Goal: Transaction & Acquisition: Purchase product/service

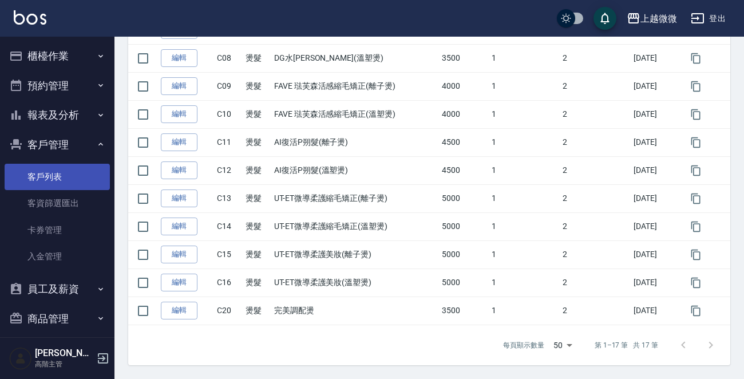
click at [65, 171] on link "客戶列表" at bounding box center [57, 177] width 105 height 26
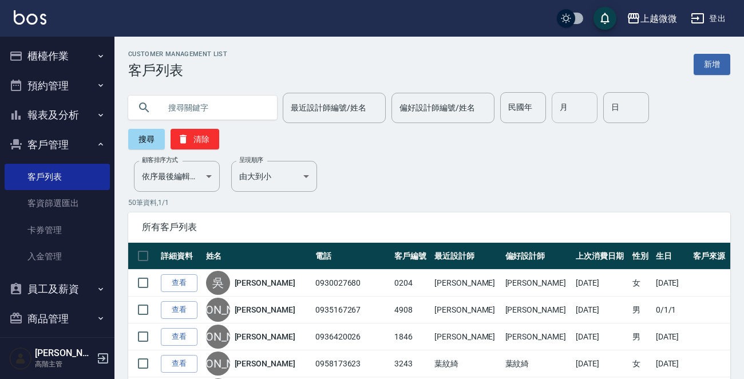
click at [568, 104] on input "月" at bounding box center [575, 107] width 46 height 31
type input "10"
click at [608, 102] on input "日" at bounding box center [626, 107] width 46 height 31
type input "5"
click at [149, 138] on button "搜尋" at bounding box center [146, 139] width 37 height 21
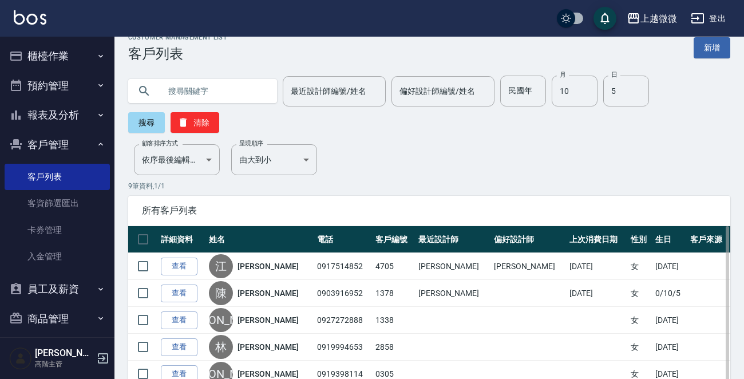
scroll to position [186, 0]
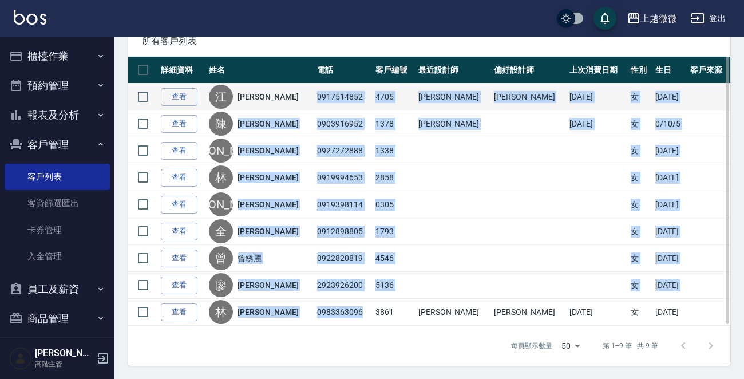
drag, startPoint x: 348, startPoint y: 308, endPoint x: 298, endPoint y: 98, distance: 215.9
click at [298, 98] on tbody "查看 江 [PERSON_NAME] 0917514852 4705 [PERSON_NAME] [PERSON_NAME] [DATE] 女 [DATE] …" at bounding box center [429, 205] width 602 height 242
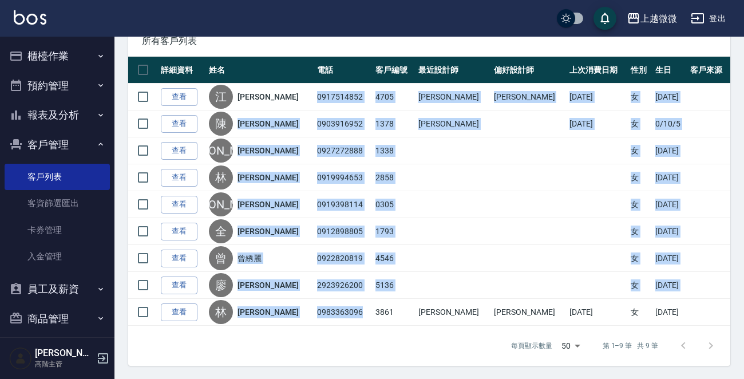
copy tbody "0917514852 4705 [PERSON_NAME] [PERSON_NAME] [DATE] 女 [DATE] 查看 [PERSON_NAME] 09…"
click at [27, 22] on img at bounding box center [30, 17] width 33 height 14
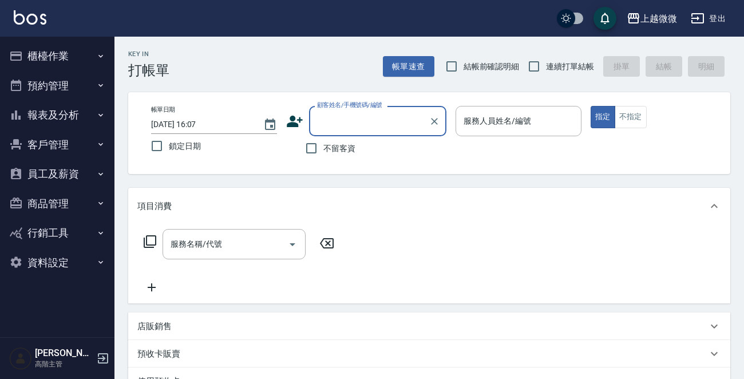
click at [95, 143] on button "客戶管理" at bounding box center [57, 145] width 105 height 30
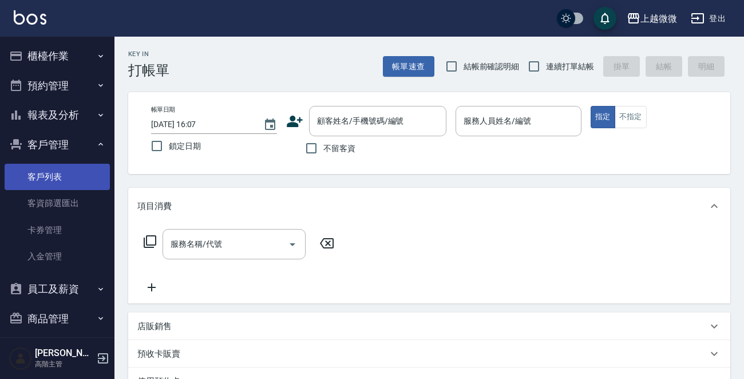
click at [76, 175] on link "客戶列表" at bounding box center [57, 177] width 105 height 26
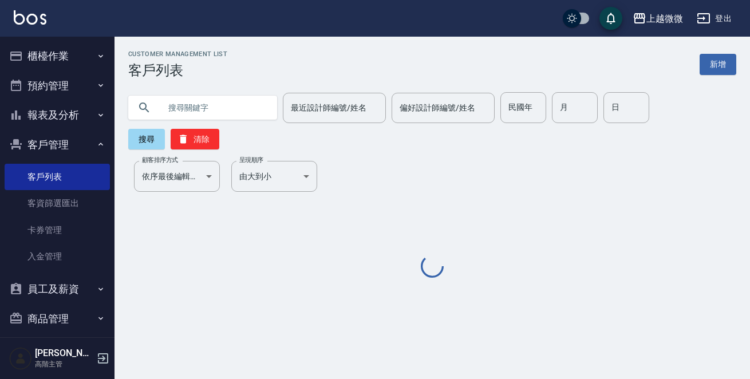
click at [175, 114] on input "text" at bounding box center [214, 107] width 108 height 31
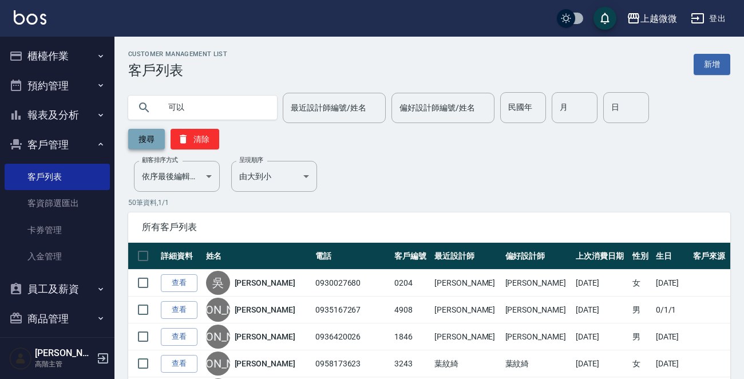
type input "可以"
click at [147, 141] on button "搜尋" at bounding box center [146, 139] width 37 height 21
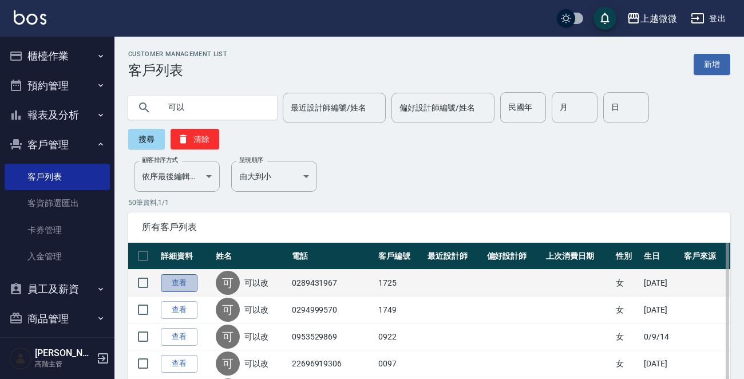
click at [188, 280] on link "查看" at bounding box center [179, 283] width 37 height 18
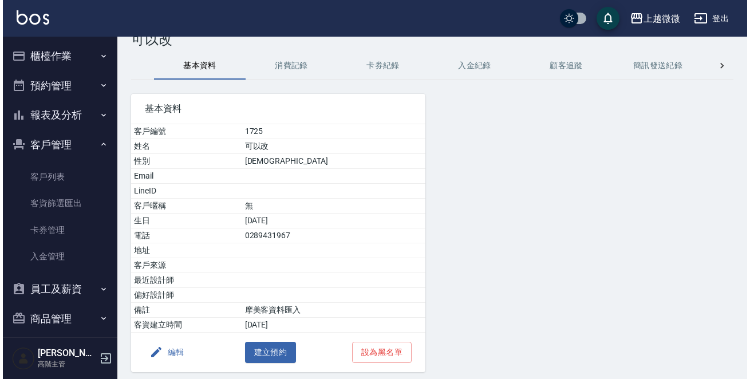
scroll to position [71, 0]
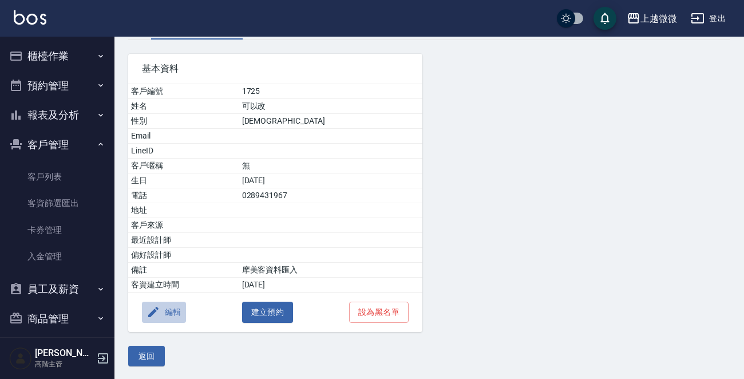
click at [165, 309] on button "編輯" at bounding box center [164, 312] width 44 height 21
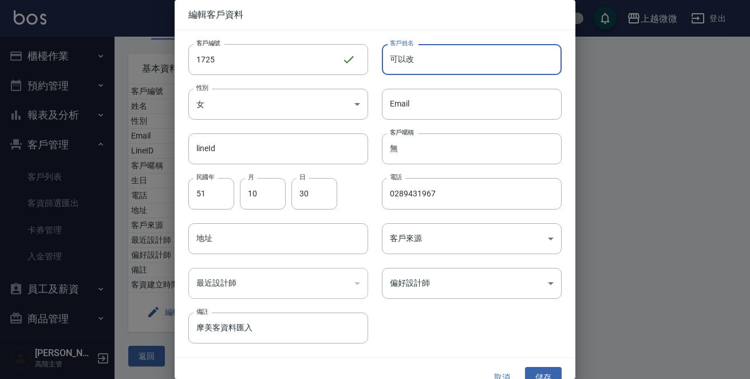
drag, startPoint x: 413, startPoint y: 57, endPoint x: 366, endPoint y: 67, distance: 47.4
click at [371, 66] on div "客戶姓名 可以改 客戶姓名" at bounding box center [464, 52] width 193 height 45
click at [368, 67] on div "客戶姓名 可以改 客戶姓名" at bounding box center [464, 52] width 193 height 45
drag, startPoint x: 412, startPoint y: 62, endPoint x: 373, endPoint y: 62, distance: 39.5
click at [373, 62] on div "客戶姓名 可以改 客戶姓名" at bounding box center [464, 52] width 193 height 45
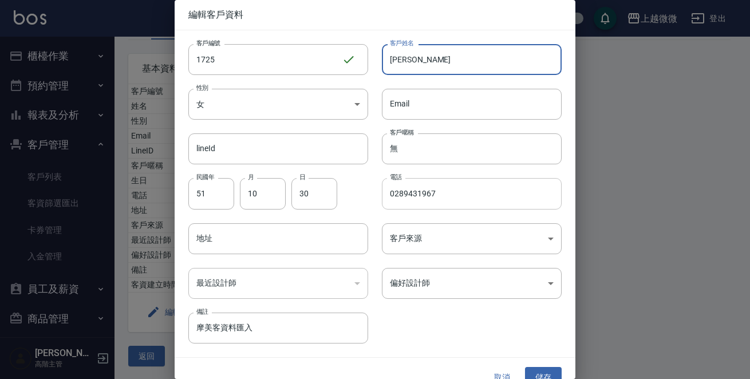
type input "[PERSON_NAME]"
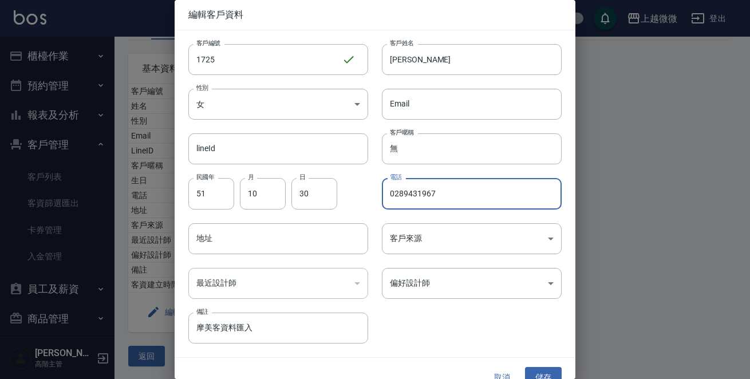
drag, startPoint x: 431, startPoint y: 188, endPoint x: 362, endPoint y: 199, distance: 69.5
click at [362, 196] on div "客戶編號 1725 ​ 客戶編號 客戶姓名 [PERSON_NAME] 客戶姓名 性別 女 [DEMOGRAPHIC_DATA] 性別 Email Email…" at bounding box center [368, 186] width 387 height 313
click at [416, 199] on input "0918" at bounding box center [472, 193] width 180 height 31
type input "0918050621"
click at [212, 201] on input "51" at bounding box center [211, 193] width 46 height 31
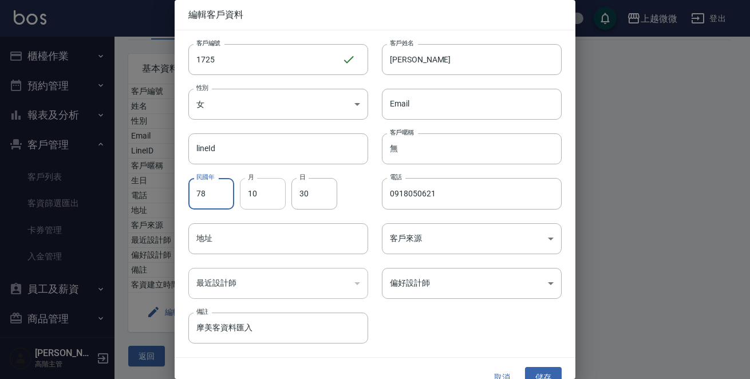
type input "78"
click at [262, 196] on input "10" at bounding box center [263, 193] width 46 height 31
type input "07"
click at [307, 190] on input "30" at bounding box center [314, 193] width 46 height 31
type input "0"
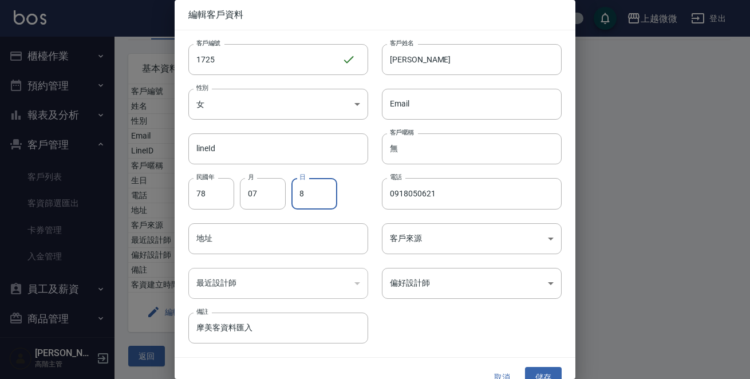
type input "8"
type input "7"
click at [322, 296] on div "​" at bounding box center [278, 283] width 180 height 31
click at [532, 370] on button "儲存" at bounding box center [543, 377] width 37 height 21
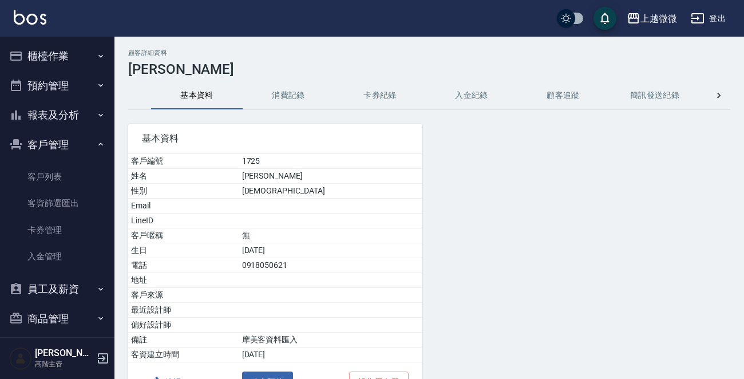
scroll to position [0, 0]
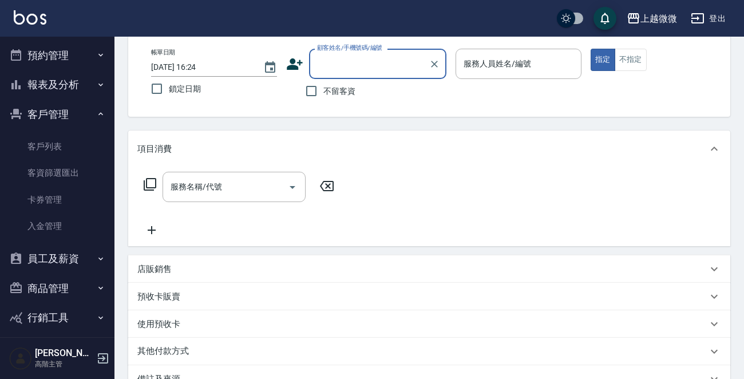
scroll to position [11, 0]
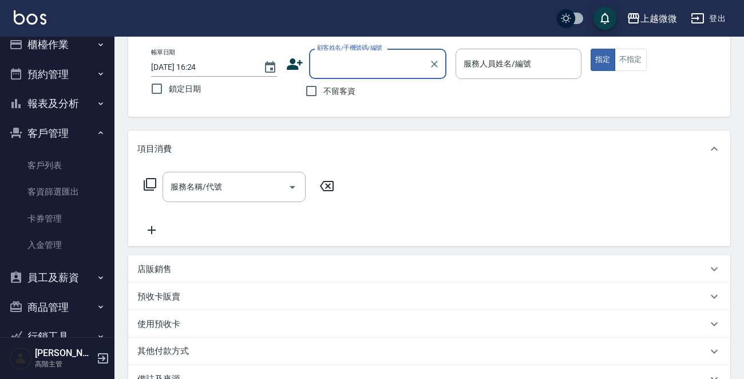
click at [96, 102] on icon "button" at bounding box center [100, 103] width 9 height 9
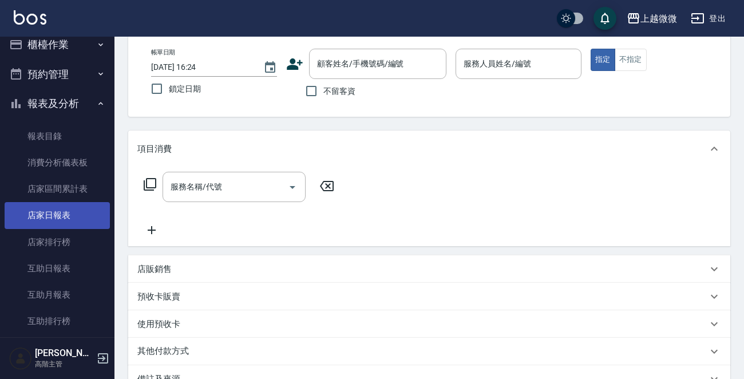
click at [66, 216] on link "店家日報表" at bounding box center [57, 215] width 105 height 26
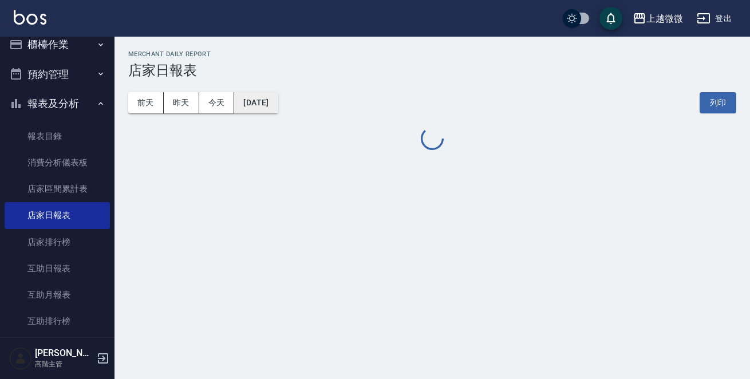
click at [274, 101] on button "[DATE]" at bounding box center [255, 102] width 43 height 21
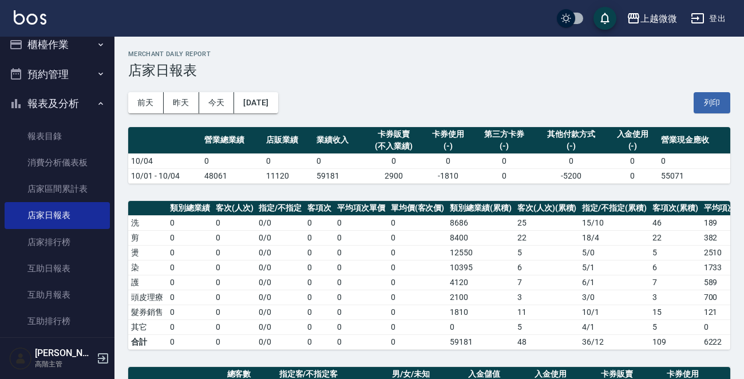
click at [349, 163] on td "0" at bounding box center [339, 160] width 51 height 15
click at [275, 109] on button "[DATE]" at bounding box center [255, 102] width 43 height 21
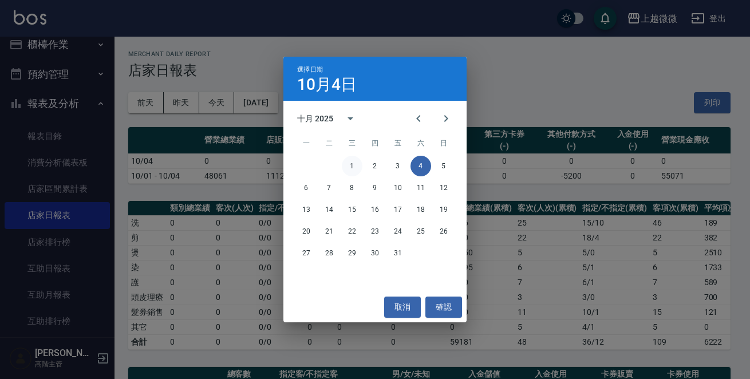
click at [351, 165] on button "1" at bounding box center [352, 166] width 21 height 21
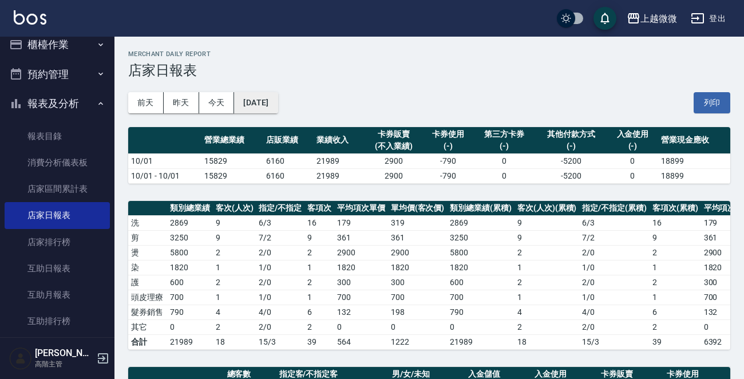
click at [276, 100] on button "[DATE]" at bounding box center [255, 102] width 43 height 21
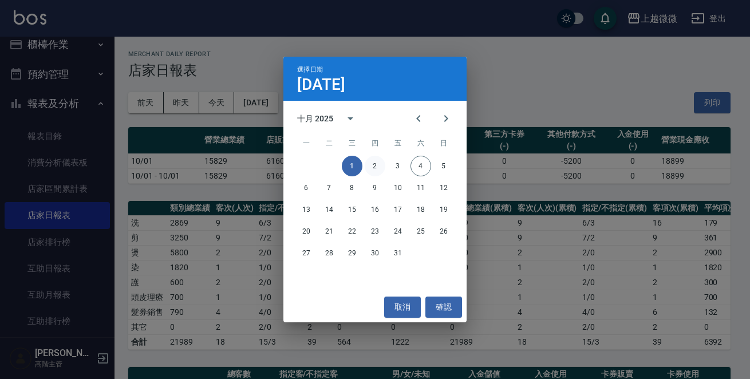
click at [376, 163] on button "2" at bounding box center [375, 166] width 21 height 21
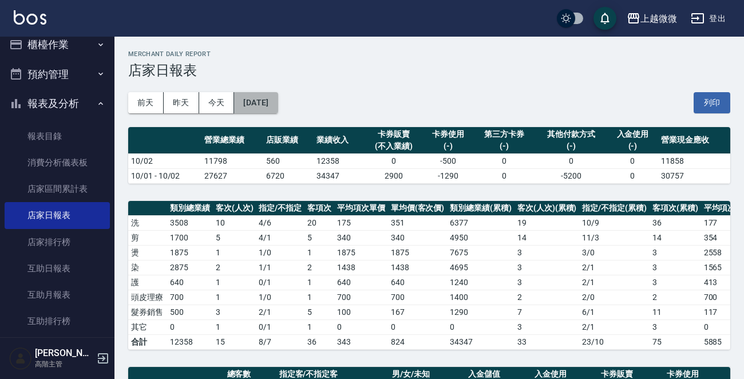
click at [278, 101] on button "[DATE]" at bounding box center [255, 102] width 43 height 21
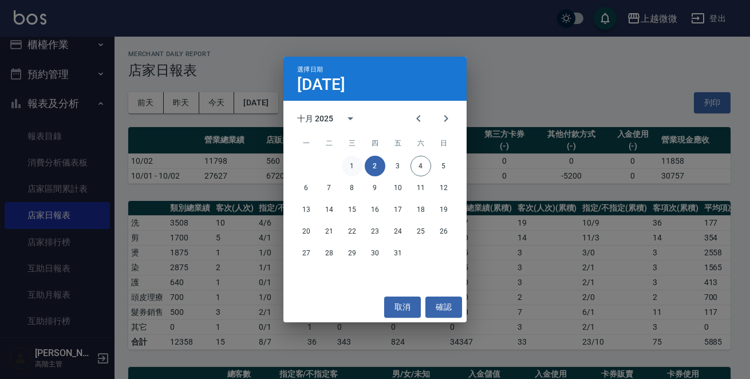
click at [351, 161] on button "1" at bounding box center [352, 166] width 21 height 21
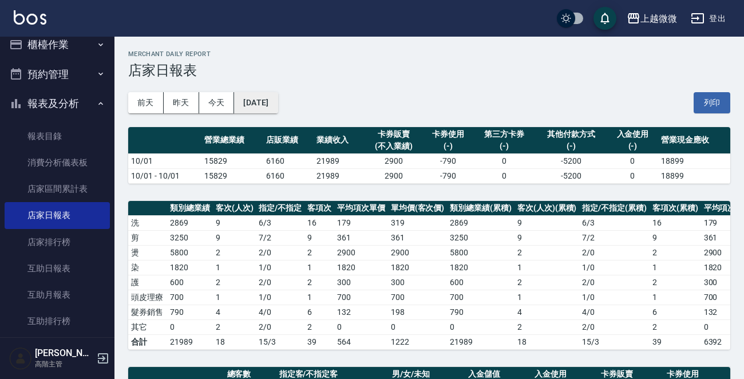
click at [278, 104] on button "[DATE]" at bounding box center [255, 102] width 43 height 21
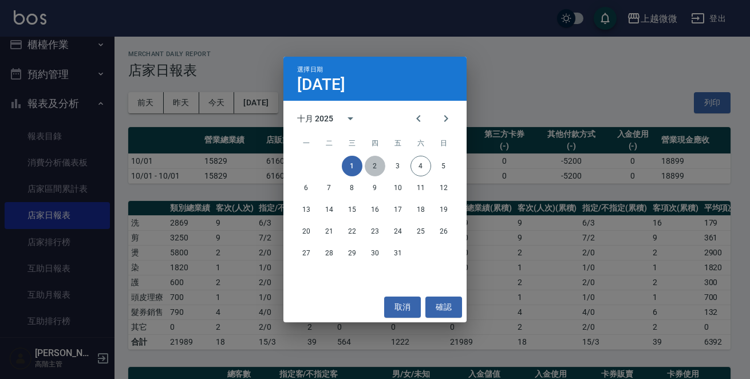
click at [370, 167] on button "2" at bounding box center [375, 166] width 21 height 21
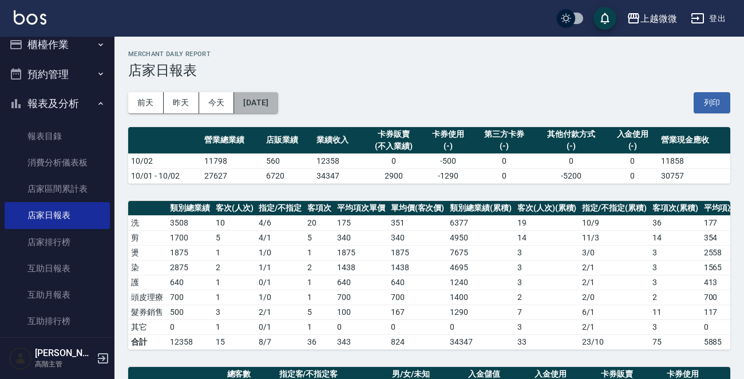
click at [278, 102] on button "[DATE]" at bounding box center [255, 102] width 43 height 21
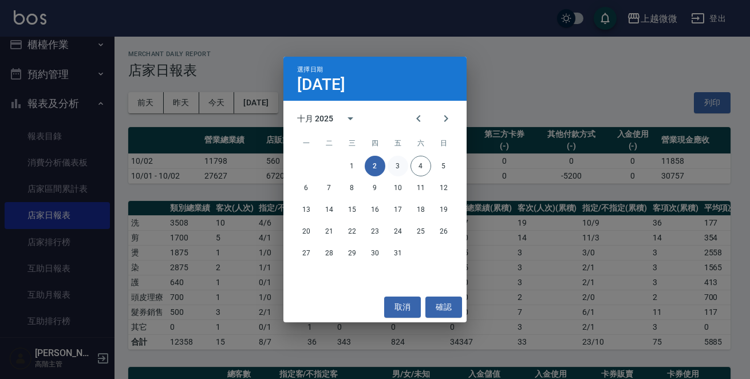
click at [398, 166] on button "3" at bounding box center [397, 166] width 21 height 21
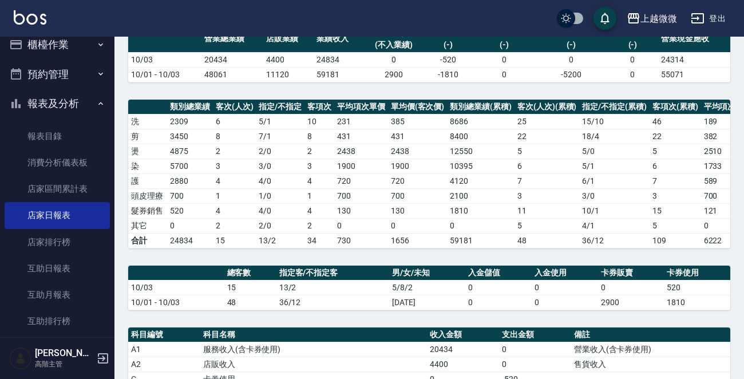
scroll to position [286, 0]
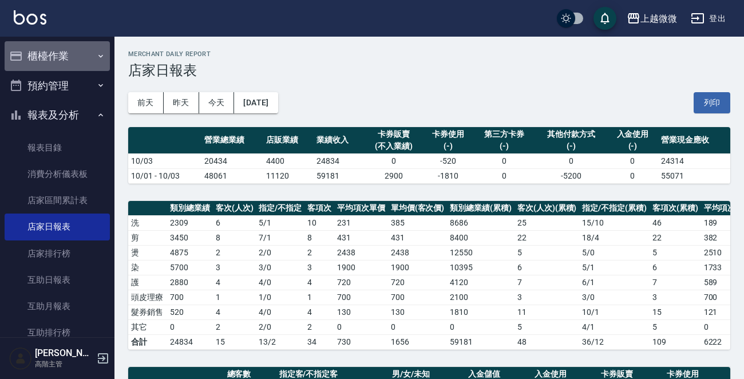
click at [96, 55] on icon "button" at bounding box center [100, 56] width 9 height 9
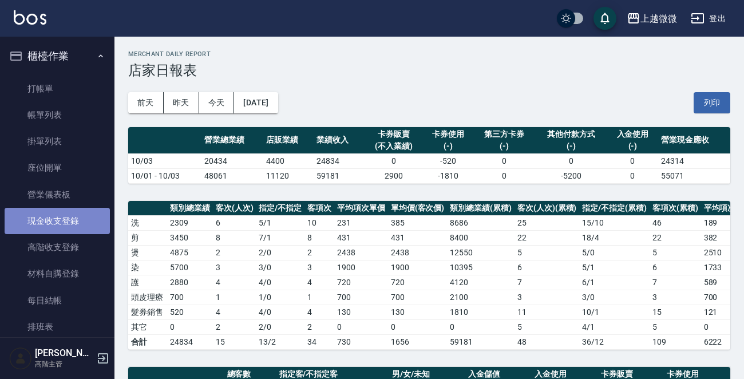
click at [87, 219] on link "現金收支登錄" at bounding box center [57, 221] width 105 height 26
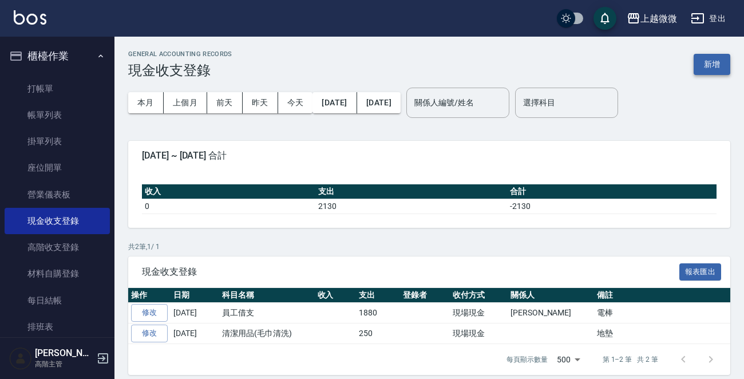
click at [709, 57] on button "新增" at bounding box center [712, 64] width 37 height 21
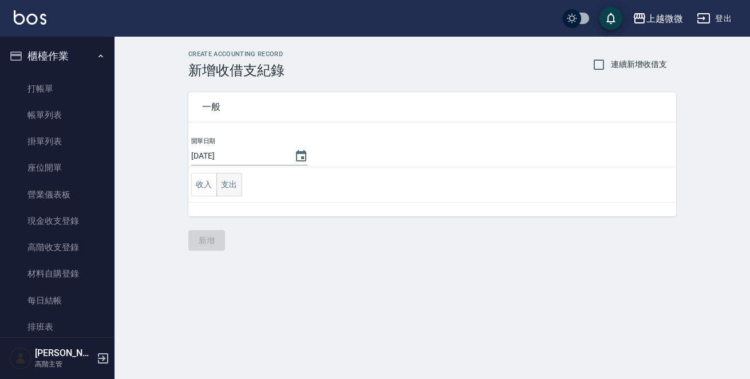
click at [231, 182] on button "支出" at bounding box center [229, 184] width 26 height 23
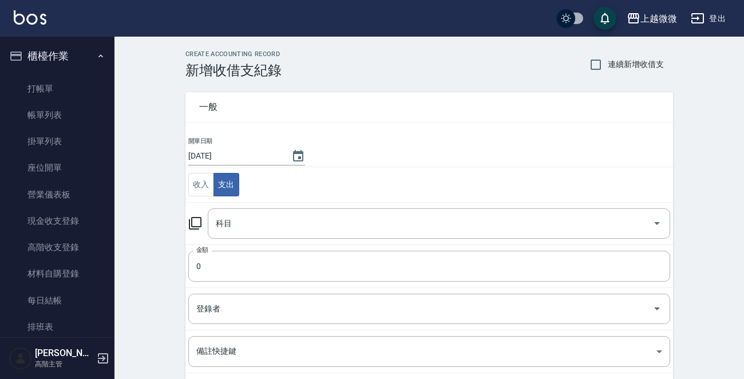
click at [192, 220] on icon at bounding box center [195, 223] width 14 height 14
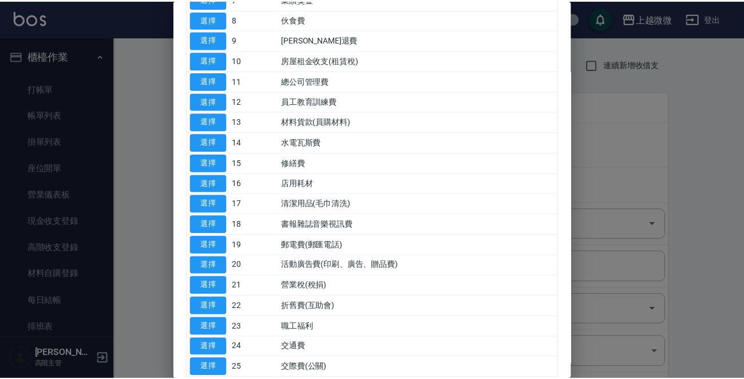
scroll to position [286, 0]
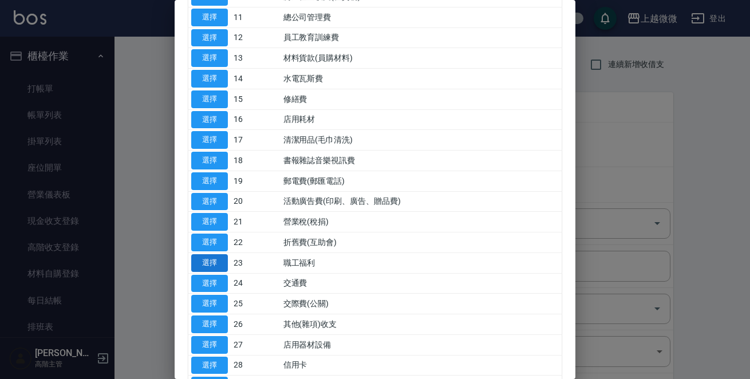
click at [211, 257] on button "選擇" at bounding box center [209, 263] width 37 height 18
type input "23 職工福利"
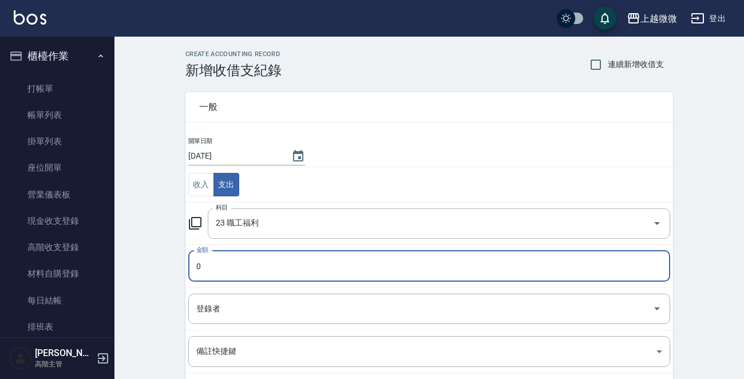
click at [198, 266] on input "0" at bounding box center [429, 266] width 482 height 31
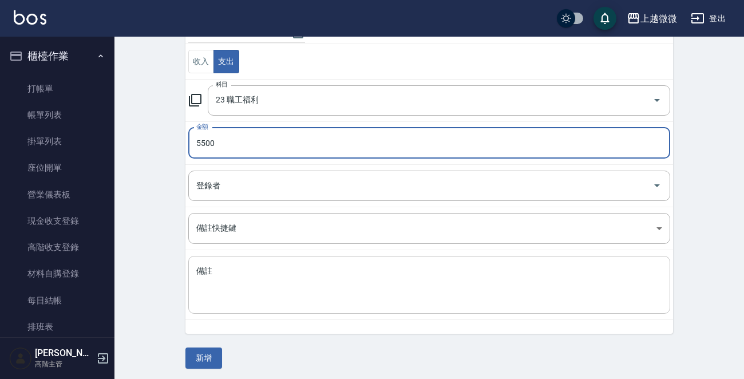
scroll to position [126, 0]
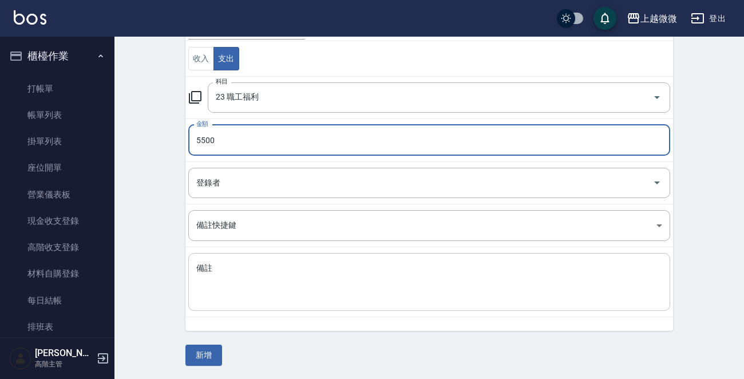
type input "5500"
click at [197, 273] on textarea "備註" at bounding box center [429, 282] width 466 height 39
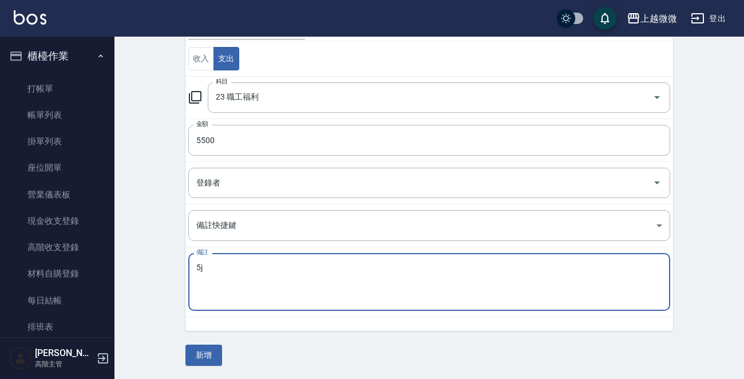
type textarea "5"
type textarea "中秋節獎金"
click at [208, 354] on button "新增" at bounding box center [203, 355] width 37 height 21
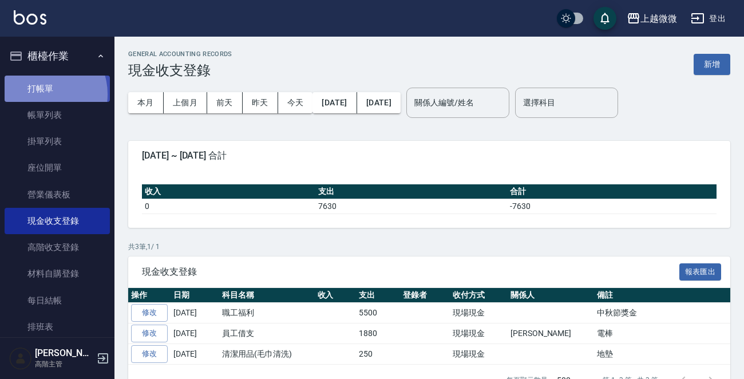
click at [42, 94] on link "打帳單" at bounding box center [57, 89] width 105 height 26
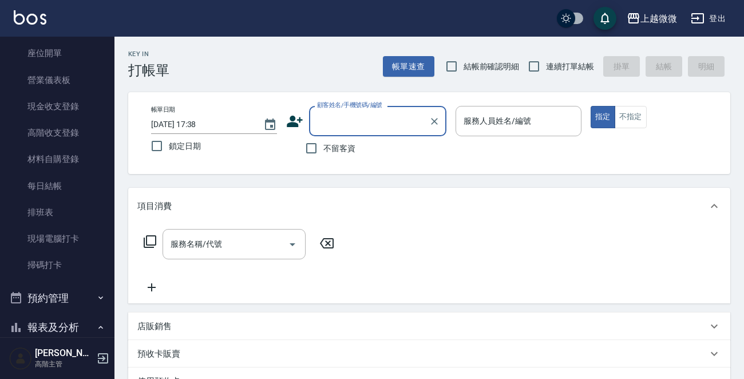
scroll to position [343, 0]
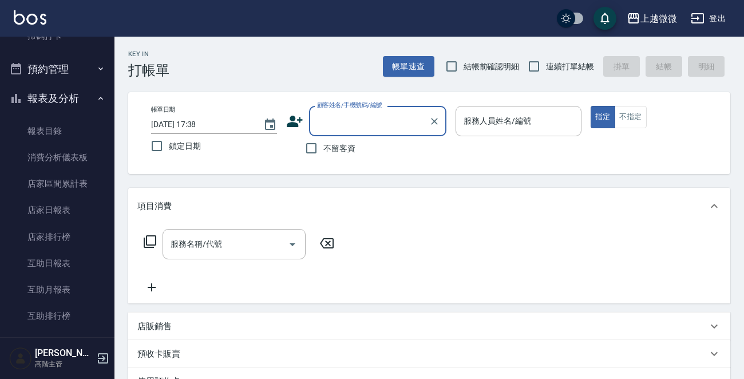
click at [339, 125] on input "顧客姓名/手機號碼/編號" at bounding box center [369, 121] width 110 height 20
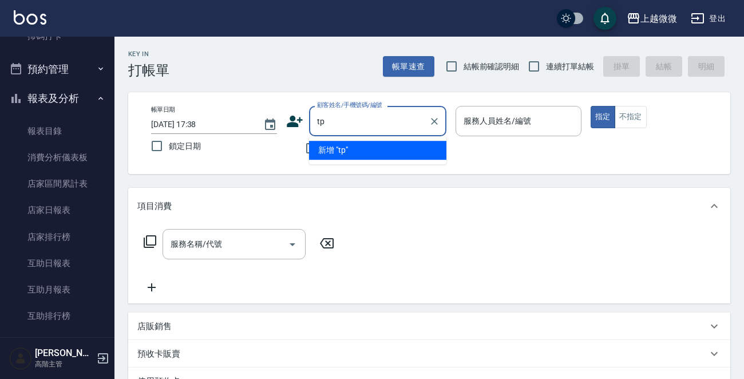
type input "t"
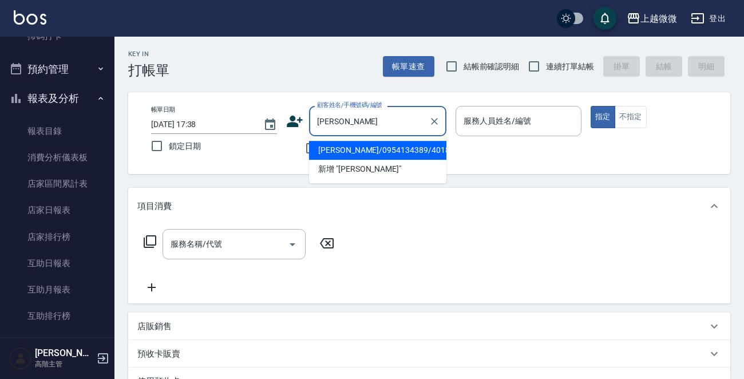
click at [367, 151] on li "[PERSON_NAME]/0954134389/4018" at bounding box center [377, 150] width 137 height 19
type input "[PERSON_NAME]/0954134389/4018"
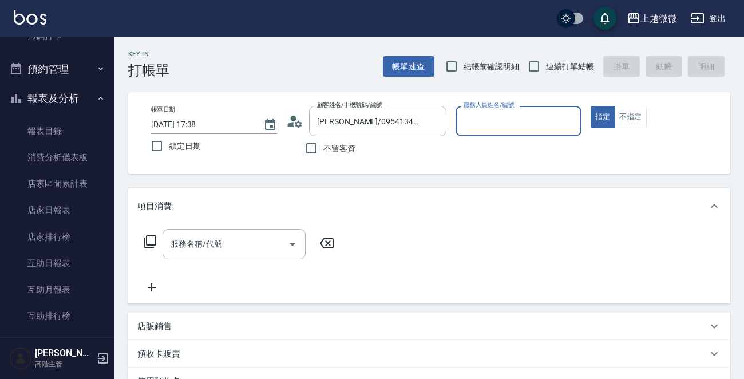
click at [539, 117] on input "服務人員姓名/編號" at bounding box center [519, 121] width 116 height 20
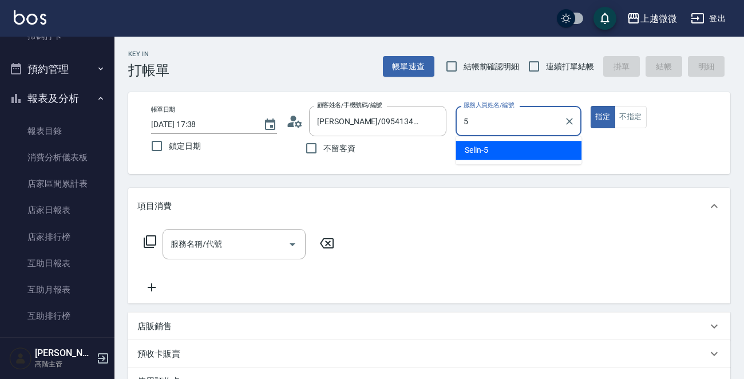
click at [513, 154] on div "Selin -5" at bounding box center [519, 150] width 126 height 19
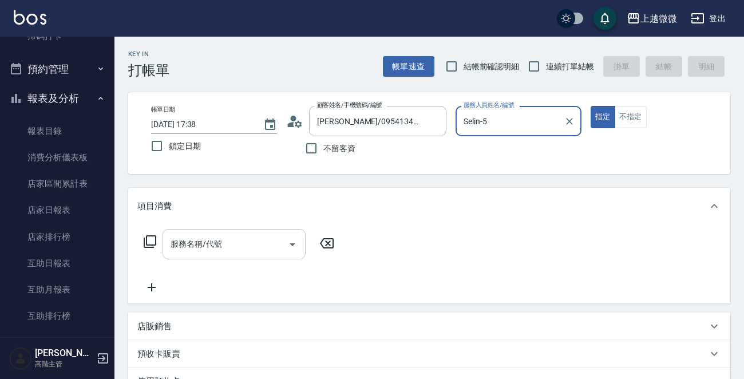
type input "Selin-5"
click at [230, 249] on input "服務名稱/代號" at bounding box center [226, 244] width 116 height 20
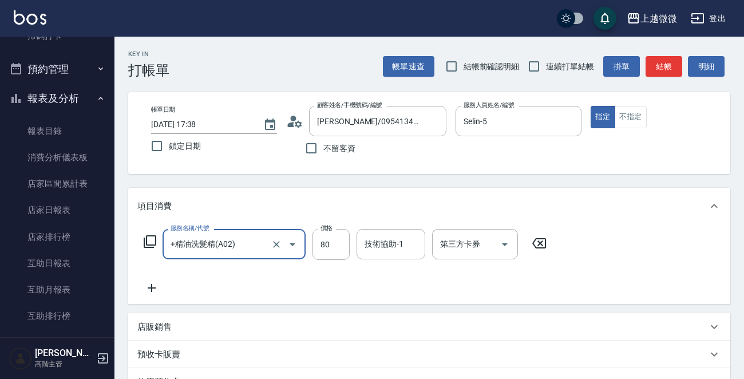
type input "+精油洗髮精(A02)"
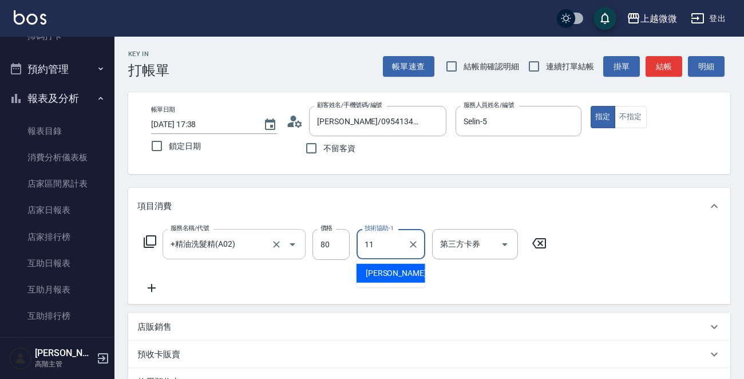
type input "[PERSON_NAME]-11"
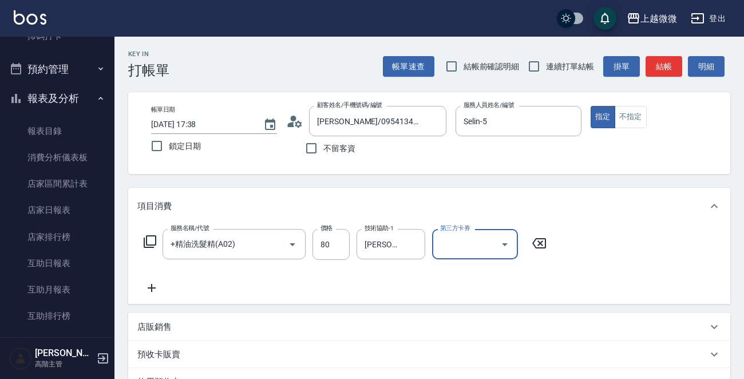
click at [149, 293] on icon at bounding box center [151, 288] width 29 height 14
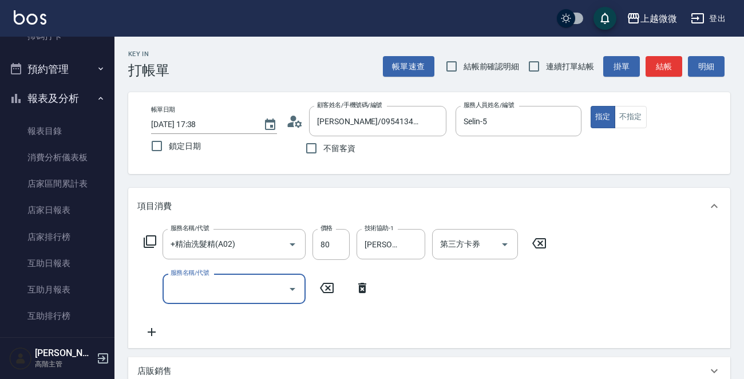
click at [218, 293] on input "服務名稱/代號" at bounding box center [226, 289] width 116 height 20
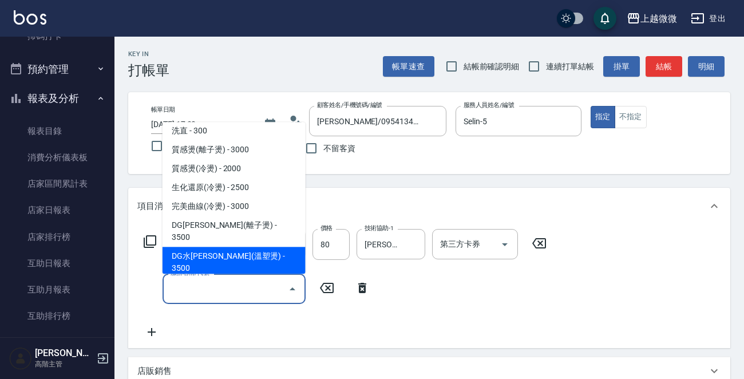
scroll to position [114, 0]
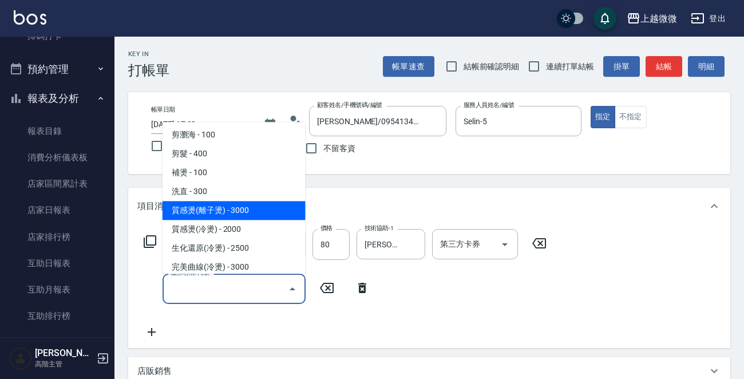
click at [254, 207] on span "質感燙(離子燙) - 3000" at bounding box center [234, 210] width 143 height 19
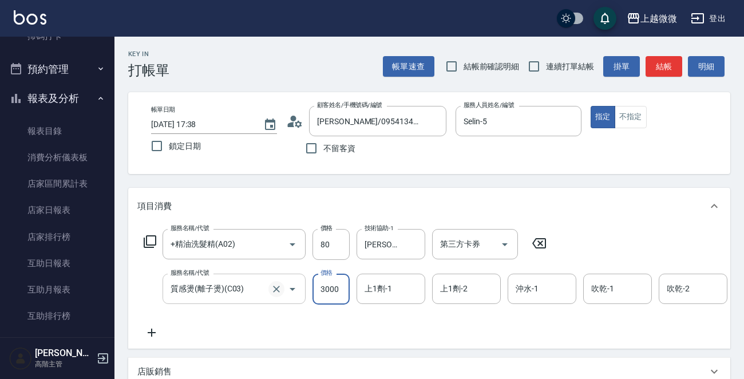
click at [275, 288] on icon "Clear" at bounding box center [276, 289] width 7 height 7
type input "質感燙(離子燙)(C03)"
click at [275, 284] on icon "Clear" at bounding box center [276, 288] width 11 height 11
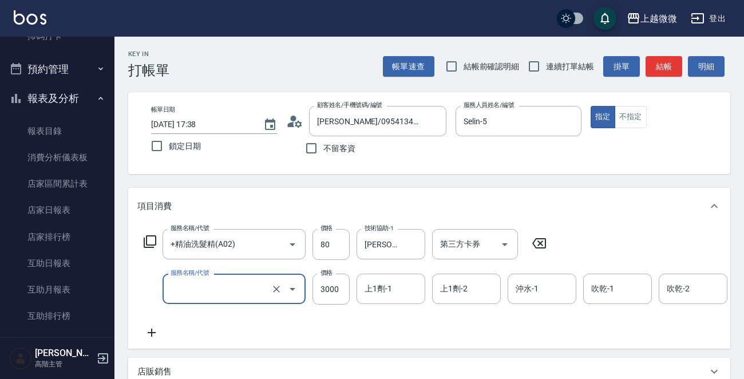
click at [244, 284] on input "服務名稱/代號" at bounding box center [218, 289] width 101 height 20
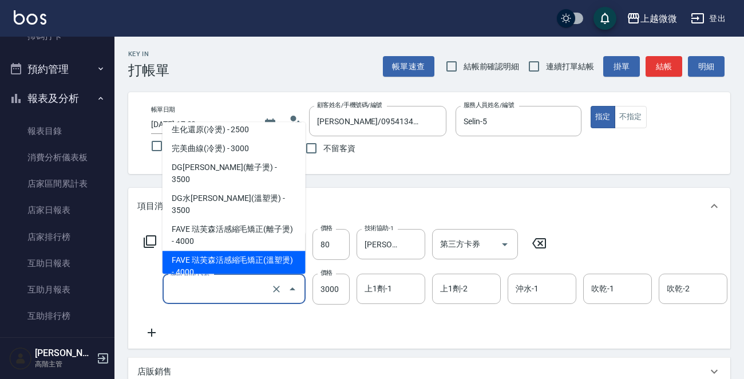
scroll to position [232, 0]
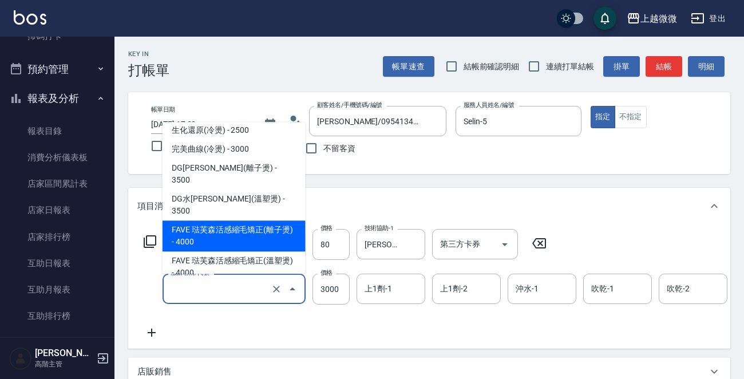
click at [274, 221] on span "FAVE 琺芙森活感縮毛矯正(離子燙) - 4000" at bounding box center [234, 236] width 143 height 31
type input "FAVE 琺芙森活感縮毛矯正(離子燙)(C09)"
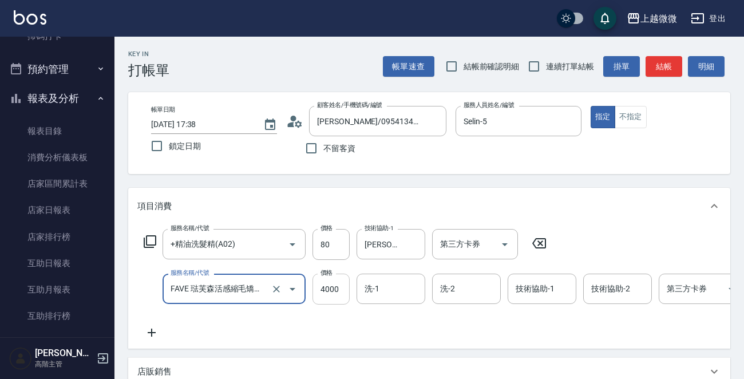
click at [333, 287] on input "4000" at bounding box center [331, 289] width 37 height 31
type input "3000"
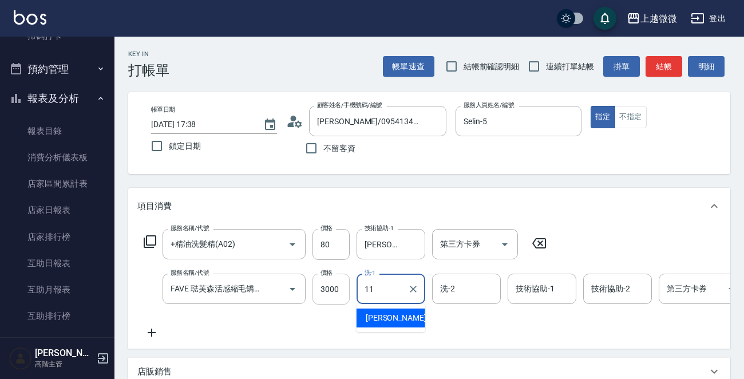
type input "[PERSON_NAME]-11"
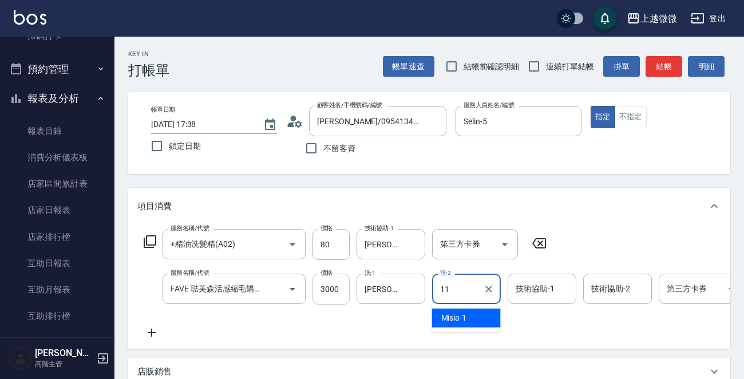
type input "[PERSON_NAME]-11"
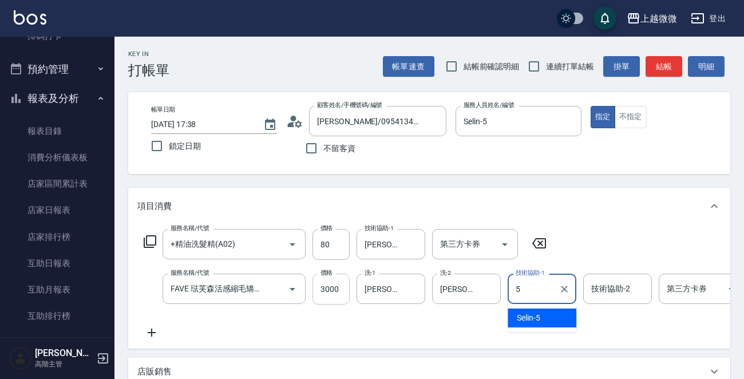
type input "Selin-5"
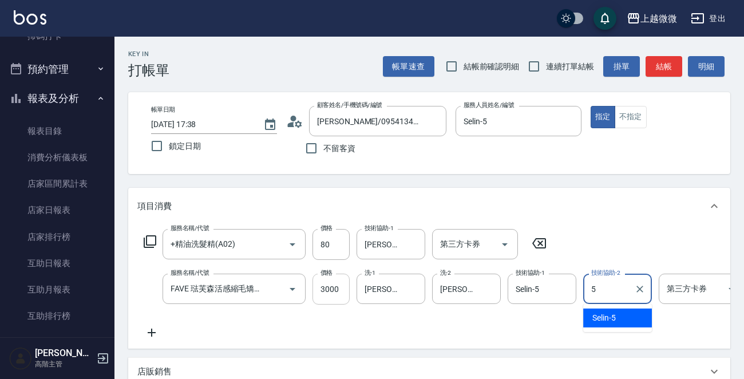
type input "Selin-5"
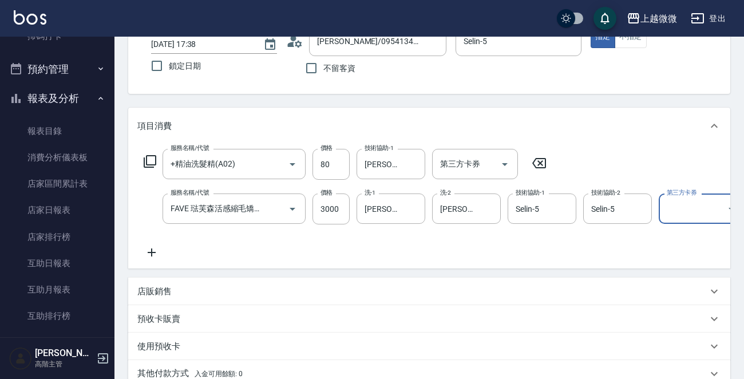
scroll to position [195, 0]
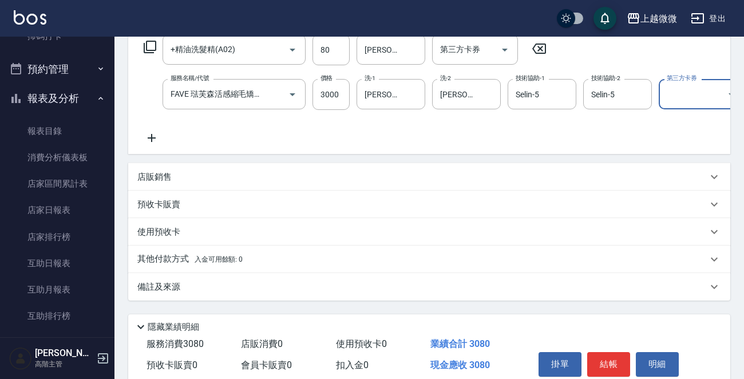
click at [169, 293] on p "備註及來源" at bounding box center [158, 287] width 43 height 12
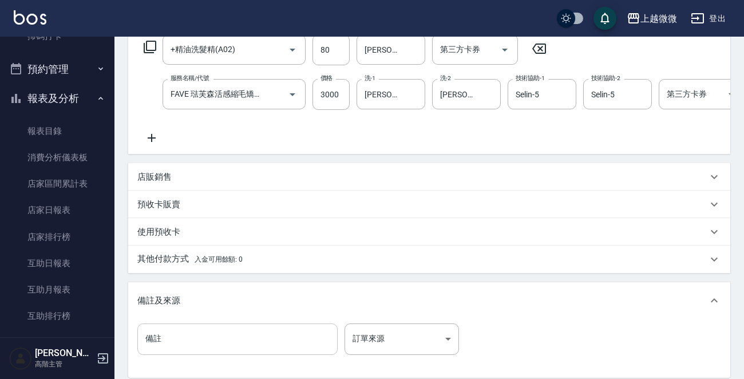
click at [213, 343] on input "備註" at bounding box center [237, 338] width 200 height 31
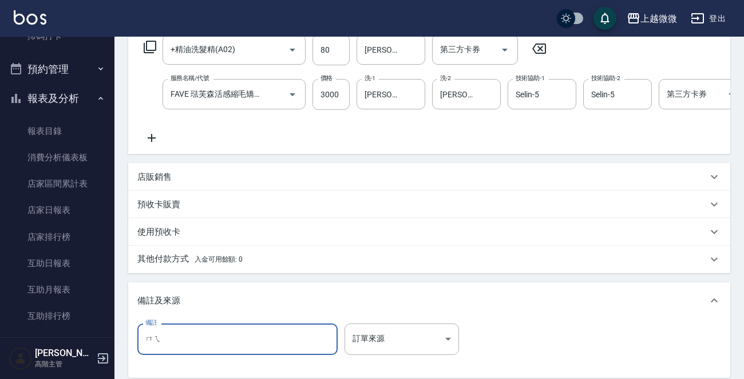
type input "沒"
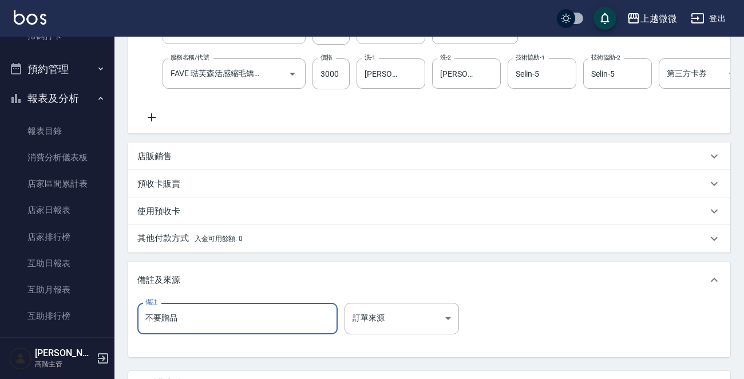
scroll to position [252, 0]
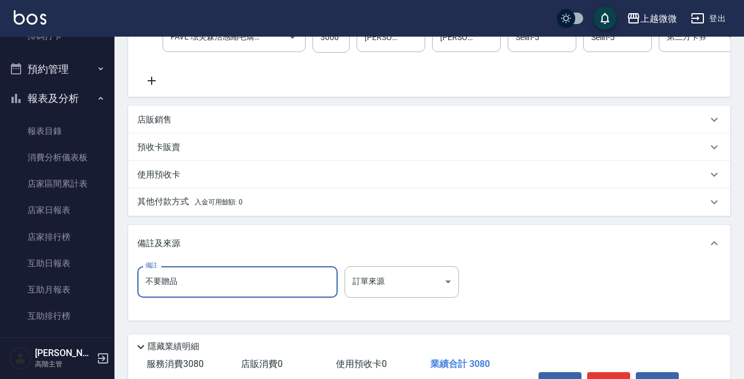
type input "不要贈品"
click at [164, 204] on p "其他付款方式 入金可用餘額: 0" at bounding box center [189, 202] width 105 height 13
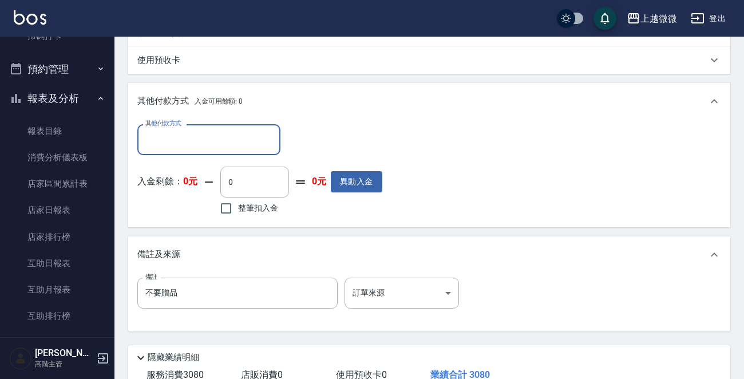
scroll to position [366, 0]
click at [213, 143] on input "其他付款方式" at bounding box center [209, 139] width 133 height 20
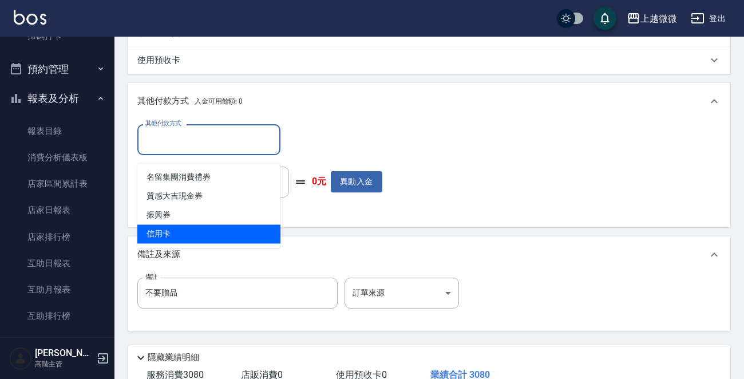
click at [204, 227] on span "信用卡" at bounding box center [208, 233] width 143 height 19
type input "信用卡"
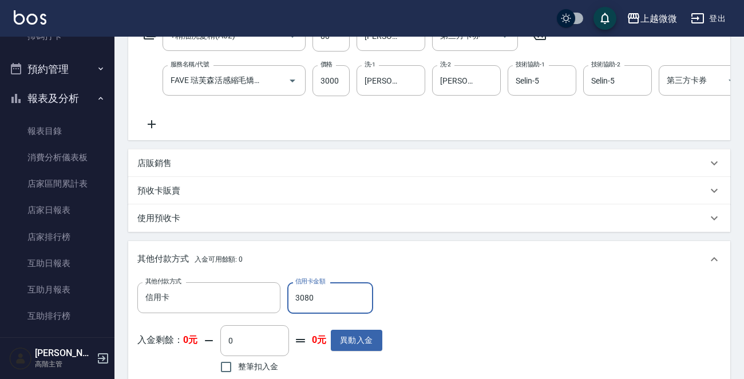
scroll to position [455, 0]
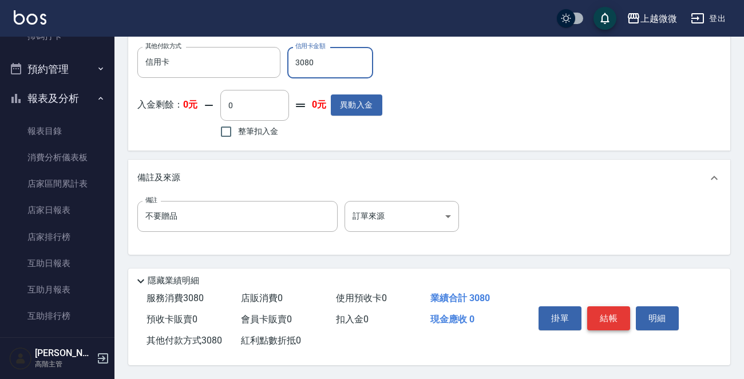
type input "3080"
click at [604, 311] on button "結帳" at bounding box center [608, 318] width 43 height 24
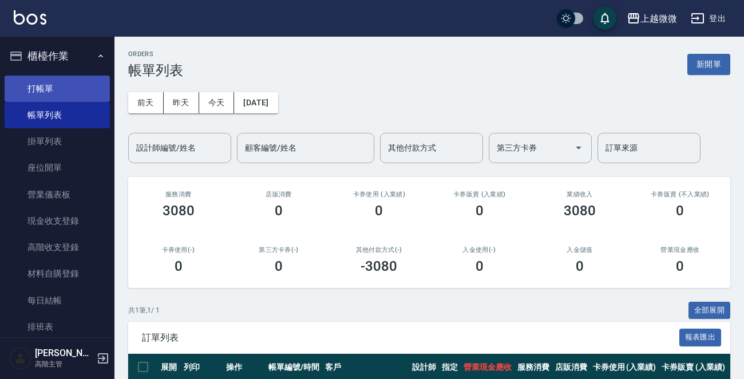
click at [48, 78] on link "打帳單" at bounding box center [57, 89] width 105 height 26
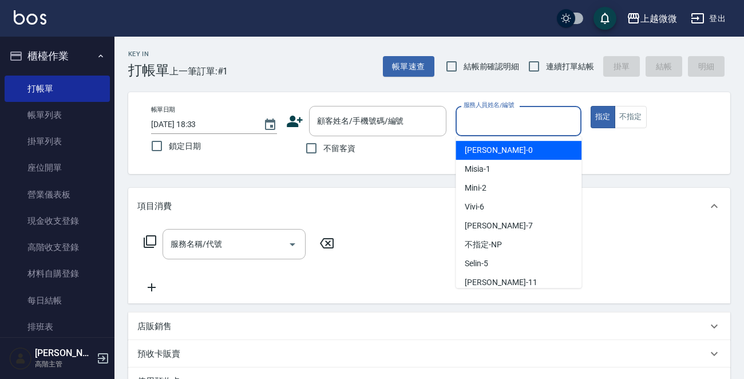
click at [534, 114] on input "服務人員姓名/編號" at bounding box center [519, 121] width 116 height 20
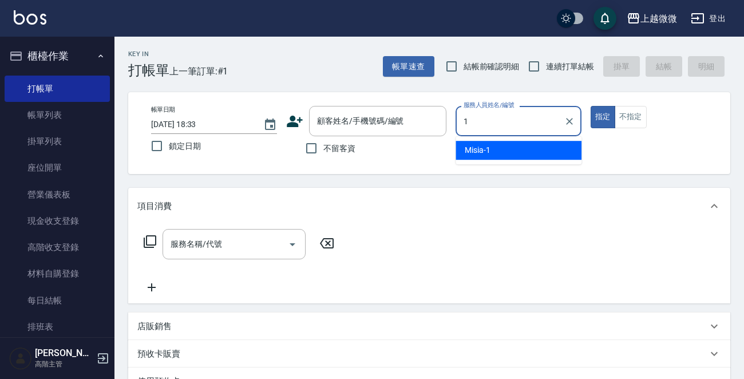
drag, startPoint x: 527, startPoint y: 147, endPoint x: 618, endPoint y: 114, distance: 96.1
click at [527, 147] on div "Misia -1" at bounding box center [519, 150] width 126 height 19
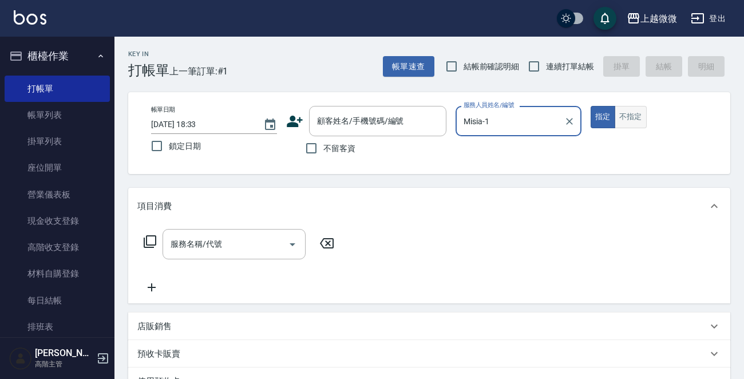
type input "Misia-1"
click at [622, 106] on button "不指定" at bounding box center [631, 117] width 32 height 22
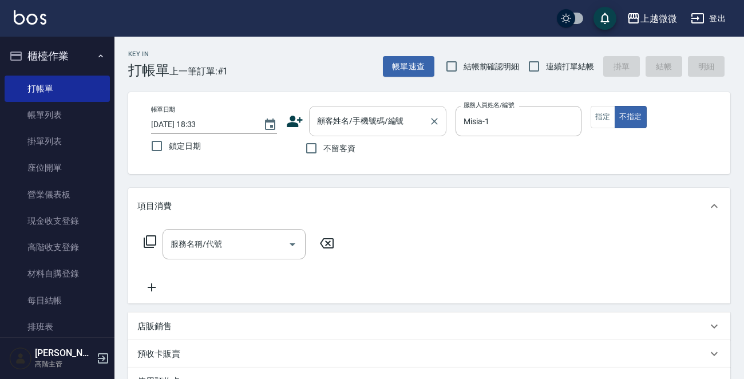
click at [402, 126] on input "顧客姓名/手機號碼/編號" at bounding box center [369, 121] width 110 height 20
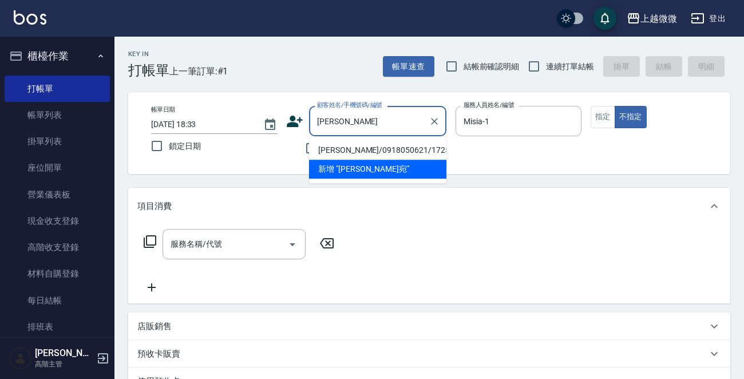
click at [386, 148] on li "[PERSON_NAME]/0918050621/1725" at bounding box center [377, 150] width 137 height 19
type input "[PERSON_NAME]/0918050621/1725"
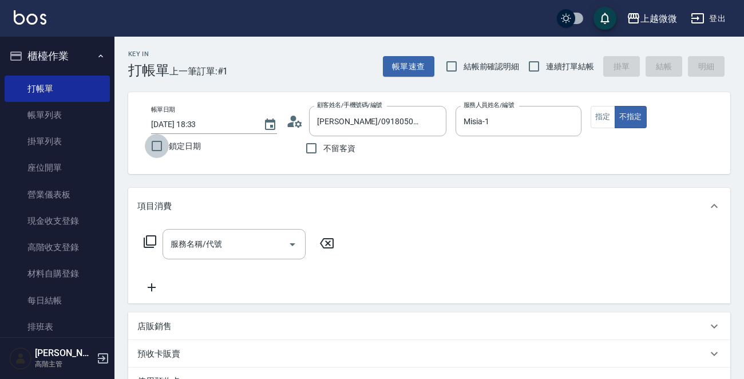
click at [159, 145] on input "鎖定日期" at bounding box center [157, 146] width 24 height 24
checkbox input "true"
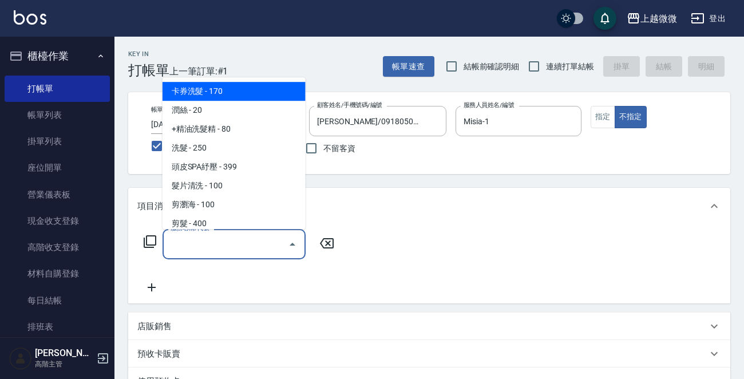
click at [204, 246] on input "服務名稱/代號" at bounding box center [226, 244] width 116 height 20
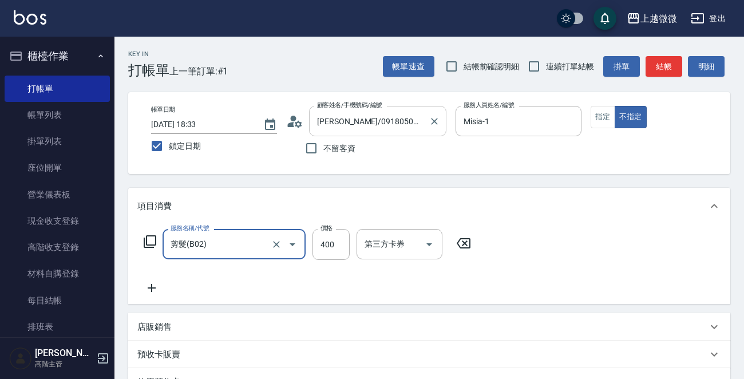
type input "剪髮(B02)"
click at [338, 121] on input "[PERSON_NAME]/0918050621/1725" at bounding box center [369, 121] width 110 height 20
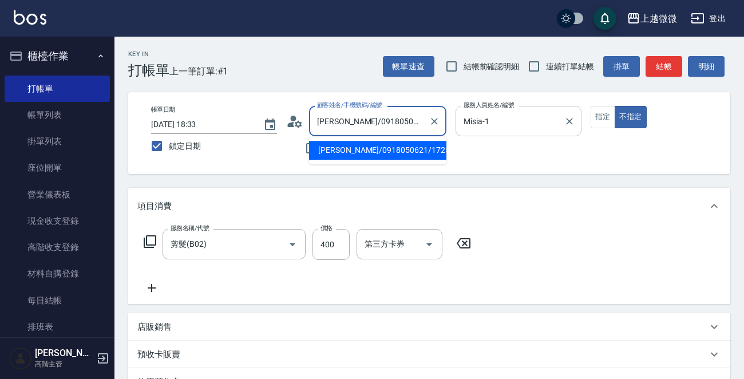
drag, startPoint x: 326, startPoint y: 122, endPoint x: 495, endPoint y: 134, distance: 169.2
click at [494, 134] on div "帳單日期 [DATE] 18:33 鎖定日期 顧客姓名/手機號碼/編號 [PERSON_NAME]/0918050621/1725 顧客姓名/手機號碼/編號 …" at bounding box center [429, 133] width 575 height 54
click at [365, 144] on li "[PERSON_NAME]/0918050621/1725" at bounding box center [377, 150] width 137 height 19
type input "[PERSON_NAME]/0918050621/1725"
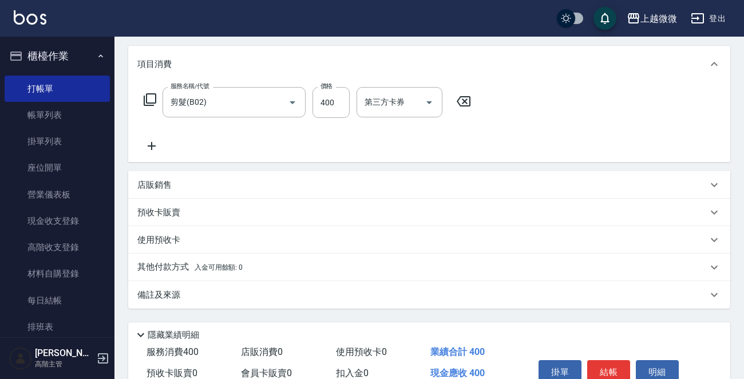
scroll to position [84, 0]
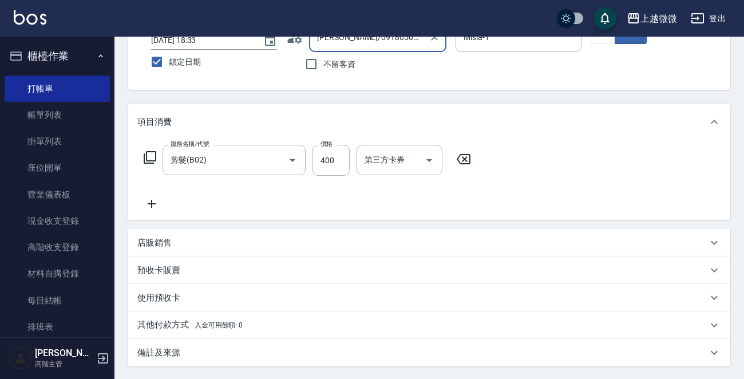
click at [145, 203] on icon at bounding box center [151, 204] width 29 height 14
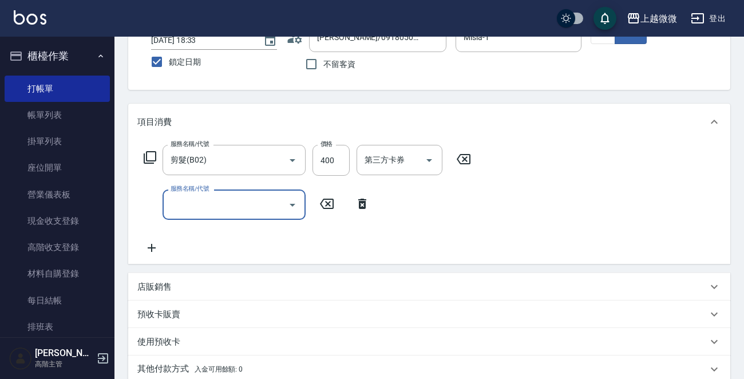
click at [208, 204] on input "服務名稱/代號" at bounding box center [226, 205] width 116 height 20
type input "染髮(D02)"
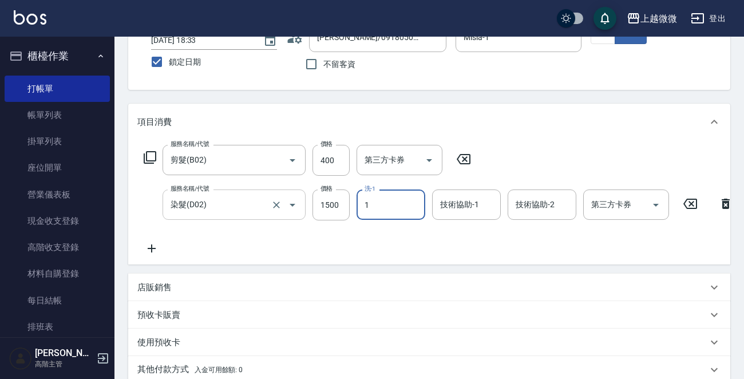
type input "Misia-1"
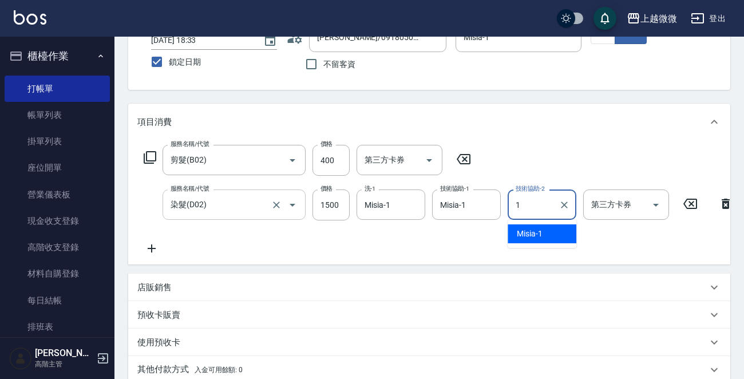
type input "Misia-1"
click at [150, 247] on icon at bounding box center [151, 249] width 29 height 14
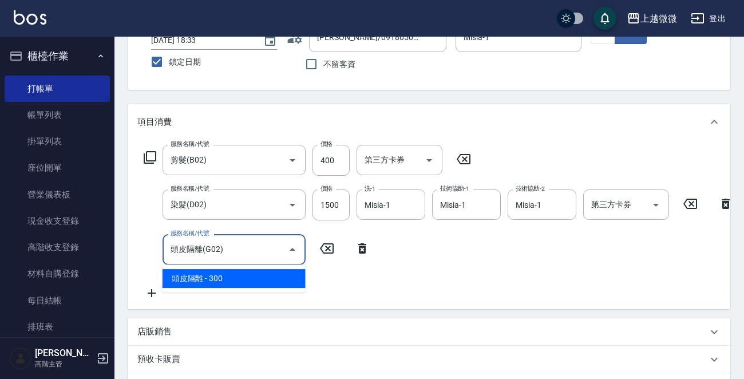
type input "頭皮隔離(G02)"
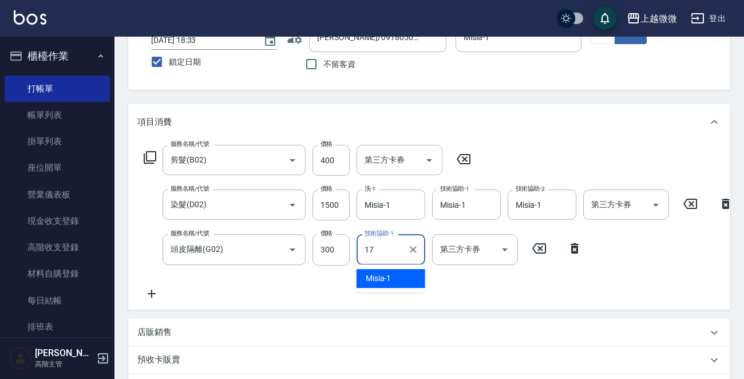
type input "Uly-17"
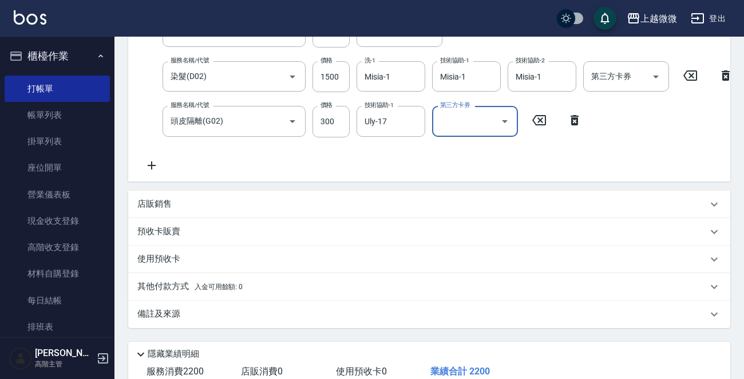
scroll to position [114, 0]
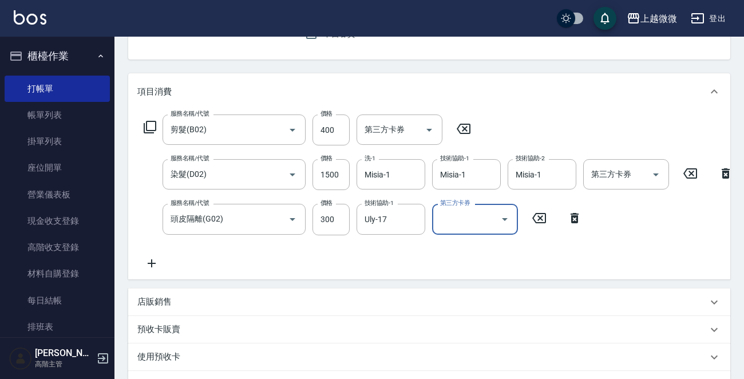
click at [153, 259] on icon at bounding box center [151, 263] width 29 height 14
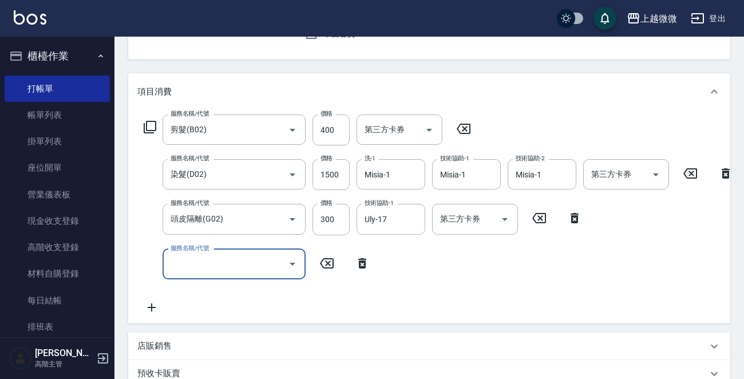
click at [183, 266] on input "服務名稱/代號" at bounding box center [226, 264] width 116 height 20
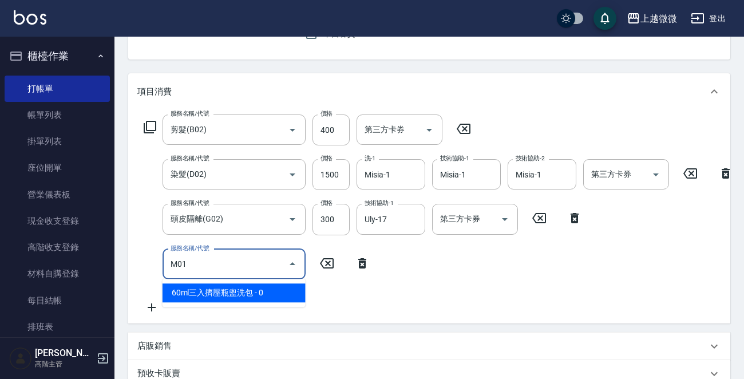
click at [215, 290] on span "60ml三入擠壓瓶盥洗包 - 0" at bounding box center [234, 292] width 143 height 19
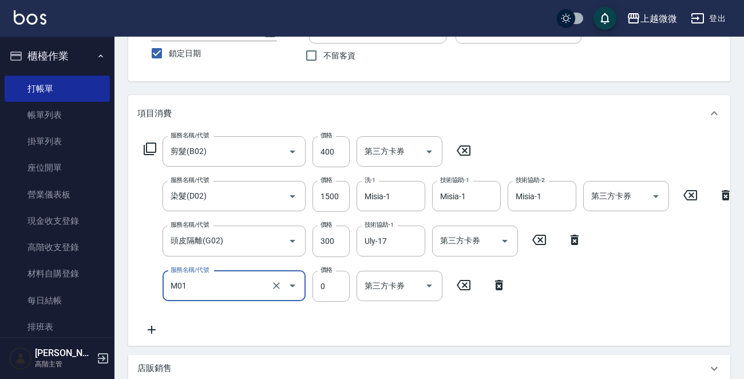
scroll to position [342, 0]
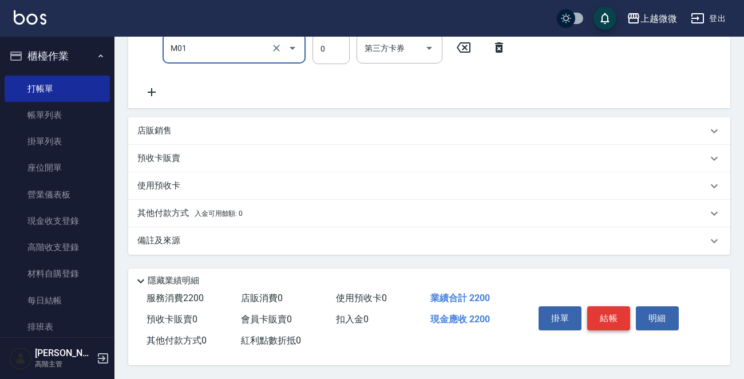
type input "60ml三入擠壓瓶盥洗包(M01)"
click at [602, 314] on button "結帳" at bounding box center [608, 318] width 43 height 24
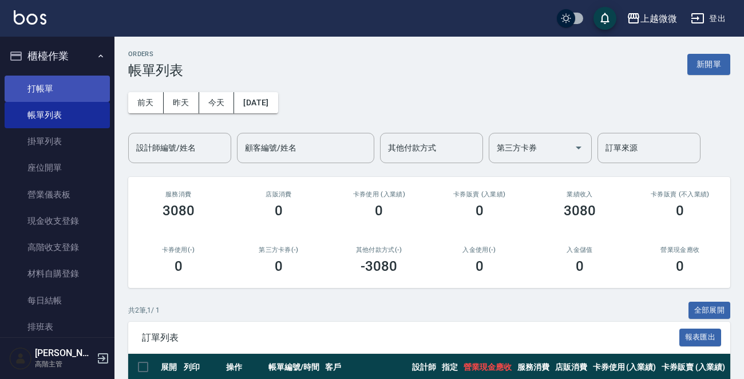
click at [46, 94] on link "打帳單" at bounding box center [57, 89] width 105 height 26
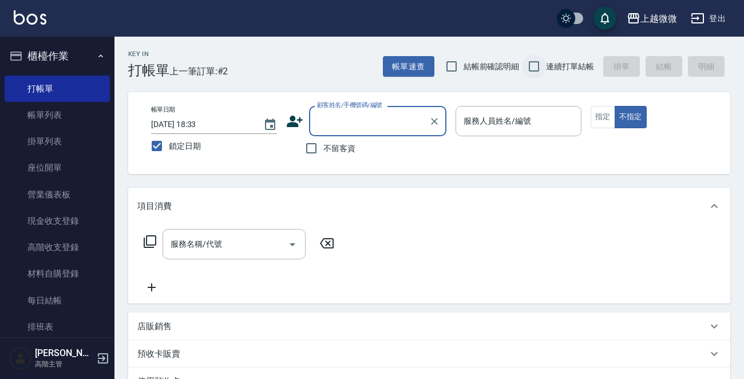
click at [536, 67] on input "連續打單結帳" at bounding box center [534, 66] width 24 height 24
checkbox input "true"
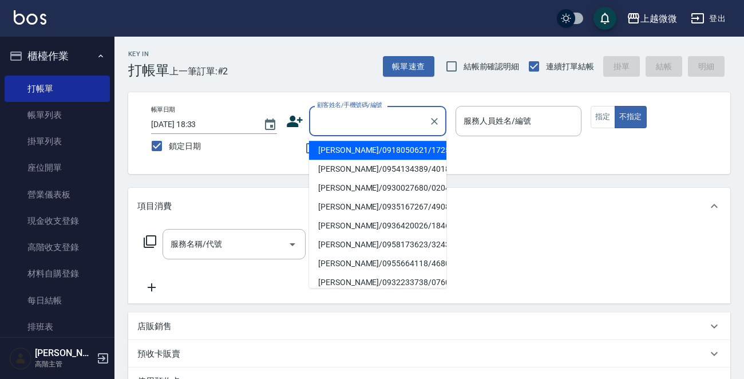
click at [387, 123] on input "顧客姓名/手機號碼/編號" at bounding box center [369, 121] width 110 height 20
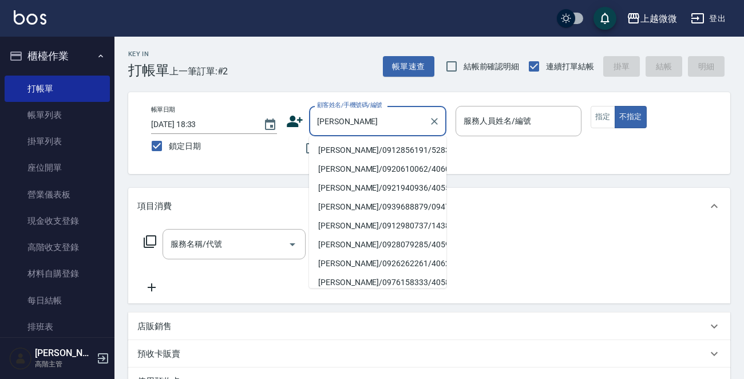
click at [368, 152] on li "[PERSON_NAME]/0912856191/5283" at bounding box center [377, 150] width 137 height 19
type input "[PERSON_NAME]/0912856191/5283"
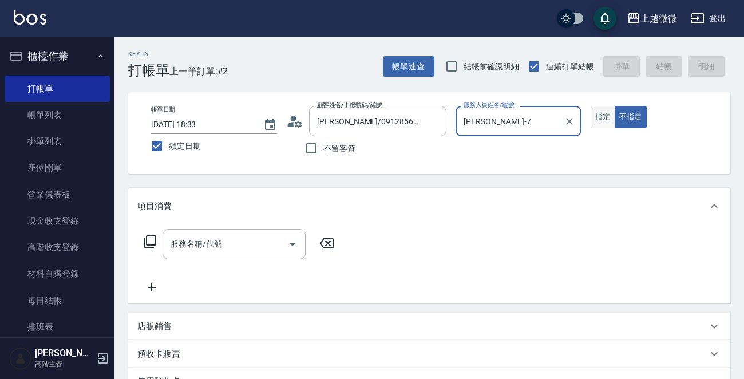
type input "[PERSON_NAME]-7"
click at [604, 115] on button "指定" at bounding box center [603, 117] width 25 height 22
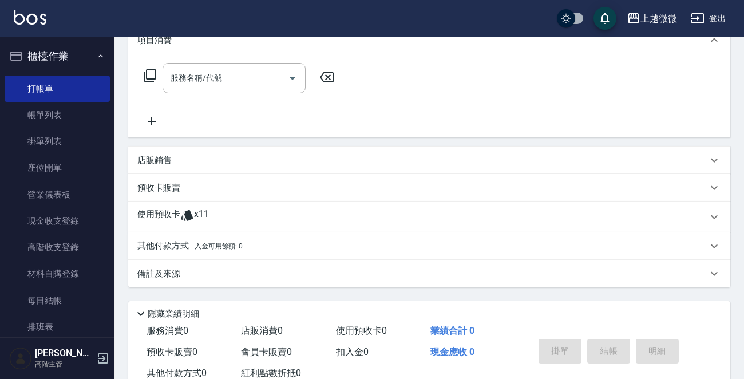
scroll to position [201, 0]
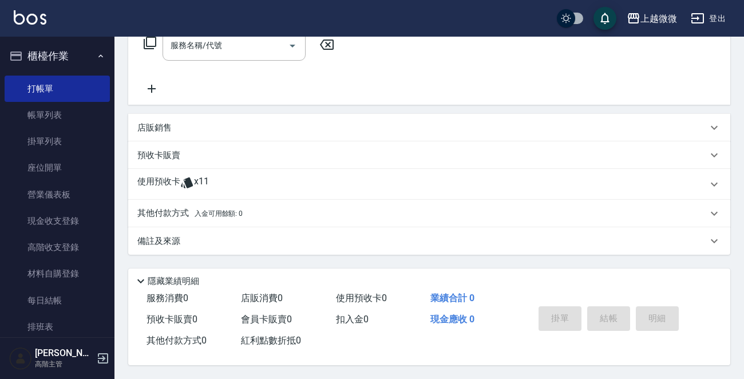
click at [155, 153] on p "預收卡販賣" at bounding box center [158, 155] width 43 height 12
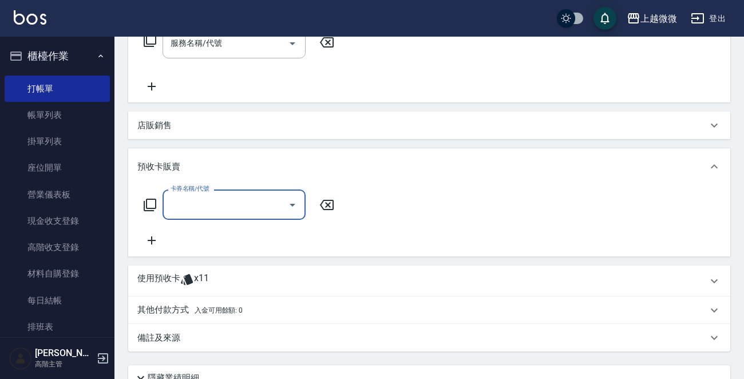
scroll to position [0, 0]
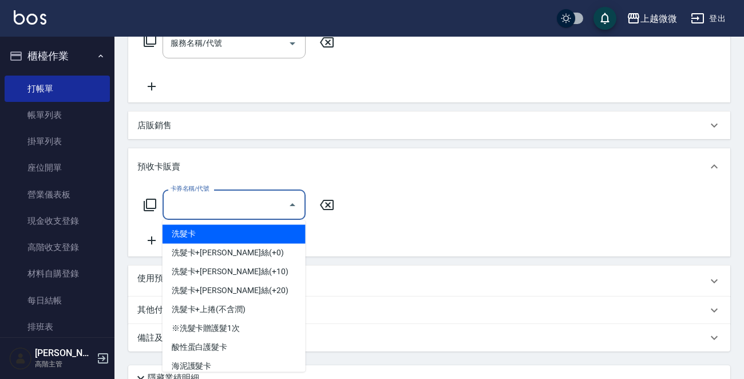
click at [205, 212] on input "卡券名稱/代號" at bounding box center [226, 205] width 116 height 20
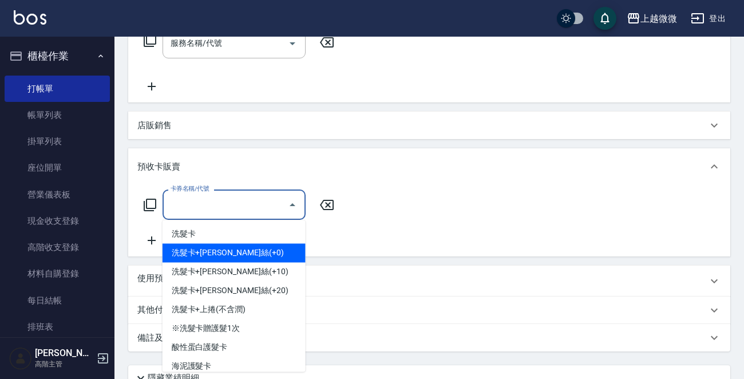
click at [249, 252] on span "洗髮卡+[PERSON_NAME]絲(+0)" at bounding box center [234, 252] width 143 height 19
type input "洗髮卡+[PERSON_NAME][PERSON_NAME](+0)(J02)"
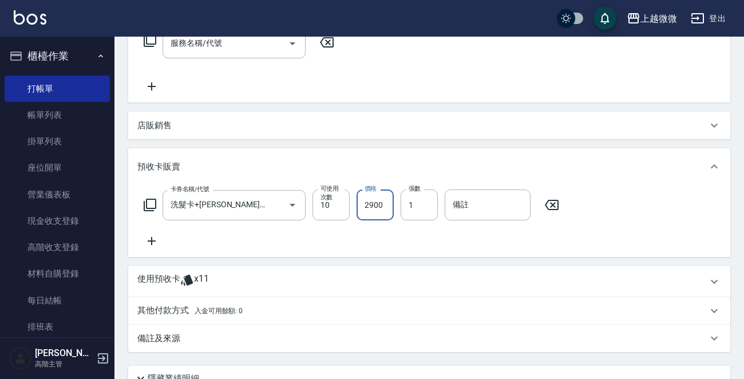
type input "2900"
click at [151, 244] on icon at bounding box center [152, 241] width 8 height 8
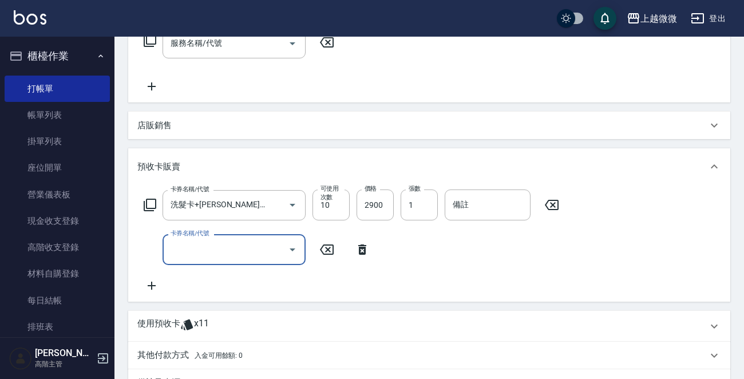
click at [196, 244] on input "卡券名稱/代號" at bounding box center [226, 249] width 116 height 20
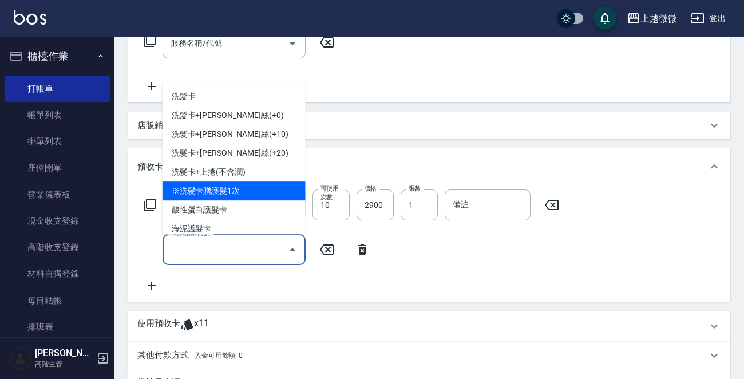
click at [259, 187] on span "※洗髮卡贈護髮1次" at bounding box center [234, 190] width 143 height 19
type input "※洗髮卡贈護髮1次(J06)"
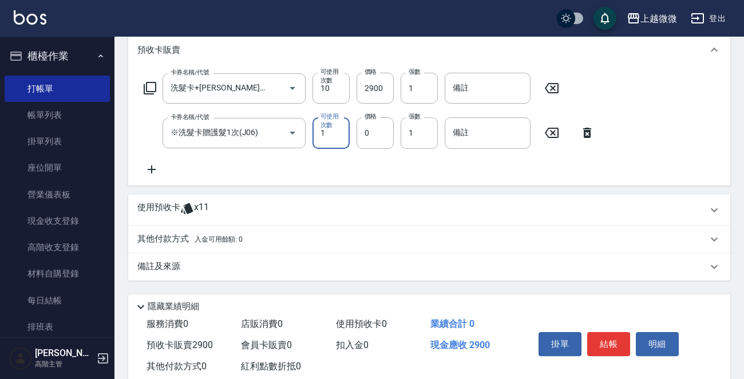
scroll to position [345, 0]
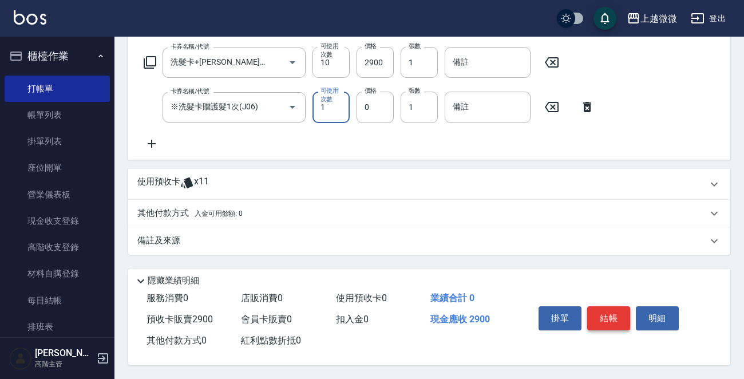
click at [612, 310] on button "結帳" at bounding box center [608, 318] width 43 height 24
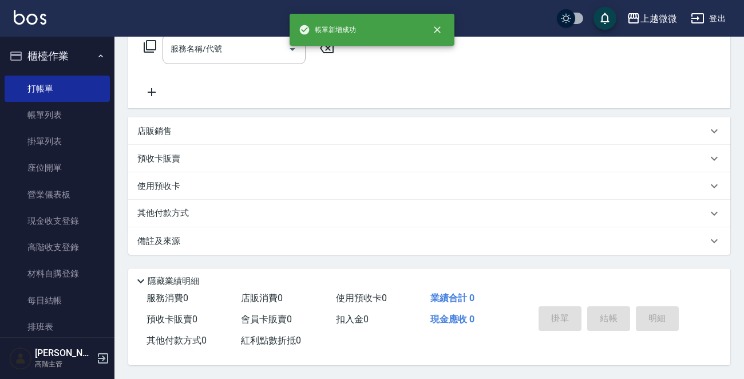
scroll to position [0, 0]
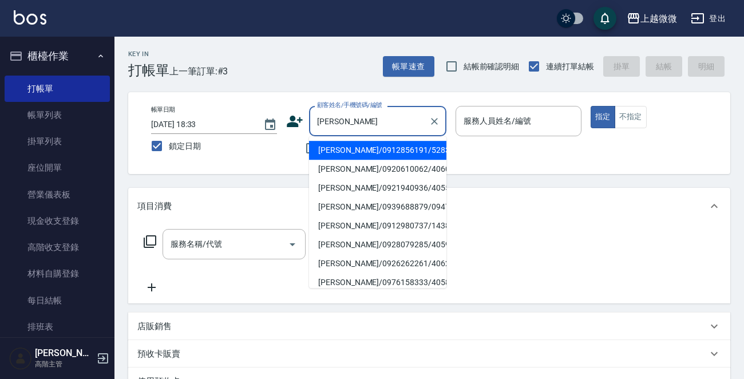
click at [364, 144] on li "[PERSON_NAME]/0912856191/5283" at bounding box center [377, 150] width 137 height 19
type input "[PERSON_NAME]/0912856191/5283"
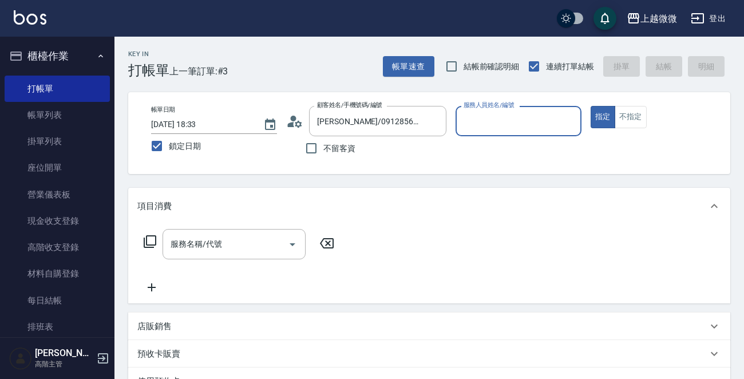
type input "[PERSON_NAME]-7"
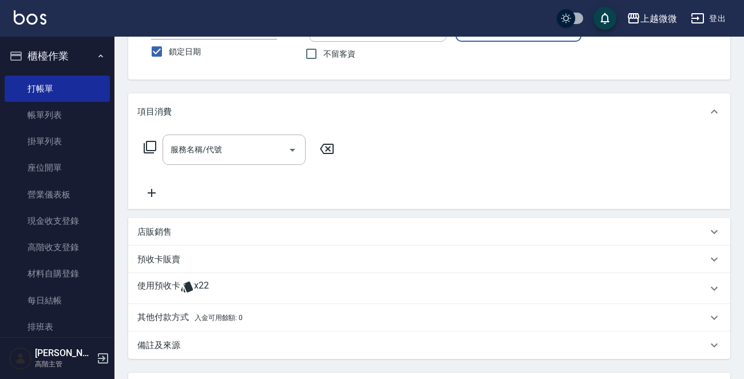
scroll to position [172, 0]
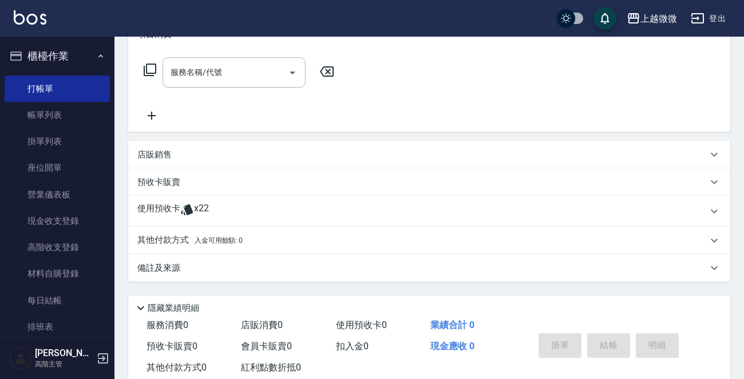
click at [159, 204] on p "使用預收卡" at bounding box center [158, 211] width 43 height 17
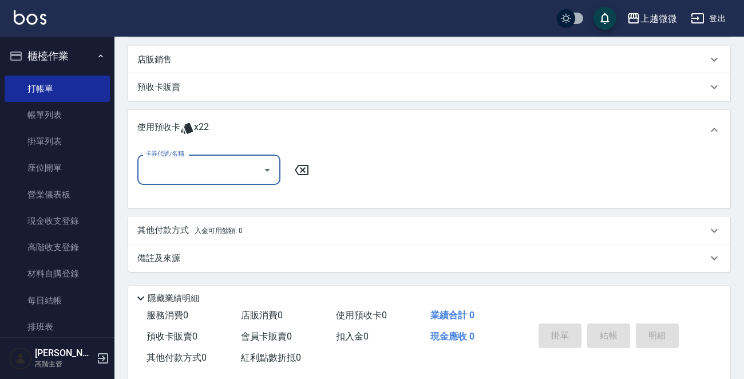
scroll to position [283, 0]
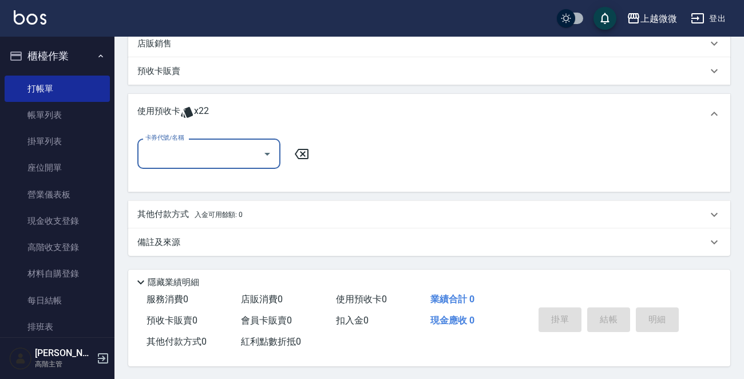
click at [220, 157] on input "卡券代號/名稱" at bounding box center [201, 154] width 116 height 20
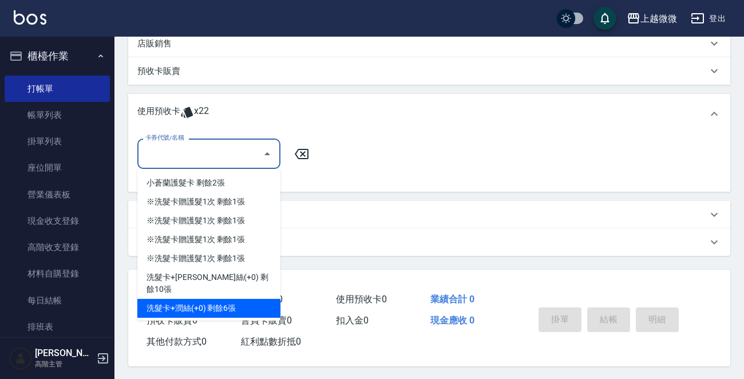
click at [246, 299] on div "洗髮卡+潤絲(+0) 剩餘6張" at bounding box center [208, 308] width 143 height 19
type input "洗髮卡+[PERSON_NAME]絲(+0)"
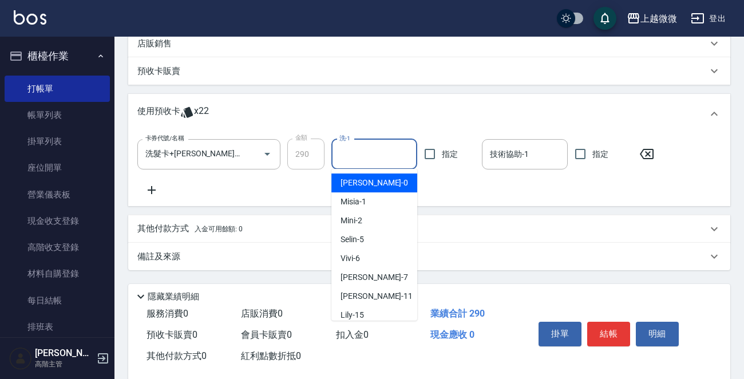
click at [367, 153] on input "洗-1" at bounding box center [375, 154] width 76 height 20
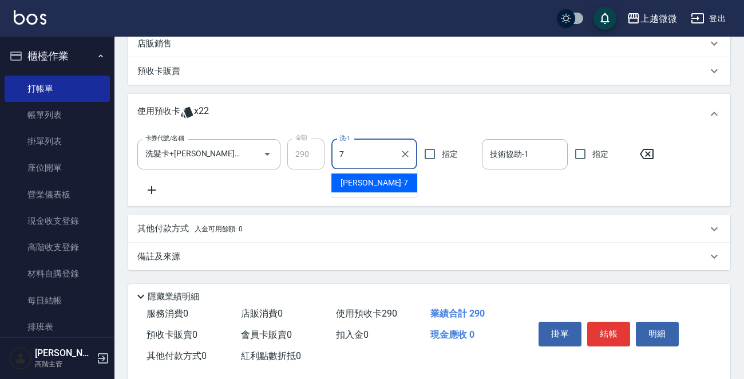
drag, startPoint x: 362, startPoint y: 181, endPoint x: 466, endPoint y: 167, distance: 104.6
click at [362, 182] on span "[PERSON_NAME] -7" at bounding box center [375, 183] width 68 height 12
type input "[PERSON_NAME]-7"
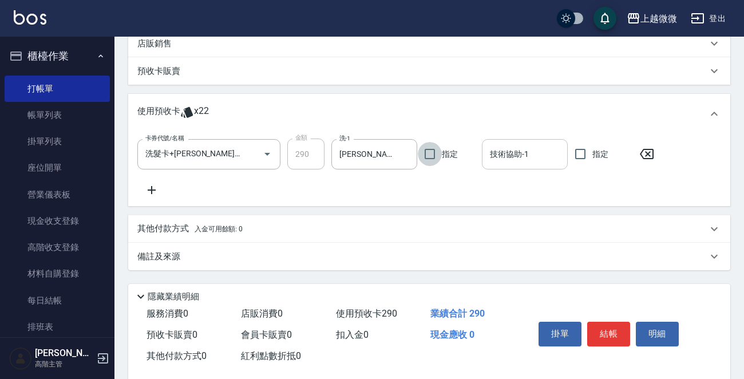
click at [526, 159] on input "技術協助-1" at bounding box center [525, 154] width 76 height 20
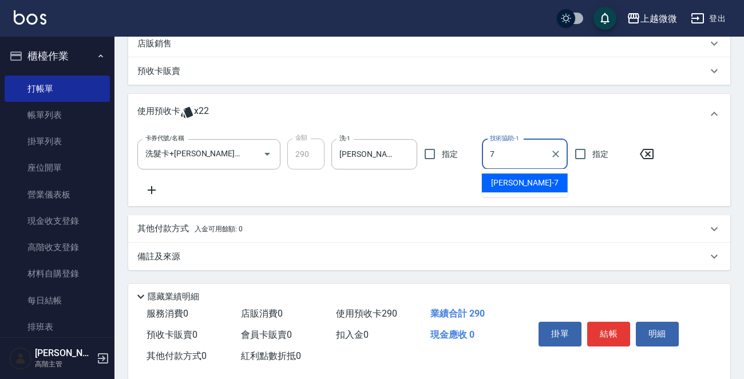
click at [516, 182] on span "[PERSON_NAME] -7" at bounding box center [525, 183] width 68 height 12
type input "[PERSON_NAME]-7"
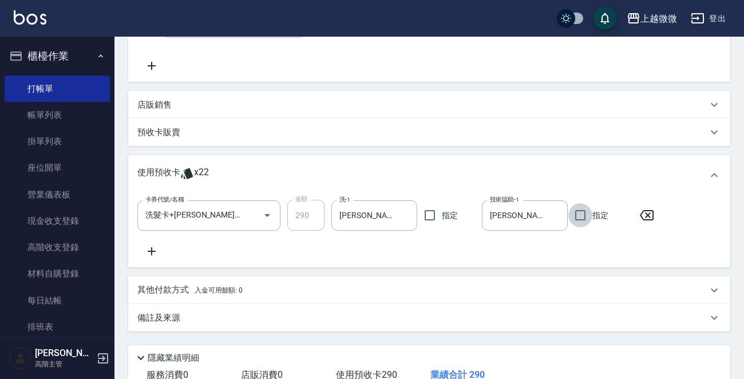
scroll to position [301, 0]
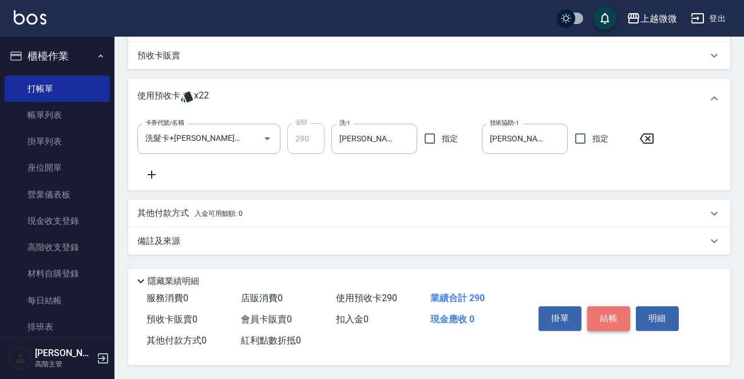
click at [606, 316] on button "結帳" at bounding box center [608, 318] width 43 height 24
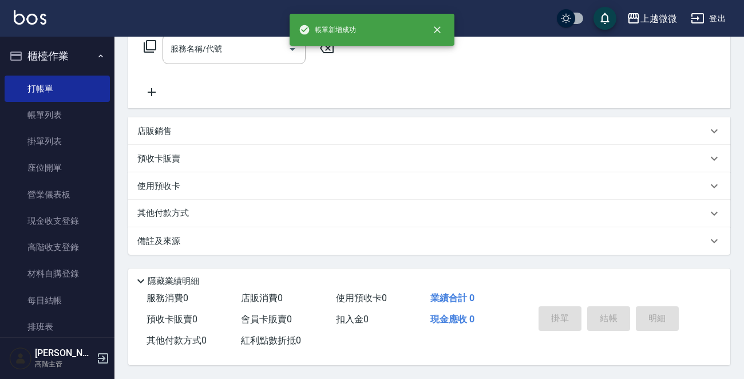
scroll to position [0, 0]
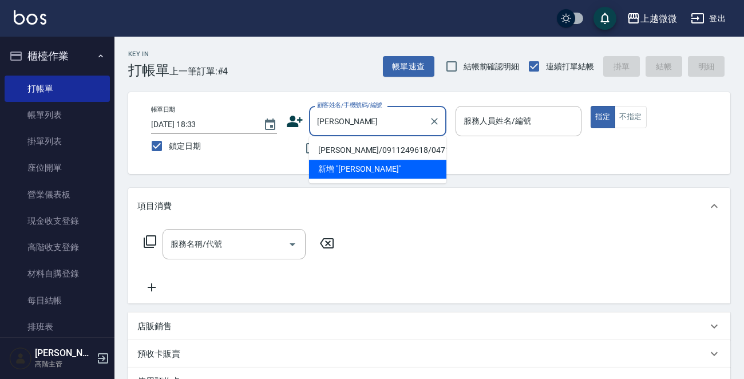
click at [375, 151] on li "[PERSON_NAME]/0911249618/0471" at bounding box center [377, 150] width 137 height 19
type input "[PERSON_NAME]/0911249618/0471"
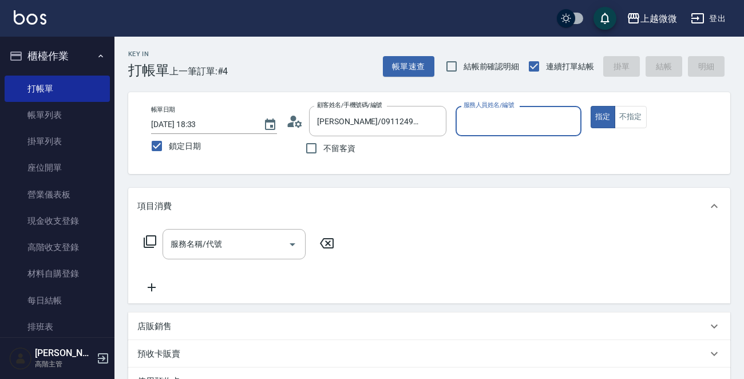
type input "Vivi-6"
click at [229, 236] on input "服務名稱/代號" at bounding box center [226, 244] width 116 height 20
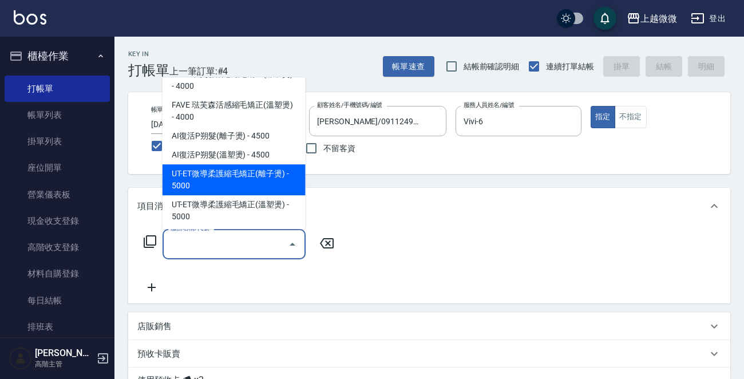
scroll to position [229, 0]
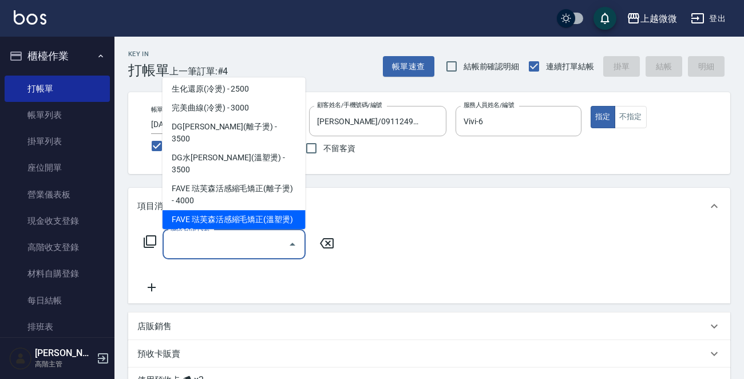
click at [252, 210] on span "FAVE 琺芙森活感縮毛矯正(溫塑燙) - 4000" at bounding box center [234, 225] width 143 height 31
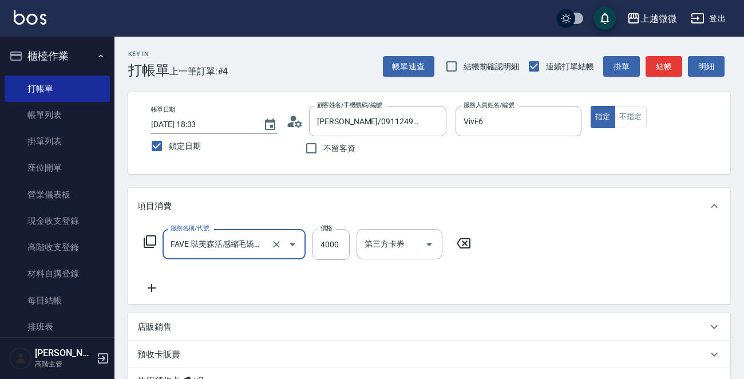
type input "FAVE 琺芙森活感縮毛矯正(溫塑燙)(C10)"
click at [337, 242] on input "4000" at bounding box center [331, 244] width 37 height 31
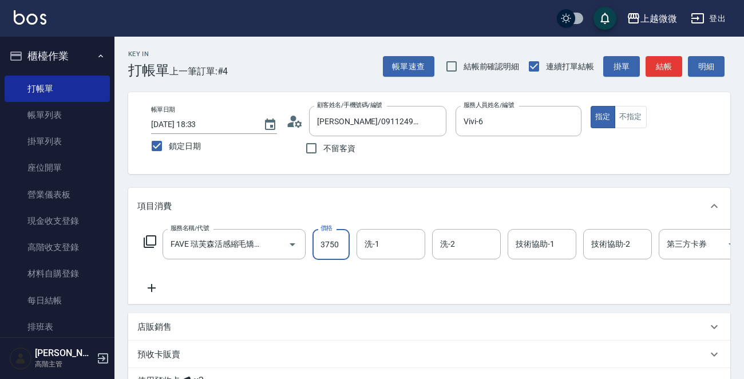
type input "3750"
click at [152, 295] on div "服務名稱/代號 FAVE 琺芙森活感縮毛矯正(溫塑燙)(C10) 服務名稱/代號 價格 3750 價格 洗-1 洗-1 洗-2 洗-2 技術協助-1 技術協助…" at bounding box center [429, 264] width 602 height 80
click at [153, 291] on icon at bounding box center [151, 288] width 29 height 14
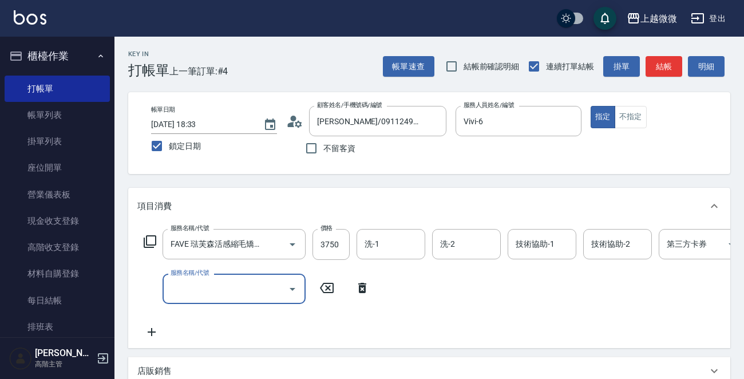
scroll to position [0, 0]
drag, startPoint x: 153, startPoint y: 291, endPoint x: 206, endPoint y: 287, distance: 53.4
click at [206, 288] on input "服務名稱/代號" at bounding box center [226, 289] width 116 height 20
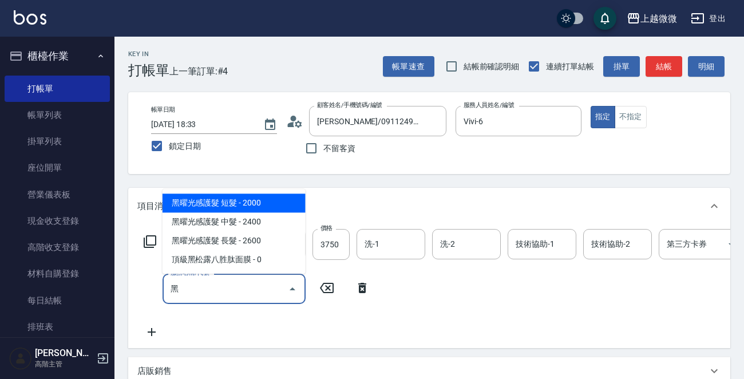
type input "黑"
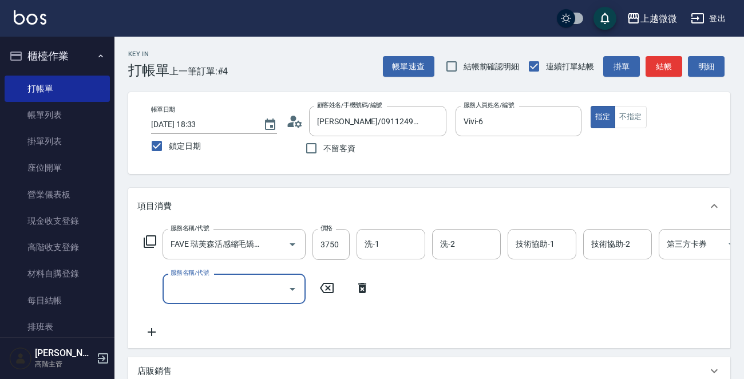
click at [248, 286] on input "服務名稱/代號" at bounding box center [226, 289] width 116 height 20
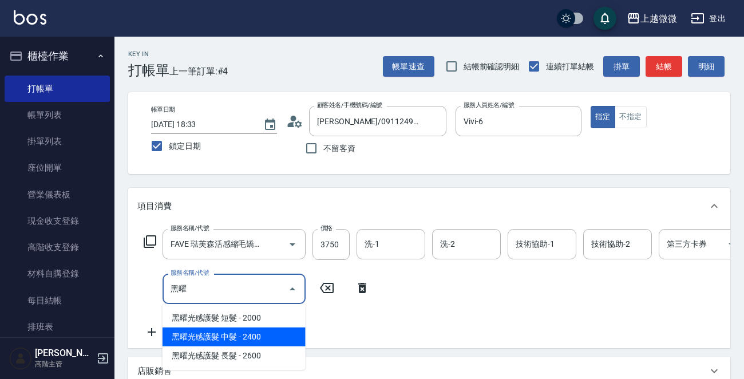
click at [246, 334] on span "黑曜光感護髮 中髮 - 2400" at bounding box center [234, 336] width 143 height 19
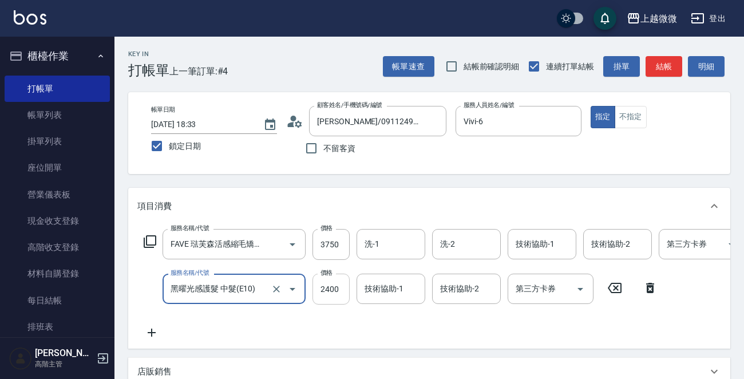
type input "黑曜光感護髮 中髮(E10)"
click at [331, 283] on input "2400" at bounding box center [331, 289] width 37 height 31
type input "1840"
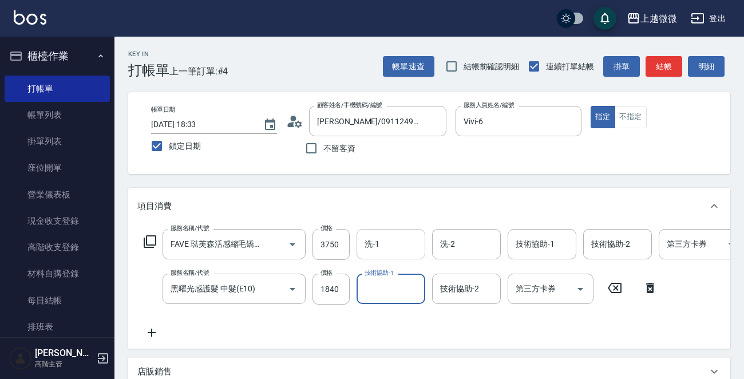
click at [388, 240] on input "洗-1" at bounding box center [391, 244] width 58 height 20
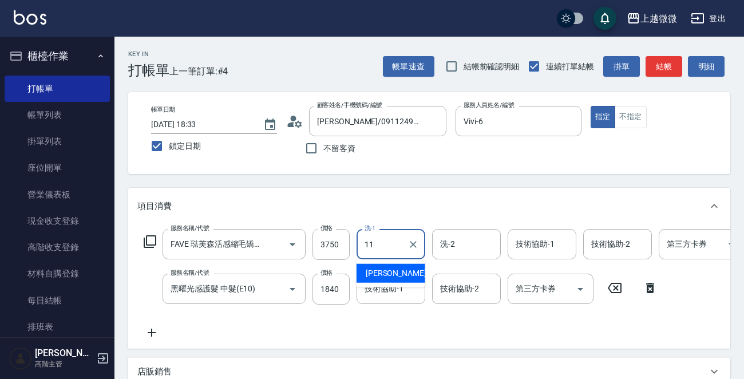
drag, startPoint x: 398, startPoint y: 272, endPoint x: 439, endPoint y: 251, distance: 45.6
click at [398, 272] on div "[PERSON_NAME] -11" at bounding box center [391, 273] width 69 height 19
type input "[PERSON_NAME]-11"
click at [450, 247] on input "洗-2" at bounding box center [466, 244] width 58 height 20
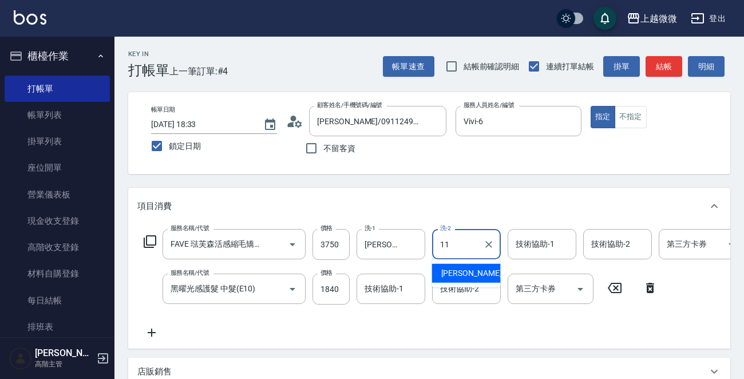
click at [473, 270] on span "[PERSON_NAME] -11" at bounding box center [477, 273] width 72 height 12
type input "[PERSON_NAME]-11"
click at [535, 246] on div "技術協助-1 技術協助-1" at bounding box center [542, 244] width 69 height 30
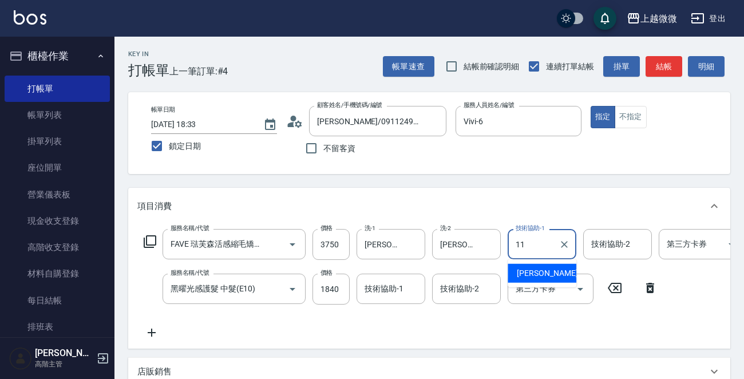
click at [544, 270] on span "[PERSON_NAME] -11" at bounding box center [553, 273] width 72 height 12
type input "[PERSON_NAME]-11"
click at [615, 250] on input "技術協助-2" at bounding box center [617, 244] width 58 height 20
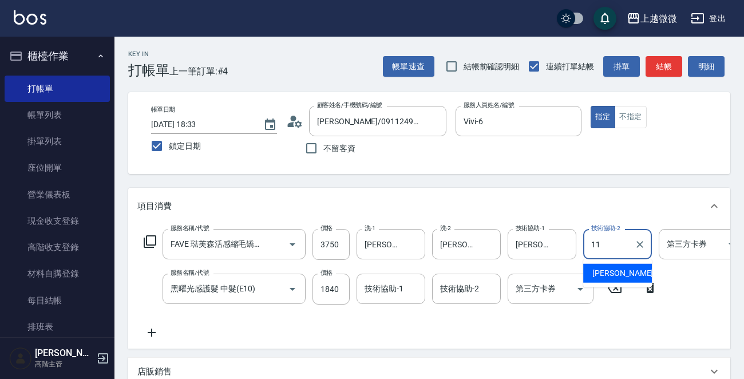
click at [608, 276] on span "[PERSON_NAME] -11" at bounding box center [628, 273] width 72 height 12
type input "[PERSON_NAME]-11"
click at [390, 290] on div "技術協助-1 技術協助-1" at bounding box center [391, 289] width 69 height 30
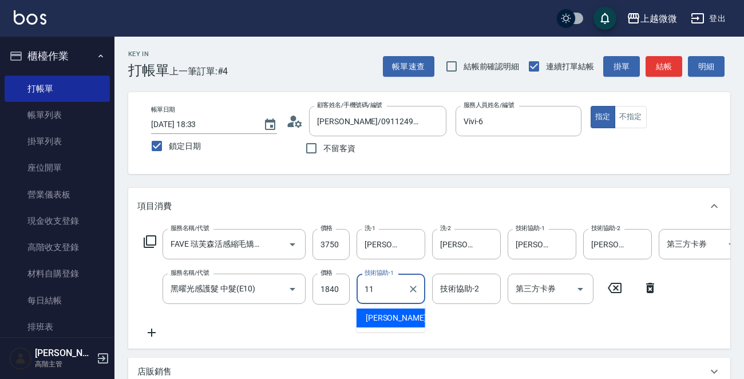
click at [395, 314] on span "[PERSON_NAME] -11" at bounding box center [402, 318] width 72 height 12
type input "[PERSON_NAME]-11"
click at [453, 294] on input "技術協助-2" at bounding box center [466, 289] width 58 height 20
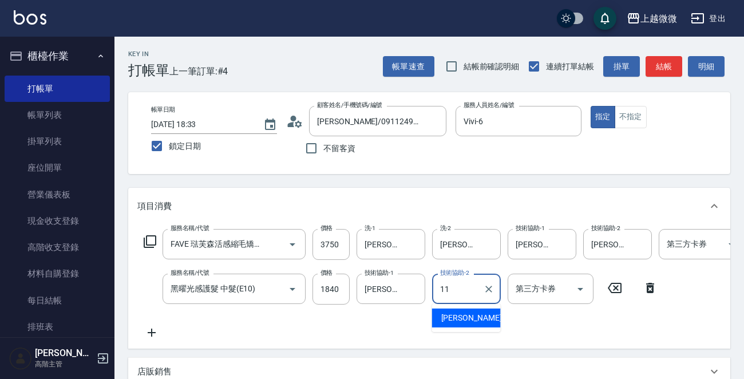
click at [469, 317] on span "[PERSON_NAME] -11" at bounding box center [477, 318] width 72 height 12
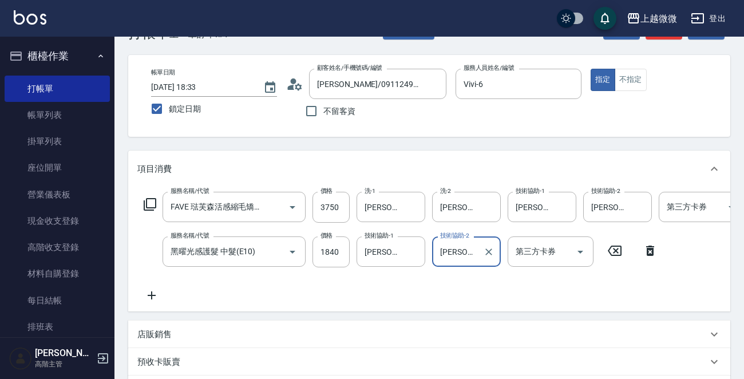
scroll to position [57, 0]
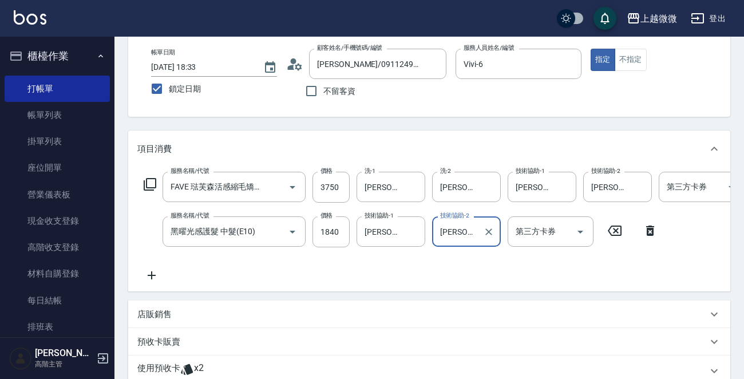
type input "[PERSON_NAME]-11"
click at [151, 277] on icon at bounding box center [151, 275] width 29 height 14
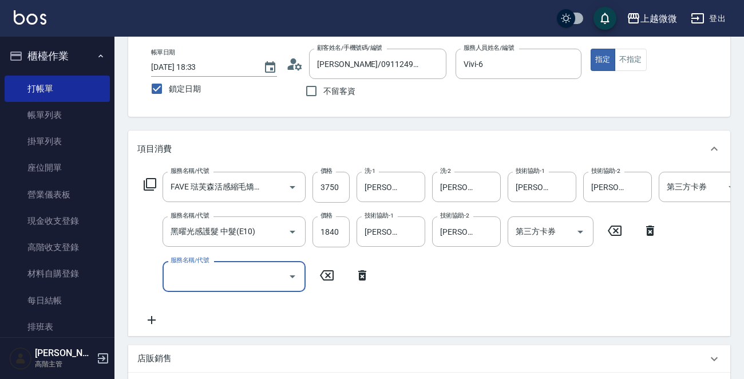
scroll to position [0, 0]
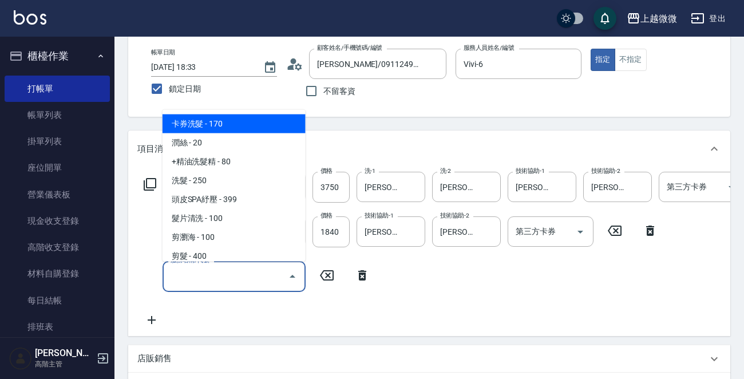
click at [208, 276] on input "服務名稱/代號" at bounding box center [226, 276] width 116 height 20
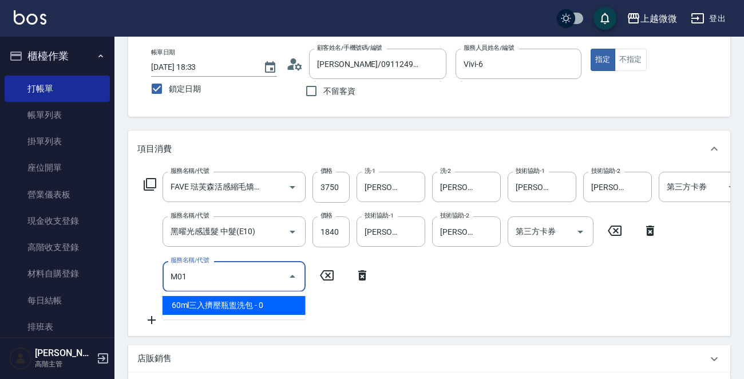
click at [247, 306] on span "60ml三入擠壓瓶盥洗包 - 0" at bounding box center [234, 305] width 143 height 19
click at [218, 279] on input "M01" at bounding box center [218, 276] width 101 height 20
click at [212, 307] on span "60ml三入擠壓瓶盥洗包 - 0" at bounding box center [234, 305] width 143 height 19
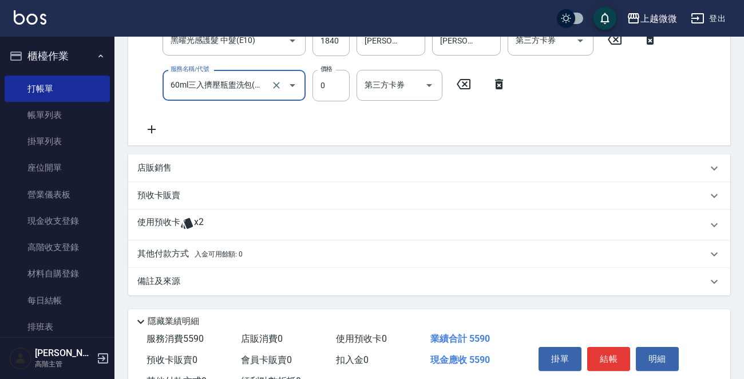
scroll to position [300, 0]
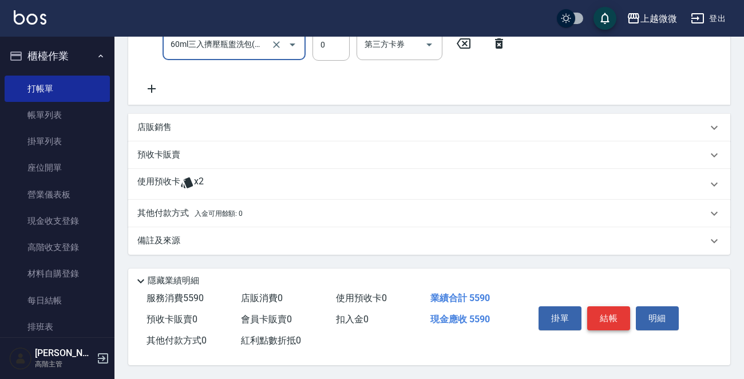
type input "60ml三入擠壓瓶盥洗包(M01)"
click at [601, 309] on button "結帳" at bounding box center [608, 318] width 43 height 24
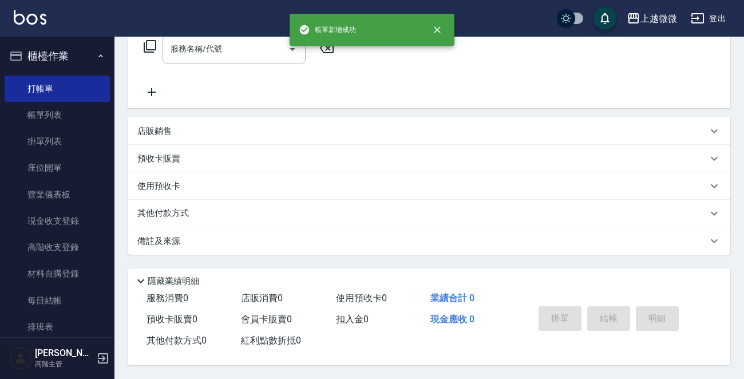
scroll to position [0, 0]
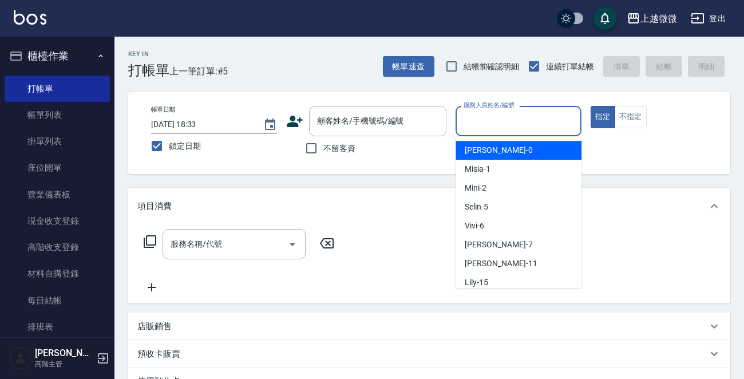
click at [529, 113] on input "服務人員姓名/編號" at bounding box center [519, 121] width 116 height 20
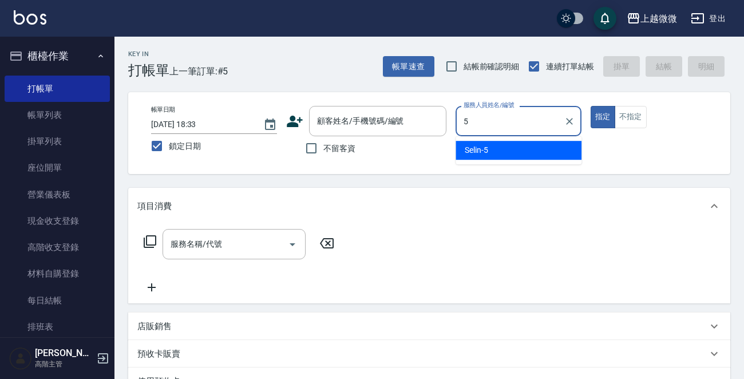
drag, startPoint x: 520, startPoint y: 142, endPoint x: 531, endPoint y: 144, distance: 10.6
click at [520, 143] on div "Selin -5" at bounding box center [519, 150] width 126 height 19
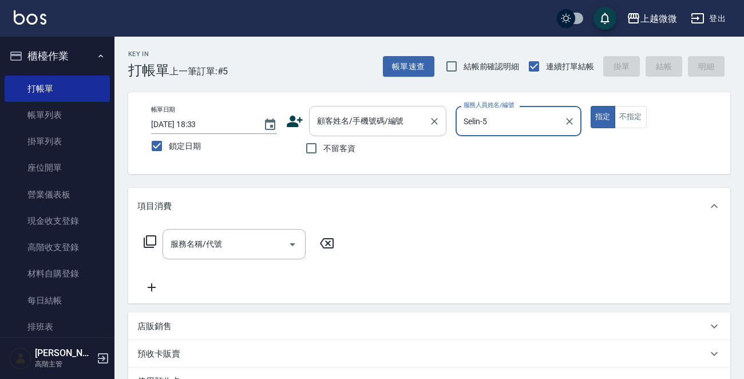
type input "Selin-5"
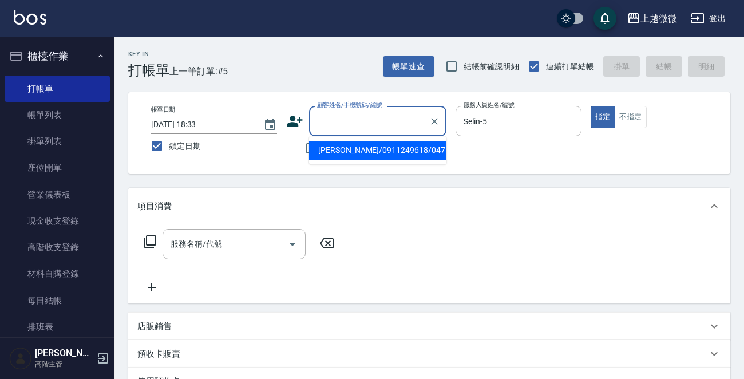
click at [351, 130] on input "顧客姓名/手機號碼/編號" at bounding box center [369, 121] width 110 height 20
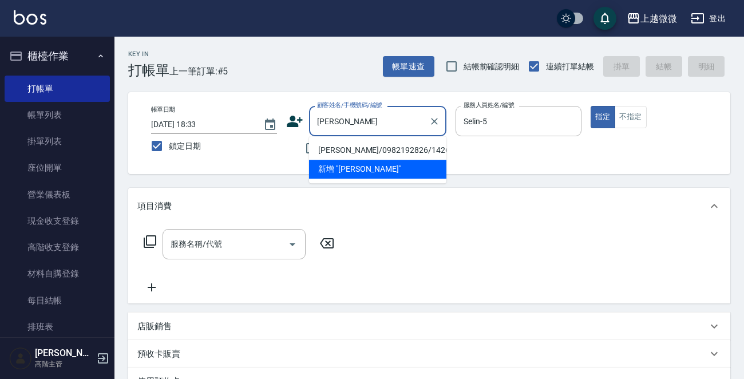
click at [358, 149] on li "[PERSON_NAME]/0982192826/1426" at bounding box center [377, 150] width 137 height 19
type input "[PERSON_NAME]/0982192826/1426"
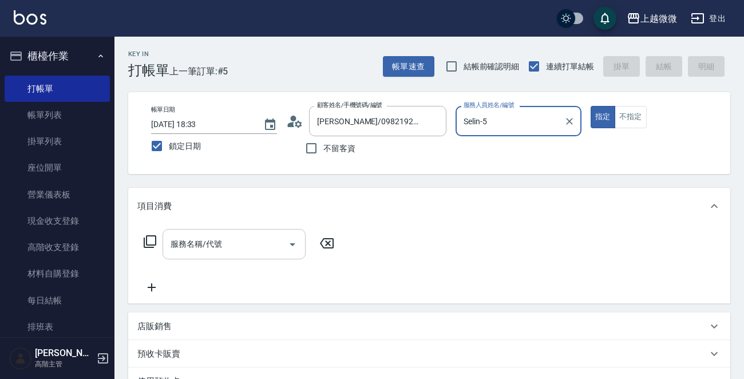
click at [247, 251] on input "服務名稱/代號" at bounding box center [226, 244] width 116 height 20
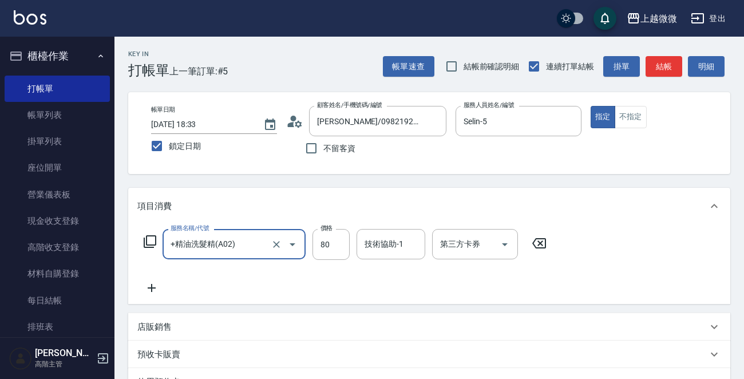
type input "+精油洗髮精(A02)"
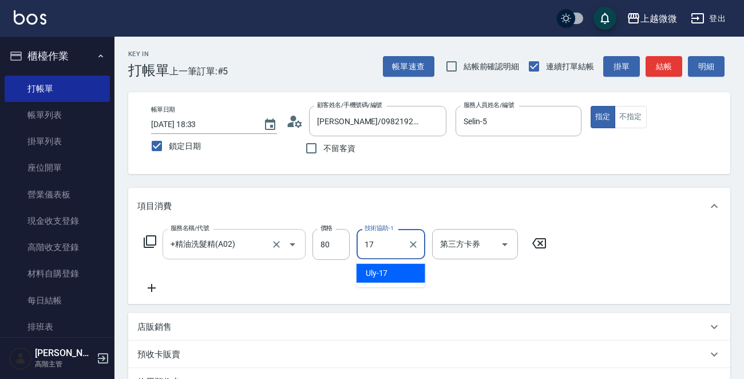
type input "Uly-17"
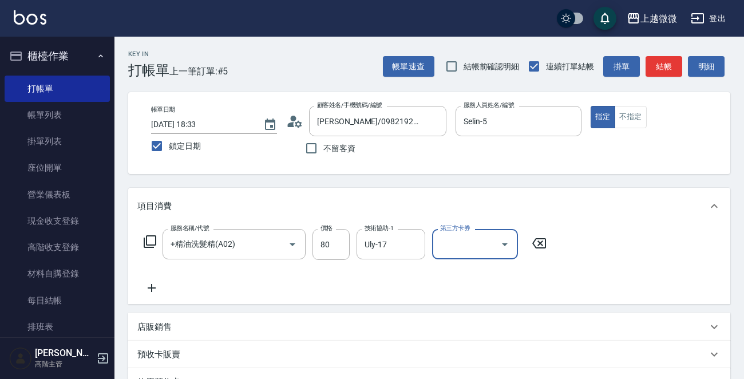
click at [155, 287] on icon at bounding box center [152, 288] width 8 height 8
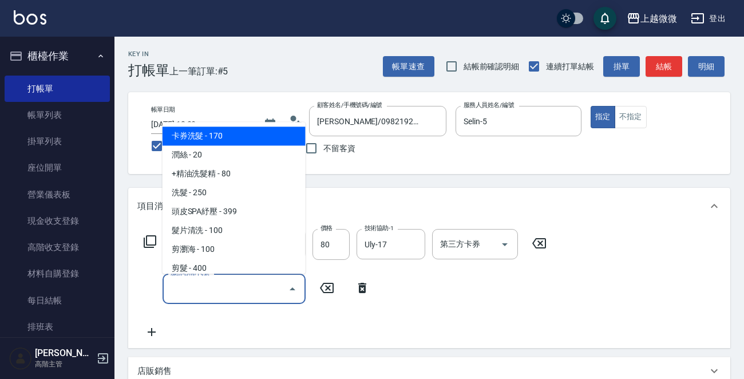
click at [204, 288] on input "服務名稱/代號" at bounding box center [226, 289] width 116 height 20
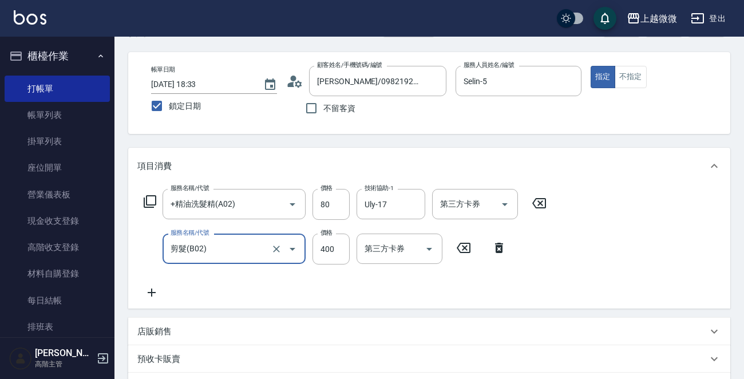
scroll to position [57, 0]
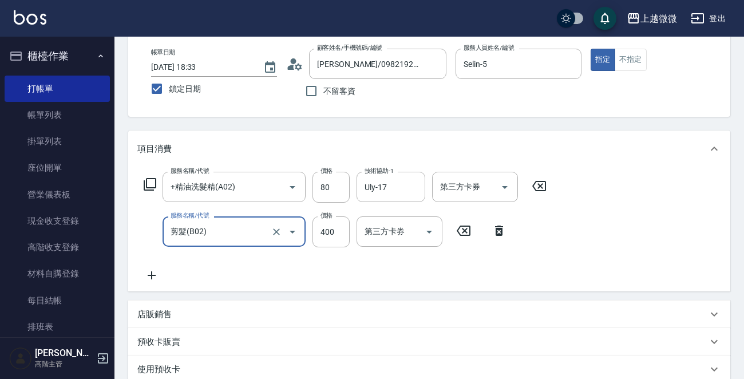
type input "剪髮(B02)"
click at [148, 275] on icon at bounding box center [152, 275] width 8 height 8
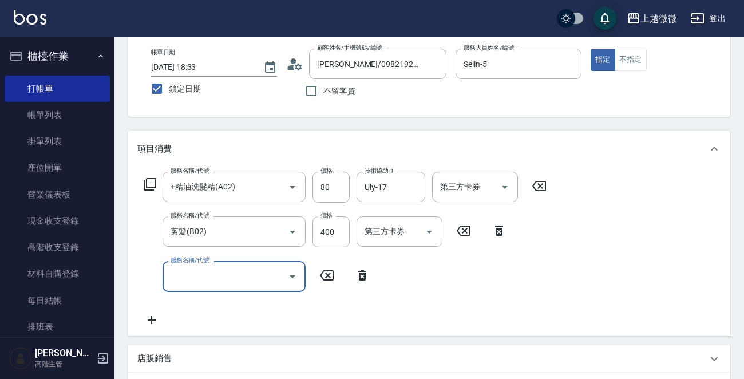
click at [200, 283] on input "服務名稱/代號" at bounding box center [226, 276] width 116 height 20
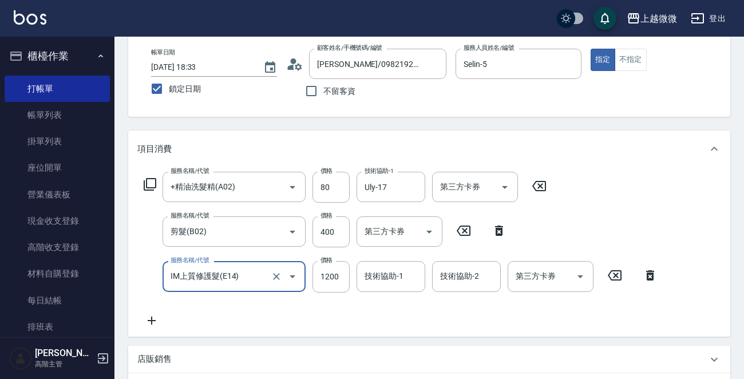
type input "IM上質修護髮(E14)"
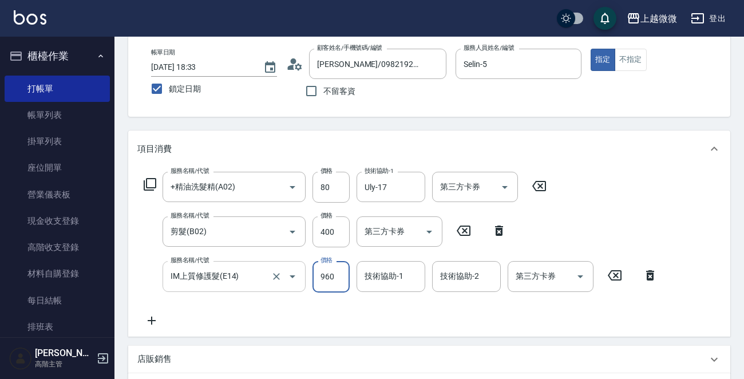
type input "960"
type input "Selin-5"
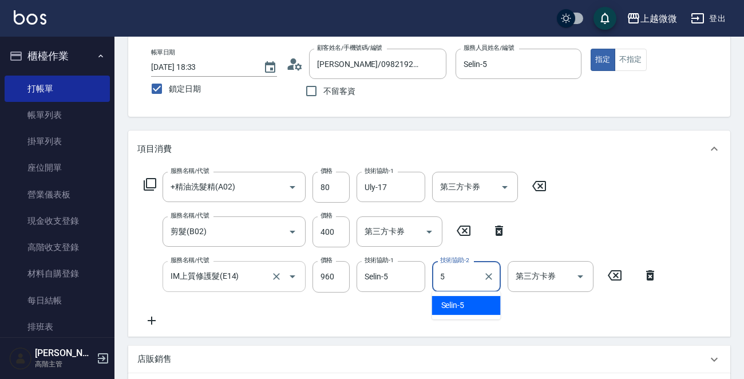
type input "Selin-5"
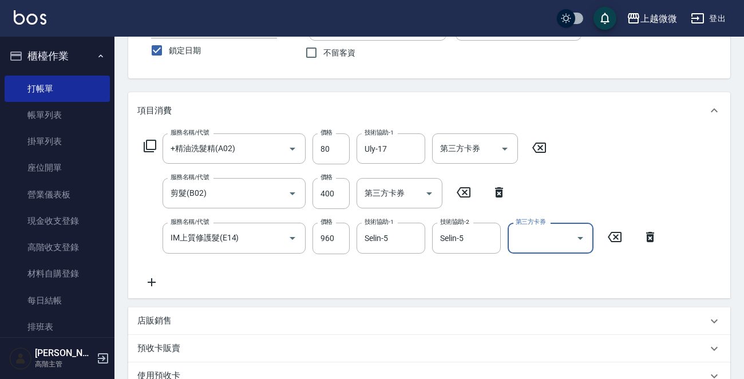
scroll to position [114, 0]
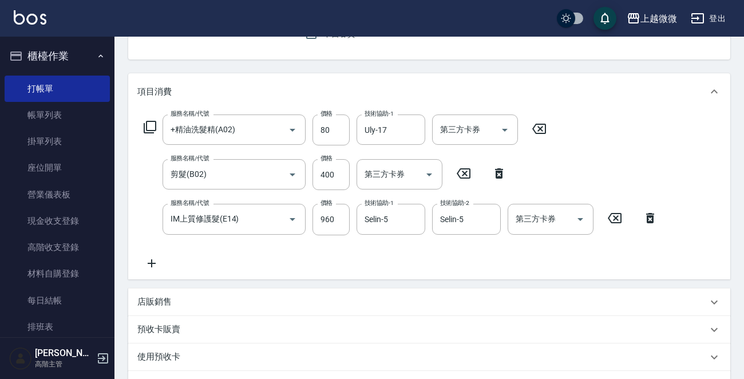
click at [152, 264] on icon at bounding box center [151, 263] width 29 height 14
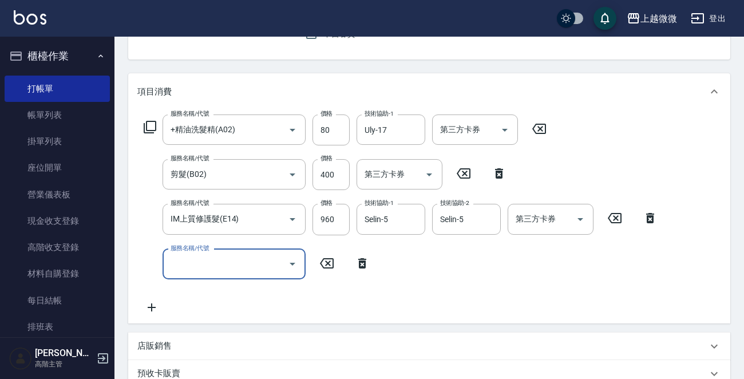
click at [205, 264] on div "服務名稱/代號 服務名稱/代號" at bounding box center [234, 264] width 143 height 30
type input "頭皮淨化(F02)"
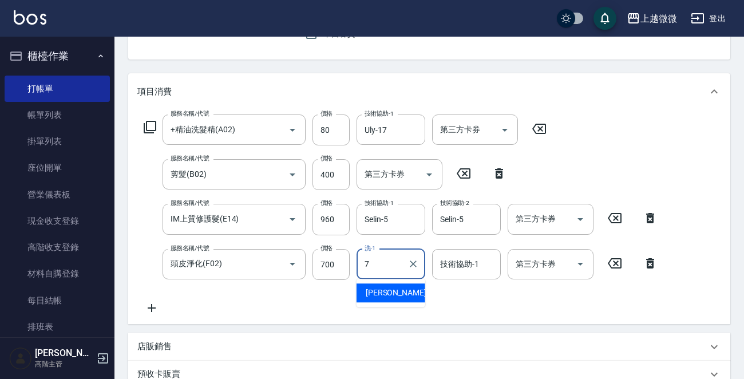
type input "[PERSON_NAME]-7"
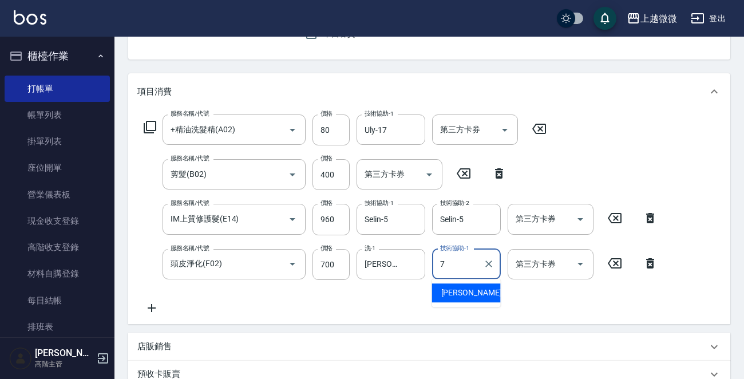
type input "[PERSON_NAME]-7"
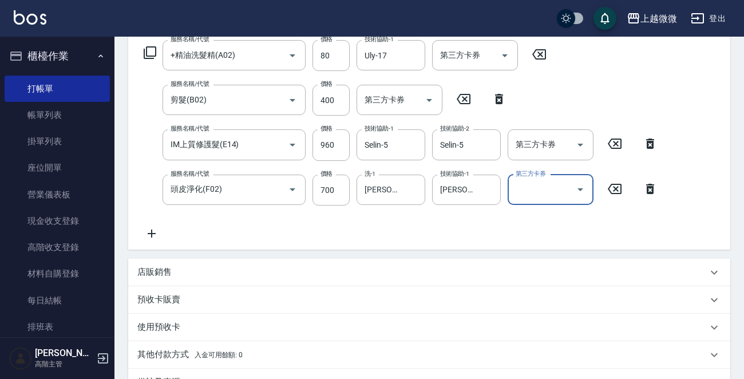
scroll to position [286, 0]
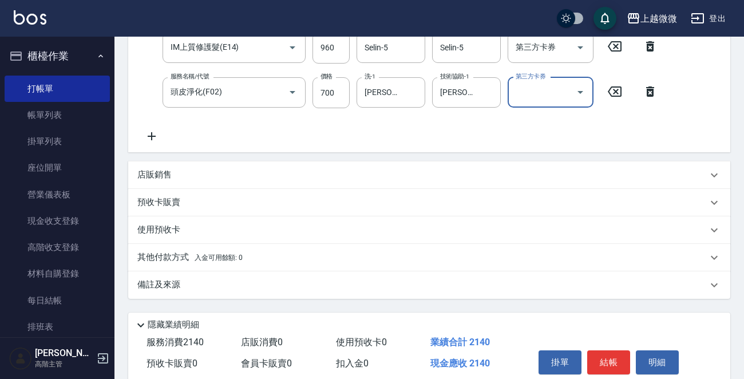
click at [155, 133] on icon at bounding box center [151, 136] width 29 height 14
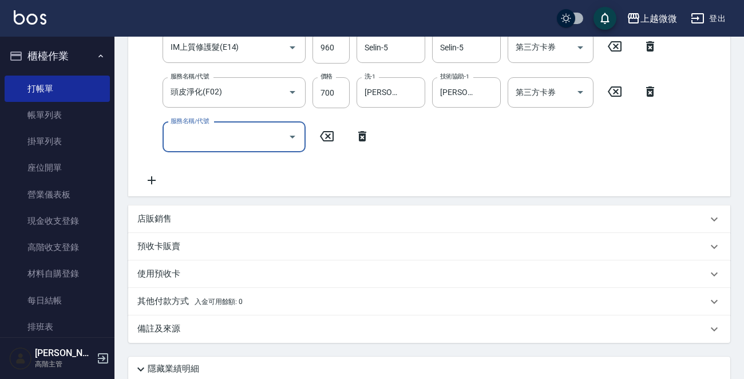
scroll to position [54, 0]
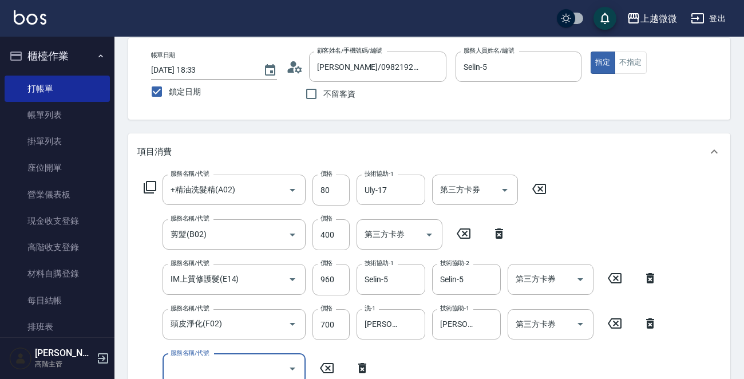
click at [195, 142] on div "項目消費" at bounding box center [429, 151] width 602 height 37
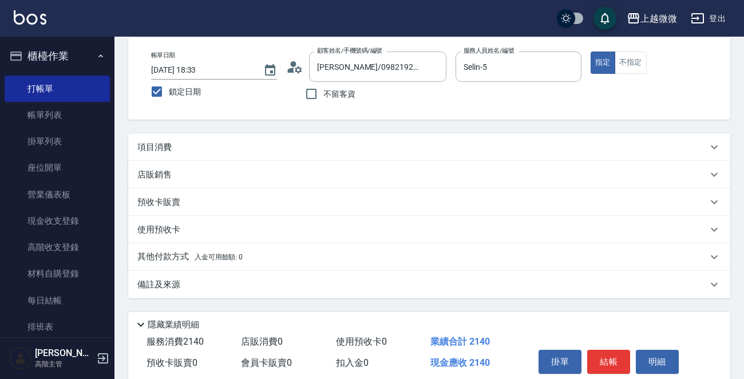
click at [192, 142] on div "項目消費" at bounding box center [422, 147] width 570 height 12
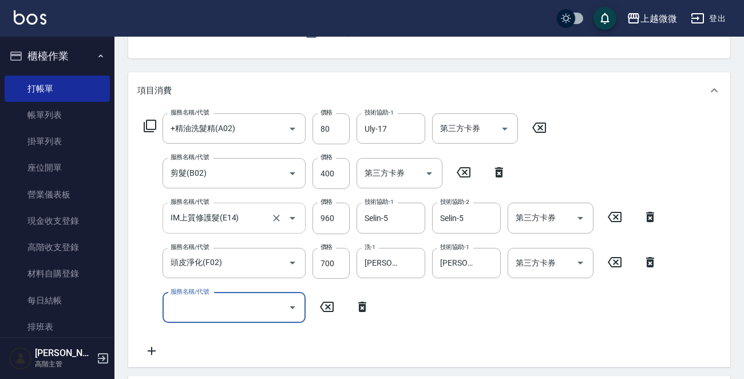
scroll to position [169, 0]
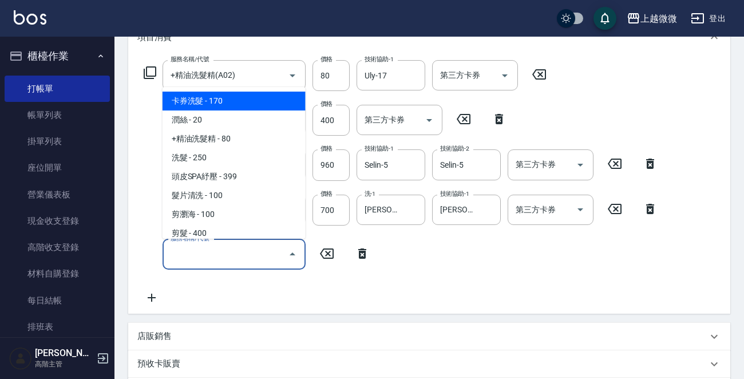
click at [212, 252] on input "服務名稱/代號" at bounding box center [226, 254] width 116 height 20
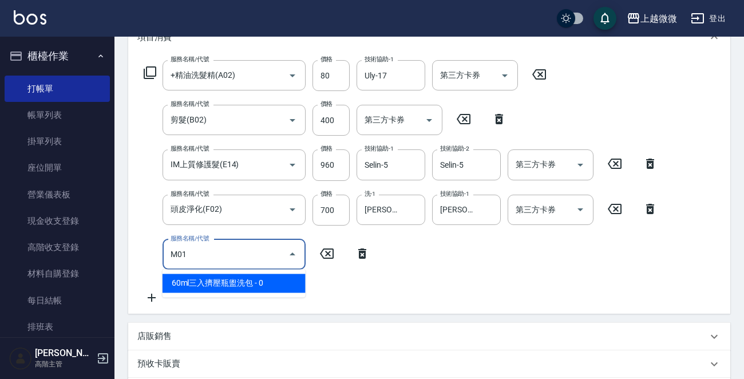
click at [231, 286] on span "60ml三入擠壓瓶盥洗包 - 0" at bounding box center [234, 283] width 143 height 19
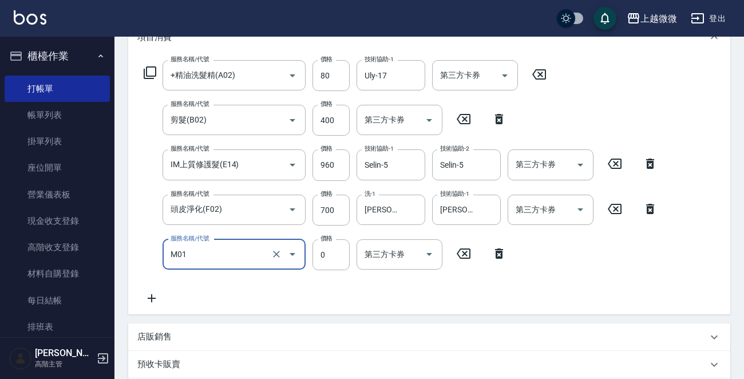
scroll to position [341, 0]
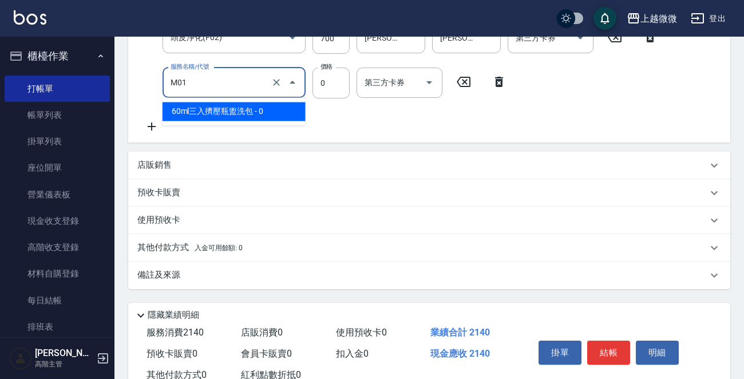
click at [217, 85] on input "M01" at bounding box center [218, 83] width 101 height 20
click at [219, 114] on span "60ml三入擠壓瓶盥洗包 - 0" at bounding box center [234, 111] width 143 height 19
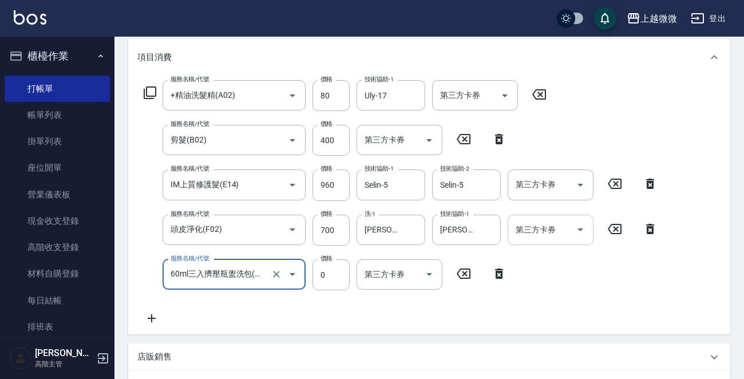
scroll to position [149, 0]
type input "60ml三入擠壓瓶盥洗包(M01)"
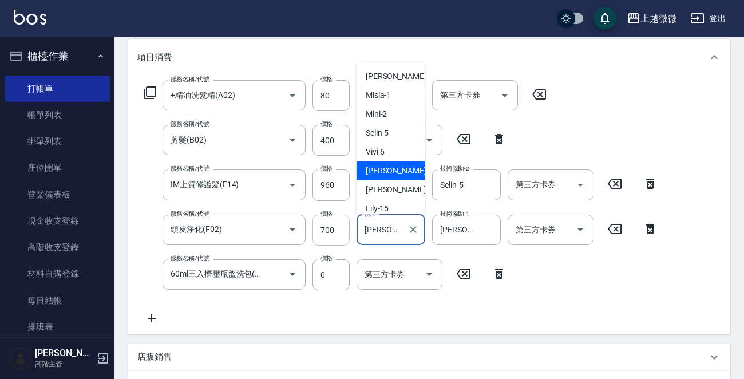
drag, startPoint x: 397, startPoint y: 230, endPoint x: 338, endPoint y: 226, distance: 59.1
click at [338, 226] on div "服務名稱/代號 頭皮淨化(F02) 服務名稱/代號 價格 700 價格 洗-1 [PERSON_NAME]-7 洗-1 技術協助-1 [PERSON_NAME…" at bounding box center [400, 230] width 527 height 31
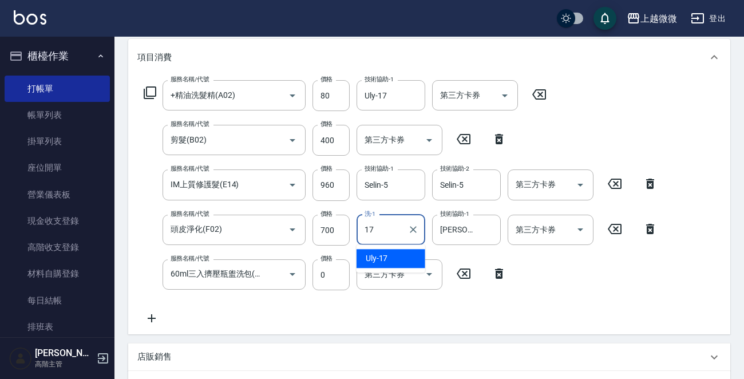
click at [401, 252] on div "Uly -17" at bounding box center [391, 258] width 69 height 19
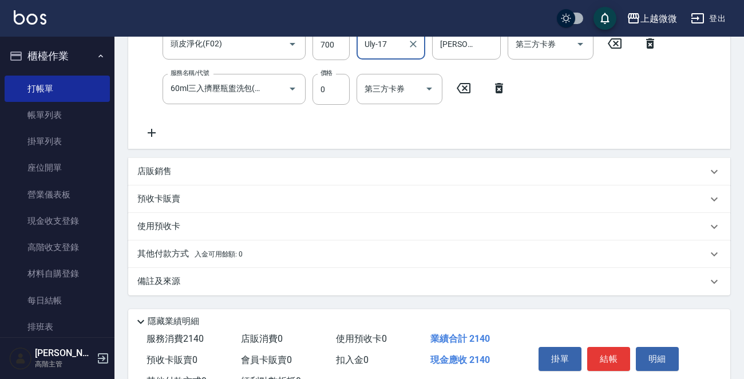
scroll to position [378, 0]
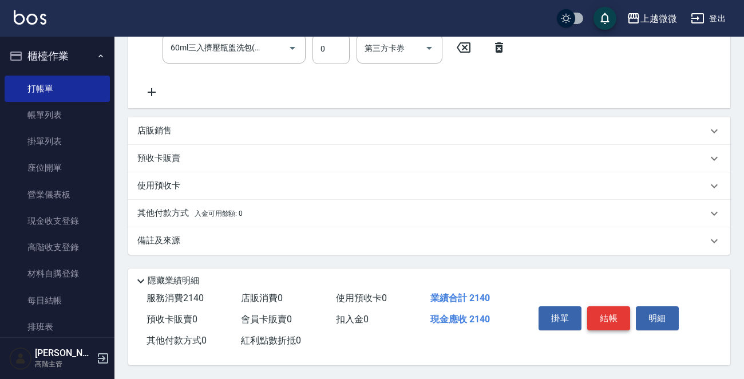
type input "Uly-17"
click at [607, 308] on button "結帳" at bounding box center [608, 318] width 43 height 24
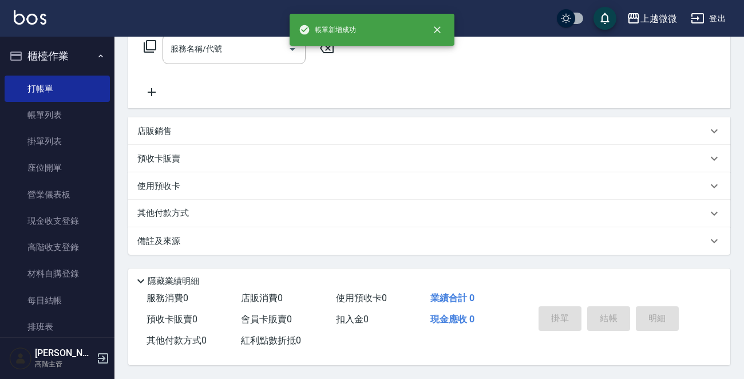
scroll to position [0, 0]
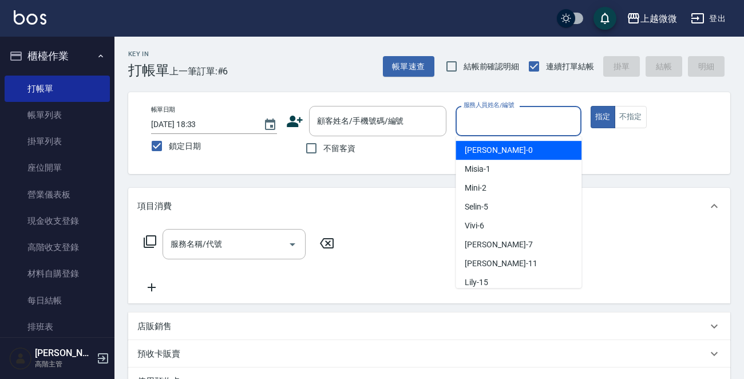
click at [546, 121] on input "服務人員姓名/編號" at bounding box center [519, 121] width 116 height 20
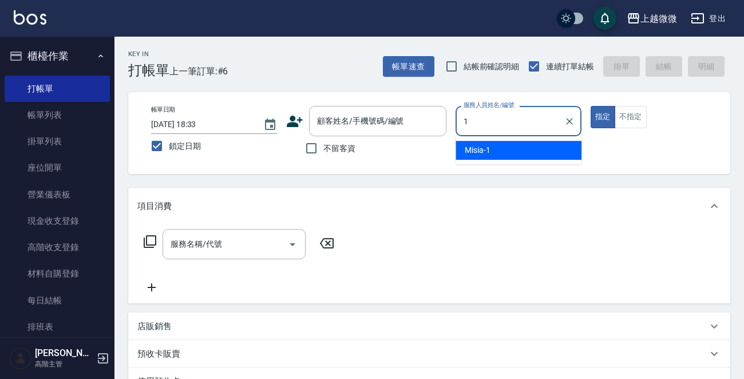
click at [518, 149] on div "Misia -1" at bounding box center [519, 150] width 126 height 19
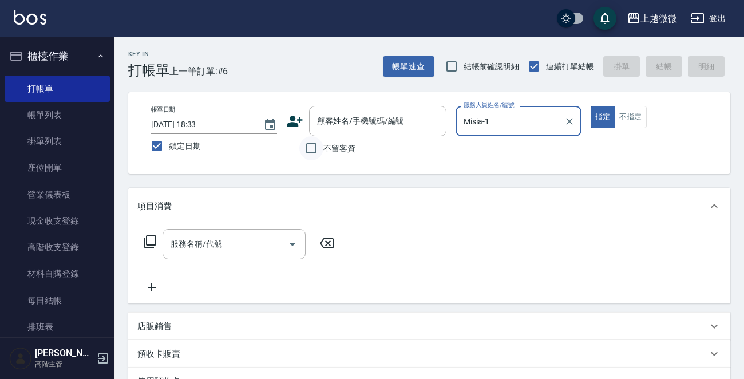
type input "Misia-1"
click at [309, 144] on input "不留客資" at bounding box center [311, 148] width 24 height 24
checkbox input "true"
click at [223, 263] on div "服務名稱/代號 服務名稱/代號" at bounding box center [239, 261] width 204 height 65
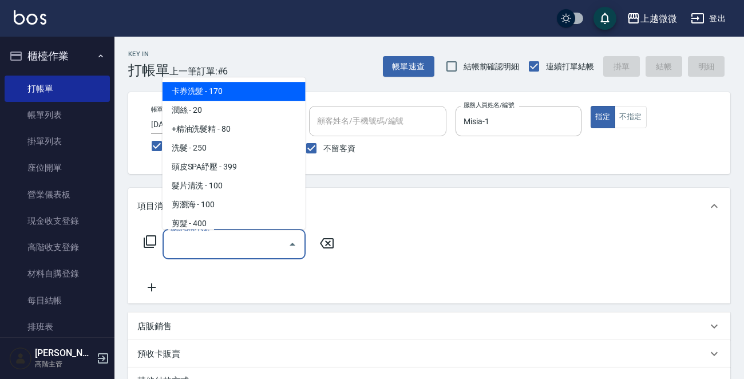
drag, startPoint x: 230, startPoint y: 242, endPoint x: 239, endPoint y: 240, distance: 9.9
click at [230, 242] on input "服務名稱/代號" at bounding box center [226, 244] width 116 height 20
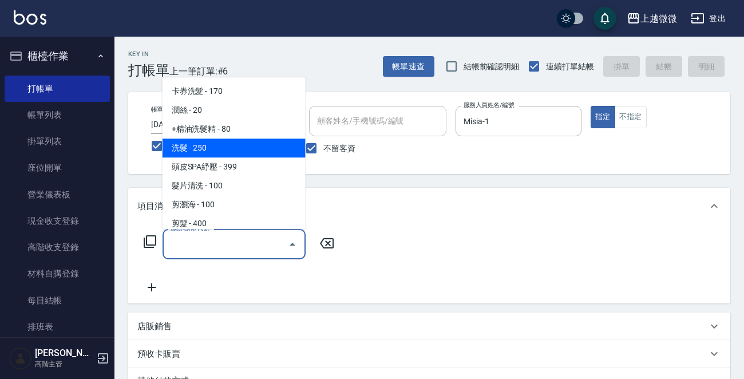
click at [216, 153] on span "洗髮 - 250" at bounding box center [234, 148] width 143 height 19
type input "洗髮(A03)"
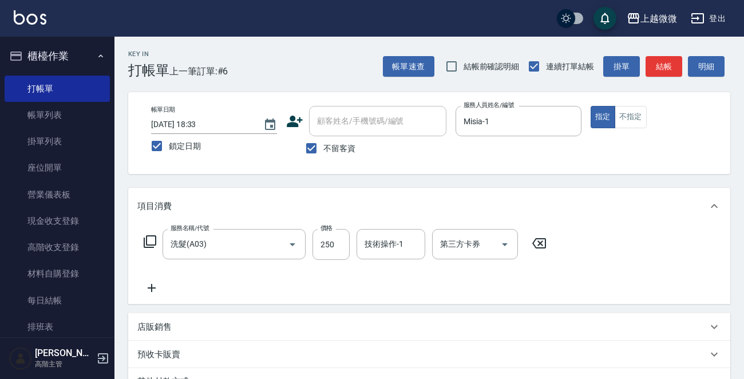
click at [154, 286] on icon at bounding box center [151, 288] width 29 height 14
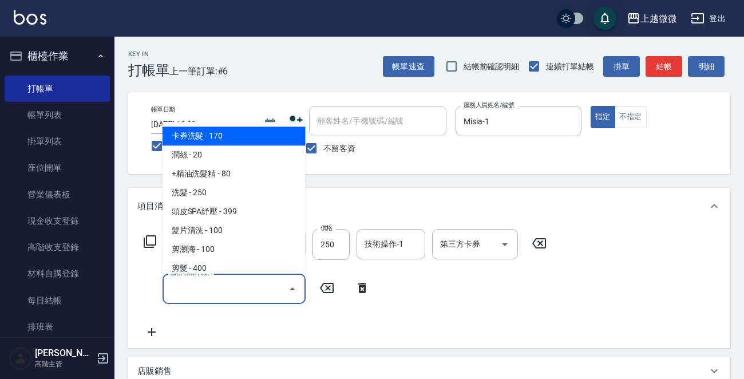
click at [205, 290] on input "服務名稱/代號" at bounding box center [226, 289] width 116 height 20
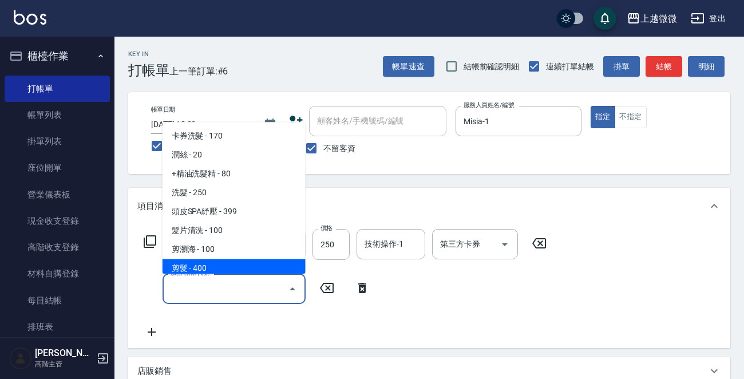
click at [221, 270] on span "剪髮 - 400" at bounding box center [234, 268] width 143 height 19
type input "剪髮(B02)"
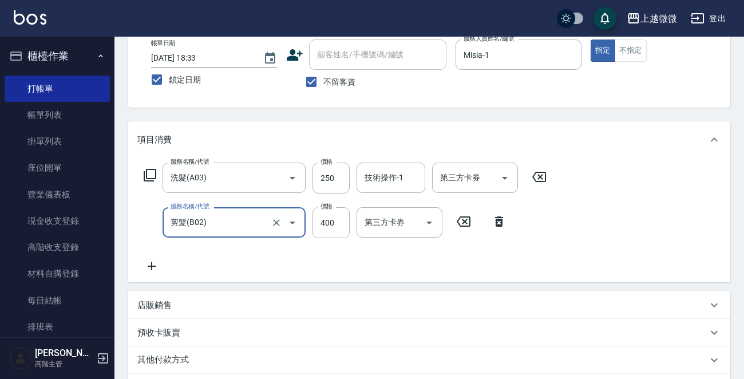
scroll to position [114, 0]
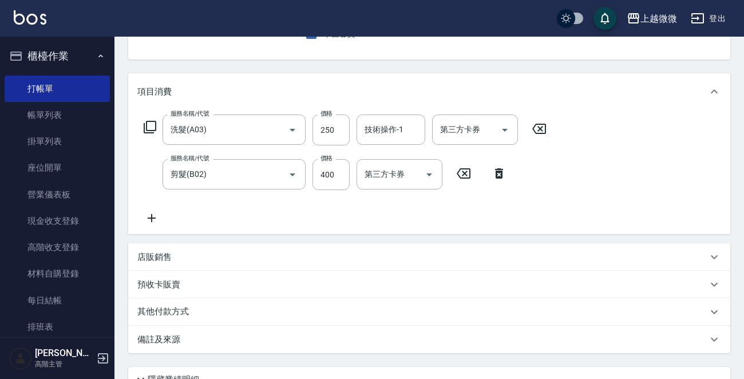
click at [154, 215] on icon at bounding box center [151, 218] width 29 height 14
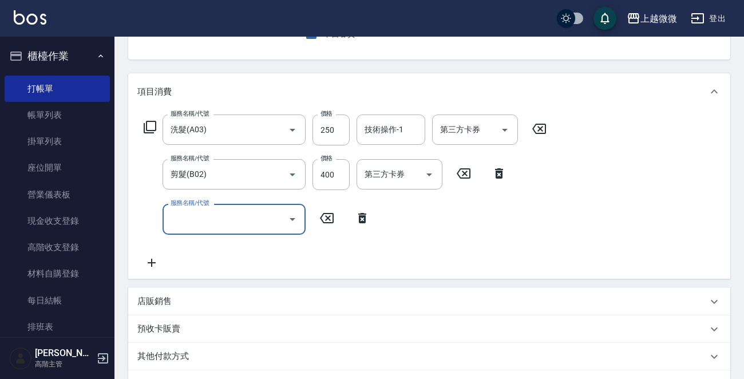
drag, startPoint x: 155, startPoint y: 264, endPoint x: 184, endPoint y: 228, distance: 46.3
click at [155, 264] on icon at bounding box center [151, 263] width 29 height 14
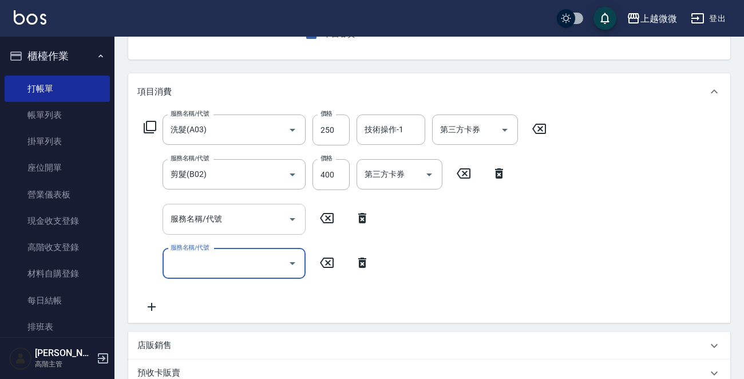
click at [194, 217] on div "服務名稱/代號 服務名稱/代號" at bounding box center [234, 219] width 143 height 30
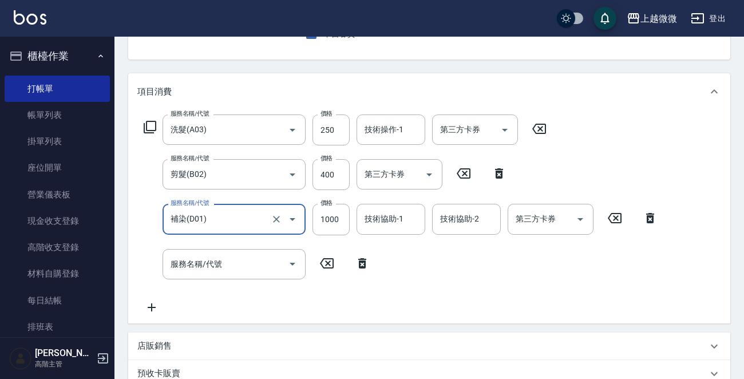
type input "補染(D01)"
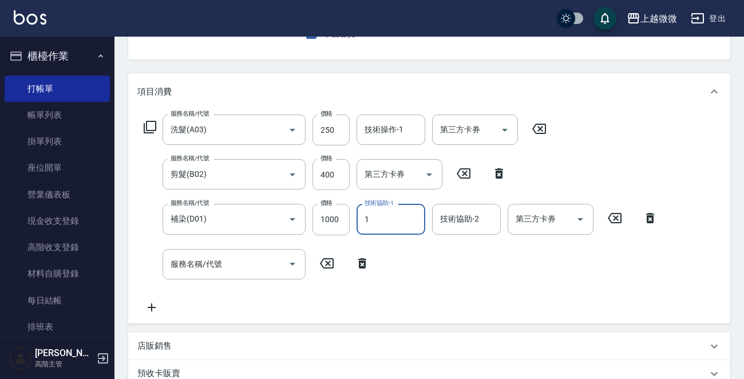
type input "Misia-1"
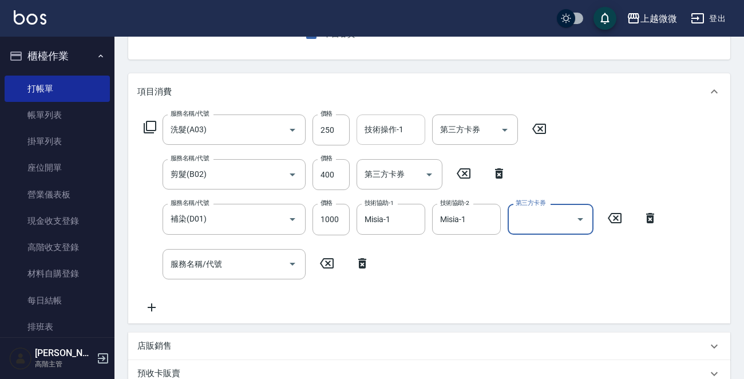
click at [390, 118] on div "技術操作-1" at bounding box center [391, 129] width 69 height 30
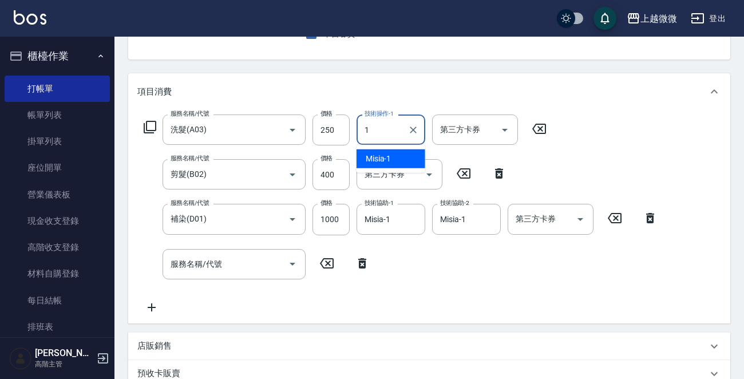
click at [386, 155] on span "Misia -1" at bounding box center [379, 159] width 26 height 12
type input "Misia-1"
click at [213, 259] on div "服務名稱/代號 服務名稱/代號" at bounding box center [234, 264] width 143 height 30
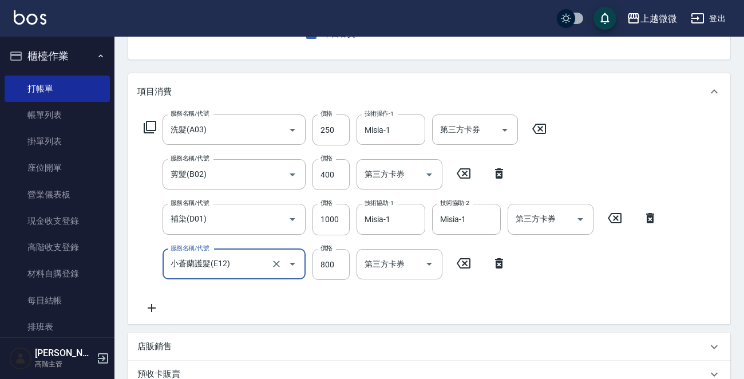
type input "小蒼蘭護髮(E12)"
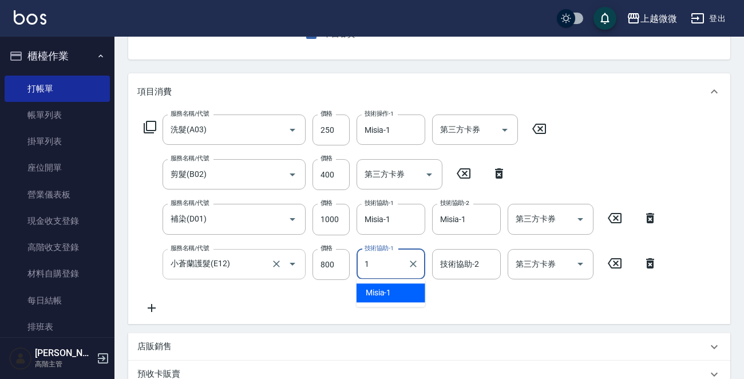
type input "Misia-1"
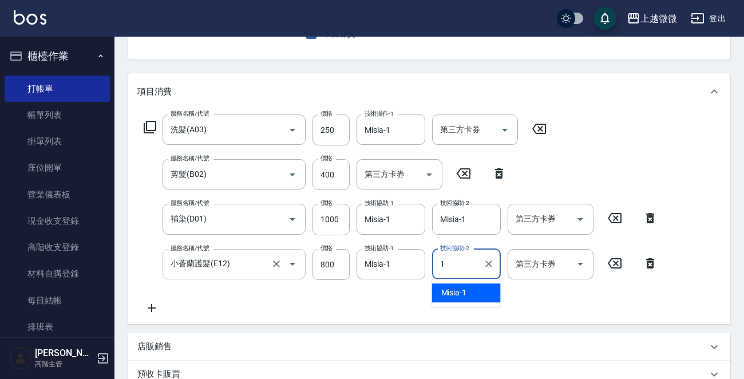
type input "Misia-1"
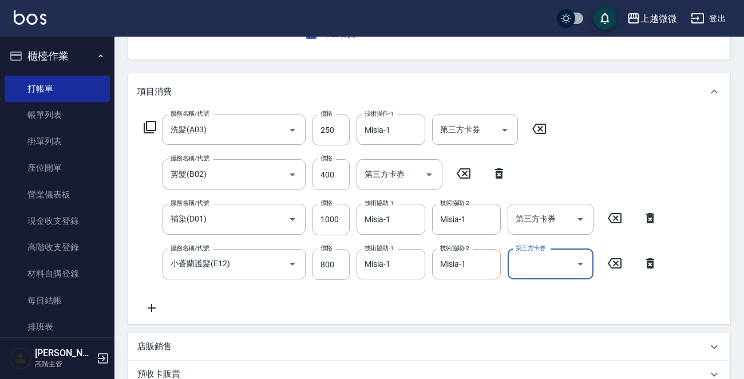
click at [157, 308] on icon at bounding box center [151, 308] width 29 height 14
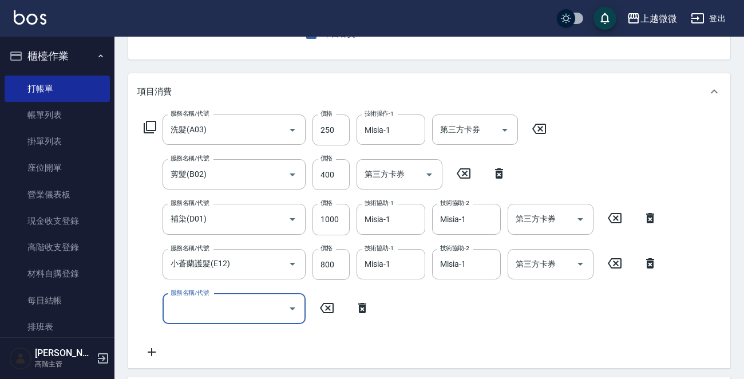
click at [193, 300] on div "服務名稱/代號 服務名稱/代號" at bounding box center [234, 309] width 143 height 30
type input "頭皮隔離(G02)"
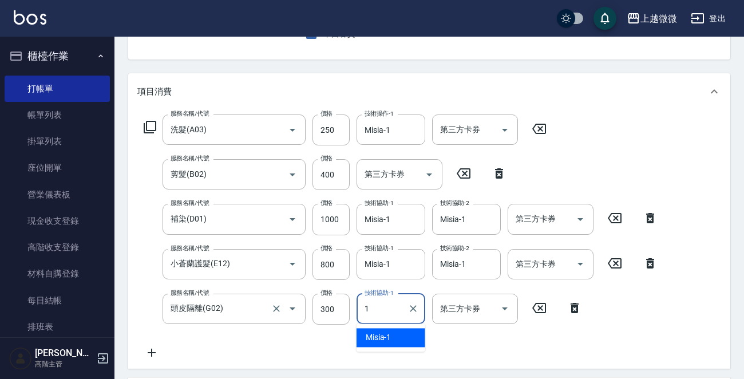
type input "Misia-1"
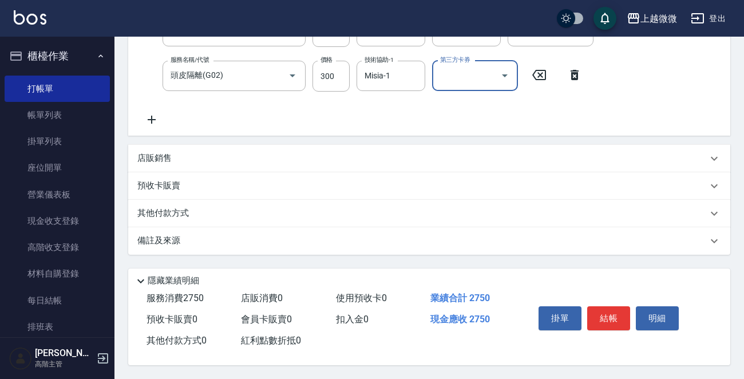
scroll to position [350, 0]
click at [177, 208] on p "其他付款方式" at bounding box center [165, 213] width 57 height 13
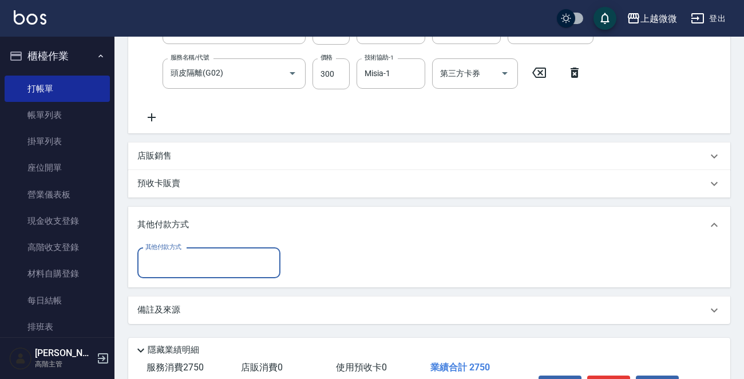
scroll to position [0, 0]
click at [186, 268] on input "其他付款方式" at bounding box center [209, 263] width 133 height 20
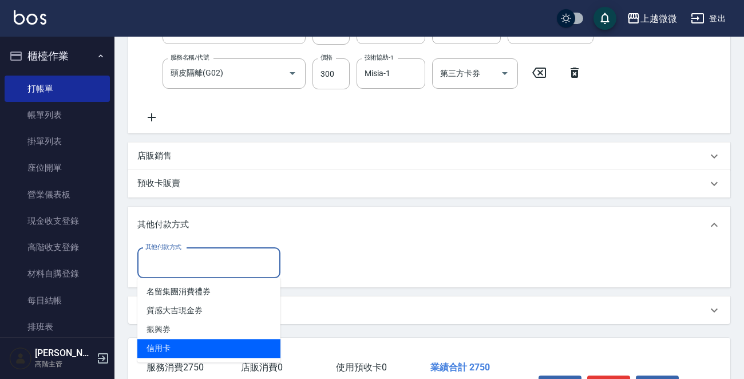
click at [196, 342] on span "信用卡" at bounding box center [208, 348] width 143 height 19
type input "信用卡"
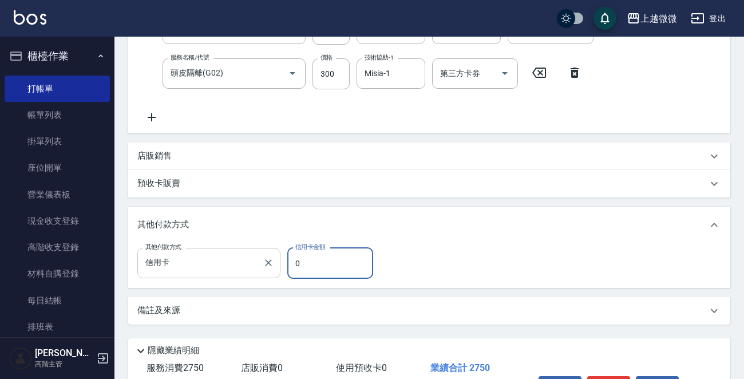
drag, startPoint x: 330, startPoint y: 263, endPoint x: 271, endPoint y: 254, distance: 59.7
click at [274, 254] on div "其他付款方式 信用卡 其他付款方式 信用卡金額 0 信用卡金額" at bounding box center [258, 263] width 243 height 31
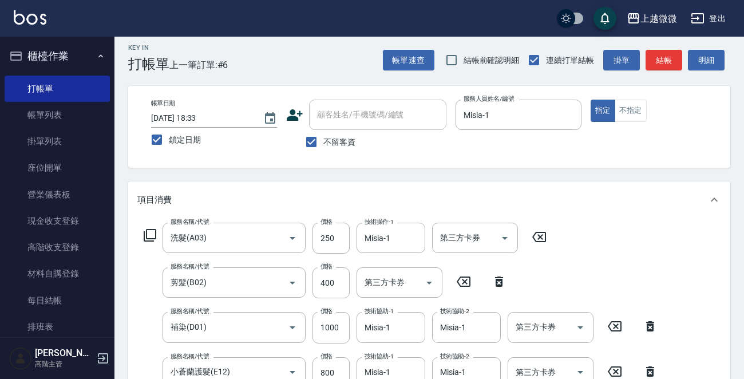
scroll to position [407, 0]
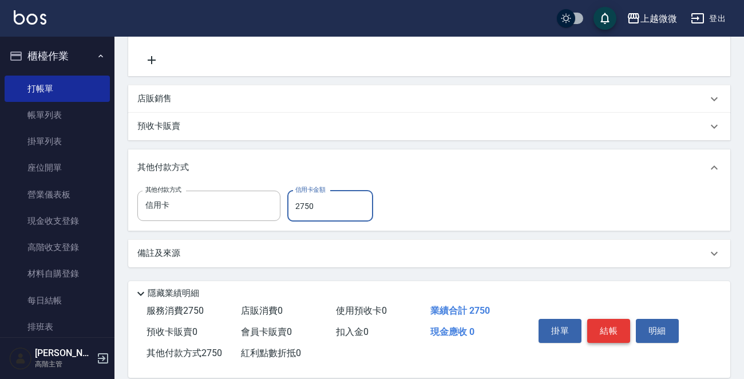
type input "2750"
click at [608, 331] on button "結帳" at bounding box center [608, 331] width 43 height 24
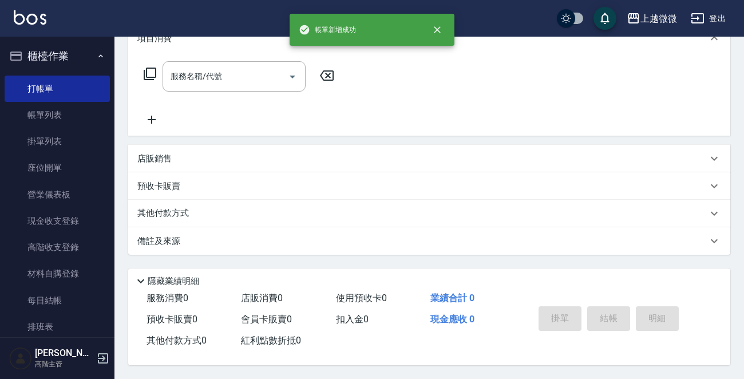
scroll to position [0, 0]
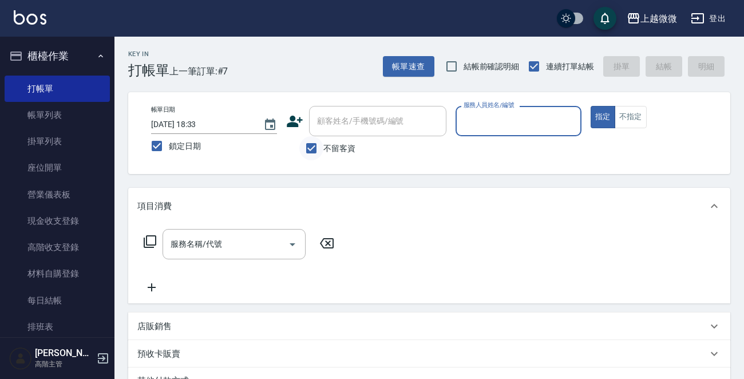
drag, startPoint x: 310, startPoint y: 144, endPoint x: 348, endPoint y: 126, distance: 42.3
click at [311, 144] on input "不留客資" at bounding box center [311, 148] width 24 height 24
checkbox input "false"
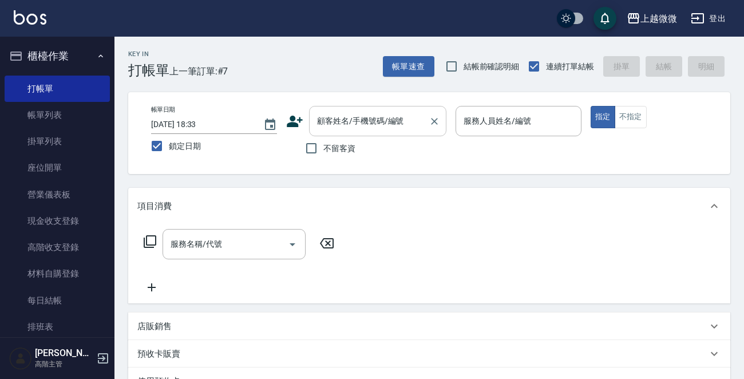
click at [349, 126] on input "顧客姓名/手機號碼/編號" at bounding box center [369, 121] width 110 height 20
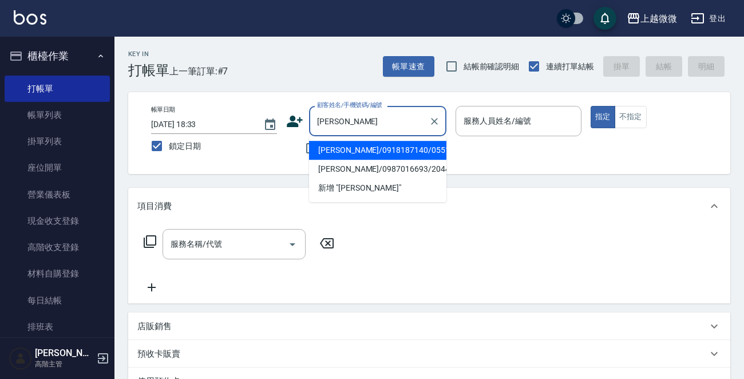
click at [362, 154] on li "[PERSON_NAME]/0918187140/0551" at bounding box center [377, 150] width 137 height 19
type input "[PERSON_NAME]/0918187140/0551"
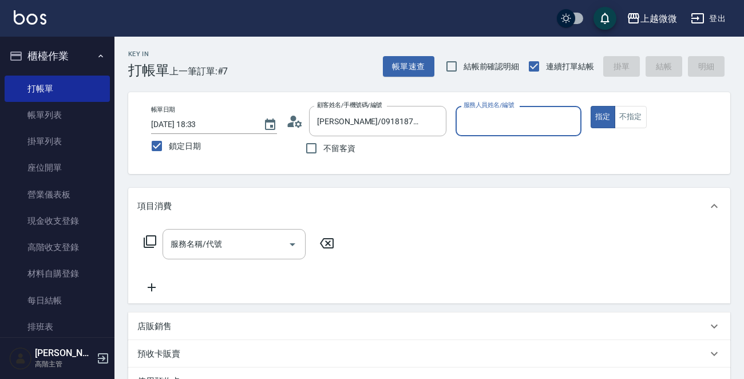
type input "Vivi-6"
click at [228, 246] on input "服務名稱/代號" at bounding box center [226, 244] width 116 height 20
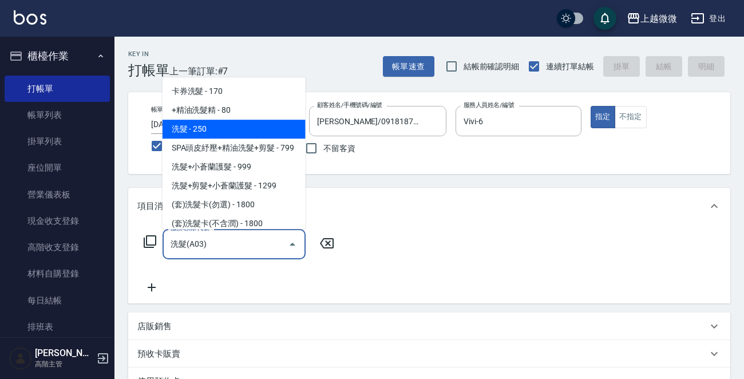
type input "洗髮(A03)"
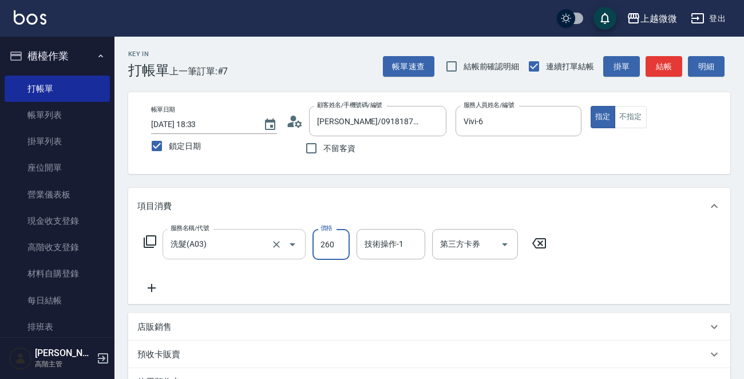
type input "260"
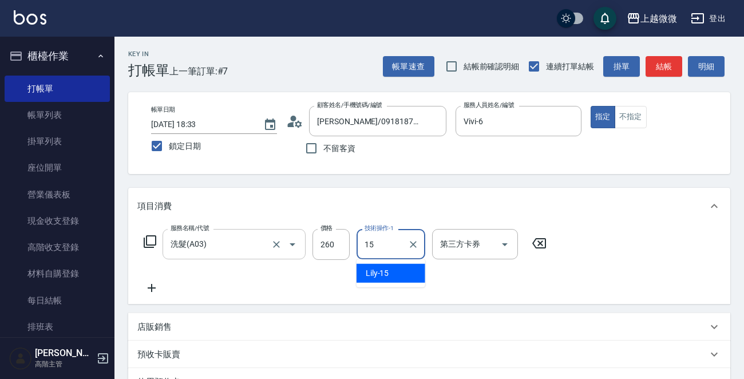
type input "Lily-15"
click at [152, 281] on icon at bounding box center [151, 288] width 29 height 14
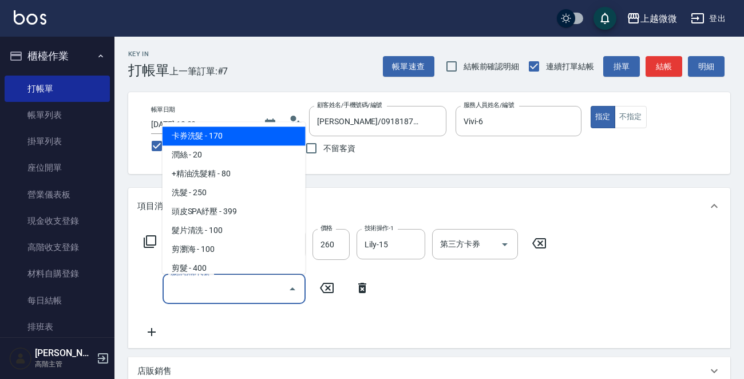
click at [180, 287] on input "服務名稱/代號" at bounding box center [226, 289] width 116 height 20
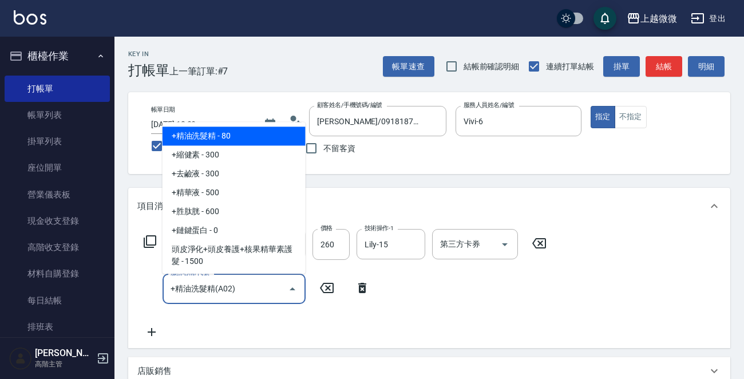
type input "+精油洗髮精(A02)"
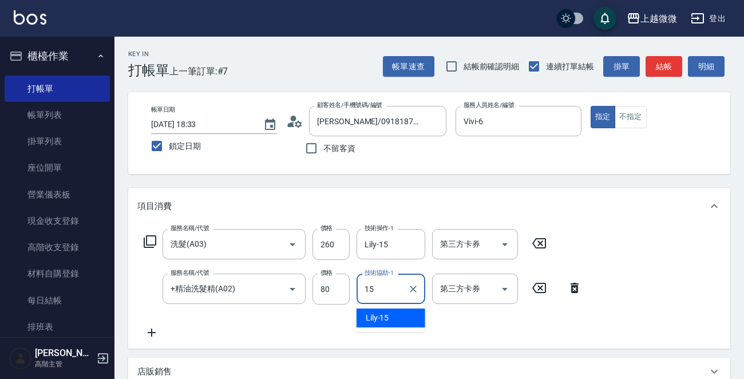
type input "Lily-15"
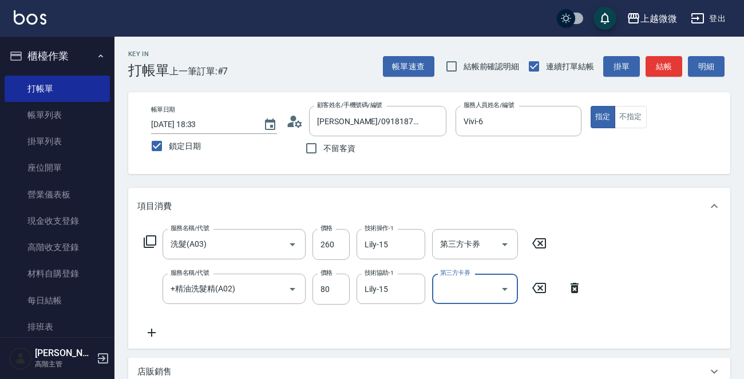
click at [149, 337] on icon at bounding box center [151, 333] width 29 height 14
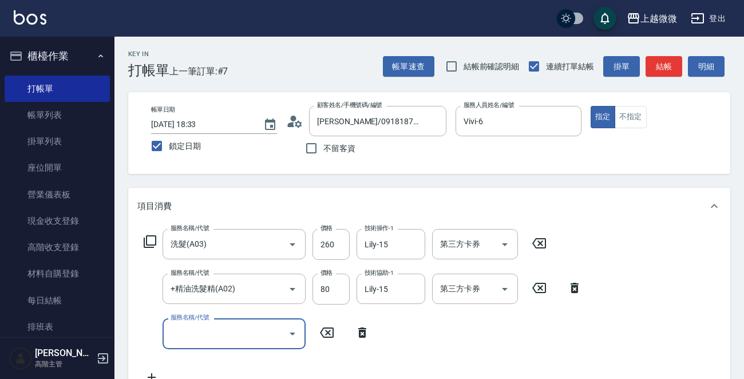
click at [207, 337] on input "服務名稱/代號" at bounding box center [226, 333] width 116 height 20
type input "剪髮(B02)"
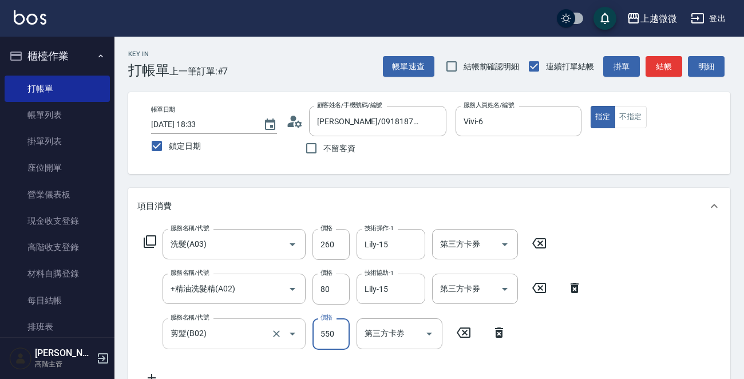
type input "550"
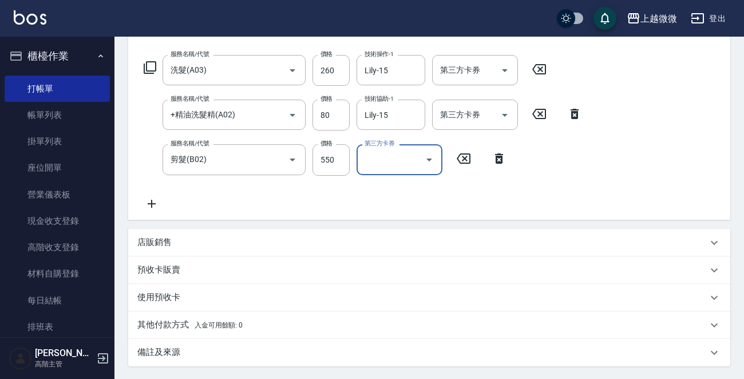
scroll to position [288, 0]
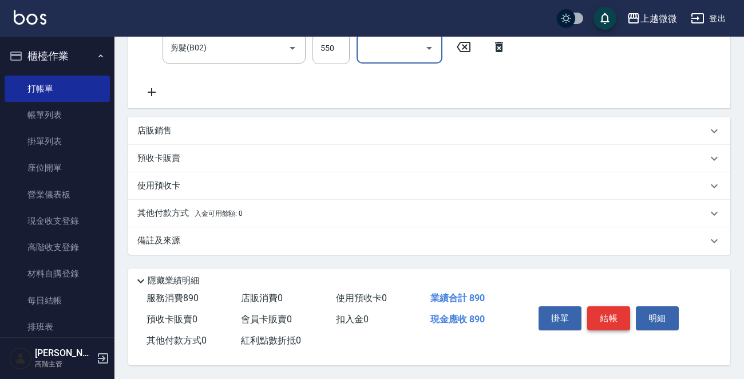
click at [615, 314] on button "結帳" at bounding box center [608, 318] width 43 height 24
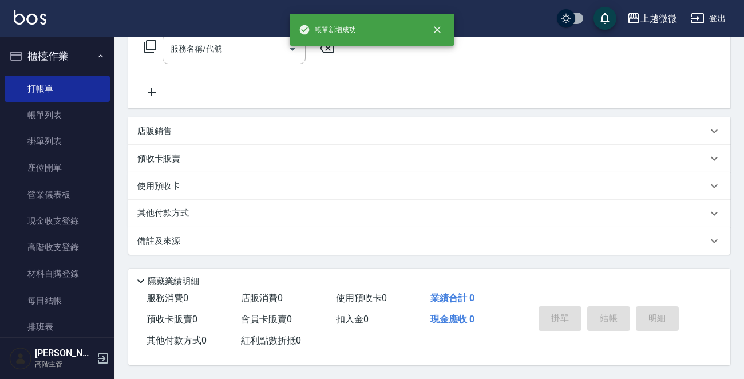
scroll to position [0, 0]
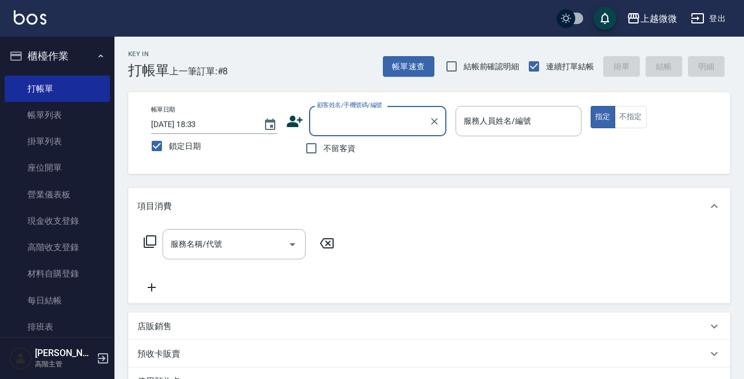
click at [509, 122] on div "服務人員姓名/編號 服務人員姓名/編號" at bounding box center [519, 121] width 126 height 30
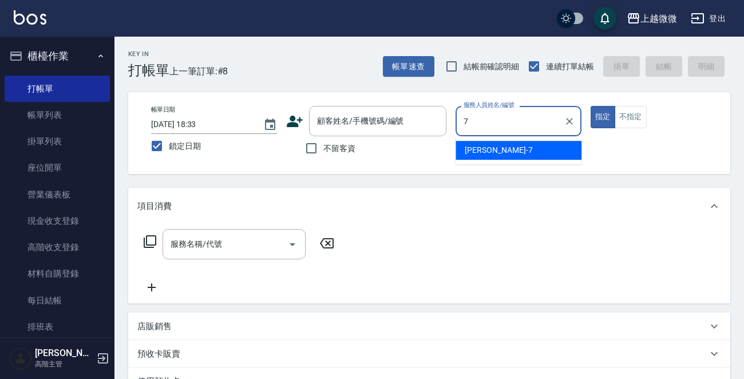
click at [510, 144] on div "[PERSON_NAME] -7" at bounding box center [519, 150] width 126 height 19
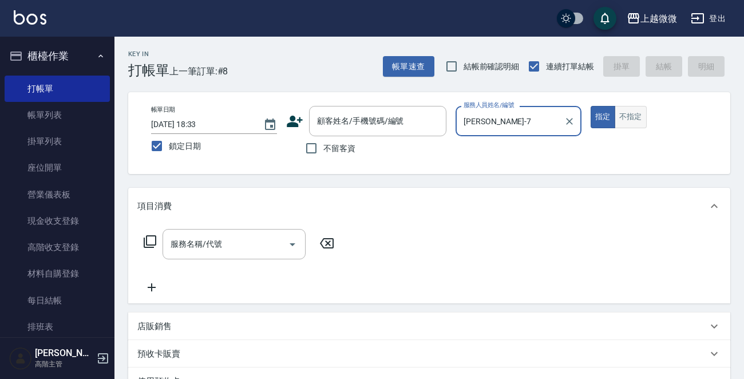
type input "[PERSON_NAME]-7"
click at [629, 113] on button "不指定" at bounding box center [631, 117] width 32 height 22
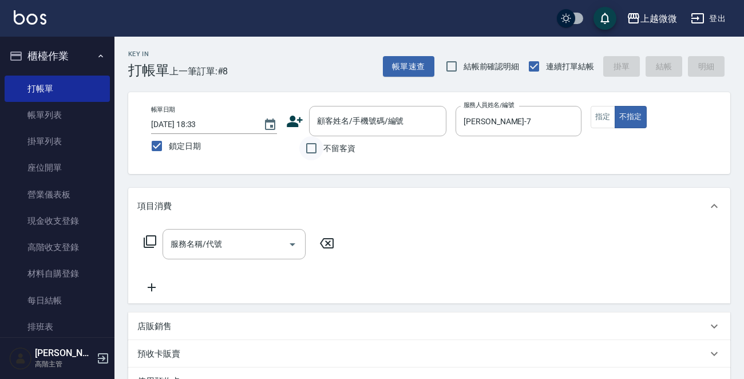
click at [309, 153] on input "不留客資" at bounding box center [311, 148] width 24 height 24
checkbox input "true"
click at [214, 239] on div "服務名稱/代號 服務名稱/代號" at bounding box center [234, 244] width 143 height 30
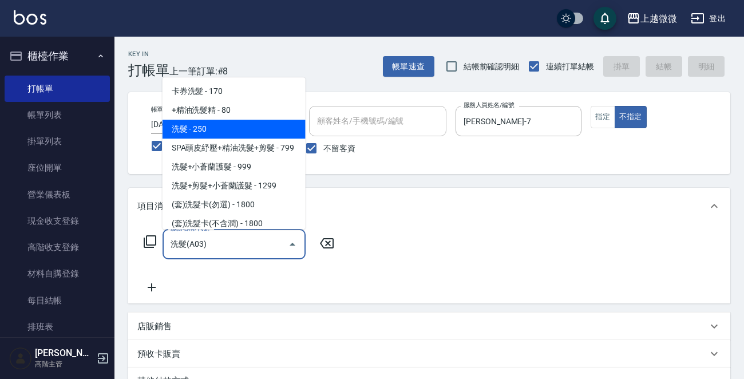
type input "洗髮(A03)"
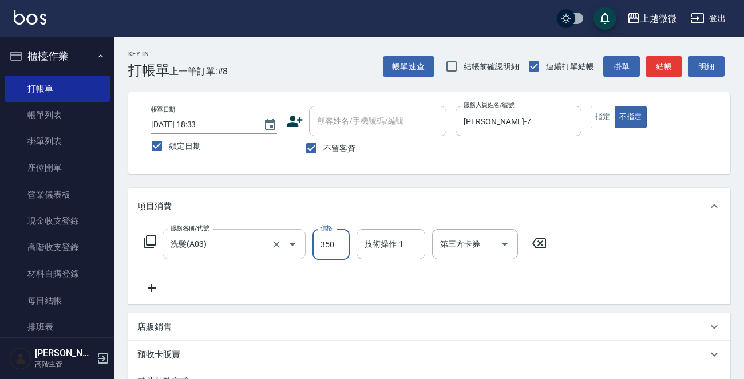
type input "350"
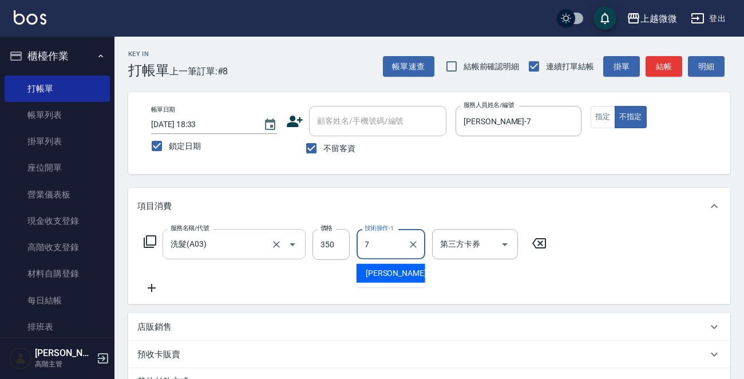
type input "[PERSON_NAME]-7"
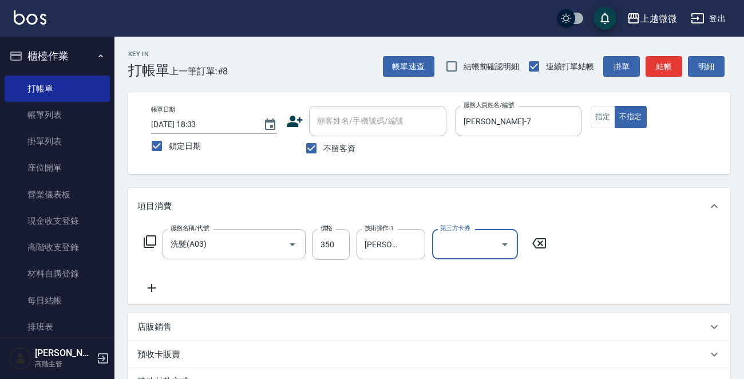
click at [153, 283] on icon at bounding box center [151, 288] width 29 height 14
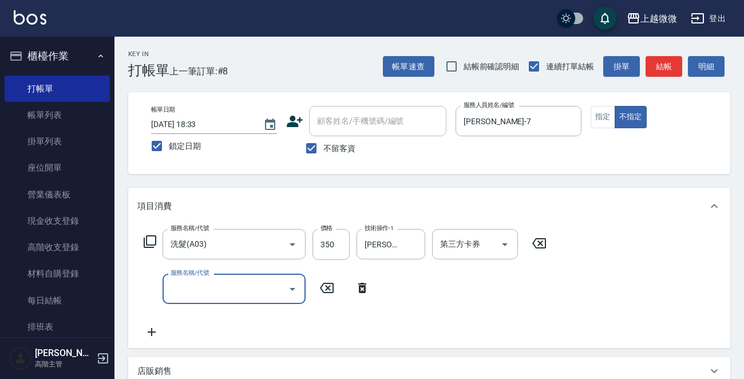
click at [189, 280] on div "服務名稱/代號 服務名稱/代號" at bounding box center [234, 289] width 143 height 30
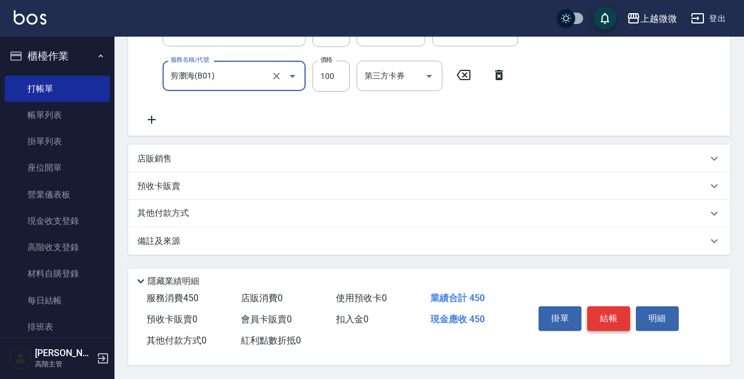
type input "剪瀏海(B01)"
click at [612, 317] on button "結帳" at bounding box center [608, 318] width 43 height 24
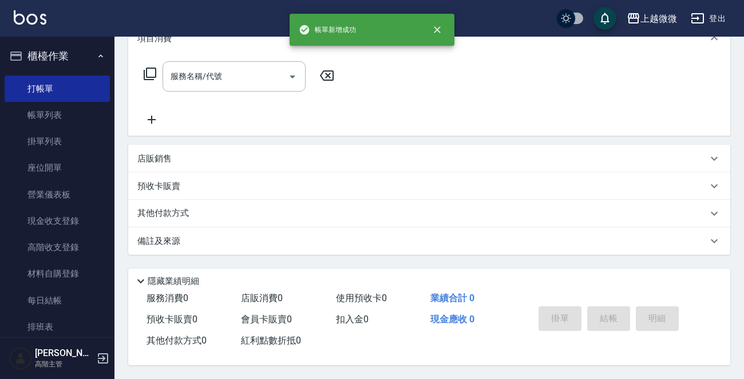
scroll to position [0, 0]
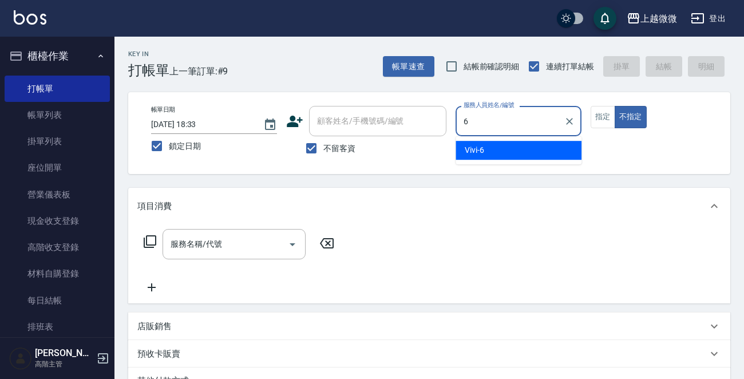
drag, startPoint x: 496, startPoint y: 149, endPoint x: 397, endPoint y: 137, distance: 100.2
click at [496, 149] on div "Vivi -6" at bounding box center [519, 150] width 126 height 19
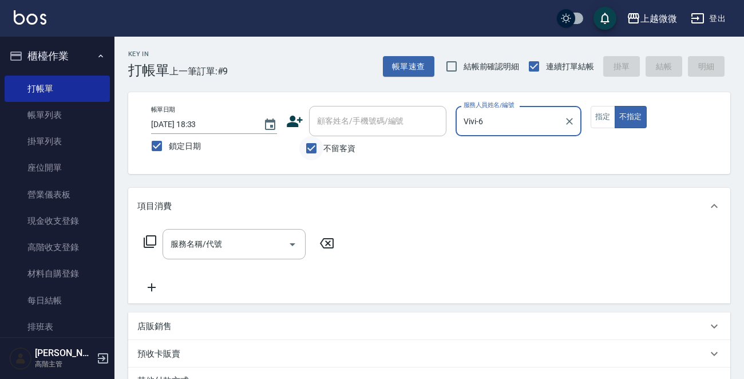
type input "Vivi-6"
click at [315, 149] on input "不留客資" at bounding box center [311, 148] width 24 height 24
checkbox input "false"
click at [357, 131] on div "顧客姓名/手機號碼/編號" at bounding box center [377, 121] width 137 height 30
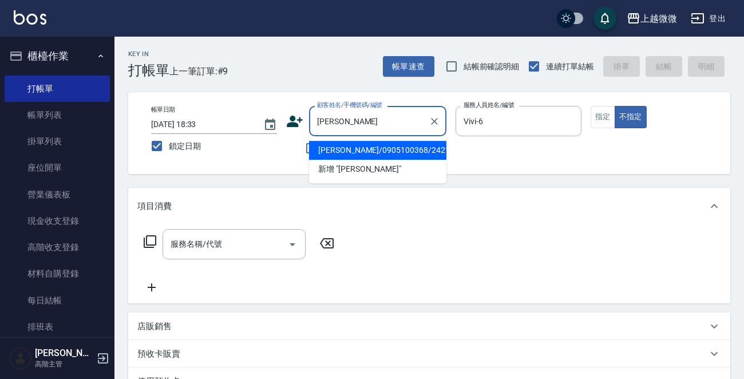
click at [366, 146] on li "[PERSON_NAME]/0905100368/2421" at bounding box center [377, 150] width 137 height 19
type input "[PERSON_NAME]/0905100368/2421"
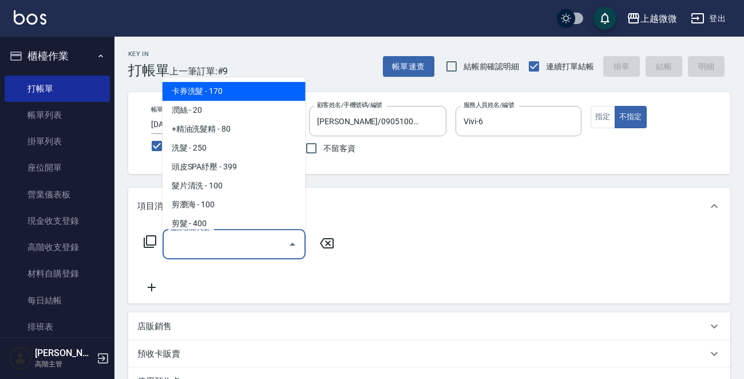
click at [230, 240] on input "服務名稱/代號" at bounding box center [226, 244] width 116 height 20
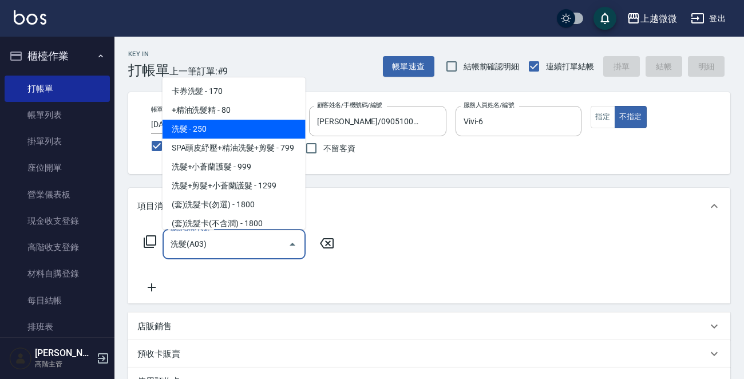
type input "洗髮(A03)"
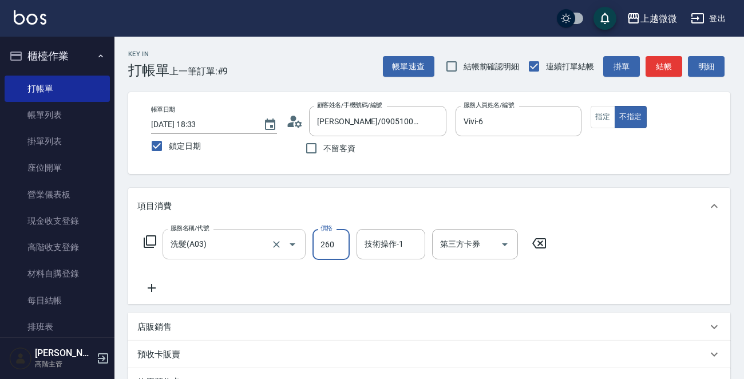
type input "260"
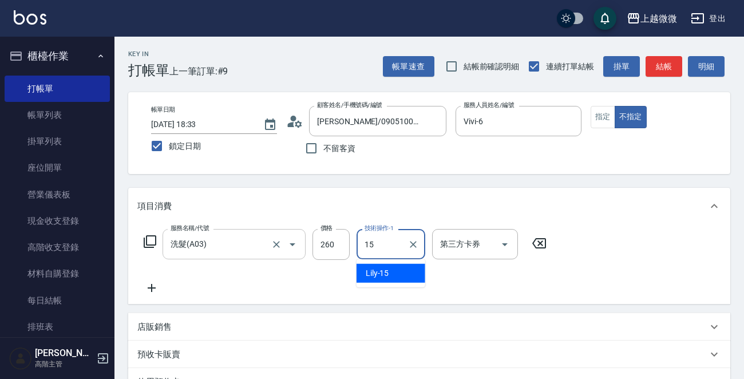
type input "Lily-15"
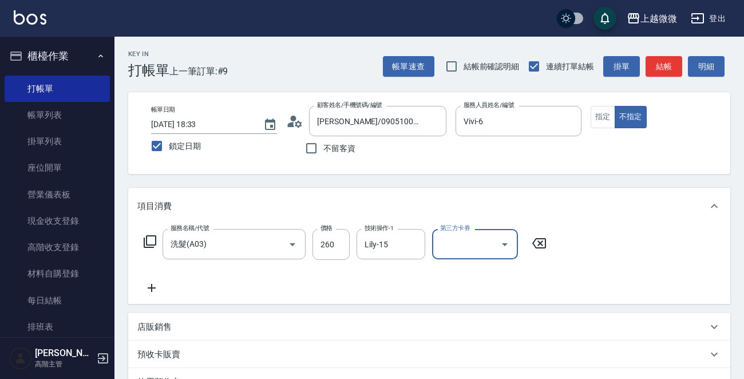
click at [151, 288] on icon at bounding box center [152, 288] width 8 height 8
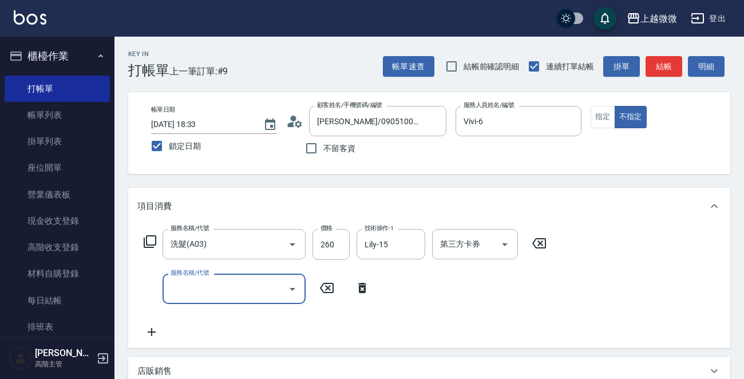
click at [201, 291] on input "服務名稱/代號" at bounding box center [226, 289] width 116 height 20
type input "剪髮(B02)"
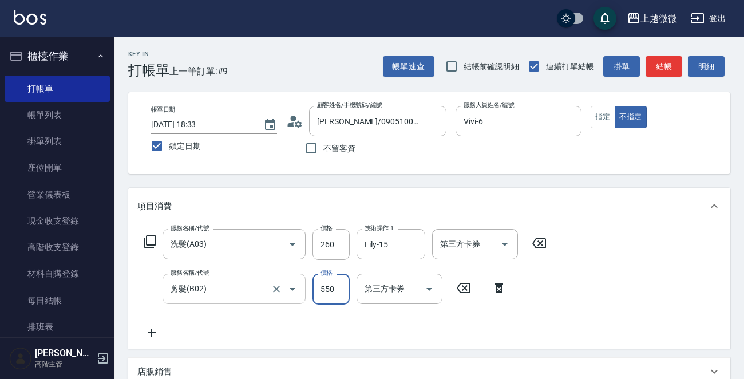
type input "550"
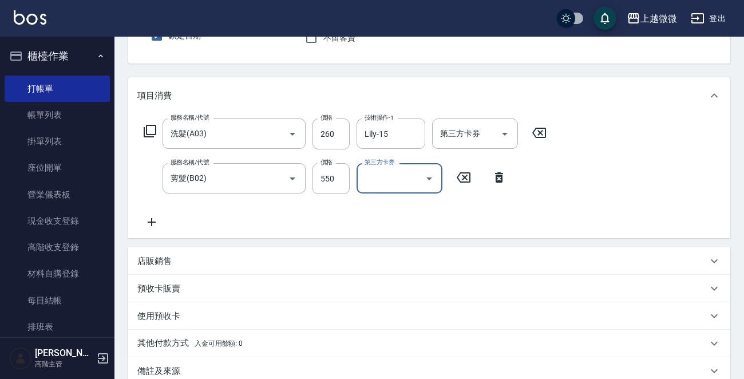
scroll to position [114, 0]
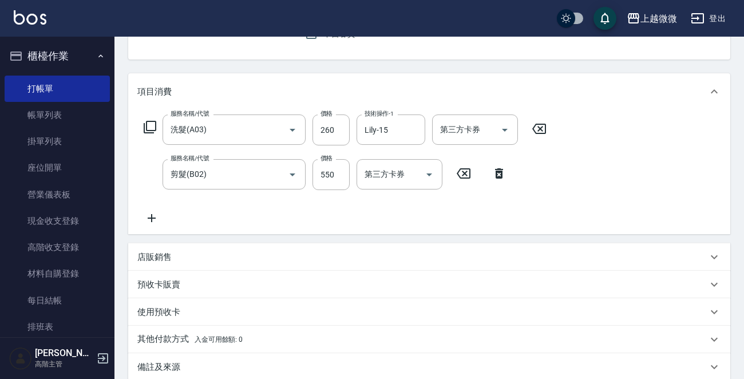
click at [160, 218] on icon at bounding box center [151, 218] width 29 height 14
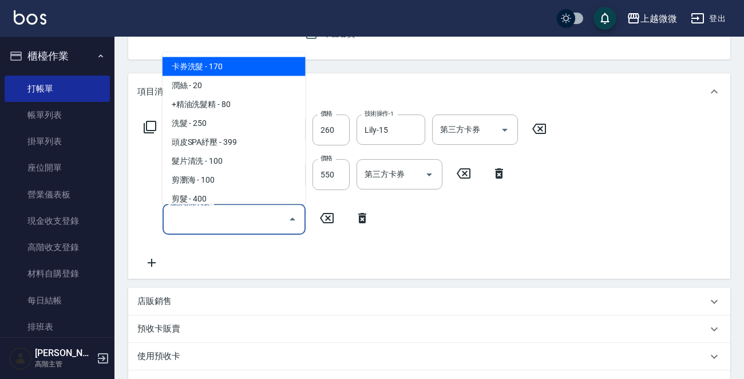
click at [223, 226] on input "服務名稱/代號" at bounding box center [226, 219] width 116 height 20
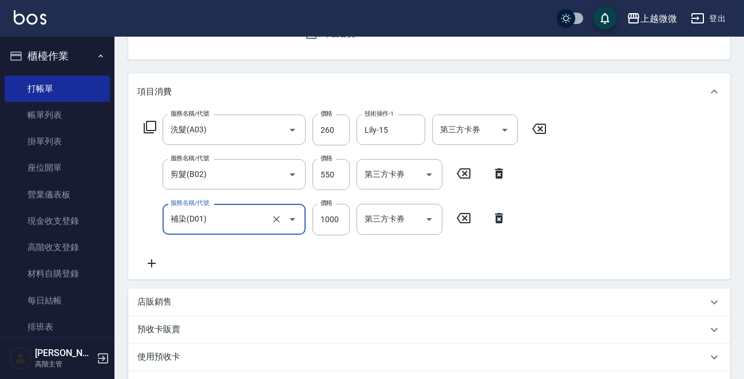
type input "補染(D01)"
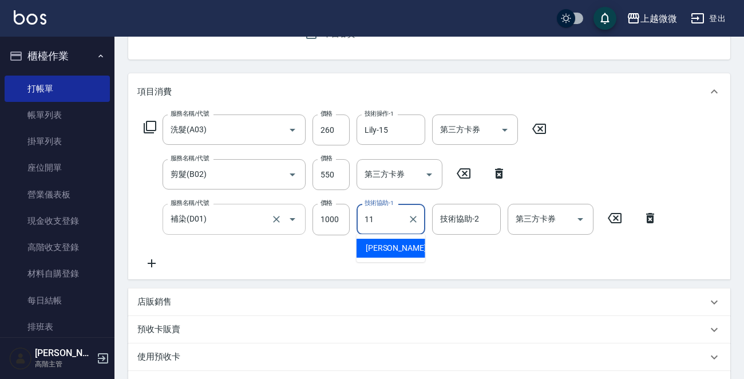
type input "[PERSON_NAME]-11"
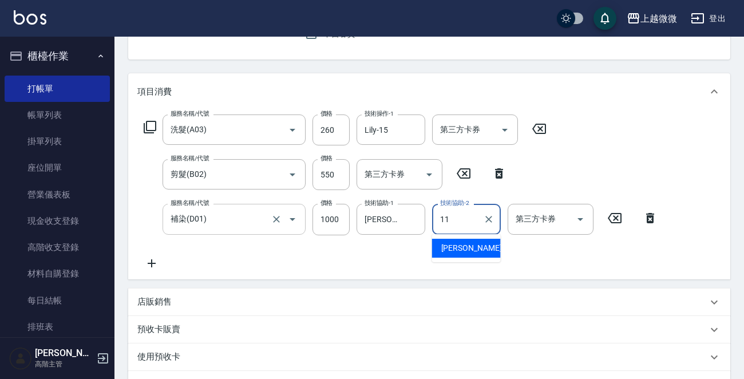
type input "[PERSON_NAME]-11"
click at [147, 265] on icon at bounding box center [151, 263] width 29 height 14
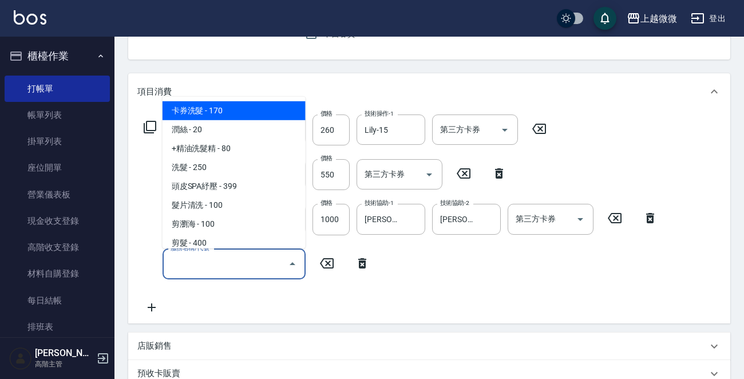
click at [223, 263] on input "服務名稱/代號" at bounding box center [226, 264] width 116 height 20
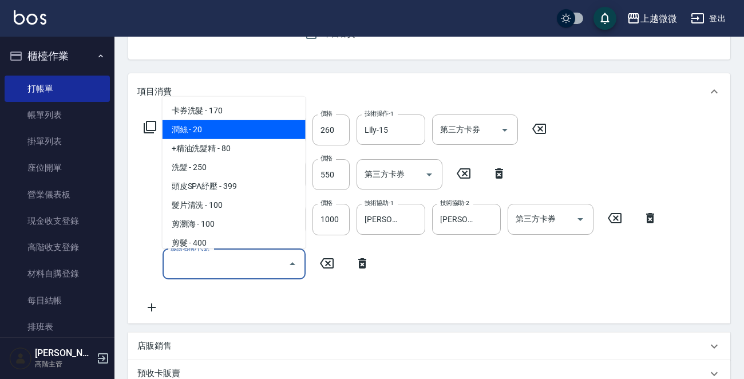
click at [221, 129] on span "潤絲 - 20" at bounding box center [234, 129] width 143 height 19
type input "潤絲(A01)"
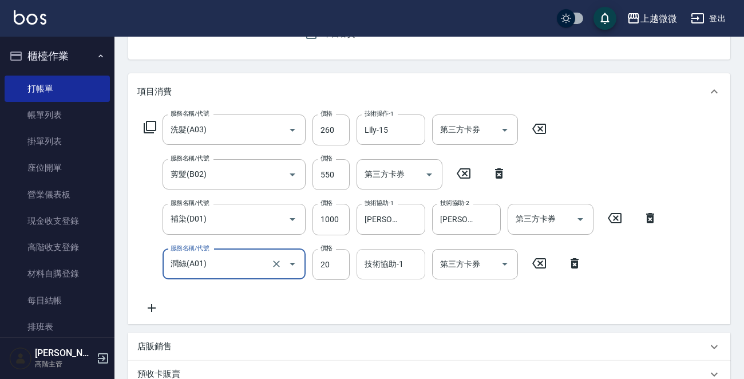
click at [387, 264] on div "技術協助-1 技術協助-1" at bounding box center [391, 264] width 69 height 30
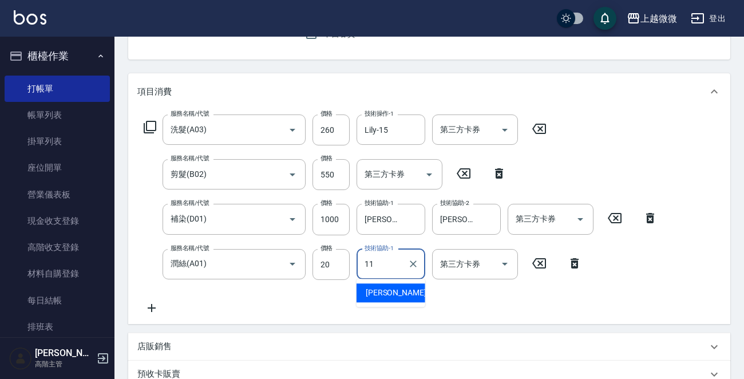
click at [389, 295] on span "[PERSON_NAME] -11" at bounding box center [402, 293] width 72 height 12
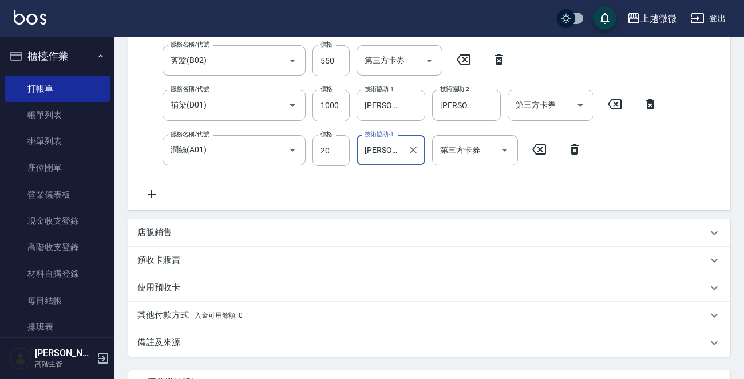
scroll to position [229, 0]
type input "[PERSON_NAME]-11"
click at [155, 192] on icon at bounding box center [151, 194] width 29 height 14
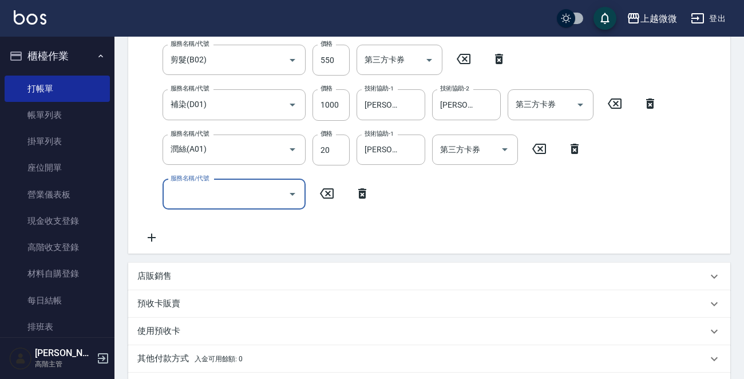
click at [193, 192] on div "服務名稱/代號 服務名稱/代號" at bounding box center [234, 194] width 143 height 30
type input "頭皮隔離(G02)"
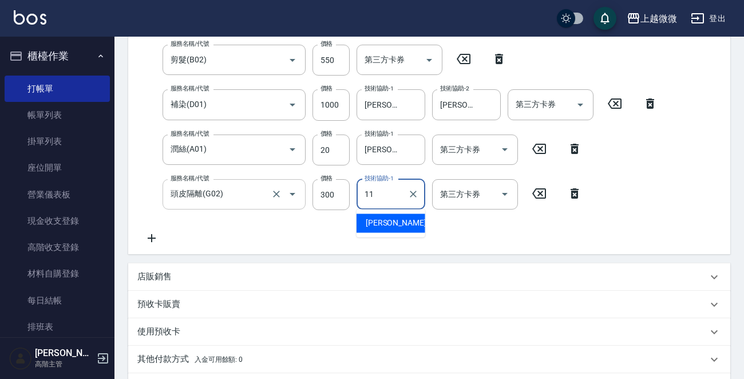
type input "[PERSON_NAME]-11"
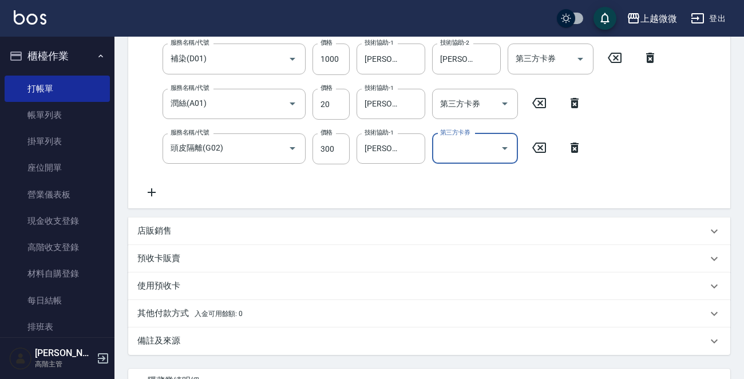
scroll to position [343, 0]
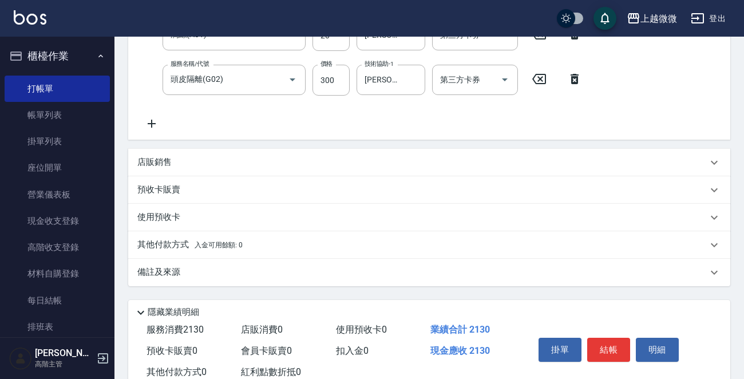
click at [159, 273] on p "備註及來源" at bounding box center [158, 272] width 43 height 12
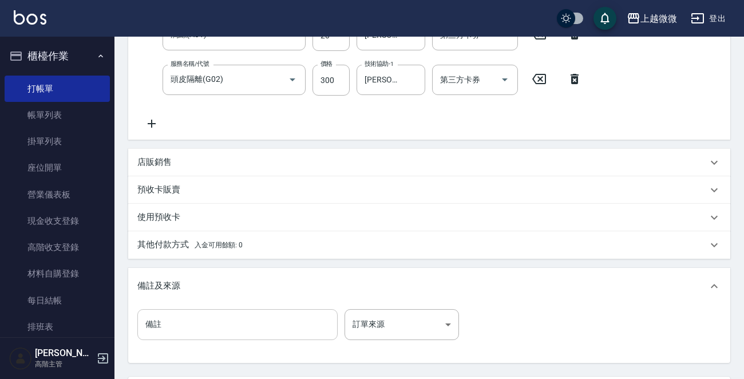
click at [185, 325] on input "備註" at bounding box center [237, 324] width 200 height 31
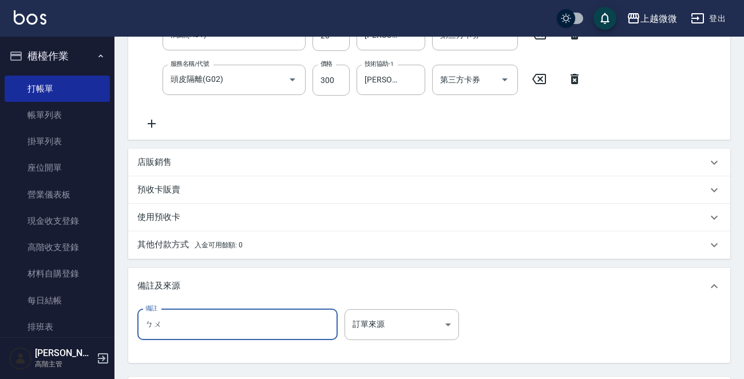
type input "不"
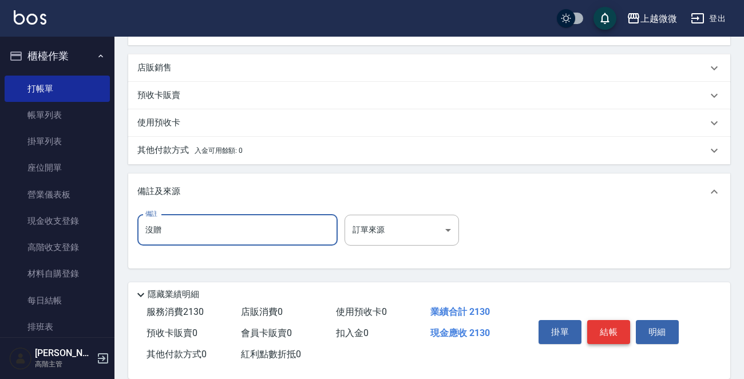
scroll to position [454, 0]
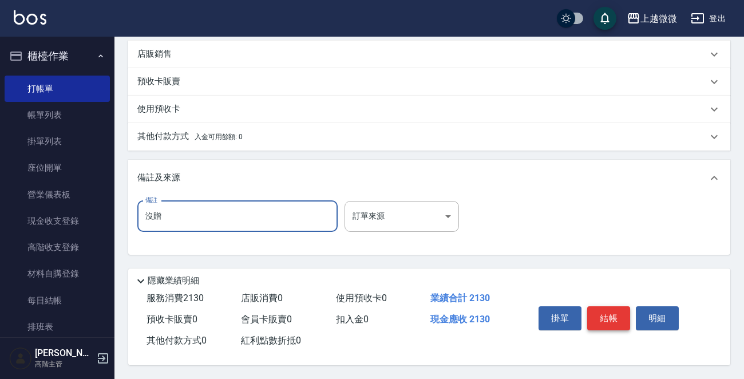
type input "沒贈"
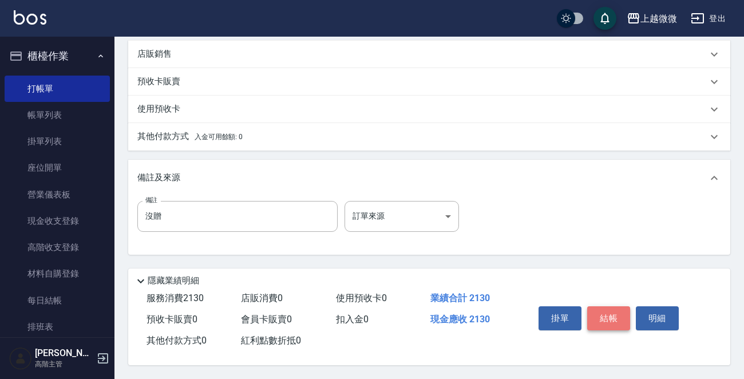
click at [606, 313] on button "結帳" at bounding box center [608, 318] width 43 height 24
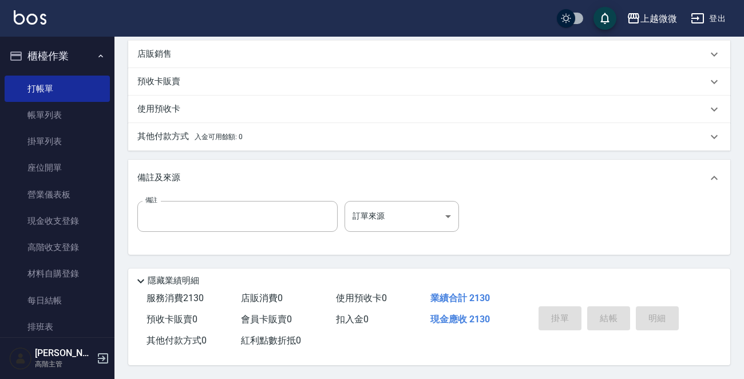
scroll to position [0, 0]
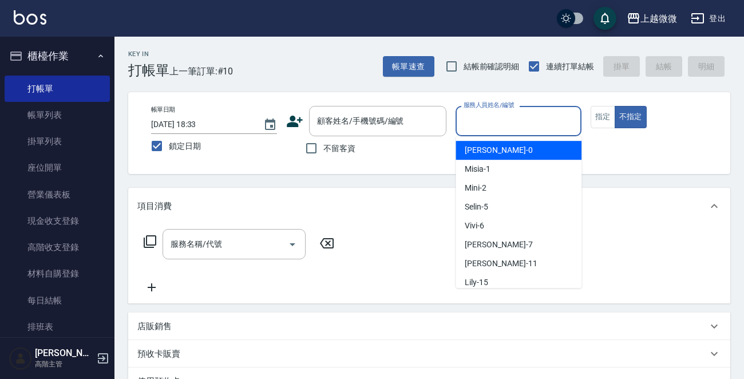
drag, startPoint x: 509, startPoint y: 120, endPoint x: 512, endPoint y: 133, distance: 14.0
click at [509, 119] on input "服務人員姓名/編號" at bounding box center [519, 121] width 116 height 20
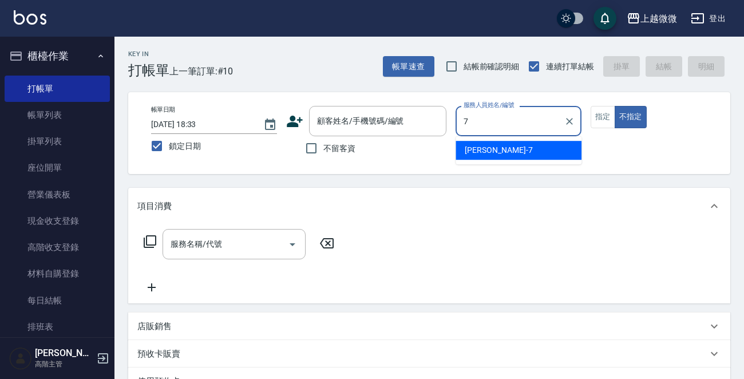
drag, startPoint x: 512, startPoint y: 133, endPoint x: 544, endPoint y: 133, distance: 32.6
click at [506, 148] on div "[PERSON_NAME] -7" at bounding box center [519, 150] width 126 height 19
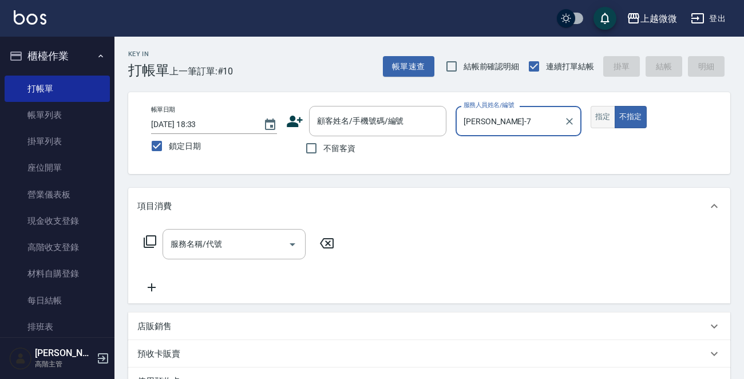
type input "[PERSON_NAME]-7"
drag, startPoint x: 598, startPoint y: 111, endPoint x: 590, endPoint y: 114, distance: 8.5
click at [598, 110] on button "指定" at bounding box center [603, 117] width 25 height 22
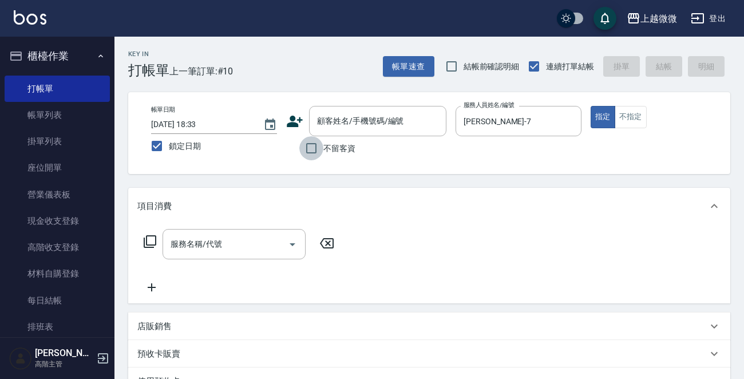
click at [313, 148] on input "不留客資" at bounding box center [311, 148] width 24 height 24
checkbox input "true"
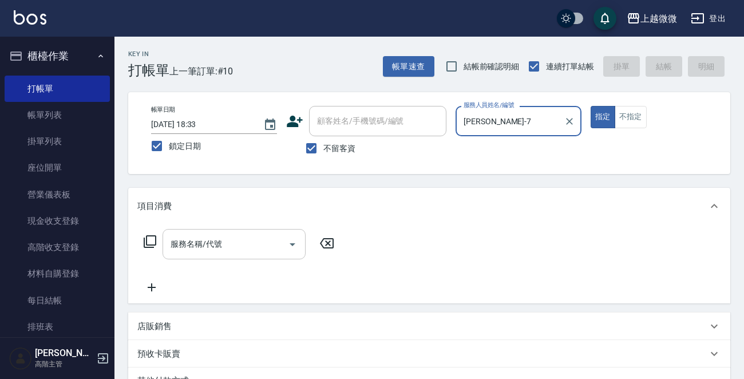
click at [241, 232] on div "服務名稱/代號" at bounding box center [234, 244] width 143 height 30
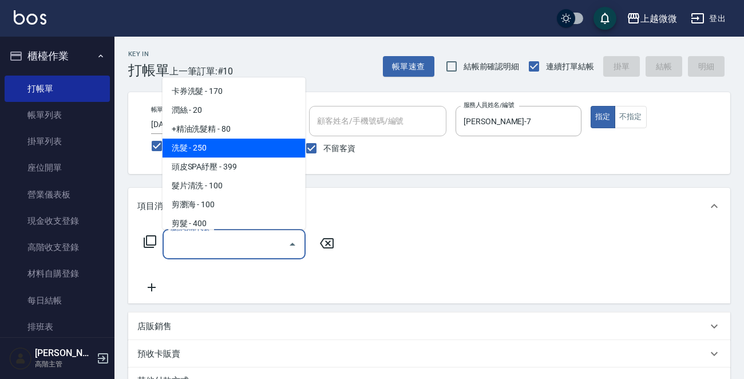
click at [235, 148] on span "洗髮 - 250" at bounding box center [234, 148] width 143 height 19
type input "洗髮(A03)"
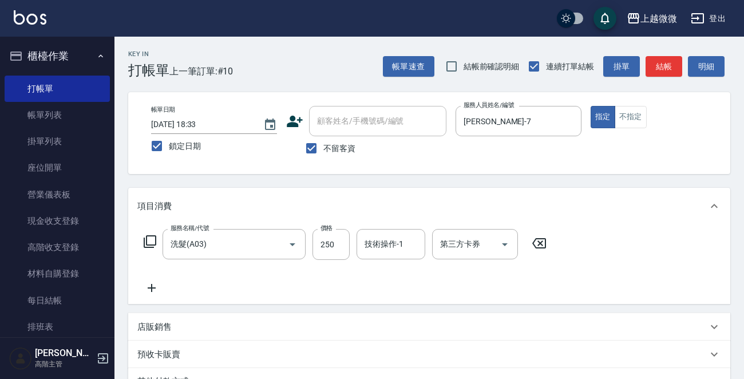
click at [152, 287] on icon at bounding box center [152, 288] width 8 height 8
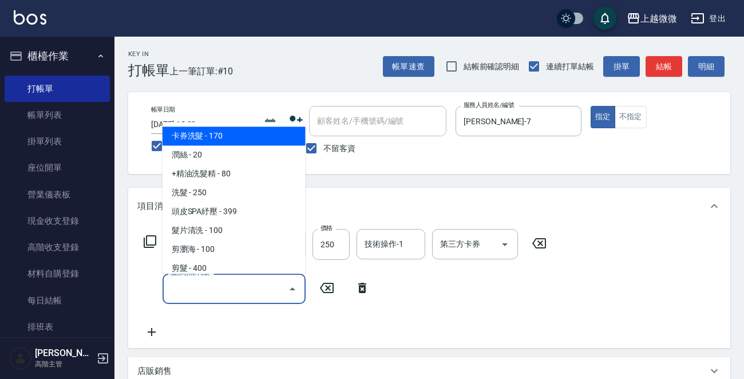
click at [223, 291] on input "服務名稱/代號" at bounding box center [226, 289] width 116 height 20
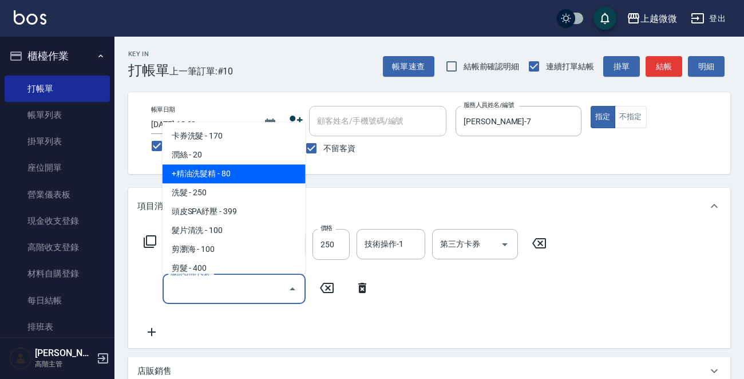
click at [247, 171] on span "+精油洗髮精 - 80" at bounding box center [234, 174] width 143 height 19
type input "+精油洗髮精(A02)"
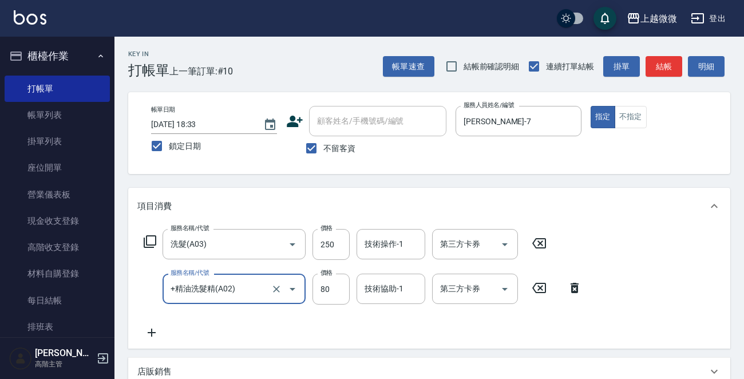
click at [150, 333] on icon at bounding box center [152, 333] width 8 height 8
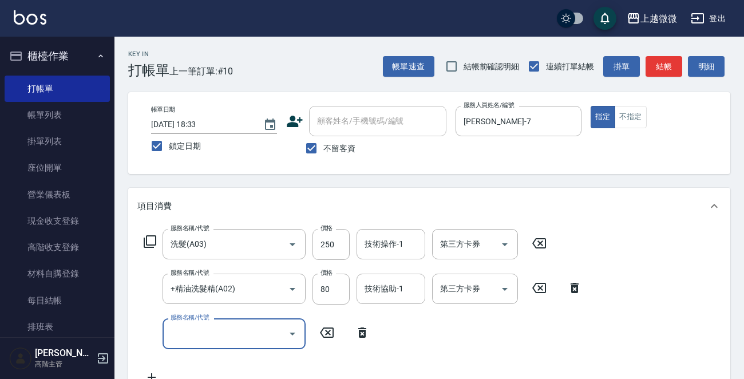
click at [207, 338] on input "服務名稱/代號" at bounding box center [226, 333] width 116 height 20
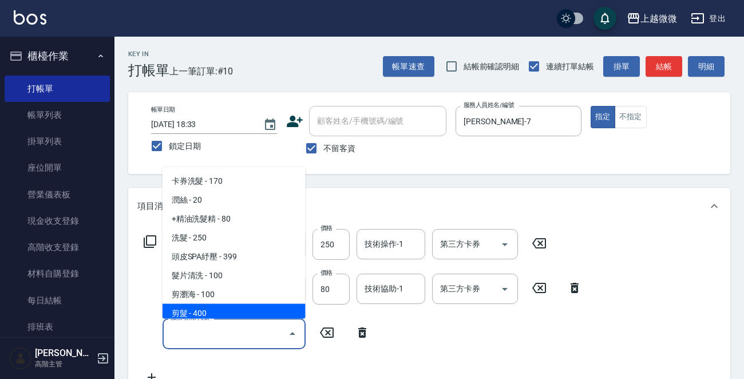
click at [216, 308] on span "剪髮 - 400" at bounding box center [234, 313] width 143 height 19
type input "剪髮(B02)"
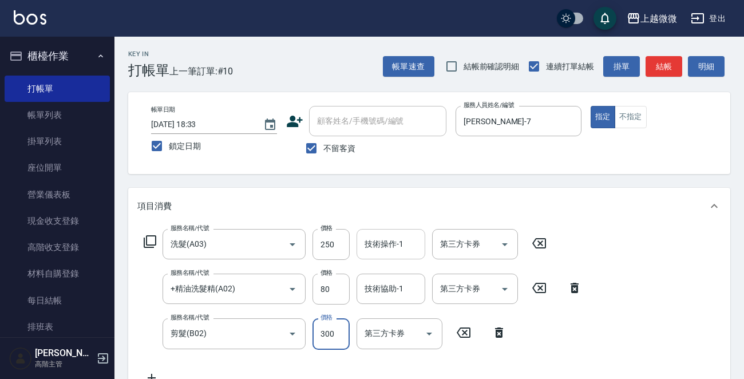
type input "300"
click at [399, 236] on input "技術操作-1" at bounding box center [391, 244] width 58 height 20
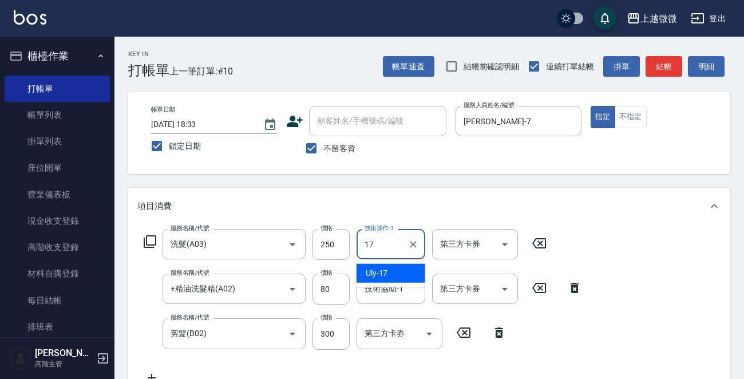
click at [381, 263] on ul "Uly -17" at bounding box center [391, 273] width 69 height 28
click at [389, 270] on div "Uly -17" at bounding box center [391, 273] width 69 height 19
type input "Uly-17"
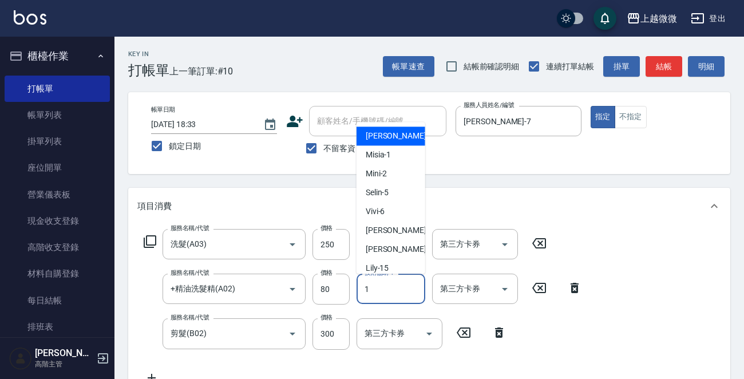
click at [393, 286] on div "技術協助-1 1 技術協助-1" at bounding box center [391, 289] width 69 height 30
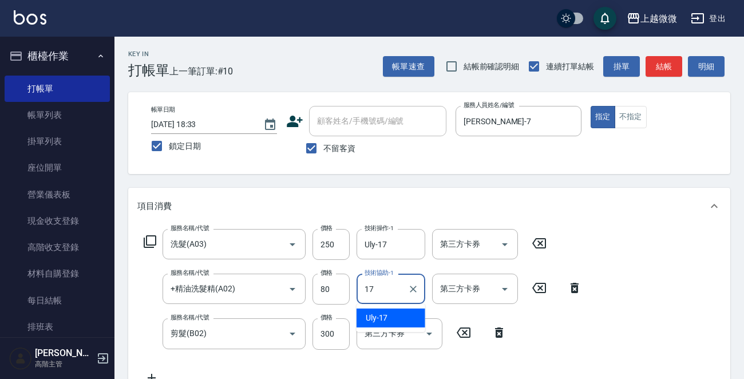
click at [385, 321] on span "Uly -17" at bounding box center [377, 318] width 22 height 12
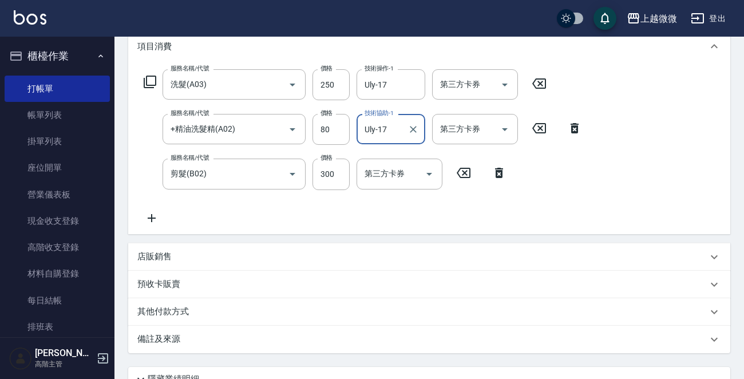
scroll to position [260, 0]
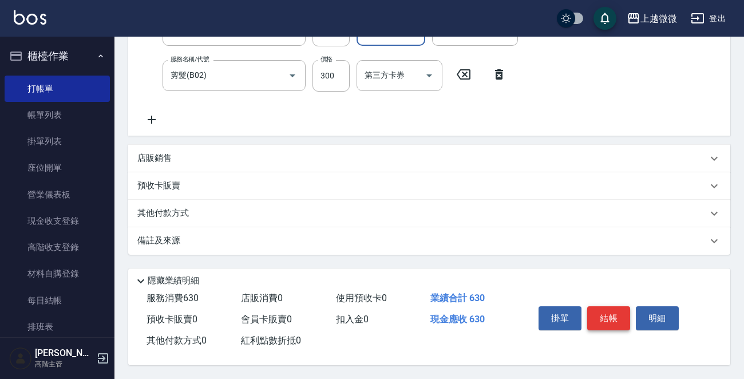
type input "Uly-17"
click at [611, 317] on button "結帳" at bounding box center [608, 318] width 43 height 24
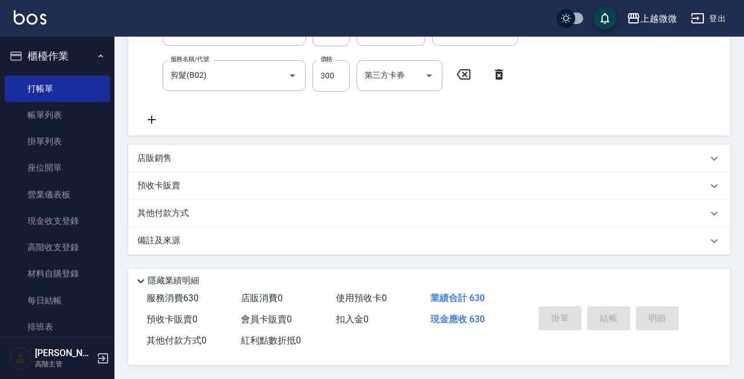
scroll to position [0, 0]
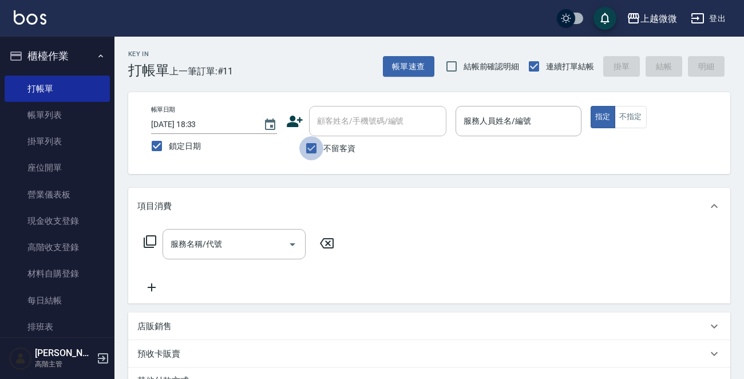
click at [309, 147] on input "不留客資" at bounding box center [311, 148] width 24 height 24
checkbox input "false"
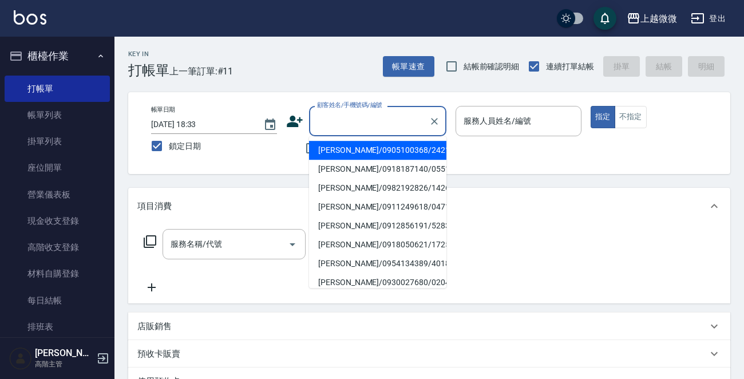
click at [356, 126] on input "顧客姓名/手機號碼/編號" at bounding box center [369, 121] width 110 height 20
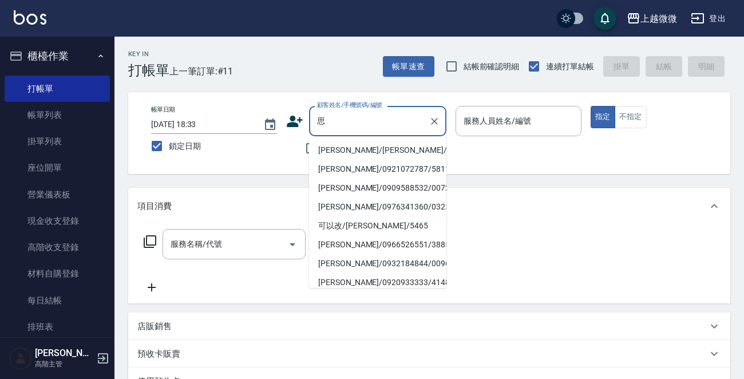
click at [359, 148] on li "[PERSON_NAME]/[PERSON_NAME]/0054" at bounding box center [377, 150] width 137 height 19
type input "[PERSON_NAME]/[PERSON_NAME]/0054"
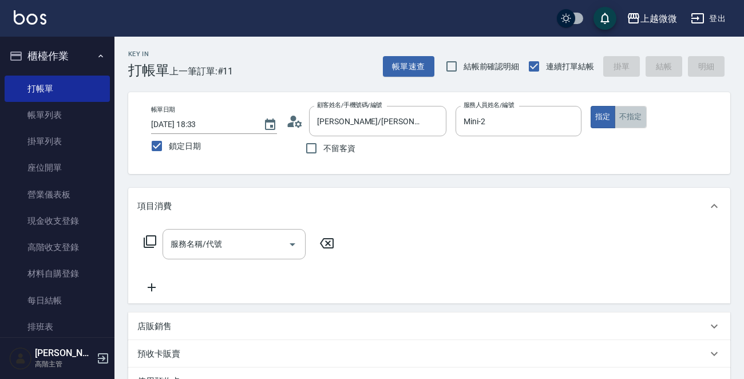
click at [634, 115] on button "不指定" at bounding box center [631, 117] width 32 height 22
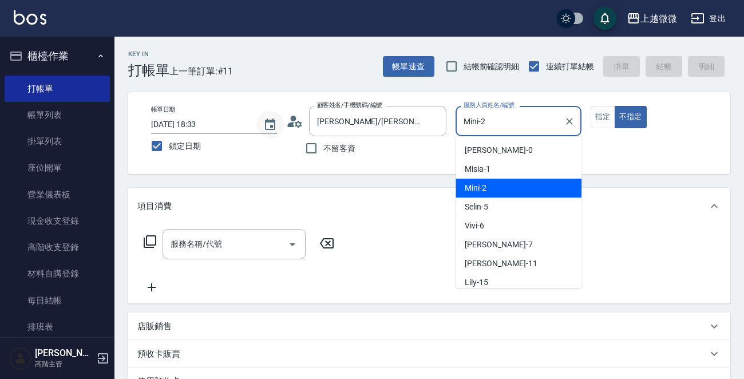
drag, startPoint x: 532, startPoint y: 120, endPoint x: 280, endPoint y: 126, distance: 252.5
click at [280, 126] on div "帳單日期 [DATE] 18:33 鎖定日期 顧客姓名/手機號碼/編號 [PERSON_NAME]/[PERSON_NAME]/0054 顧客姓名/手機號碼/…" at bounding box center [429, 133] width 575 height 54
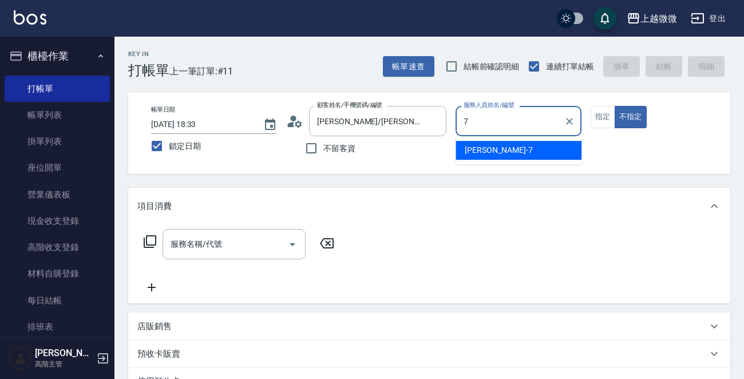
click at [499, 143] on div "[PERSON_NAME] -7" at bounding box center [519, 150] width 126 height 19
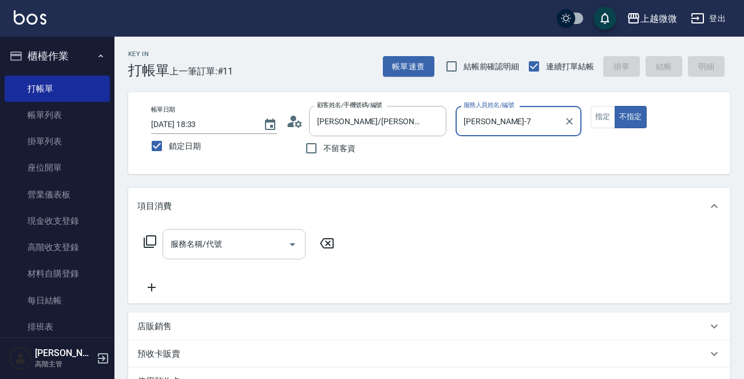
click at [219, 232] on div "服務名稱/代號" at bounding box center [234, 244] width 143 height 30
type input "[PERSON_NAME]-7"
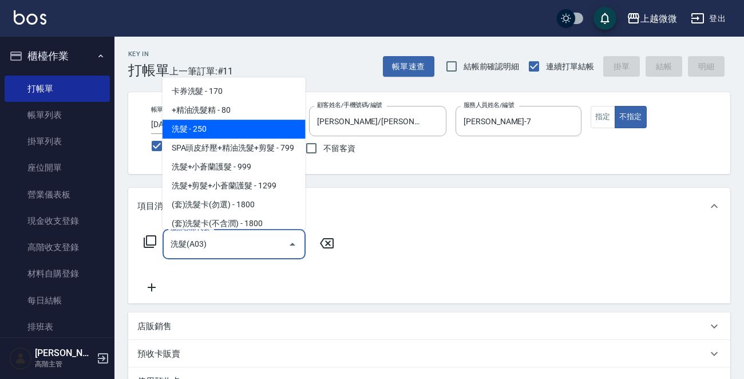
type input "洗髮(A03)"
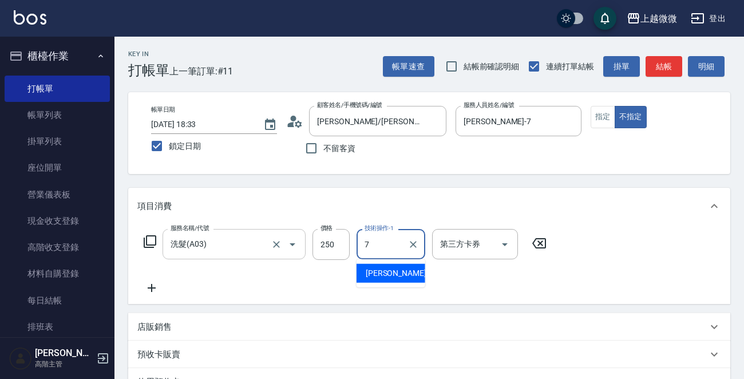
type input "[PERSON_NAME]-7"
click at [145, 287] on icon at bounding box center [151, 288] width 29 height 14
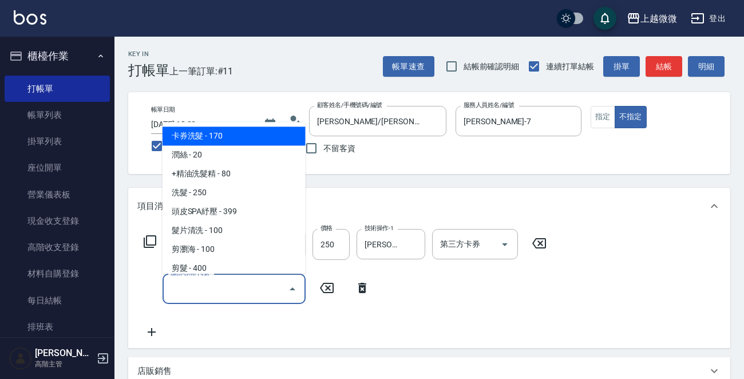
click at [217, 294] on input "服務名稱/代號" at bounding box center [226, 289] width 116 height 20
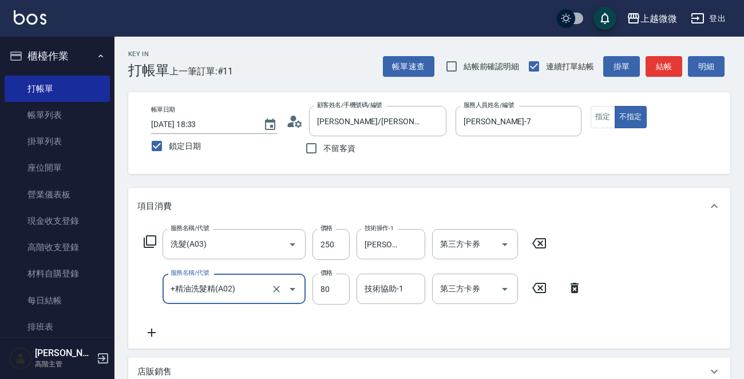
type input "+精油洗髮精(A02)"
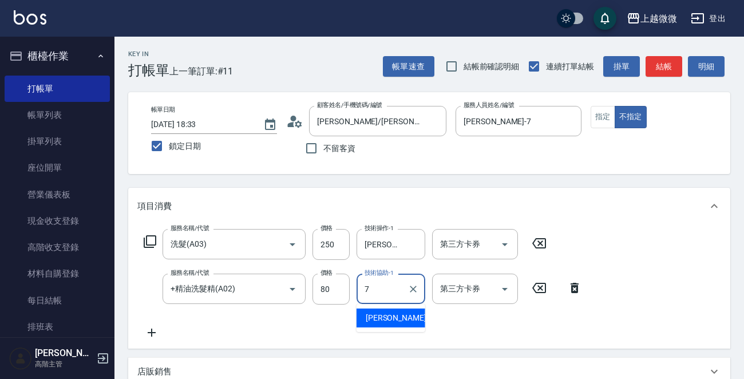
type input "[PERSON_NAME]-7"
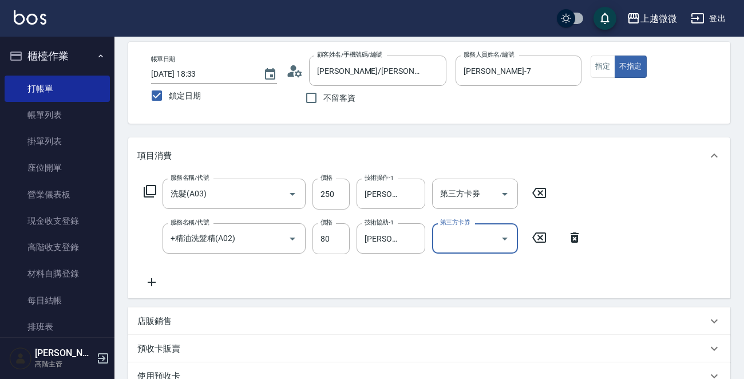
scroll to position [114, 0]
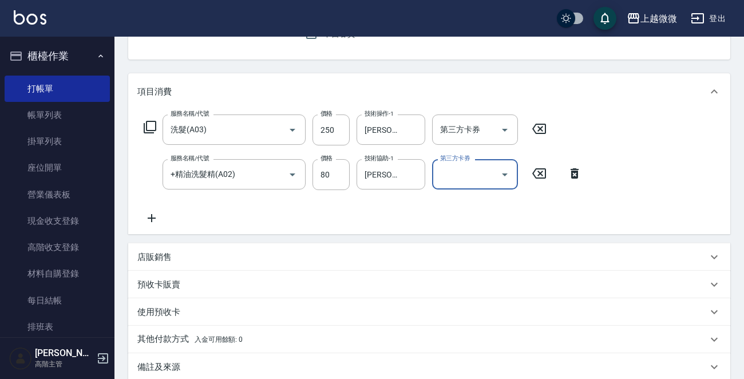
click at [154, 218] on icon at bounding box center [152, 218] width 8 height 8
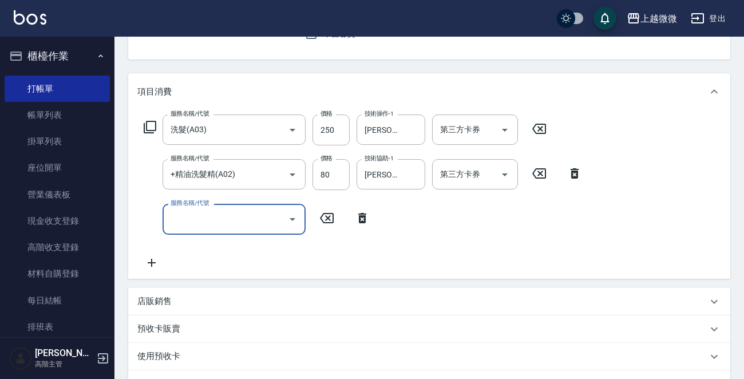
click at [220, 220] on input "服務名稱/代號" at bounding box center [226, 219] width 116 height 20
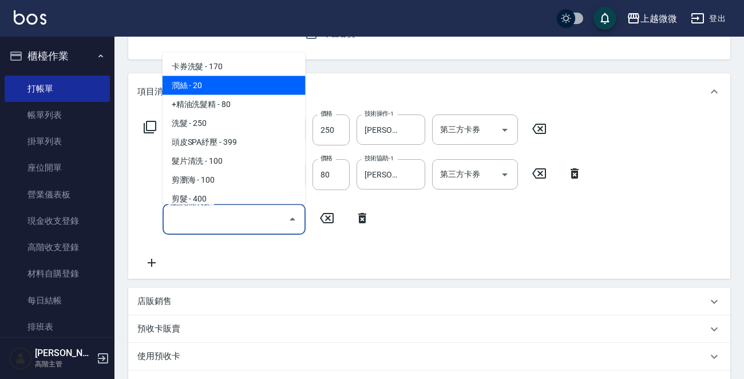
click at [214, 91] on span "潤絲 - 20" at bounding box center [234, 85] width 143 height 19
type input "潤絲(A01)"
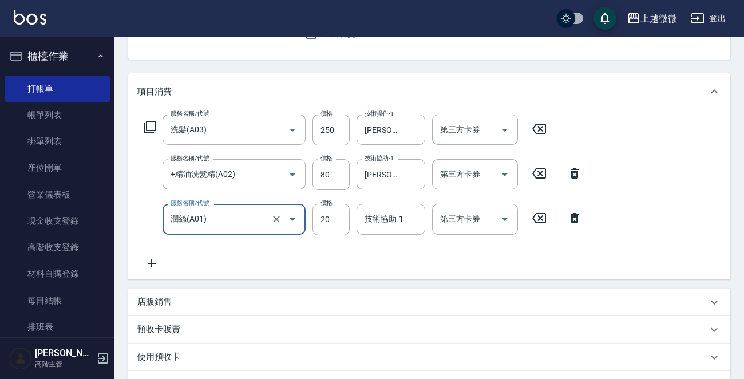
click at [143, 267] on icon at bounding box center [151, 263] width 29 height 14
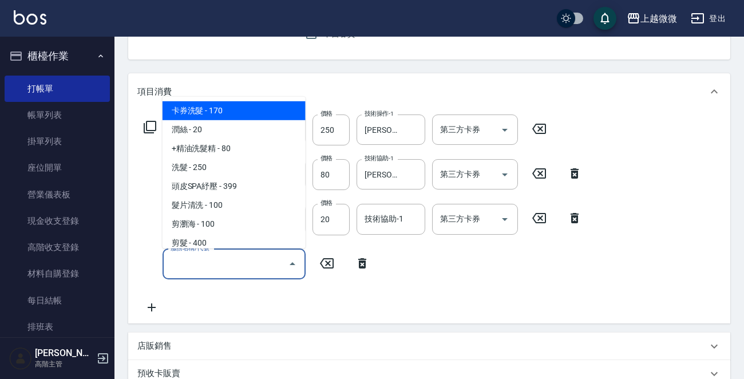
click at [211, 264] on input "服務名稱/代號" at bounding box center [226, 264] width 116 height 20
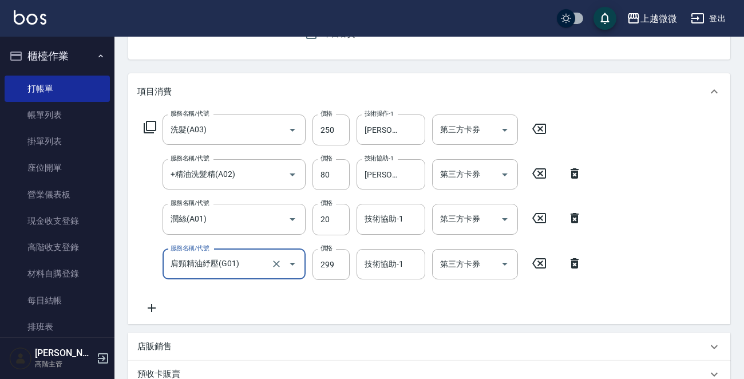
type input "肩頸精油紓壓(G01)"
click at [394, 219] on div "技術協助-1 技術協助-1" at bounding box center [391, 219] width 69 height 30
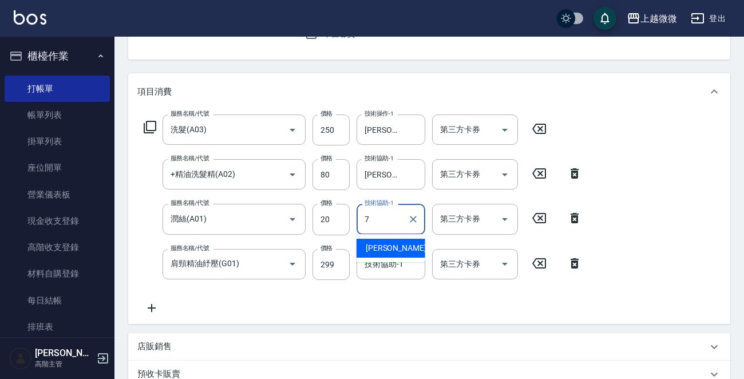
click at [391, 248] on span "[PERSON_NAME] -7" at bounding box center [400, 248] width 68 height 12
type input "[PERSON_NAME]-7"
click at [392, 257] on div "技術協助-1 技術協助-1" at bounding box center [391, 264] width 69 height 30
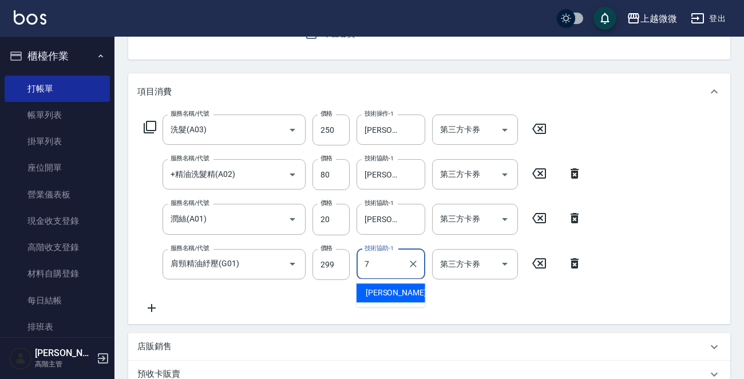
click at [387, 288] on span "[PERSON_NAME] -7" at bounding box center [400, 293] width 68 height 12
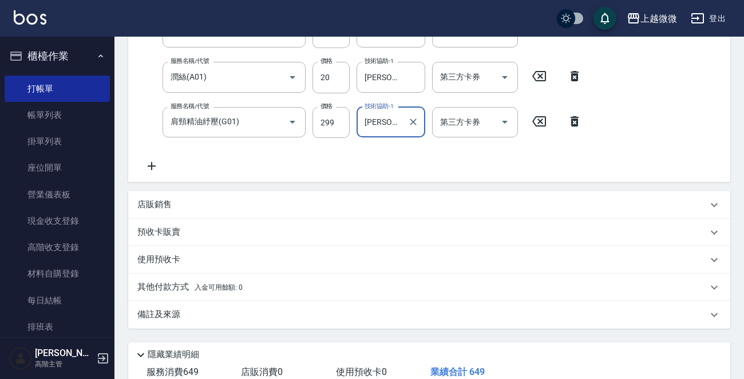
scroll to position [333, 0]
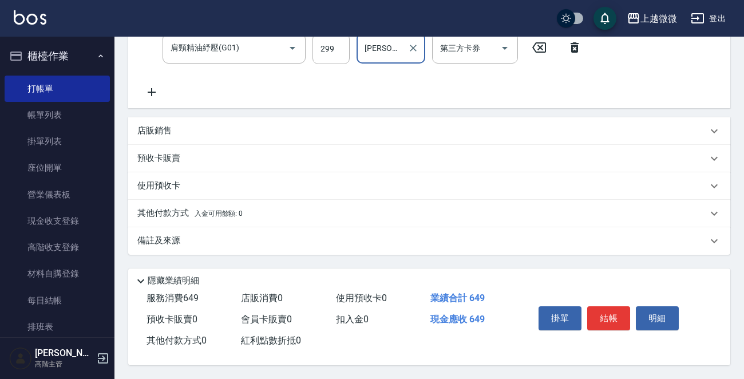
type input "[PERSON_NAME]-7"
click at [165, 239] on p "備註及來源" at bounding box center [158, 241] width 43 height 12
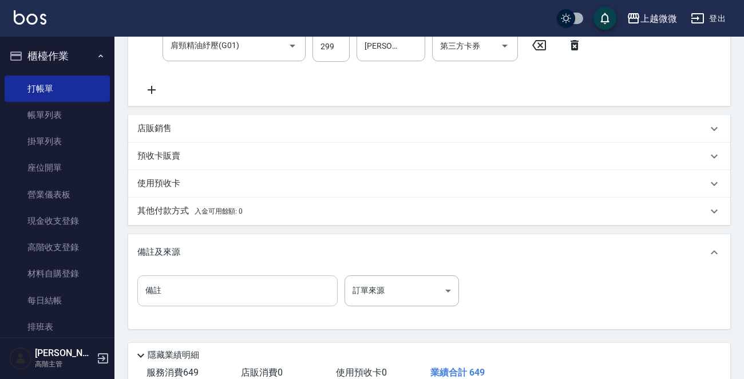
click at [199, 300] on input "備註" at bounding box center [237, 290] width 200 height 31
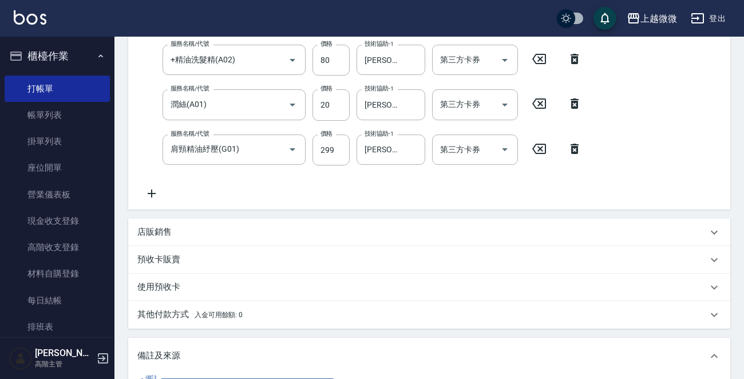
scroll to position [401, 0]
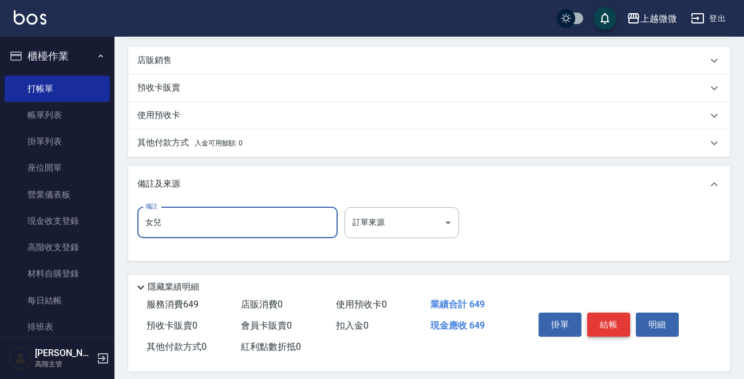
type input "女兒"
click at [601, 324] on button "結帳" at bounding box center [608, 325] width 43 height 24
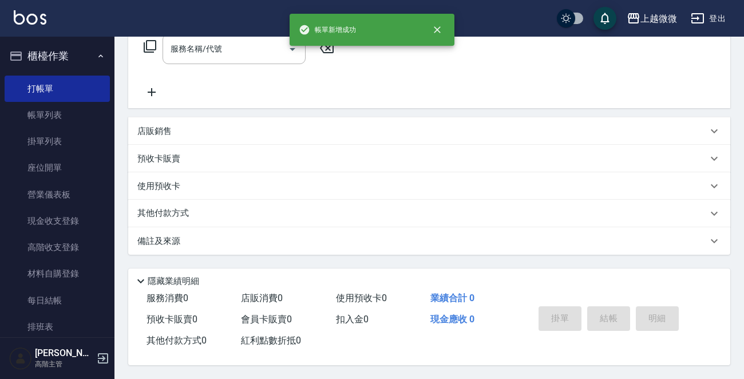
scroll to position [0, 0]
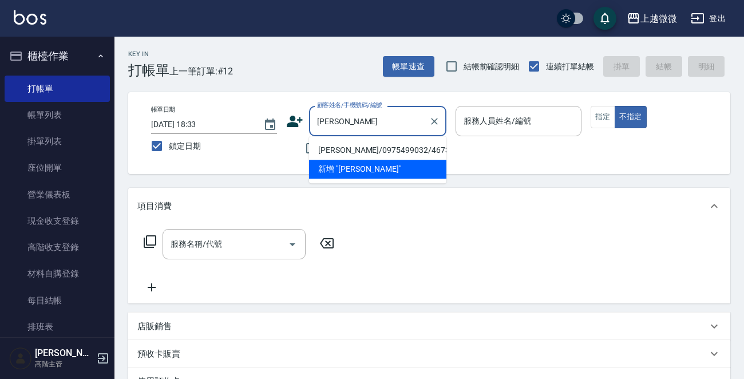
click at [369, 149] on li "[PERSON_NAME]/0975499032/4673" at bounding box center [377, 150] width 137 height 19
type input "[PERSON_NAME]/0975499032/4673"
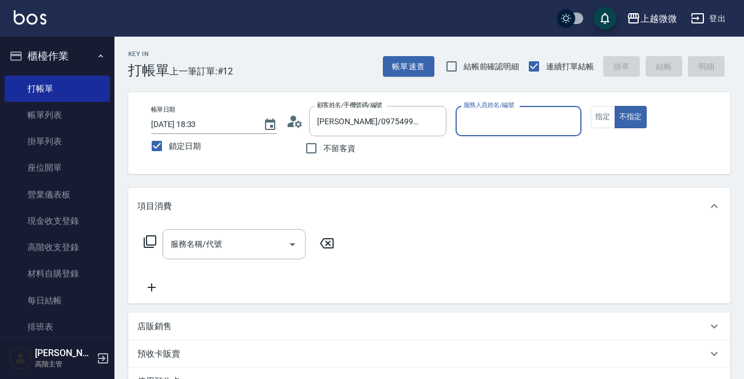
type input "Selin-5"
click at [599, 119] on button "指定" at bounding box center [603, 117] width 25 height 22
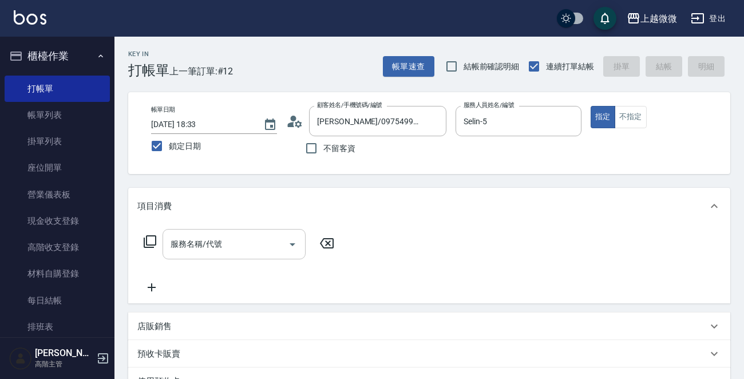
click at [205, 248] on div "服務名稱/代號 服務名稱/代號" at bounding box center [234, 244] width 143 height 30
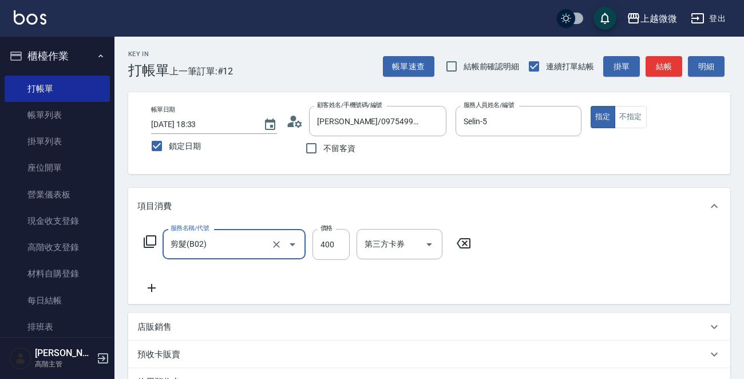
type input "剪髮(B02)"
type input "320"
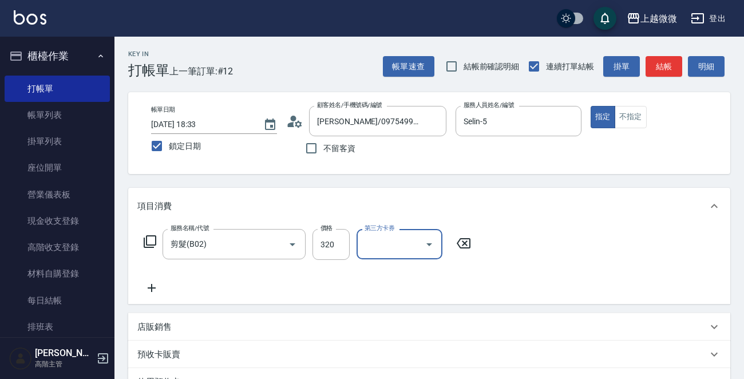
click at [150, 286] on icon at bounding box center [151, 288] width 29 height 14
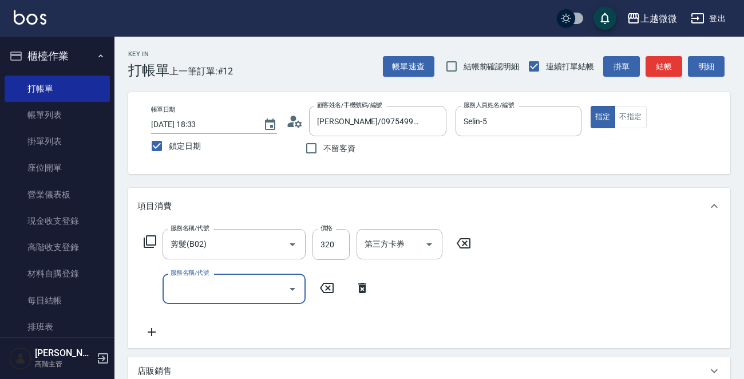
click at [225, 290] on input "服務名稱/代號" at bounding box center [226, 289] width 116 height 20
type input "染髮(D02)"
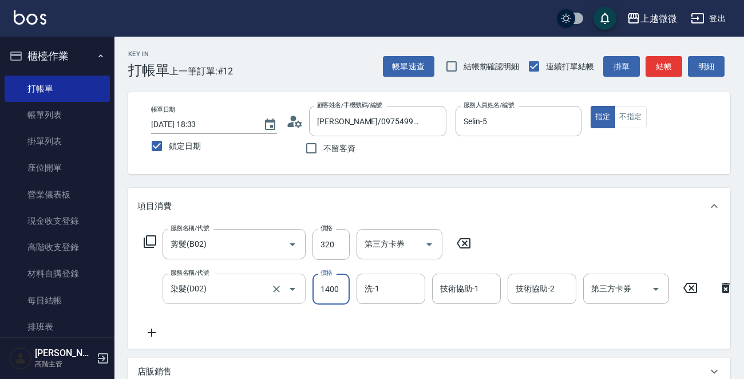
type input "1400"
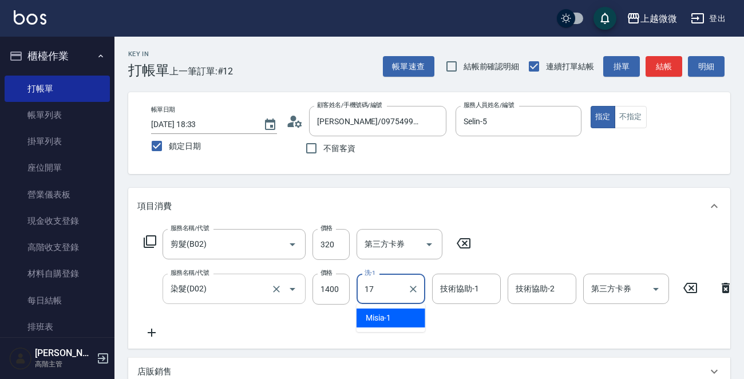
type input "Uly-17"
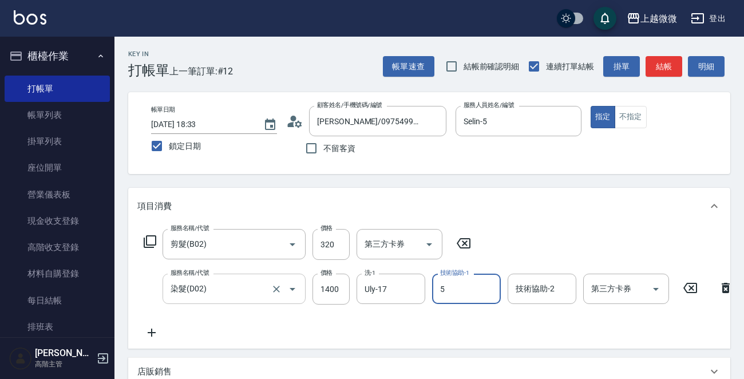
type input "Selin-5"
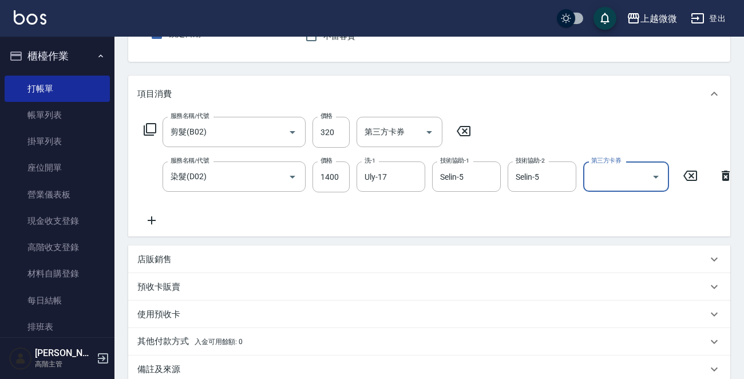
scroll to position [252, 0]
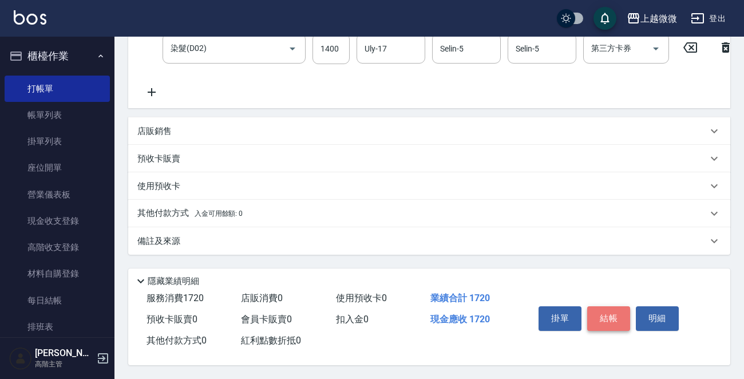
click at [608, 308] on button "結帳" at bounding box center [608, 318] width 43 height 24
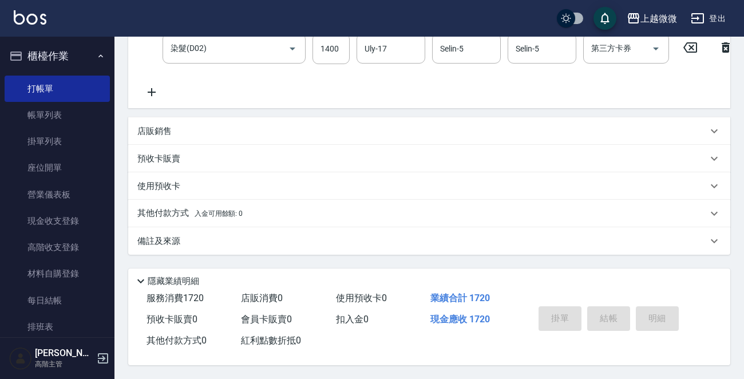
scroll to position [0, 0]
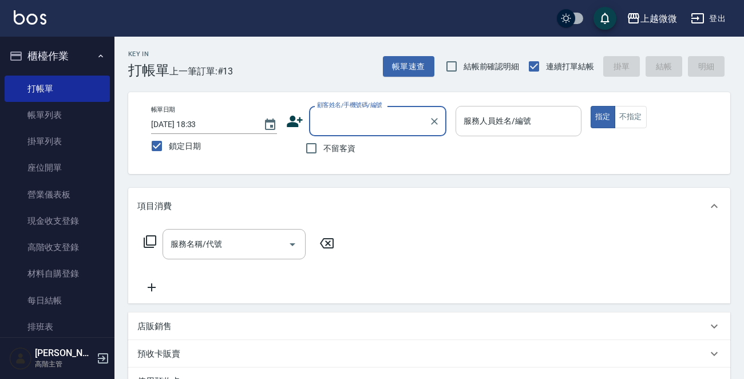
click at [484, 111] on input "服務人員姓名/編號" at bounding box center [519, 121] width 116 height 20
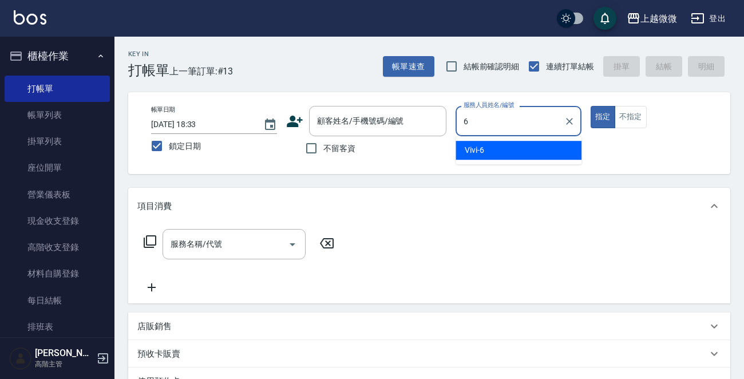
click at [517, 152] on div "Vivi -6" at bounding box center [519, 150] width 126 height 19
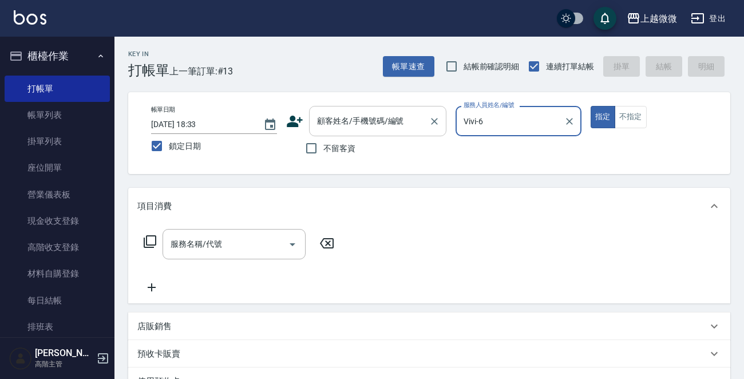
type input "Vivi-6"
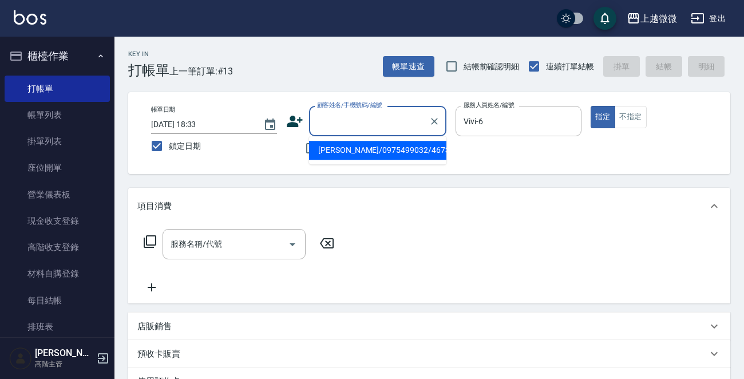
click at [349, 122] on input "顧客姓名/手機號碼/編號" at bounding box center [369, 121] width 110 height 20
type input "玲"
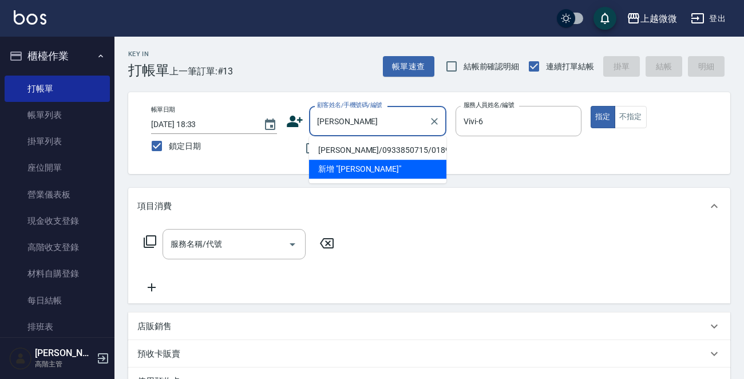
click at [372, 145] on li "[PERSON_NAME]/0933850715/0189" at bounding box center [377, 150] width 137 height 19
type input "[PERSON_NAME]/0933850715/0189"
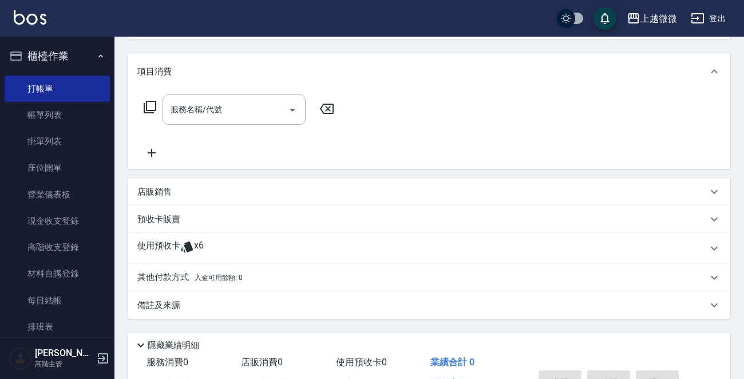
scroll to position [114, 0]
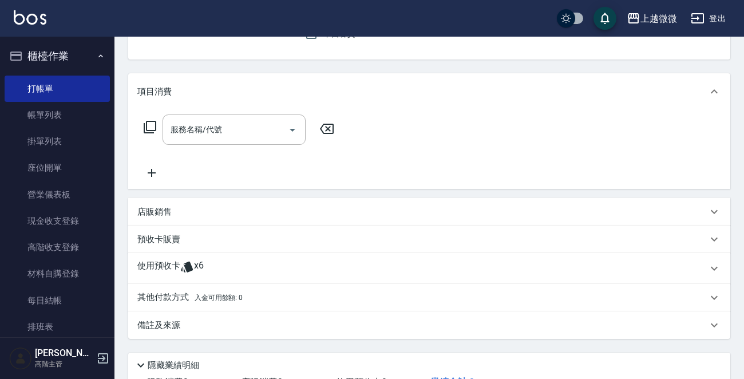
click at [144, 265] on p "使用預收卡" at bounding box center [158, 268] width 43 height 17
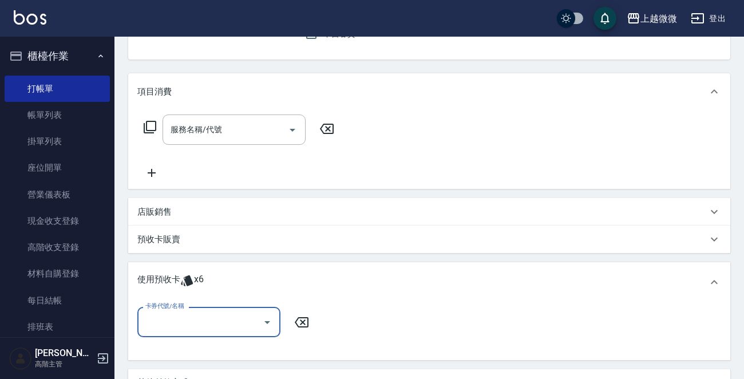
scroll to position [0, 0]
click at [208, 323] on input "卡券代號/名稱" at bounding box center [201, 322] width 116 height 20
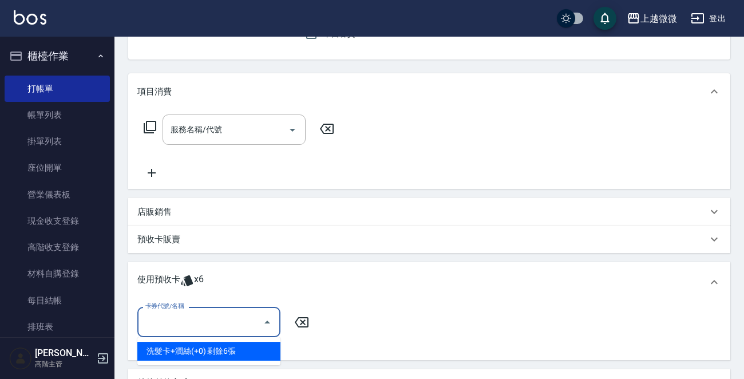
click at [218, 351] on div "洗髮卡+潤絲(+0) 剩餘6張" at bounding box center [208, 351] width 143 height 19
type input "洗髮卡+[PERSON_NAME]絲(+0)"
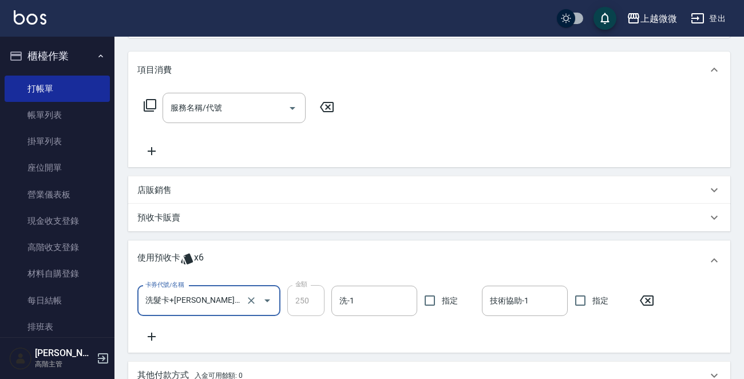
scroll to position [172, 0]
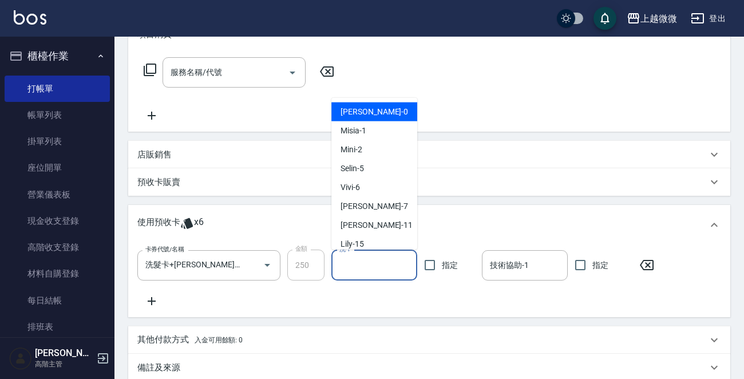
click at [381, 268] on input "洗-1" at bounding box center [375, 265] width 76 height 20
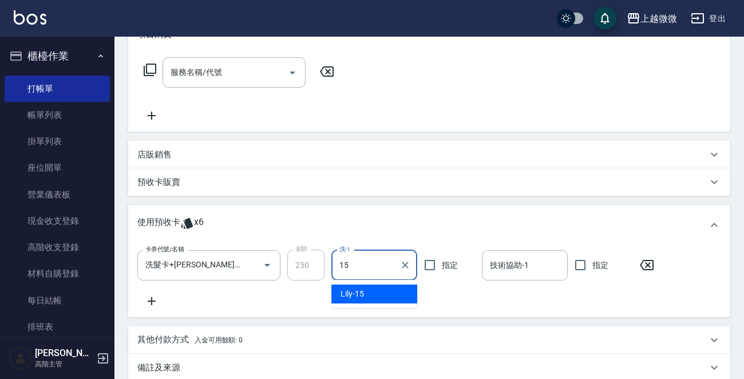
click at [369, 290] on div "Lily -15" at bounding box center [374, 293] width 86 height 19
type input "Lily-15"
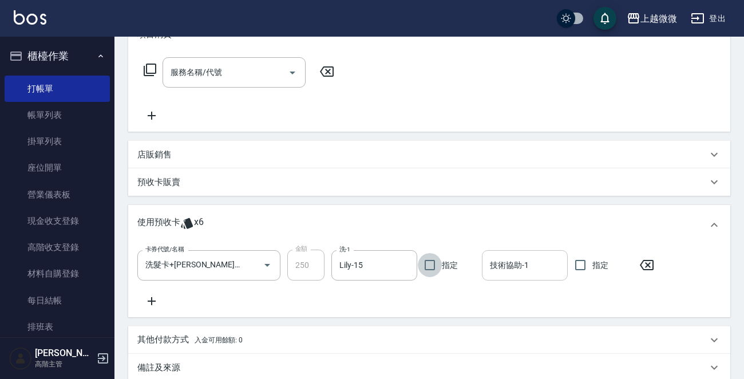
click at [509, 269] on input "技術協助-1" at bounding box center [525, 265] width 76 height 20
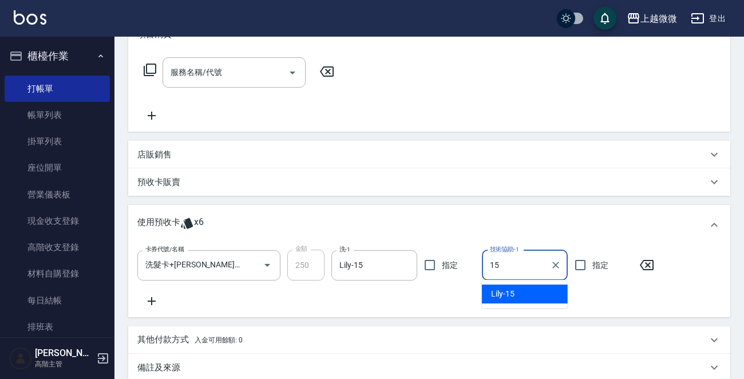
click at [512, 293] on span "Lily -15" at bounding box center [502, 294] width 23 height 12
type input "Lily-15"
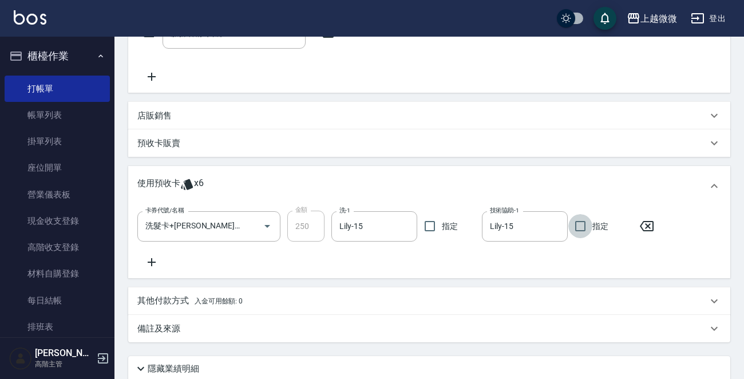
scroll to position [301, 0]
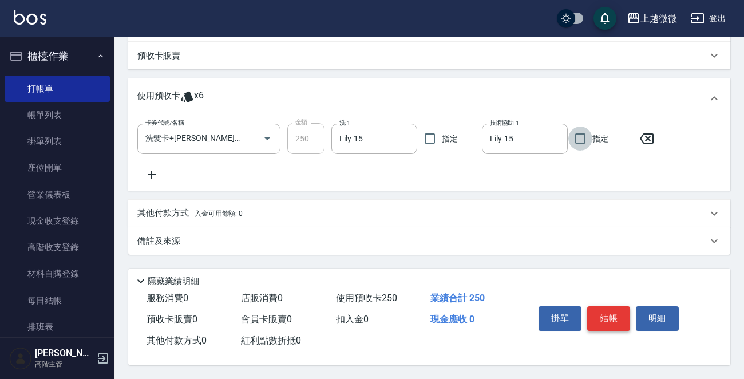
click at [604, 314] on button "結帳" at bounding box center [608, 318] width 43 height 24
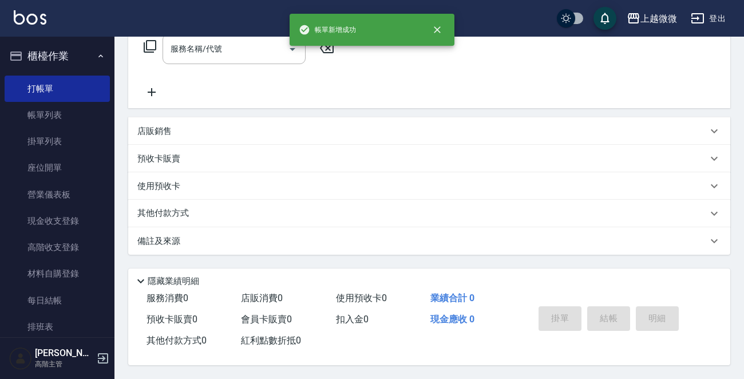
scroll to position [0, 0]
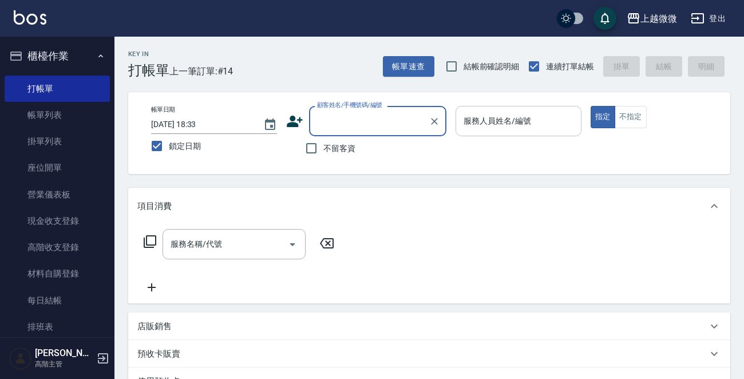
click at [503, 124] on input "服務人員姓名/編號" at bounding box center [519, 121] width 116 height 20
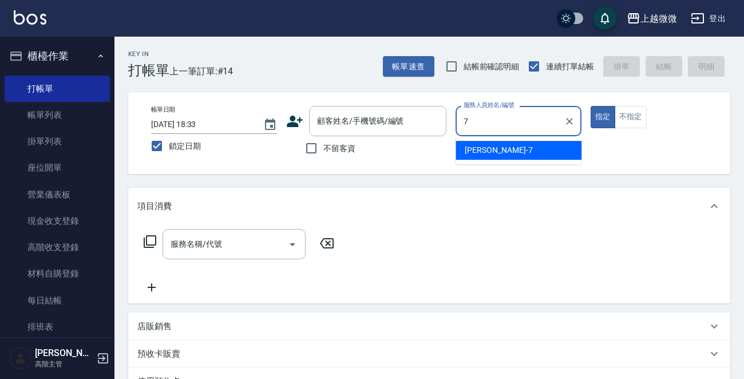
drag, startPoint x: 494, startPoint y: 145, endPoint x: 475, endPoint y: 147, distance: 19.0
click at [494, 145] on div "[PERSON_NAME] -7" at bounding box center [519, 150] width 126 height 19
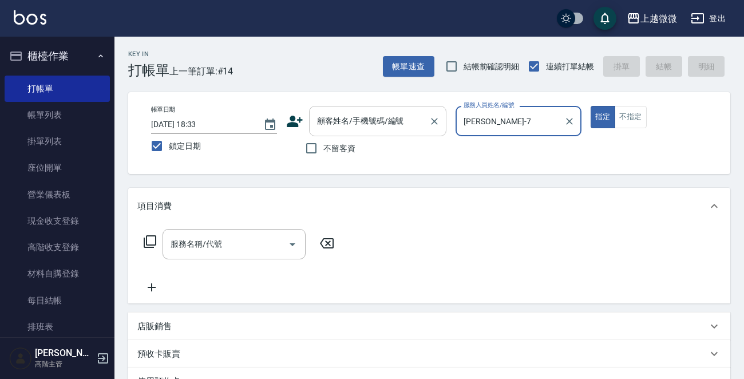
type input "[PERSON_NAME]-7"
click at [376, 125] on div "顧客姓名/手機號碼/編號 顧客姓名/手機號碼/編號" at bounding box center [377, 121] width 137 height 30
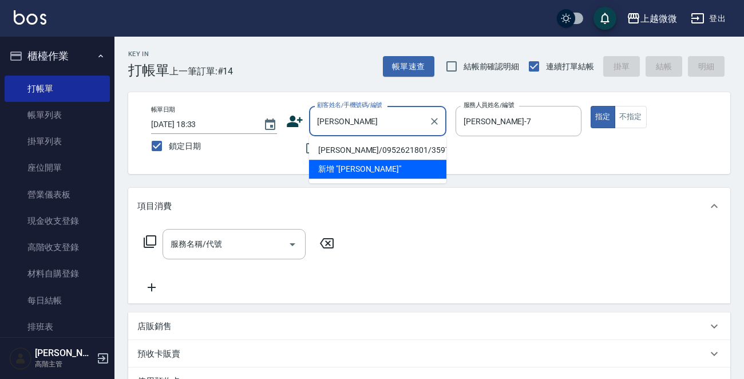
click at [355, 147] on li "[PERSON_NAME]/0952621801/3597" at bounding box center [377, 150] width 137 height 19
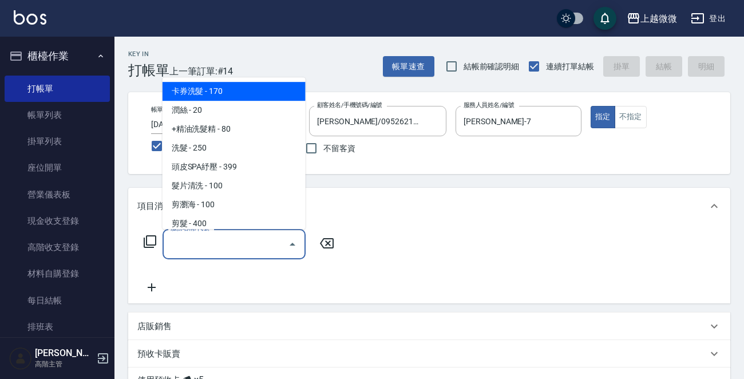
click at [242, 246] on input "服務名稱/代號" at bounding box center [226, 244] width 116 height 20
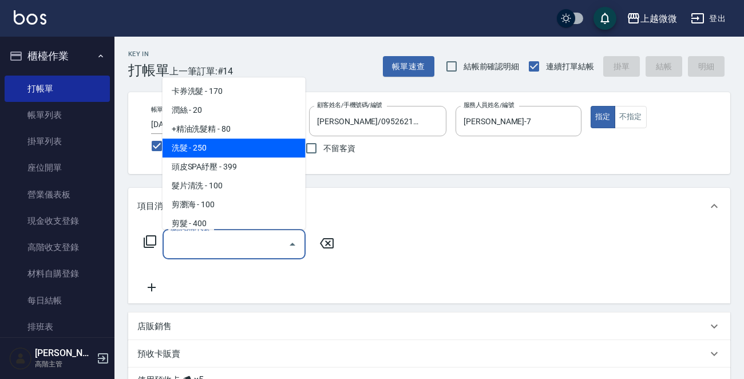
click at [250, 152] on span "洗髮 - 250" at bounding box center [234, 148] width 143 height 19
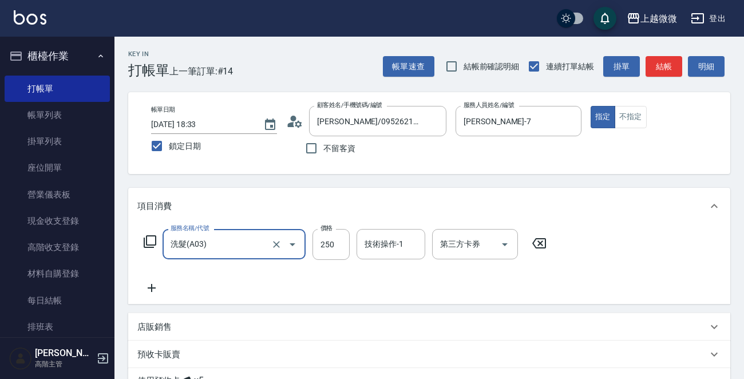
click at [152, 286] on icon at bounding box center [151, 288] width 29 height 14
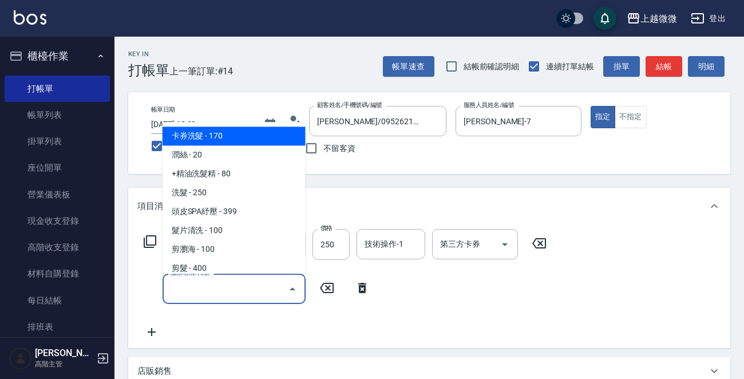
click at [195, 288] on input "服務名稱/代號" at bounding box center [226, 289] width 116 height 20
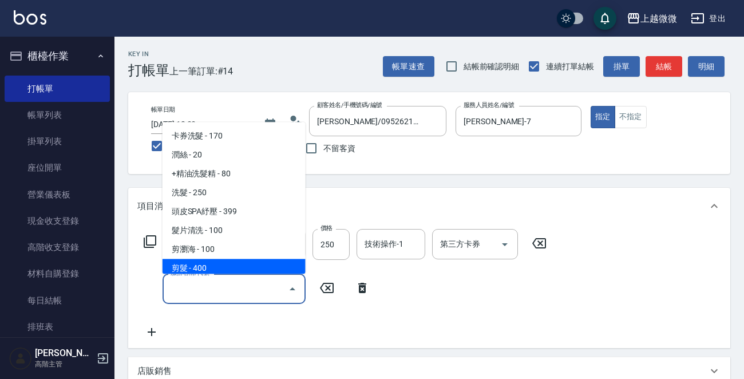
click at [204, 262] on span "剪髮 - 400" at bounding box center [234, 268] width 143 height 19
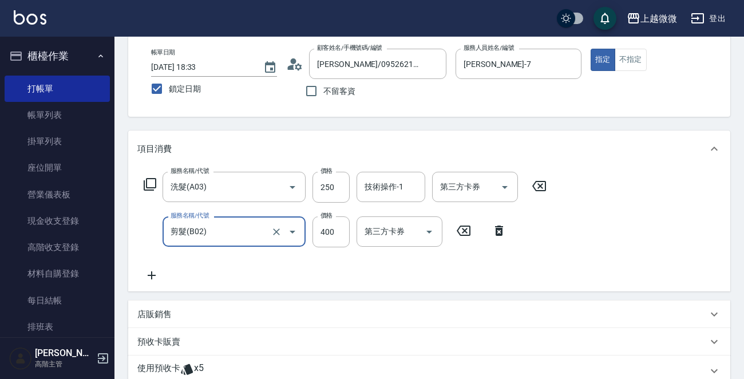
scroll to position [172, 0]
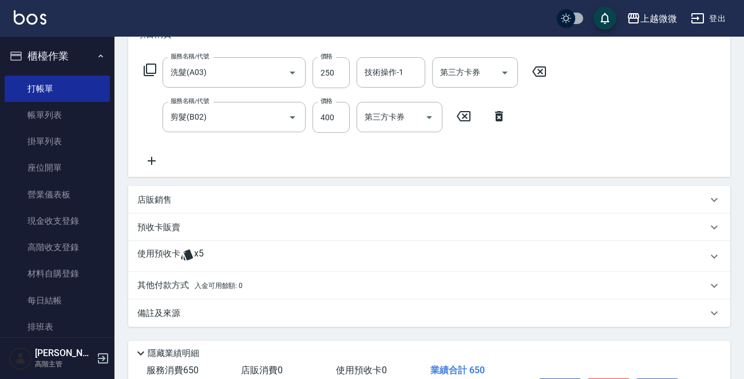
click at [167, 251] on p "使用預收卡" at bounding box center [158, 256] width 43 height 17
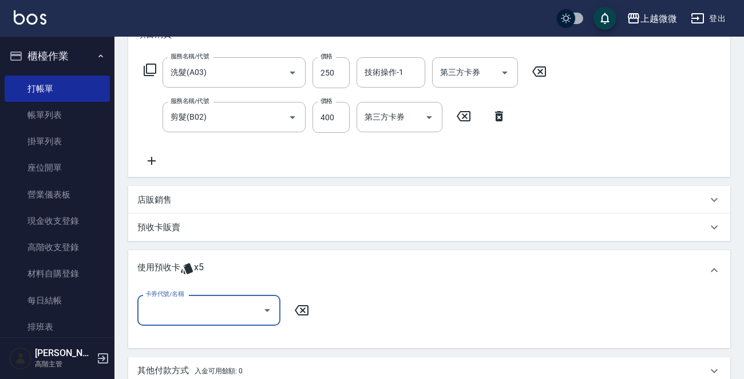
scroll to position [0, 0]
click at [177, 296] on label "卡券代號/名稱" at bounding box center [164, 294] width 38 height 9
click at [177, 300] on input "卡券代號/名稱" at bounding box center [201, 310] width 116 height 20
click at [201, 322] on div "卡券代號/名稱" at bounding box center [208, 310] width 143 height 30
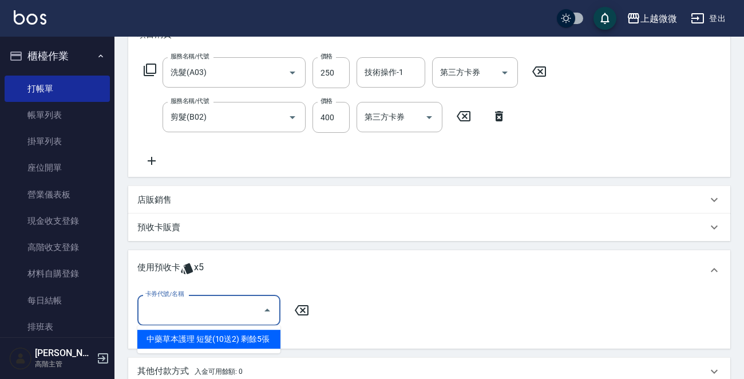
click at [236, 338] on div "中藥草本護理 短髮(10送2) 剩餘5張" at bounding box center [208, 339] width 143 height 19
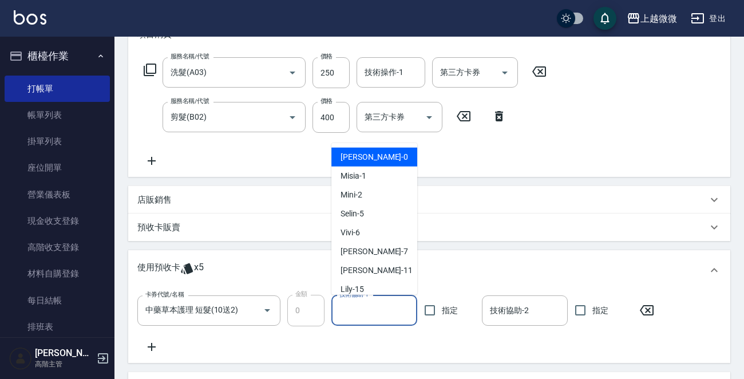
click at [365, 303] on div "技術協助-1 技術協助-1" at bounding box center [374, 310] width 86 height 30
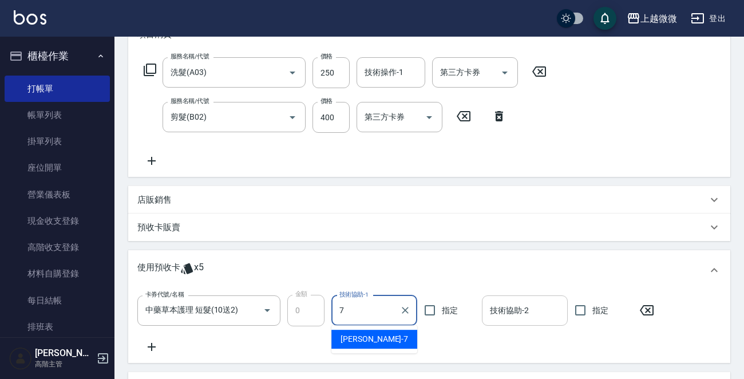
drag, startPoint x: 387, startPoint y: 333, endPoint x: 481, endPoint y: 317, distance: 95.8
click at [386, 333] on div "[PERSON_NAME] -7" at bounding box center [374, 339] width 86 height 19
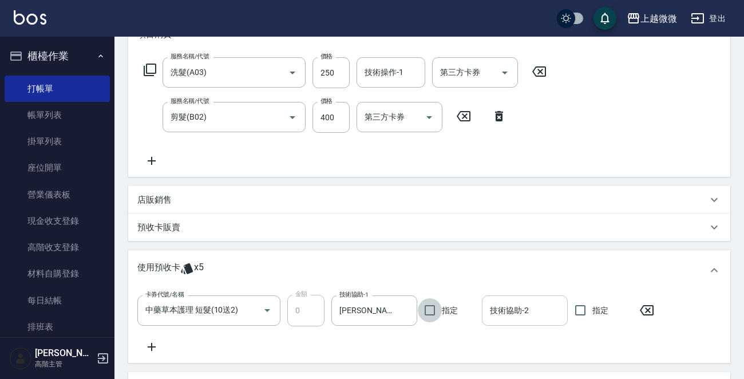
click at [513, 310] on input "技術協助-2" at bounding box center [525, 310] width 76 height 20
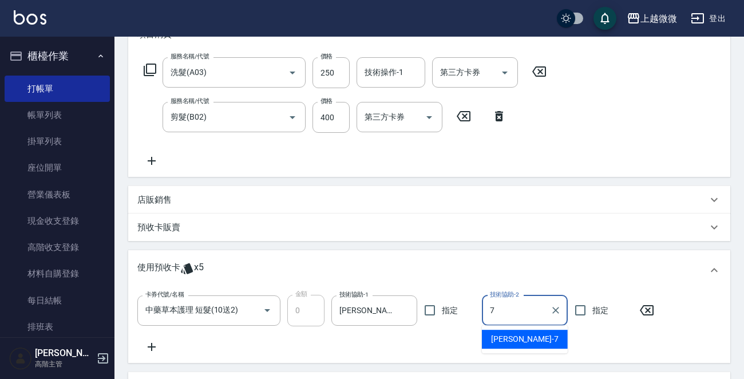
click at [525, 334] on div "[PERSON_NAME] -7" at bounding box center [525, 339] width 86 height 19
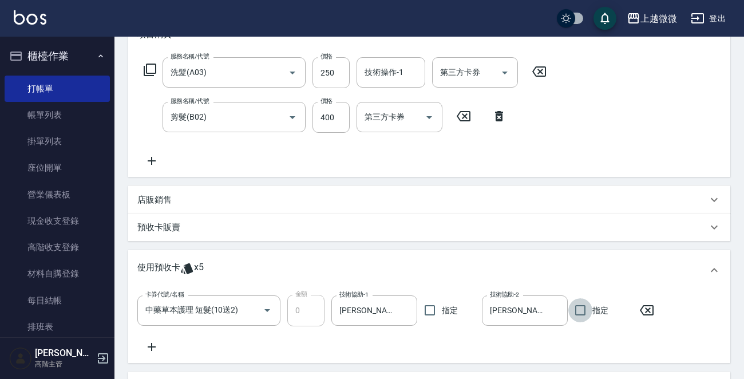
click at [385, 70] on div "技術操作-1 技術操作-1" at bounding box center [391, 72] width 69 height 30
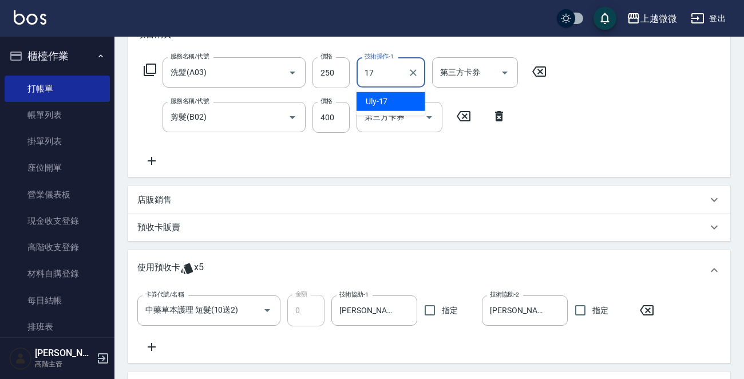
click at [394, 101] on div "Uly -17" at bounding box center [391, 101] width 69 height 19
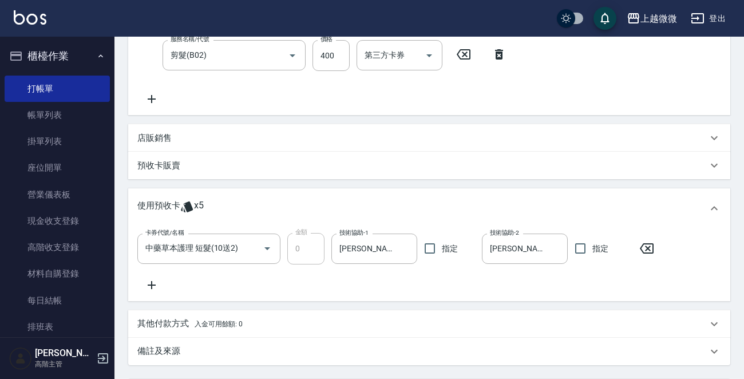
scroll to position [286, 0]
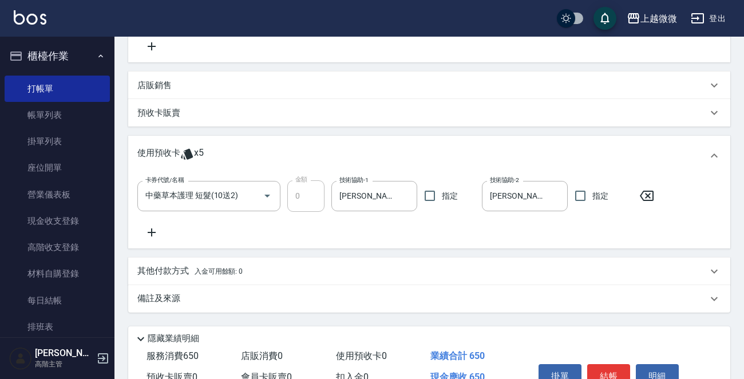
click at [160, 296] on p "備註及來源" at bounding box center [158, 298] width 43 height 12
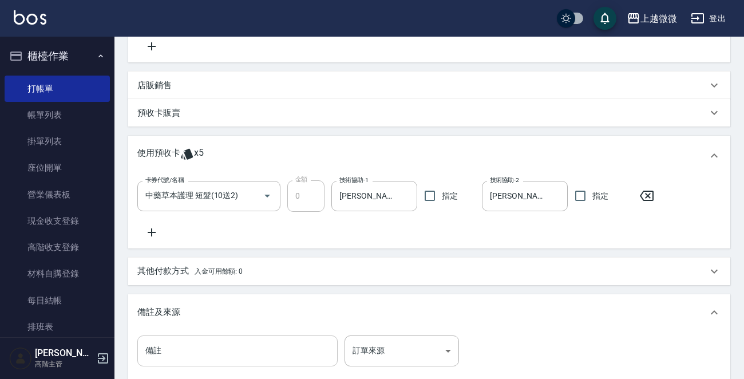
click at [195, 345] on input "備註" at bounding box center [237, 350] width 200 height 31
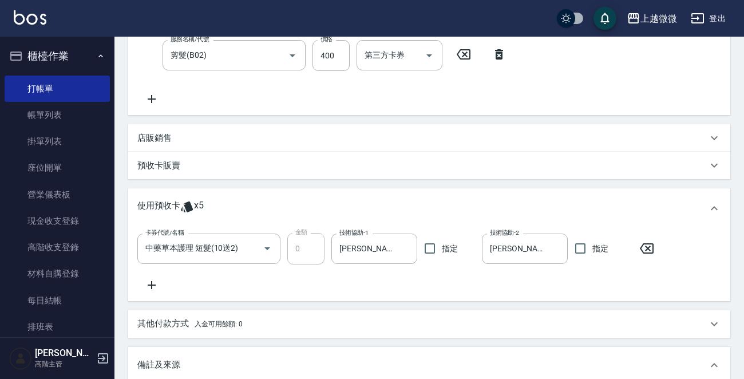
scroll to position [401, 0]
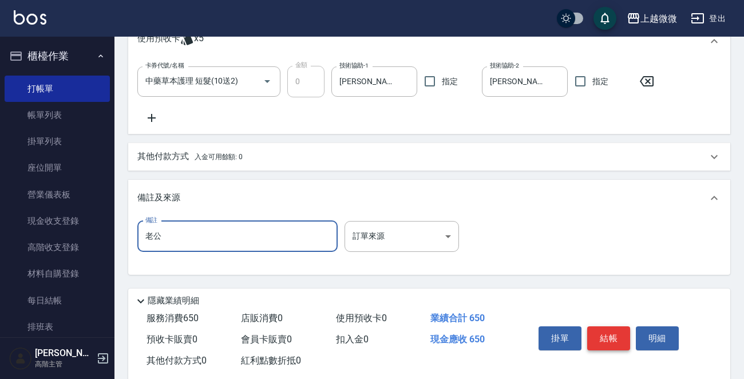
click at [606, 334] on button "結帳" at bounding box center [608, 338] width 43 height 24
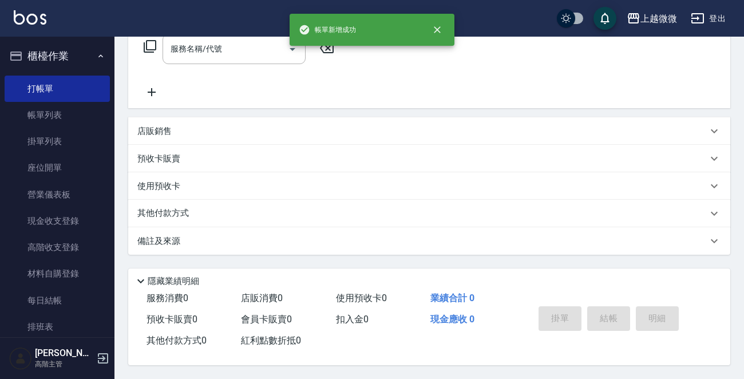
scroll to position [0, 0]
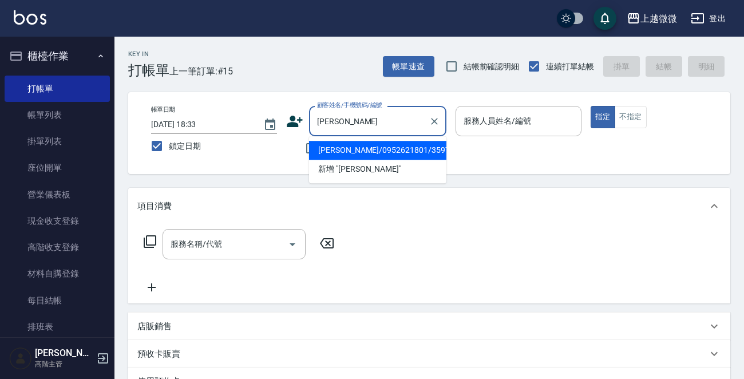
click at [363, 153] on li "[PERSON_NAME]/0952621801/3597" at bounding box center [377, 150] width 137 height 19
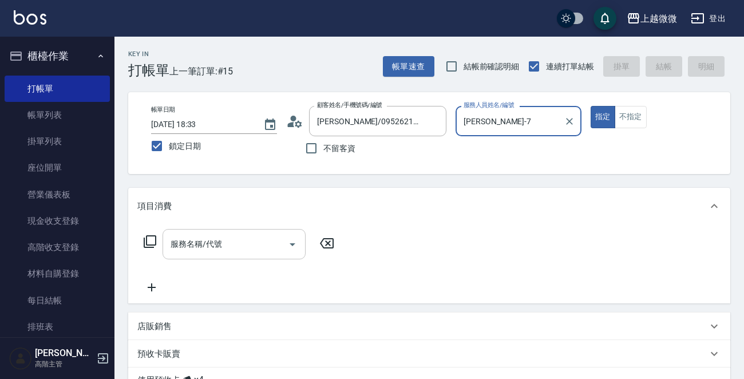
click at [206, 247] on div "服務名稱/代號 服務名稱/代號" at bounding box center [234, 244] width 143 height 30
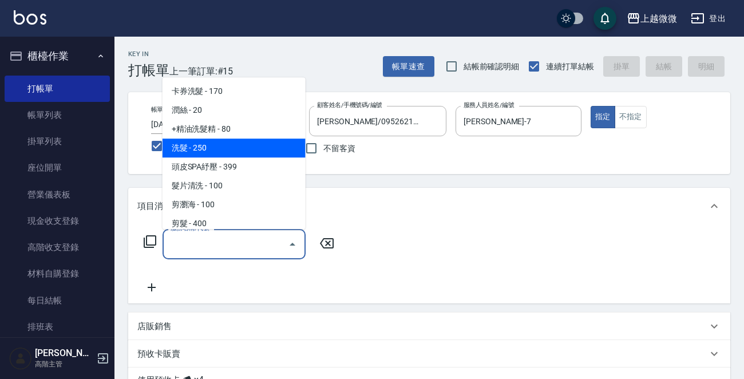
click at [216, 143] on span "洗髮 - 250" at bounding box center [234, 148] width 143 height 19
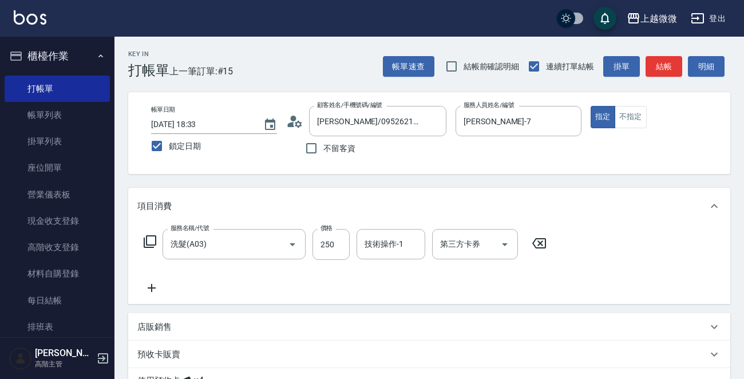
click at [149, 286] on icon at bounding box center [151, 288] width 29 height 14
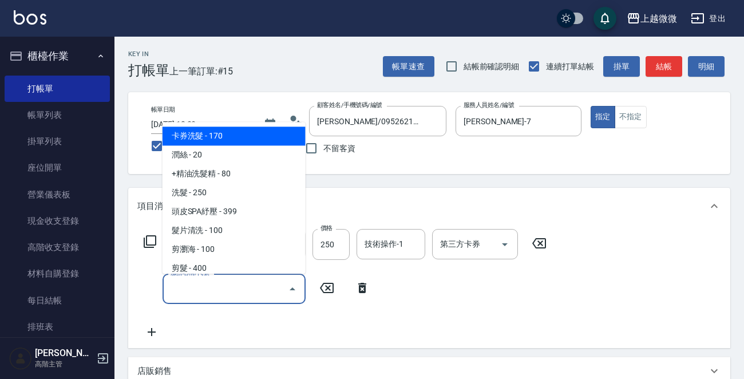
click at [211, 294] on input "服務名稱/代號" at bounding box center [226, 289] width 116 height 20
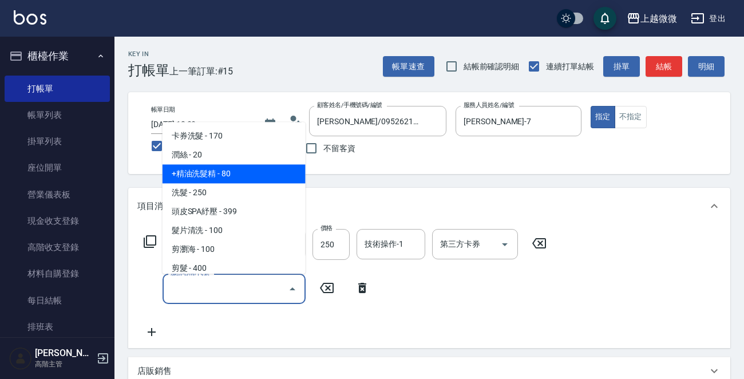
click at [240, 176] on span "+精油洗髮精 - 80" at bounding box center [234, 174] width 143 height 19
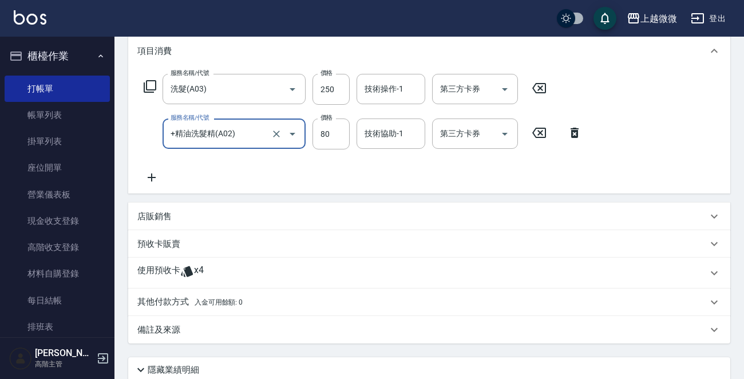
scroll to position [229, 0]
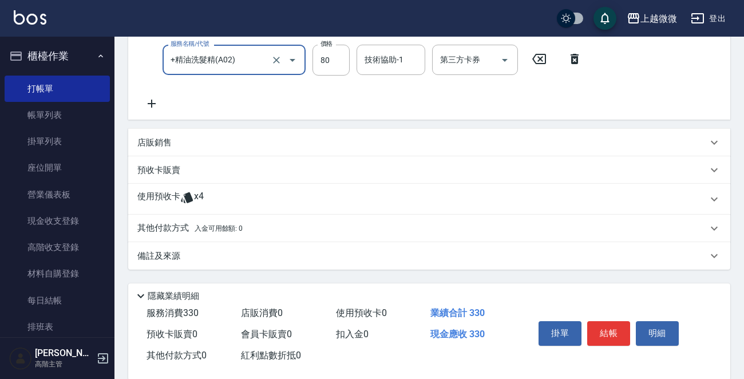
click at [148, 196] on p "使用預收卡" at bounding box center [158, 199] width 43 height 17
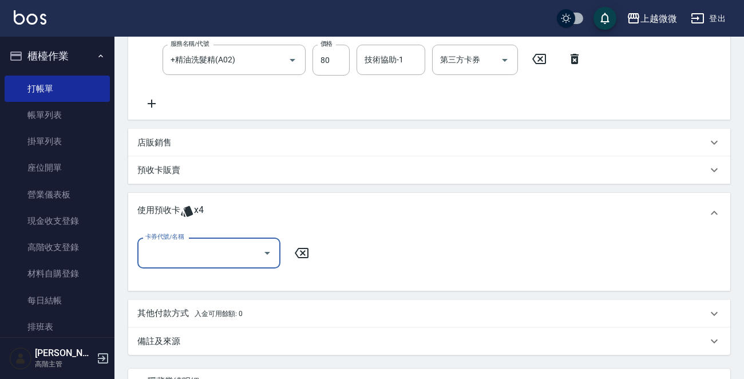
scroll to position [0, 0]
click at [189, 260] on input "卡券代號/名稱" at bounding box center [201, 253] width 116 height 20
click at [236, 279] on div "中藥草本護理 短髮(10送2) 剩餘4張" at bounding box center [208, 281] width 143 height 19
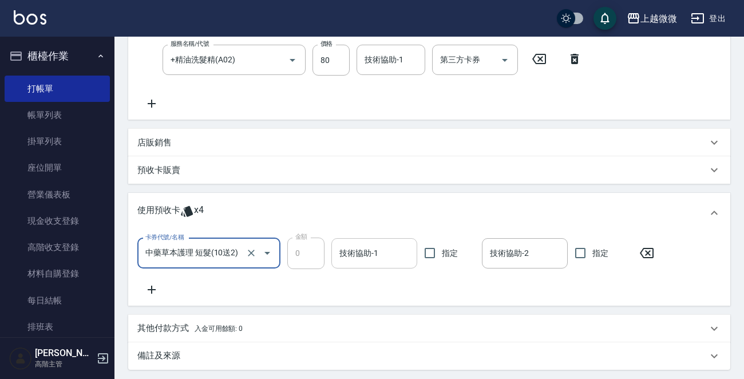
click at [373, 250] on input "技術協助-1" at bounding box center [375, 253] width 76 height 20
click at [369, 279] on div "卡券代號/名稱 中藥草本護理 短髮(10送2) 卡券代號/名稱 金額 0 金額 技術協助-1 技術協助-1 指定 技術協助-2 技術協助-2 指定" at bounding box center [429, 267] width 584 height 58
click at [370, 250] on div "技術協助-1 技術協助-1" at bounding box center [374, 253] width 86 height 30
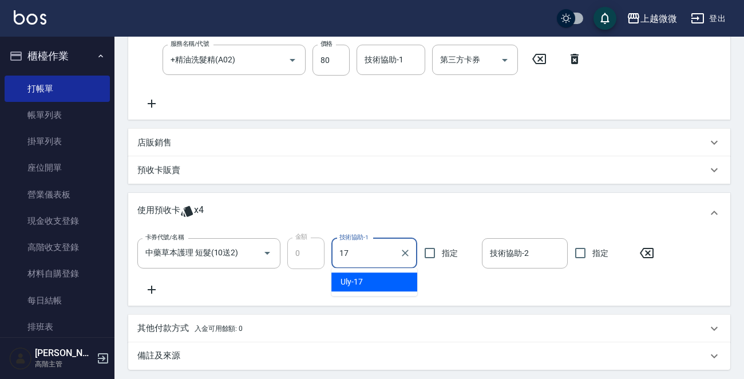
click at [367, 279] on div "Uly -17" at bounding box center [374, 281] width 86 height 19
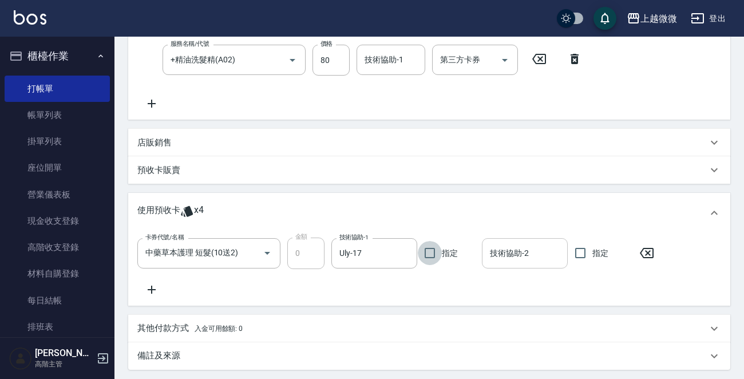
click at [509, 257] on input "技術協助-2" at bounding box center [525, 253] width 76 height 20
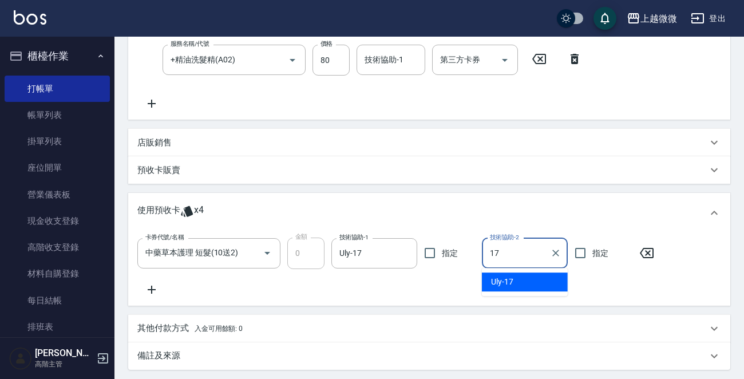
click at [515, 280] on div "Uly -17" at bounding box center [525, 281] width 86 height 19
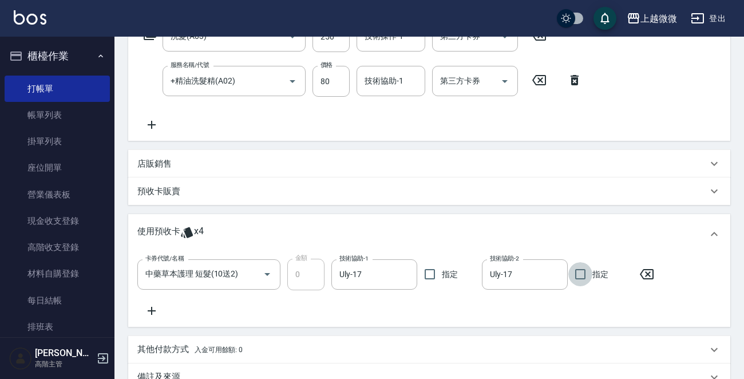
scroll to position [172, 0]
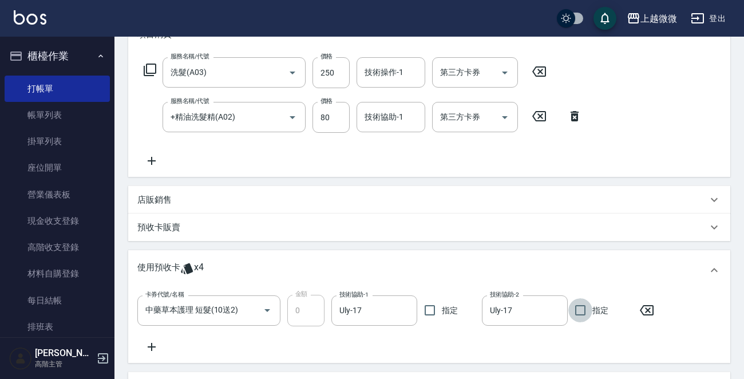
click at [151, 161] on icon at bounding box center [152, 161] width 8 height 8
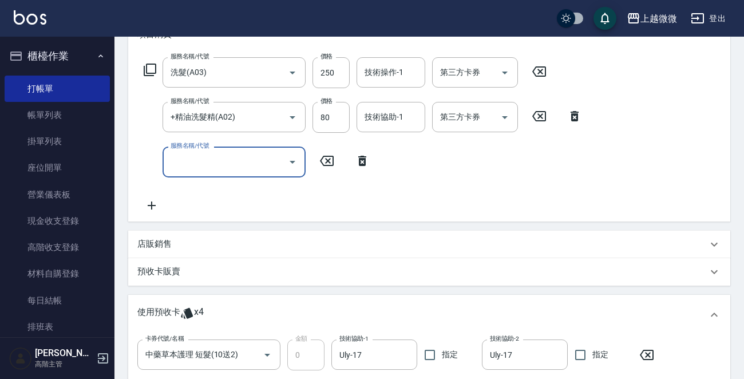
click at [189, 171] on input "服務名稱/代號" at bounding box center [226, 162] width 116 height 20
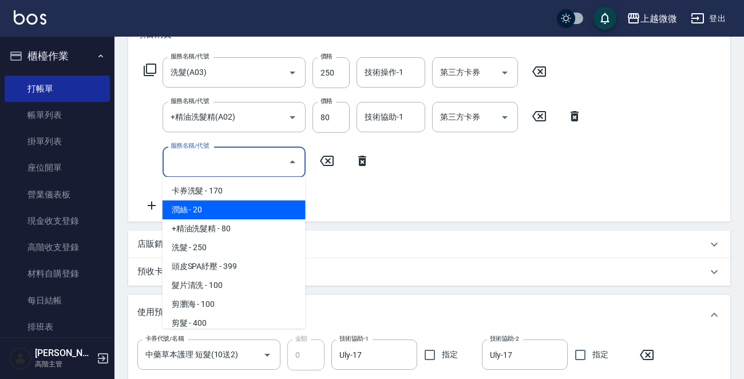
click at [221, 209] on span "潤絲 - 20" at bounding box center [234, 209] width 143 height 19
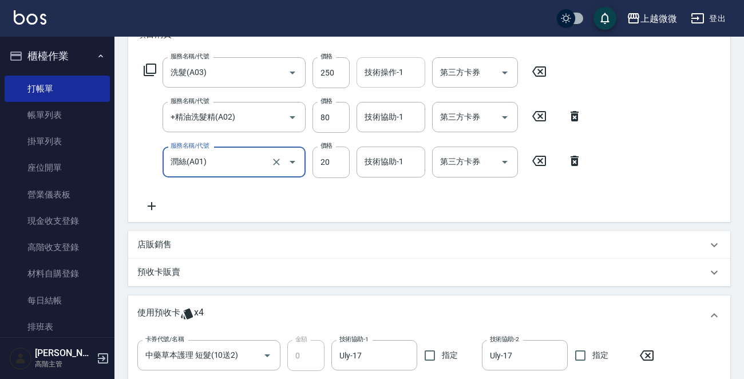
click at [403, 75] on input "技術操作-1" at bounding box center [391, 72] width 58 height 20
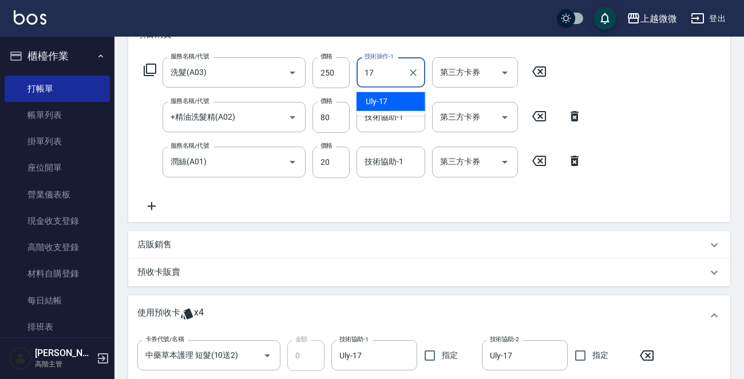
click at [406, 104] on div "Uly -17" at bounding box center [391, 101] width 69 height 19
click at [402, 120] on input "1" at bounding box center [391, 117] width 58 height 20
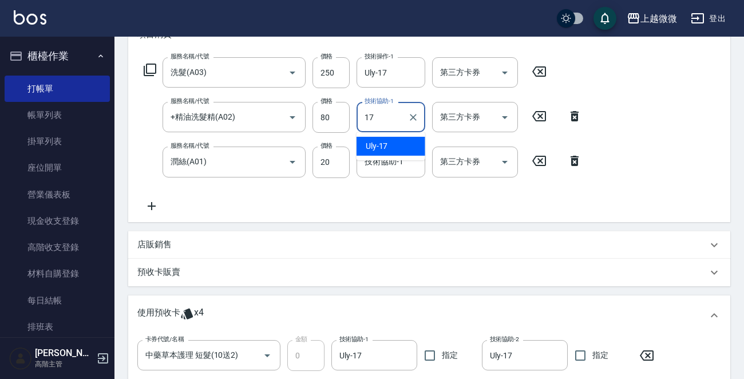
click at [394, 143] on div "Uly -17" at bounding box center [391, 146] width 69 height 19
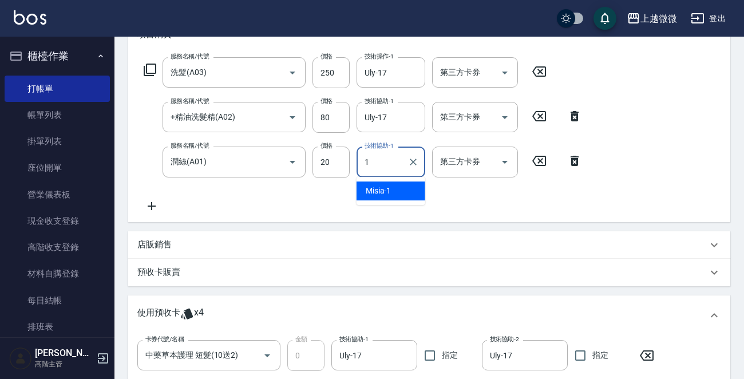
click at [394, 158] on div "技術協助-1 1 技術協助-1" at bounding box center [391, 162] width 69 height 30
click at [387, 196] on div "Uly -17" at bounding box center [391, 190] width 69 height 19
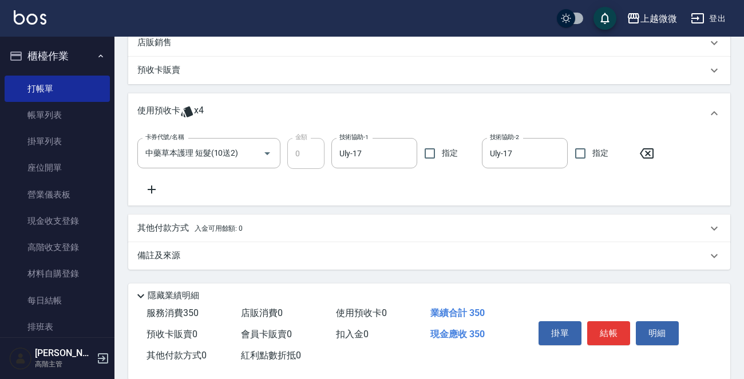
scroll to position [390, 0]
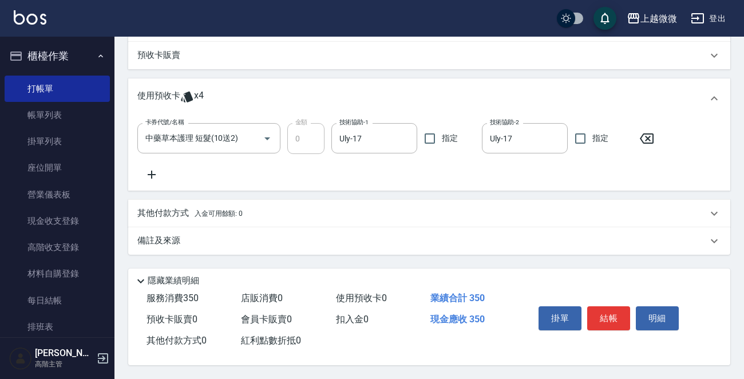
click at [611, 310] on button "結帳" at bounding box center [608, 318] width 43 height 24
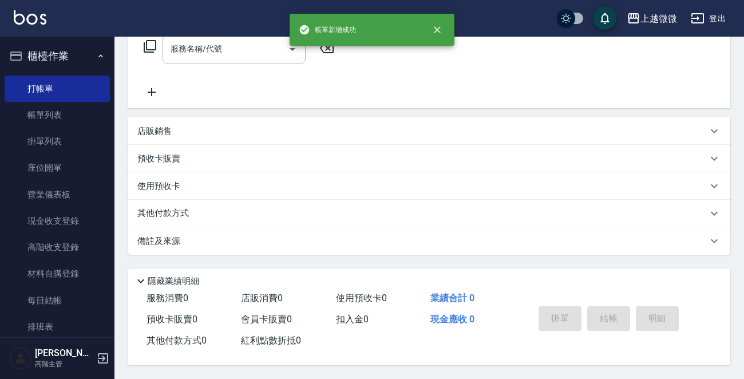
scroll to position [0, 0]
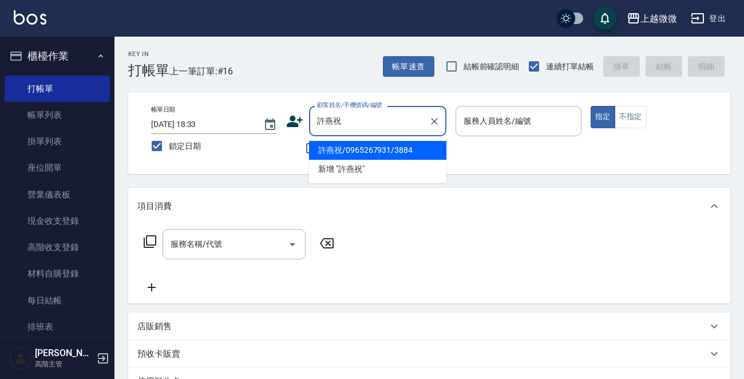
click at [352, 147] on li "許燕祝/0965267931/3884" at bounding box center [377, 150] width 137 height 19
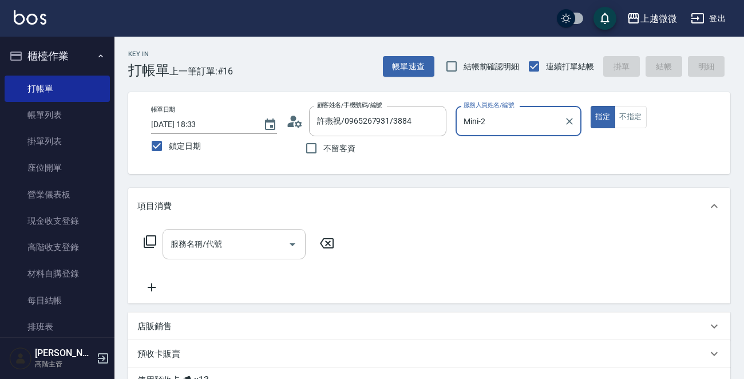
click at [240, 247] on input "服務名稱/代號" at bounding box center [226, 244] width 116 height 20
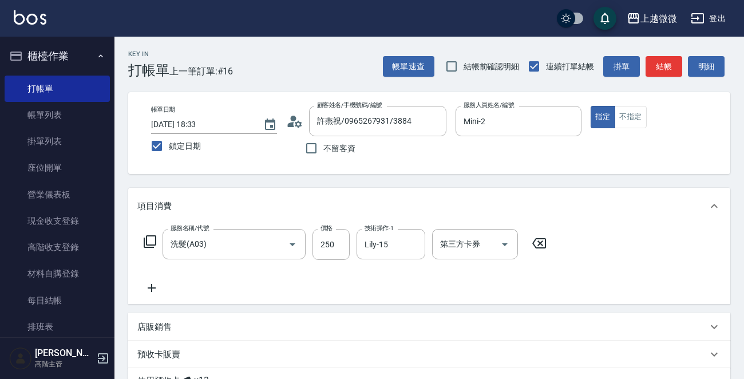
click at [148, 288] on icon at bounding box center [151, 288] width 29 height 14
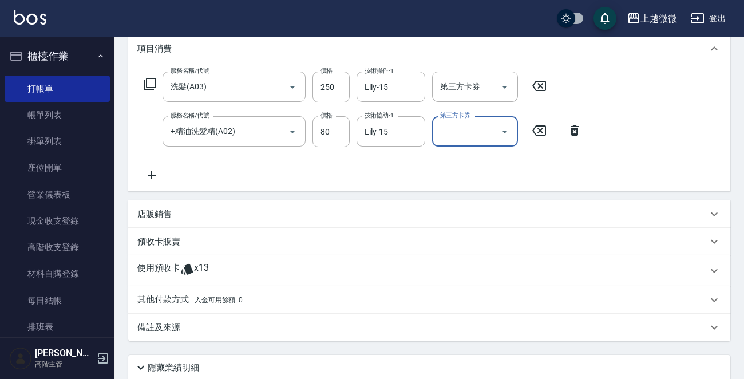
scroll to position [229, 0]
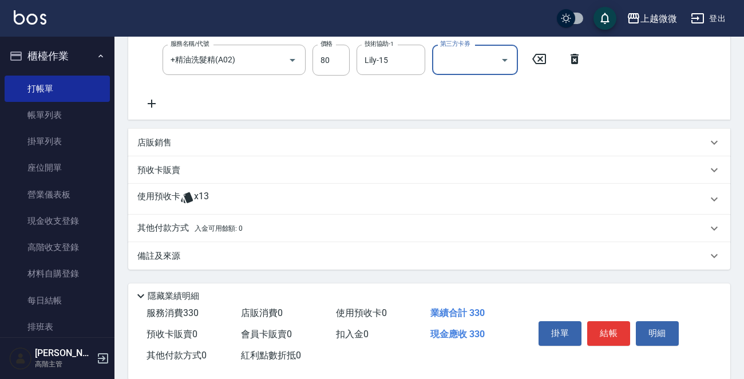
click at [160, 193] on p "使用預收卡" at bounding box center [158, 199] width 43 height 17
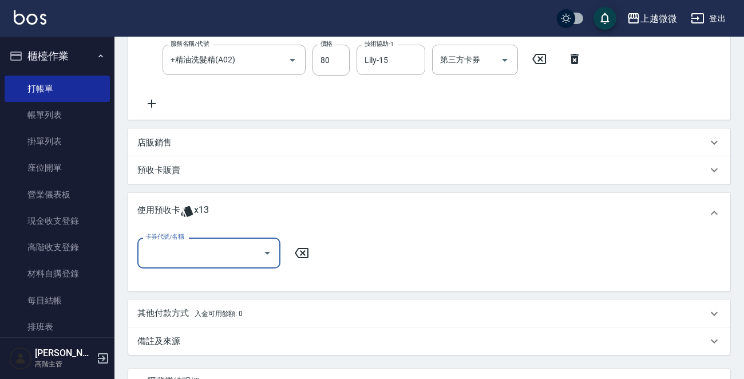
scroll to position [0, 0]
click at [197, 266] on div "卡券代號/名稱" at bounding box center [208, 253] width 143 height 30
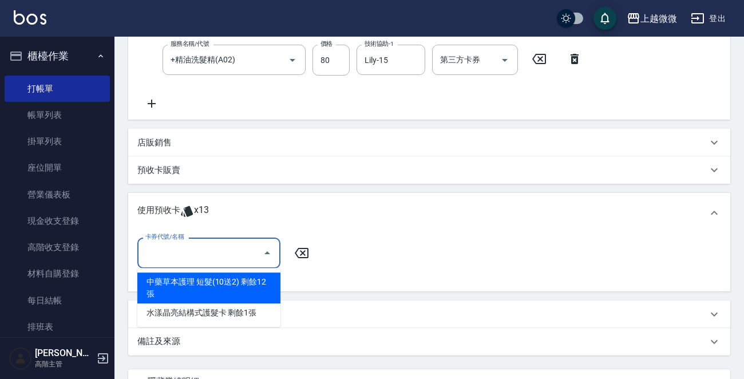
click at [231, 278] on div "中藥草本護理 短髮(10送2) 剩餘12張" at bounding box center [208, 287] width 143 height 31
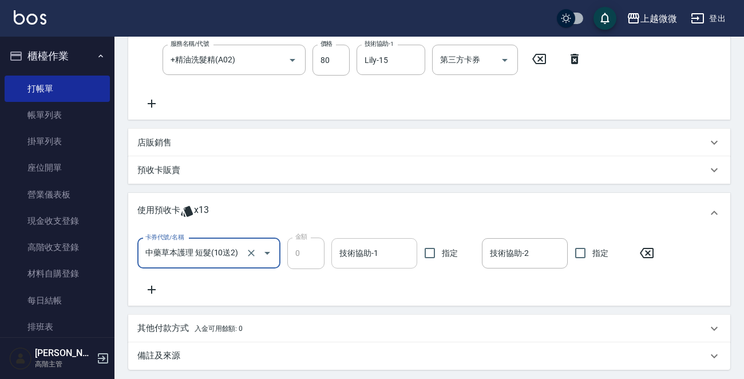
click at [382, 243] on input "技術協助-1" at bounding box center [375, 253] width 76 height 20
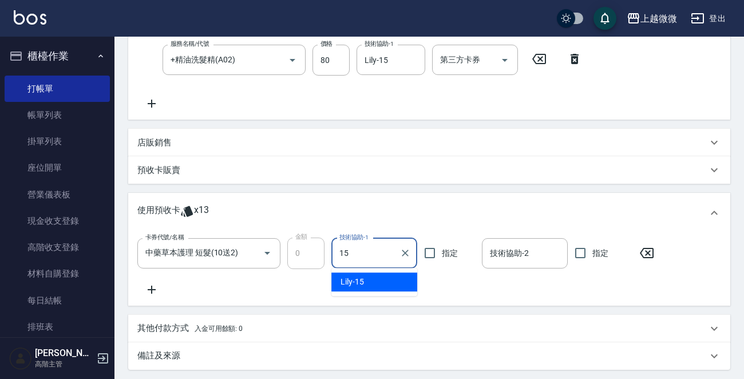
click at [400, 286] on div "Lily -15" at bounding box center [374, 281] width 86 height 19
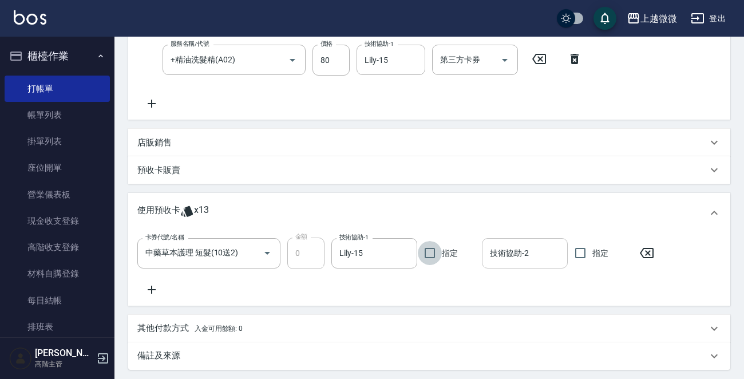
click at [513, 252] on input "技術協助-2" at bounding box center [525, 253] width 76 height 20
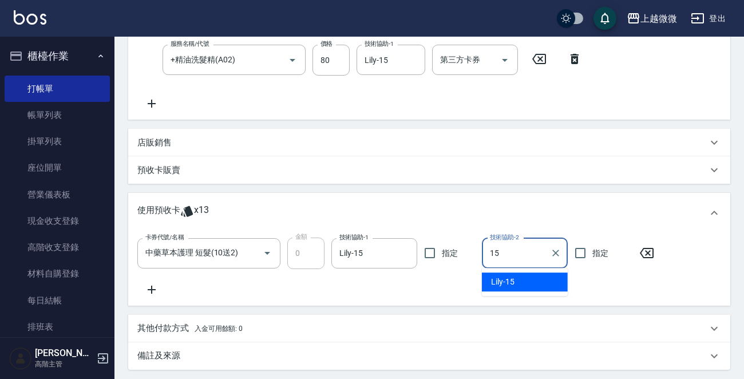
click at [516, 280] on div "Lily -15" at bounding box center [525, 281] width 86 height 19
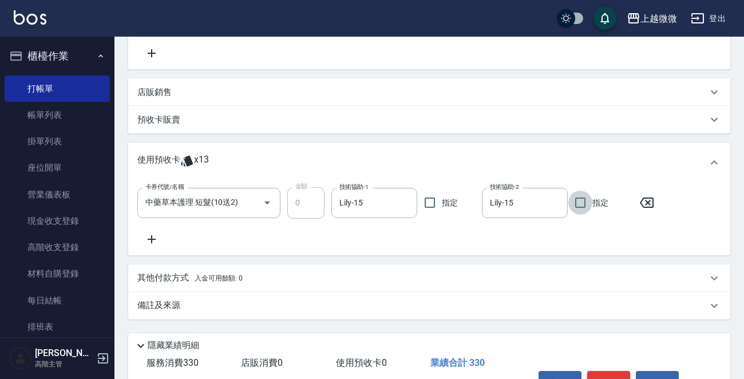
scroll to position [346, 0]
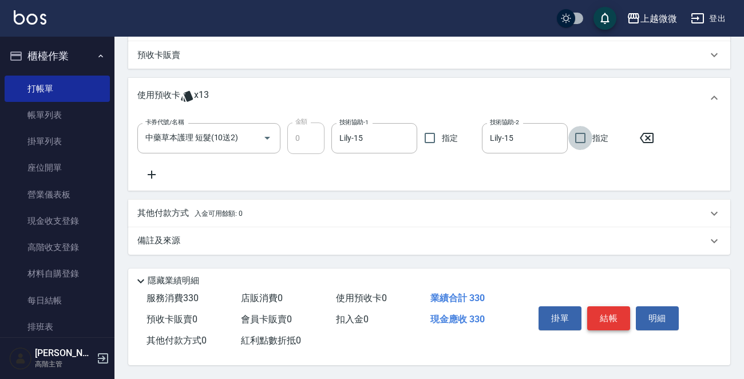
click at [616, 313] on button "結帳" at bounding box center [608, 318] width 43 height 24
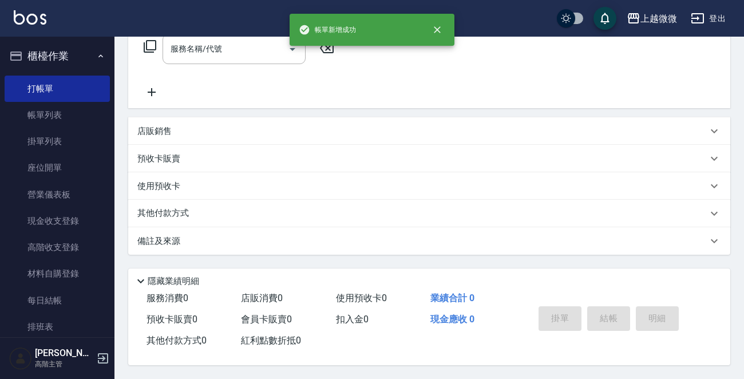
scroll to position [0, 0]
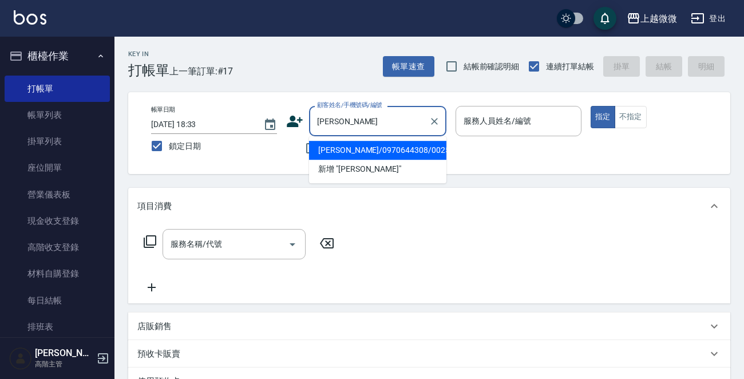
click at [376, 148] on li "[PERSON_NAME]/0970644308/0025" at bounding box center [377, 150] width 137 height 19
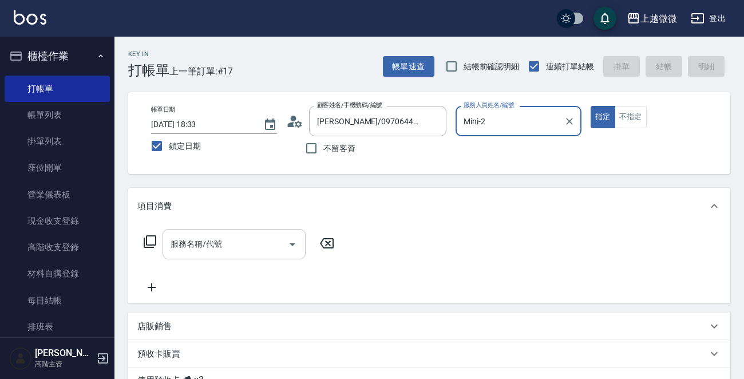
click at [189, 251] on input "服務名稱/代號" at bounding box center [226, 244] width 116 height 20
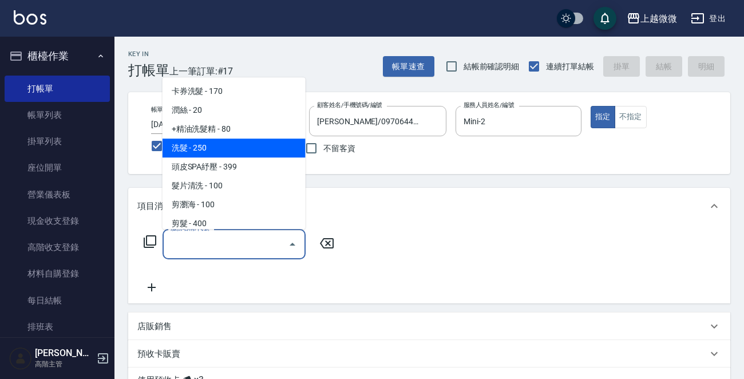
click at [226, 152] on span "洗髮 - 250" at bounding box center [234, 148] width 143 height 19
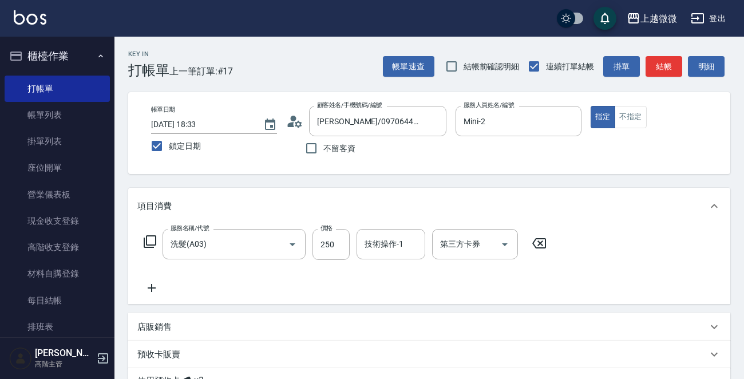
click at [151, 287] on icon at bounding box center [152, 288] width 8 height 8
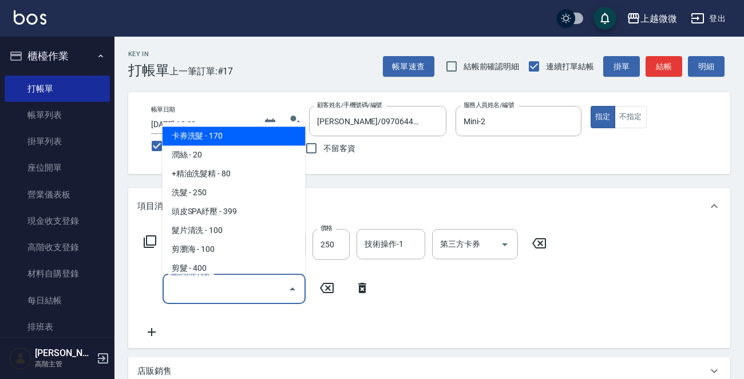
click at [215, 296] on input "服務名稱/代號" at bounding box center [226, 289] width 116 height 20
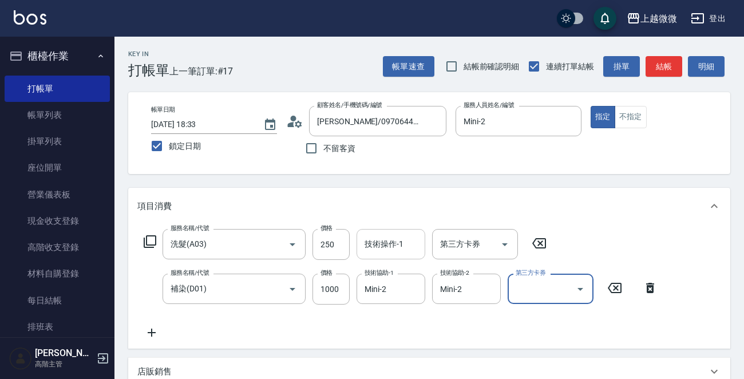
click at [398, 237] on input "技術操作-1" at bounding box center [391, 244] width 58 height 20
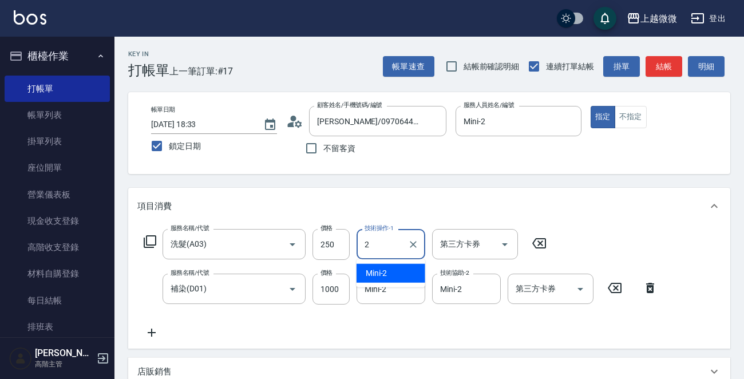
click at [386, 273] on span "Mini -2" at bounding box center [377, 273] width 22 height 12
click at [153, 328] on icon at bounding box center [151, 333] width 29 height 14
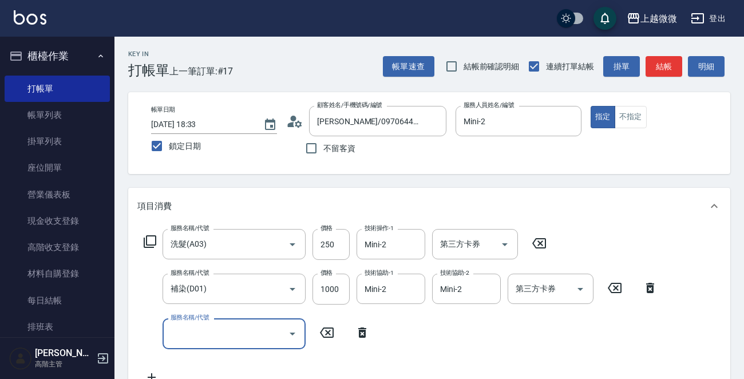
click at [207, 341] on input "服務名稱/代號" at bounding box center [226, 333] width 116 height 20
click at [389, 340] on input "技術協助-1" at bounding box center [391, 333] width 58 height 20
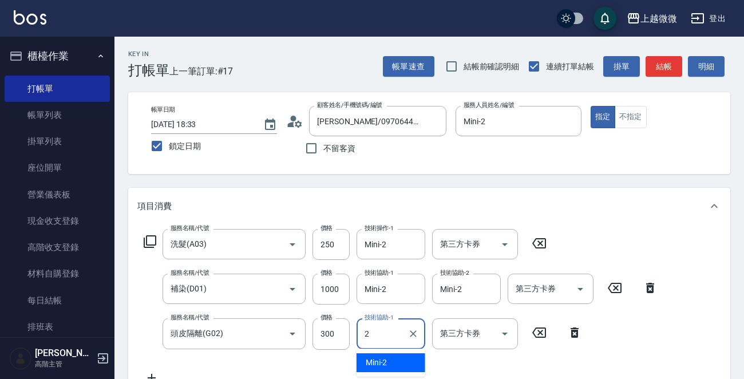
click at [399, 361] on div "Mini -2" at bounding box center [391, 362] width 69 height 19
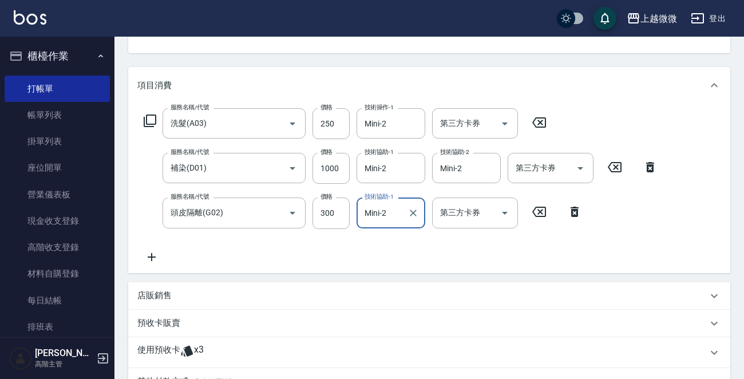
scroll to position [291, 0]
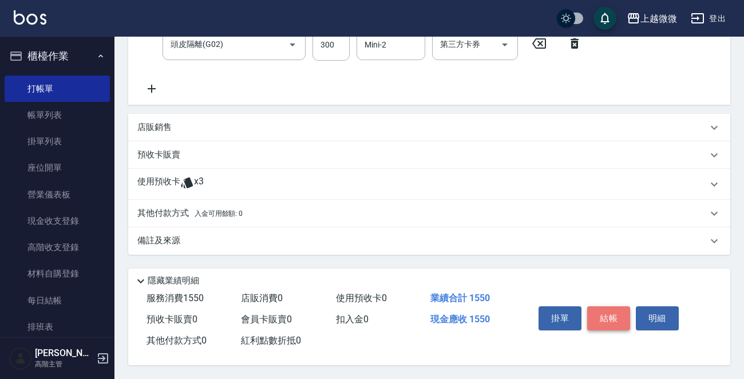
click at [604, 317] on button "結帳" at bounding box center [608, 318] width 43 height 24
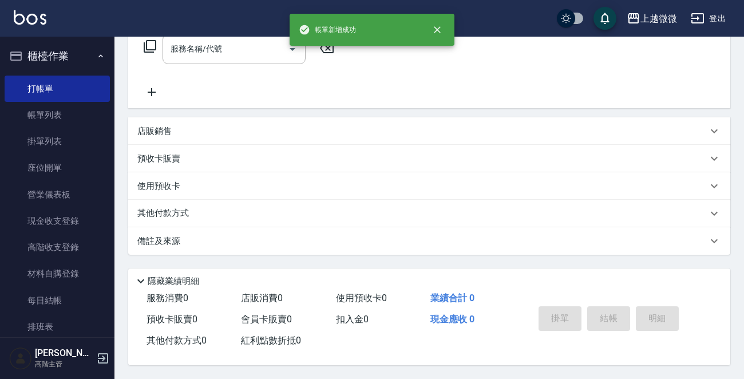
scroll to position [0, 0]
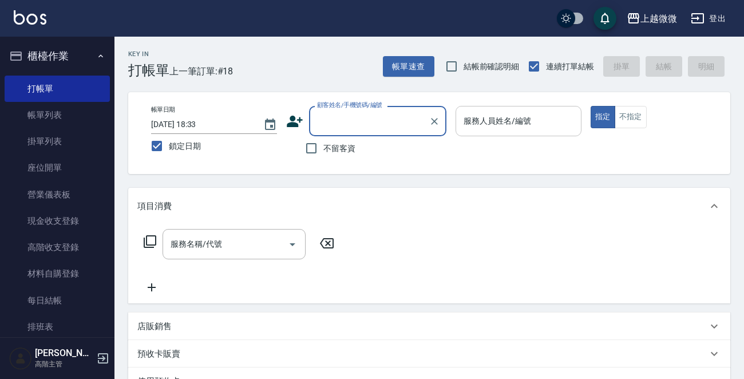
click at [550, 120] on input "服務人員姓名/編號" at bounding box center [519, 121] width 116 height 20
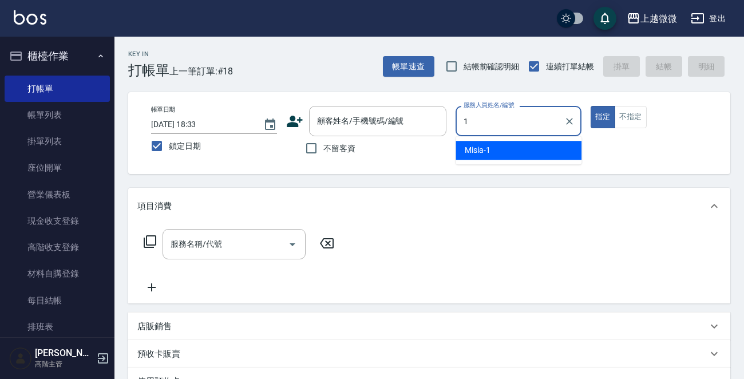
click at [509, 148] on div "Misia -1" at bounding box center [519, 150] width 126 height 19
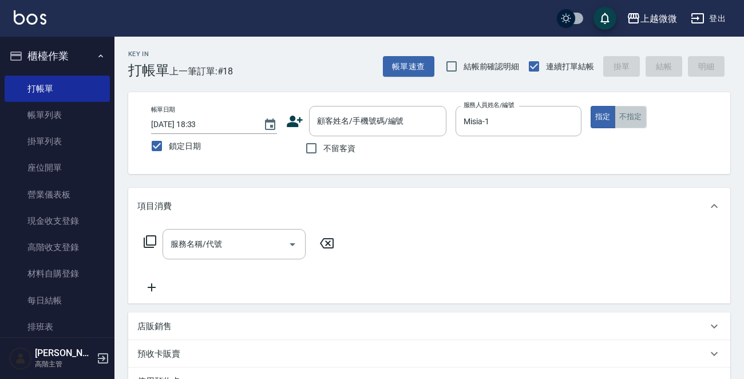
click at [635, 113] on button "不指定" at bounding box center [631, 117] width 32 height 22
click at [303, 151] on input "不留客資" at bounding box center [311, 148] width 24 height 24
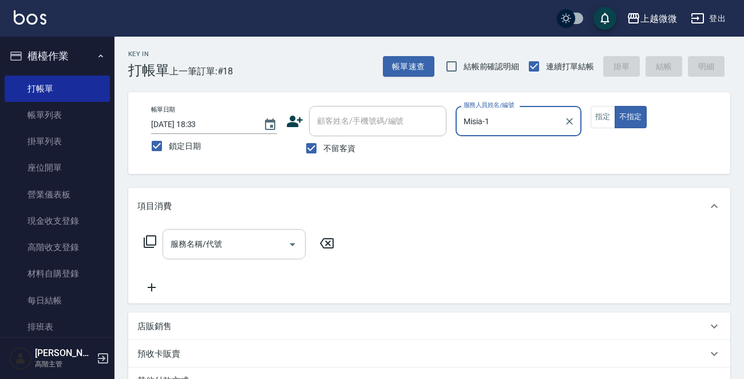
click at [243, 248] on input "服務名稱/代號" at bounding box center [226, 244] width 116 height 20
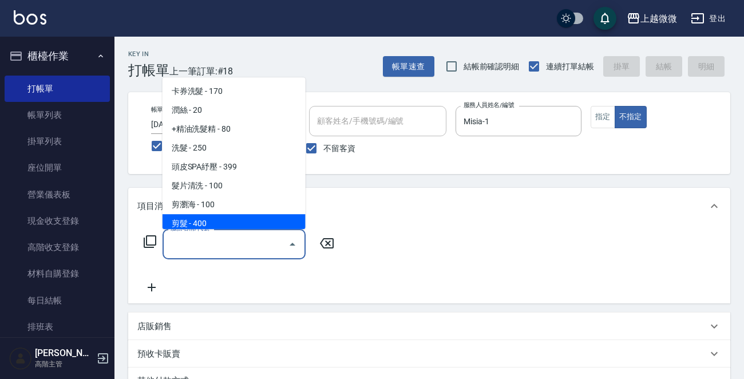
click at [223, 219] on span "剪髮 - 400" at bounding box center [234, 223] width 143 height 19
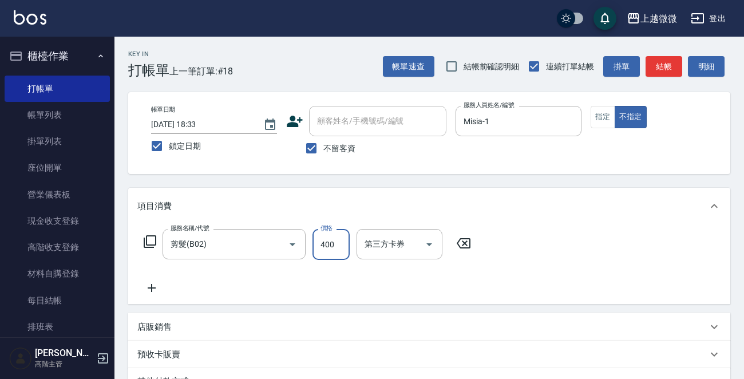
click at [338, 253] on input "400" at bounding box center [331, 244] width 37 height 31
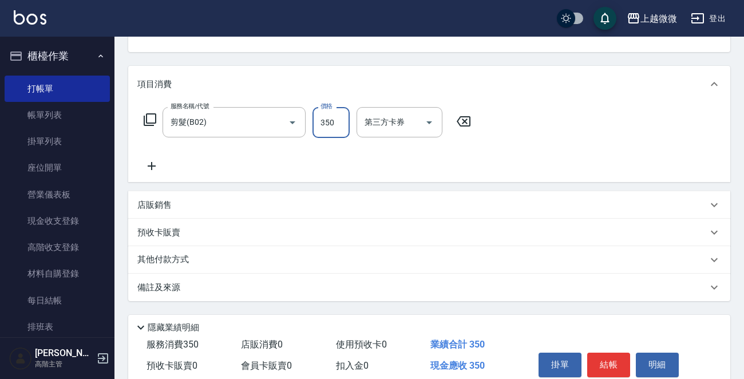
scroll to position [171, 0]
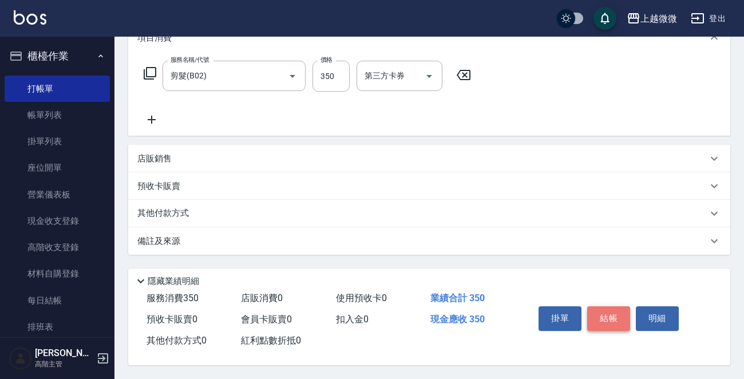
click at [610, 313] on button "結帳" at bounding box center [608, 318] width 43 height 24
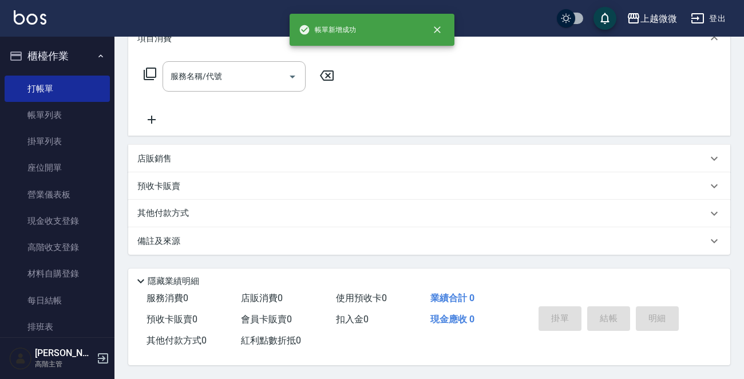
scroll to position [0, 0]
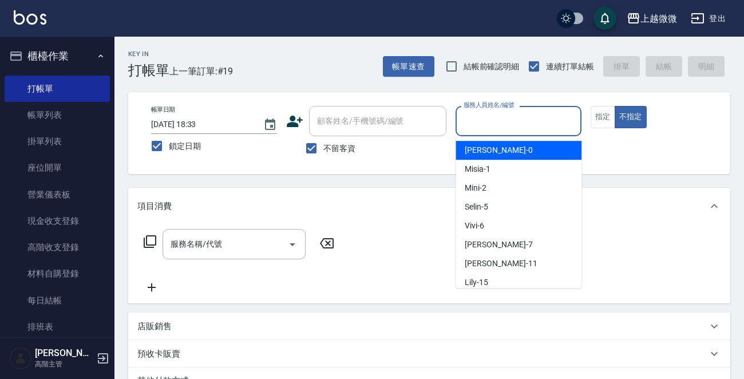
click at [530, 120] on input "服務人員姓名/編號" at bounding box center [519, 121] width 116 height 20
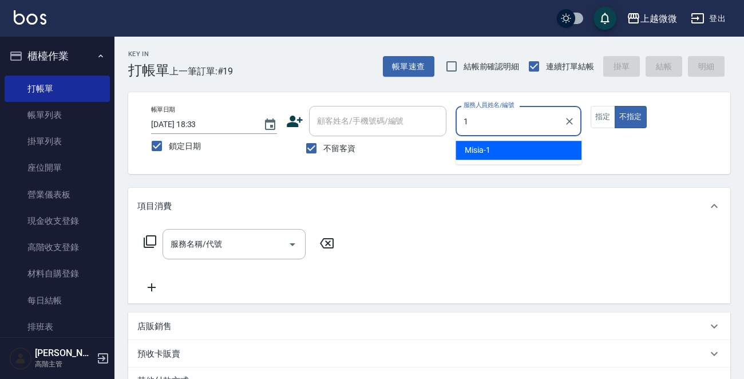
click at [495, 145] on div "Misia -1" at bounding box center [519, 150] width 126 height 19
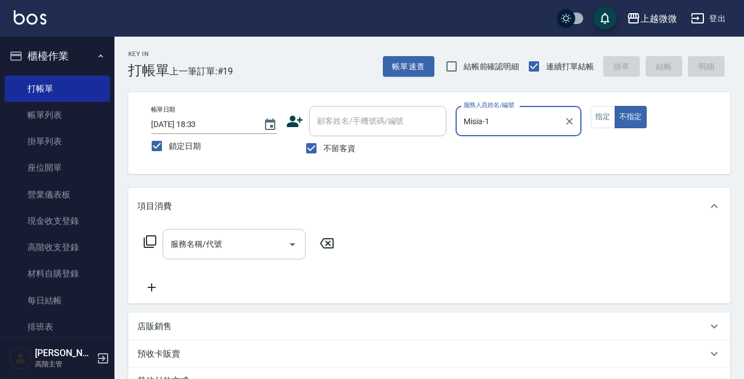
click at [196, 247] on div "服務名稱/代號 服務名稱/代號" at bounding box center [234, 244] width 143 height 30
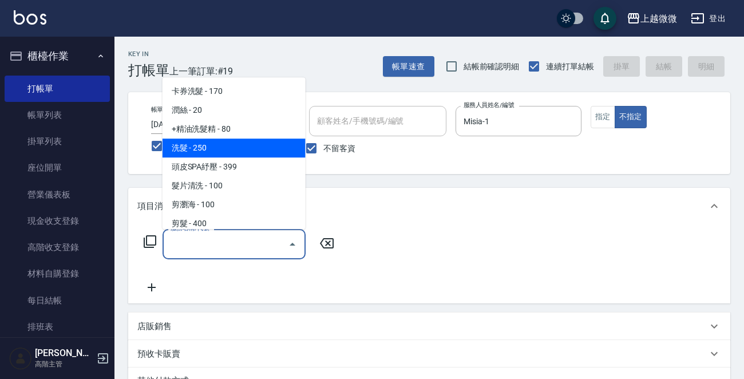
click at [204, 153] on span "洗髮 - 250" at bounding box center [234, 148] width 143 height 19
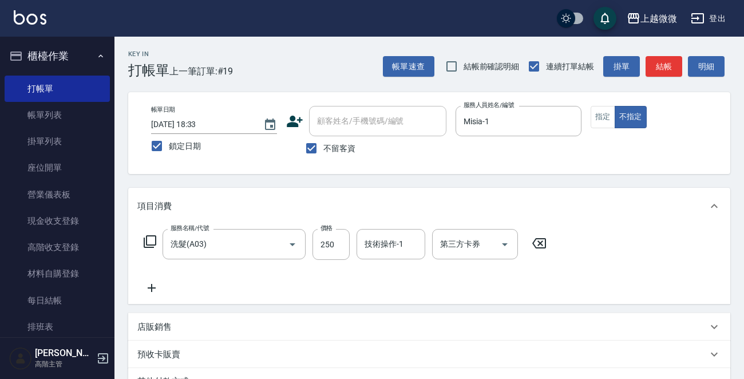
click at [154, 287] on icon at bounding box center [152, 288] width 8 height 8
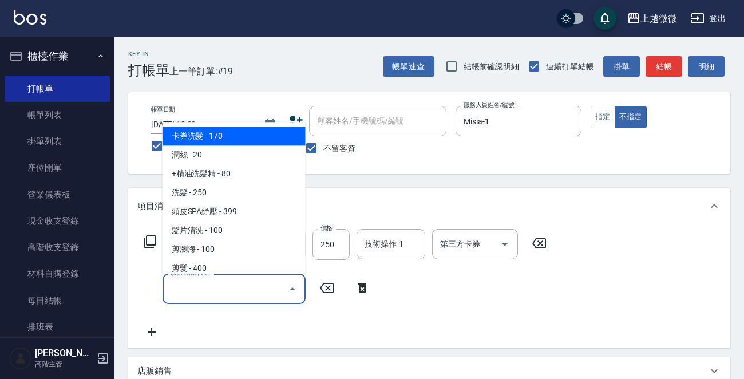
click at [193, 295] on input "服務名稱/代號" at bounding box center [226, 289] width 116 height 20
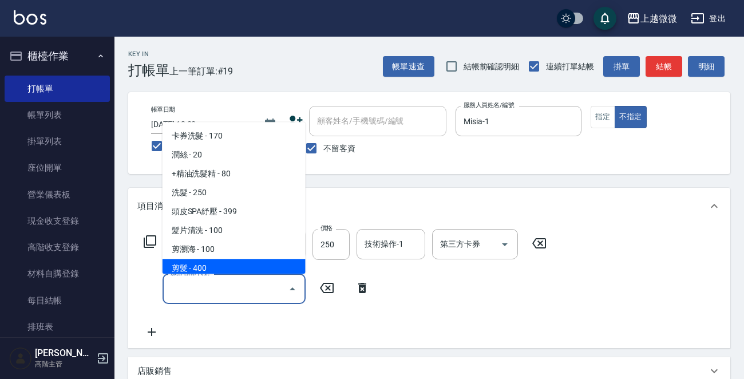
click at [209, 272] on span "剪髮 - 400" at bounding box center [234, 268] width 143 height 19
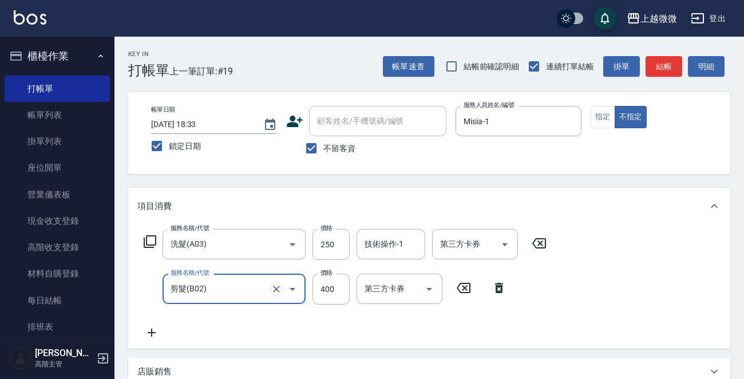
click at [278, 291] on icon "Clear" at bounding box center [276, 289] width 7 height 7
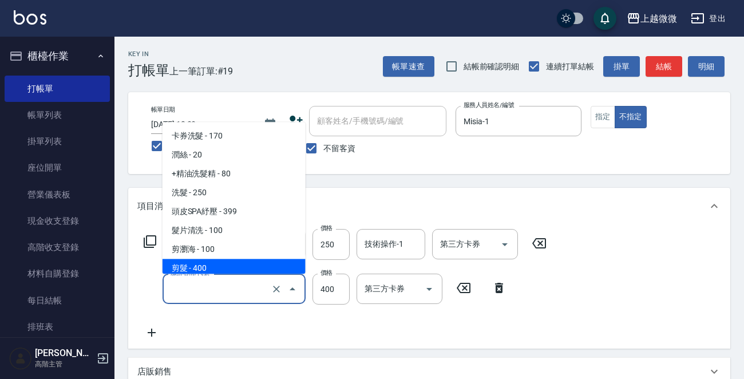
click at [221, 291] on input "服務名稱/代號" at bounding box center [218, 289] width 101 height 20
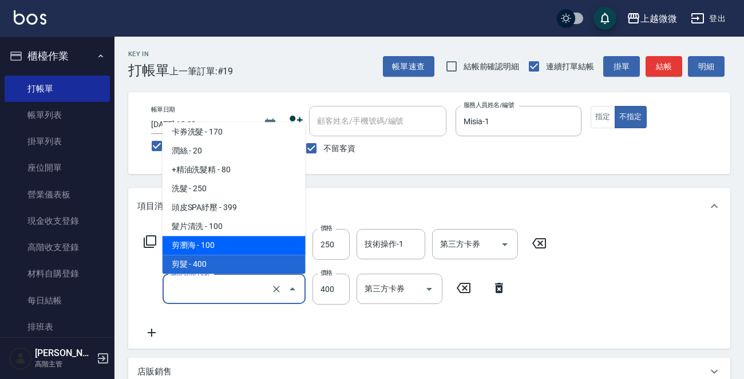
click at [229, 246] on span "剪瀏海 - 100" at bounding box center [234, 245] width 143 height 19
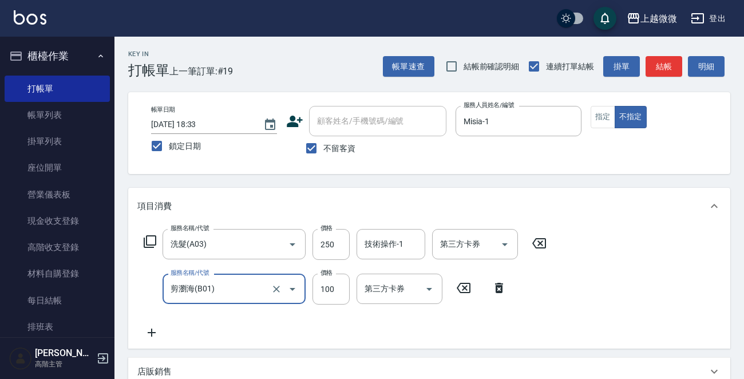
click at [149, 331] on icon at bounding box center [151, 333] width 29 height 14
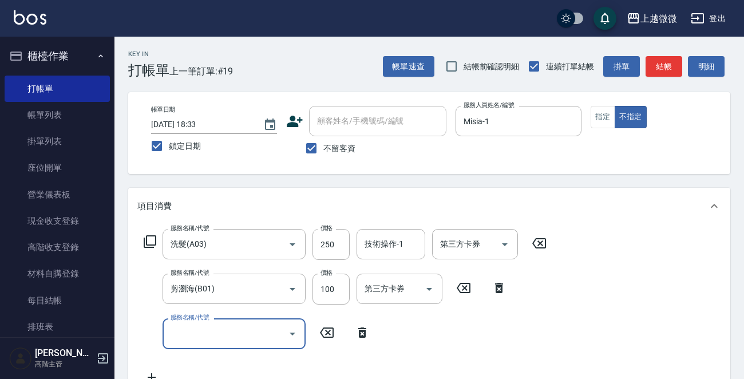
click at [235, 337] on input "服務名稱/代號" at bounding box center [226, 333] width 116 height 20
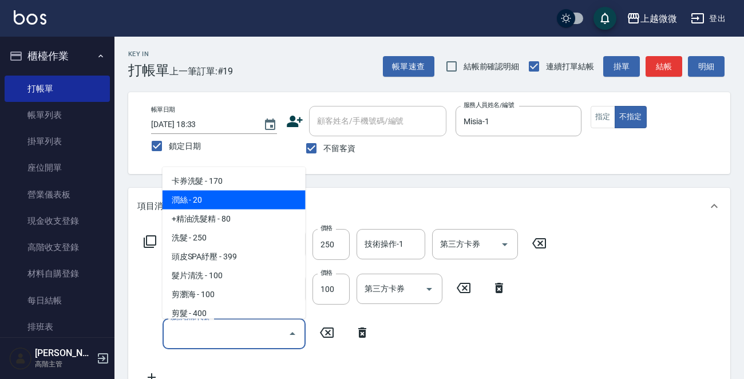
click at [226, 199] on span "潤絲 - 20" at bounding box center [234, 200] width 143 height 19
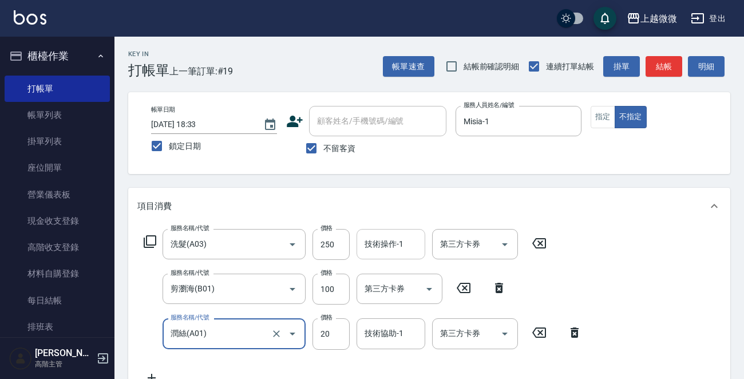
click at [374, 235] on input "技術操作-1" at bounding box center [391, 244] width 58 height 20
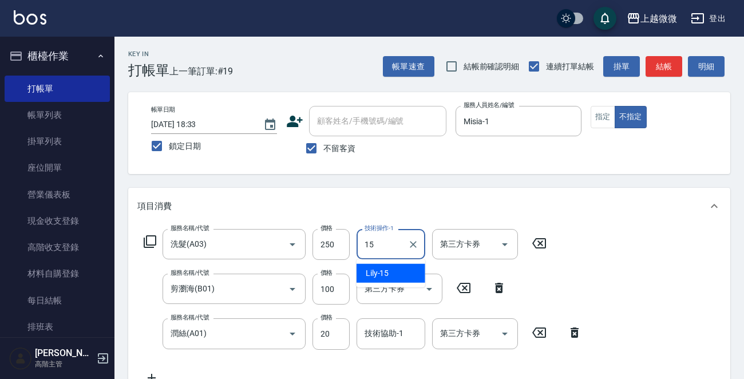
click at [395, 264] on div "Lily -15" at bounding box center [391, 273] width 69 height 19
click at [382, 330] on div "技術協助-1 技術協助-1" at bounding box center [391, 333] width 69 height 30
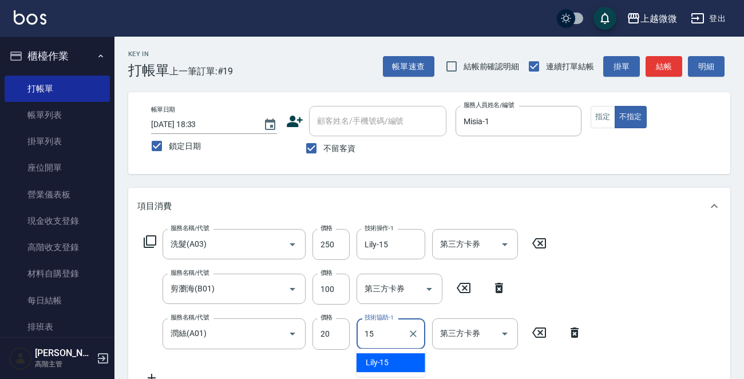
click at [387, 355] on div "Lily -15" at bounding box center [391, 362] width 69 height 19
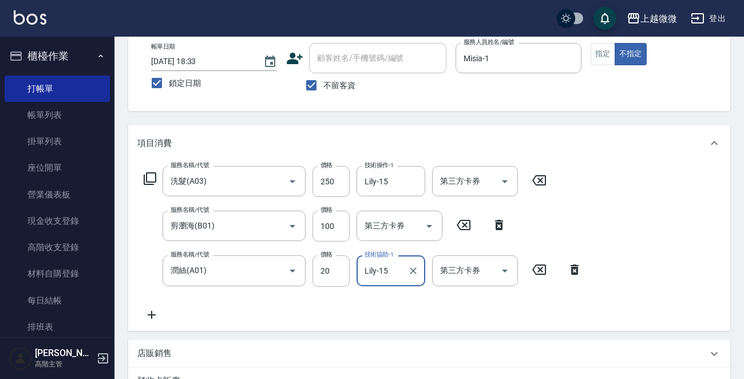
scroll to position [229, 0]
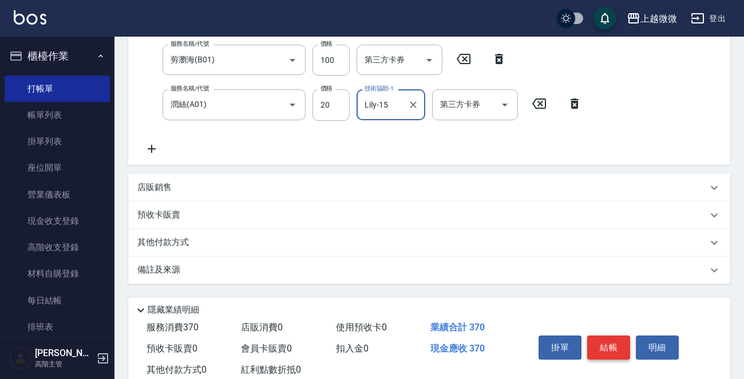
click at [619, 345] on button "結帳" at bounding box center [608, 347] width 43 height 24
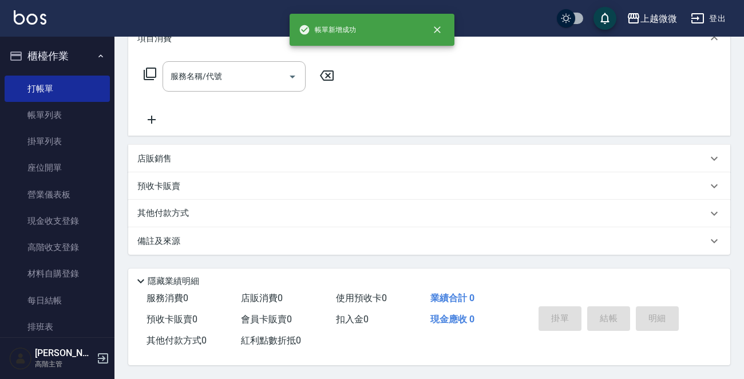
scroll to position [0, 0]
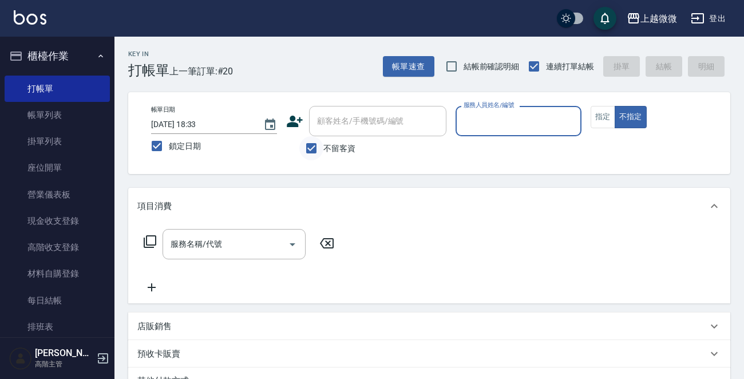
drag, startPoint x: 309, startPoint y: 148, endPoint x: 367, endPoint y: 123, distance: 63.1
click at [309, 148] on input "不留客資" at bounding box center [311, 148] width 24 height 24
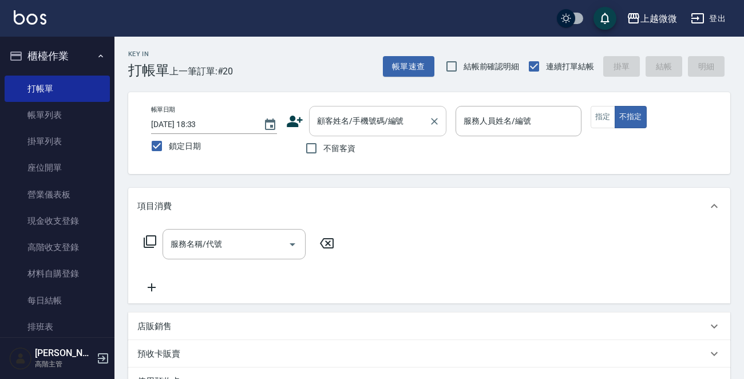
click at [370, 121] on input "顧客姓名/手機號碼/編號" at bounding box center [369, 121] width 110 height 20
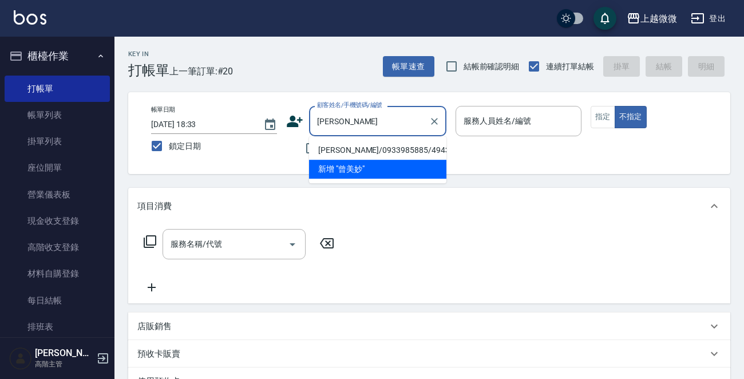
click at [389, 148] on li "[PERSON_NAME]/0933985885/4943" at bounding box center [377, 150] width 137 height 19
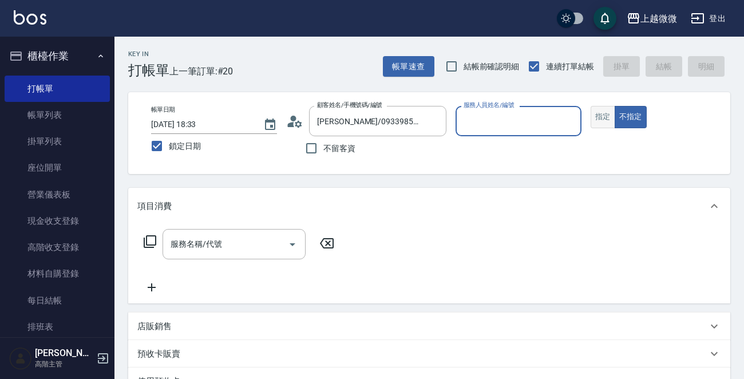
click at [596, 113] on button "指定" at bounding box center [603, 117] width 25 height 22
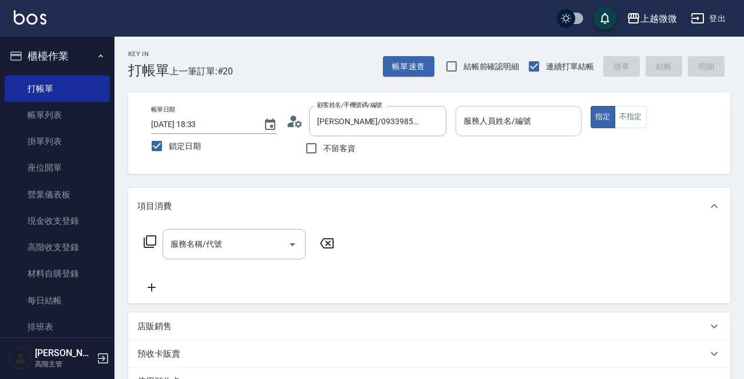
click at [547, 121] on input "服務人員姓名/編號" at bounding box center [519, 121] width 116 height 20
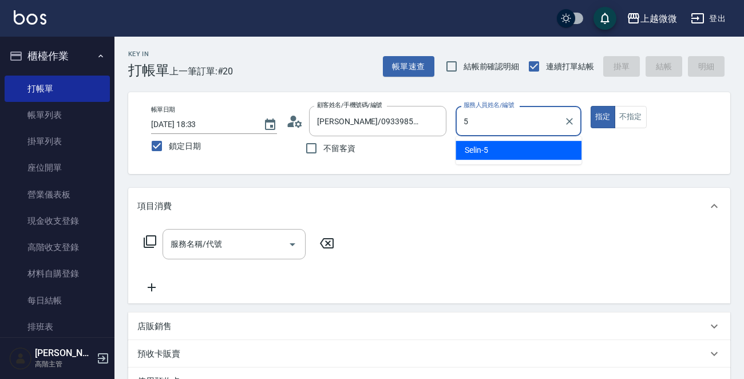
click at [505, 144] on div "Selin -5" at bounding box center [519, 150] width 126 height 19
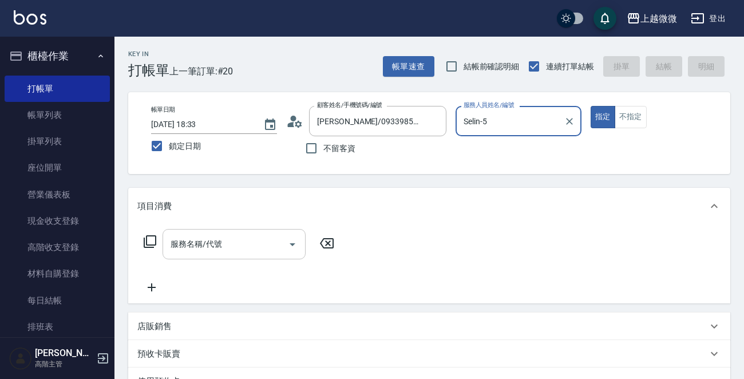
click at [258, 235] on input "服務名稱/代號" at bounding box center [226, 244] width 116 height 20
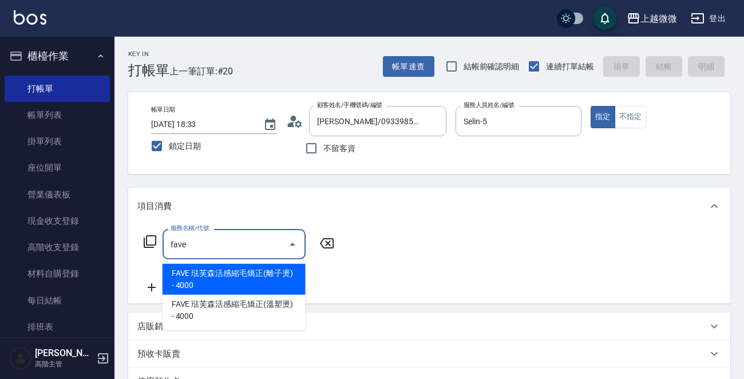
click at [276, 281] on span "FAVE 琺芙森活感縮毛矯正(離子燙) - 4000" at bounding box center [234, 279] width 143 height 31
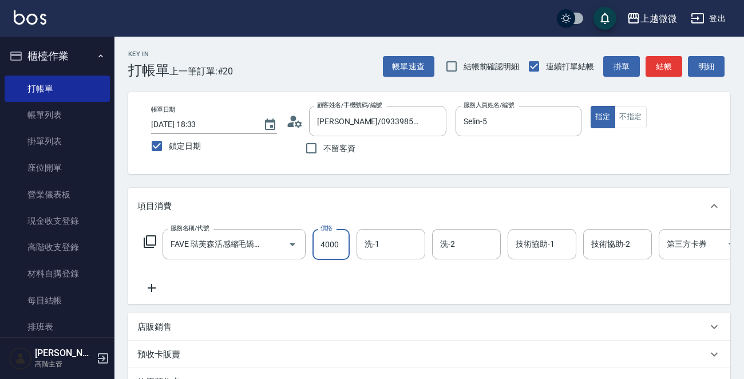
click at [318, 244] on input "4000" at bounding box center [331, 244] width 37 height 31
click at [394, 245] on input "洗-1" at bounding box center [391, 244] width 58 height 20
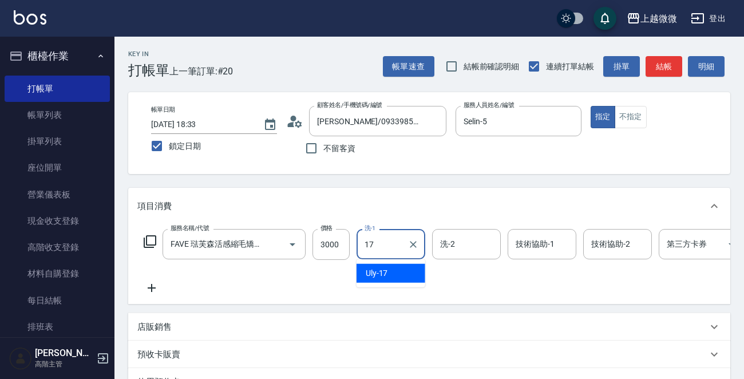
drag, startPoint x: 409, startPoint y: 274, endPoint x: 452, endPoint y: 251, distance: 48.6
click at [408, 274] on div "Uly -17" at bounding box center [391, 273] width 69 height 19
click at [486, 242] on div "洗-2" at bounding box center [466, 244] width 69 height 30
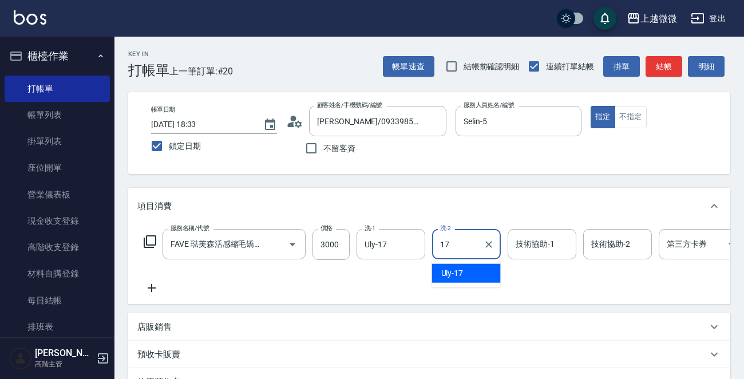
click at [471, 267] on div "Uly -17" at bounding box center [466, 273] width 69 height 19
click at [547, 244] on div "技術協助-1 技術協助-1" at bounding box center [542, 244] width 69 height 30
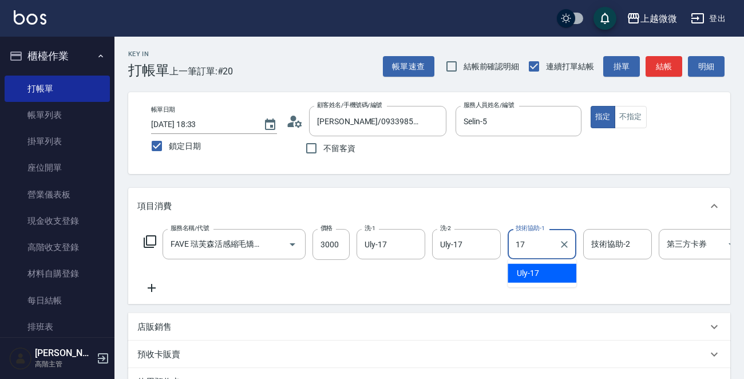
drag, startPoint x: 542, startPoint y: 271, endPoint x: 598, endPoint y: 251, distance: 59.0
click at [543, 271] on div "Uly -17" at bounding box center [542, 273] width 69 height 19
click at [612, 247] on div "技術協助-2 技術協助-2" at bounding box center [617, 244] width 69 height 30
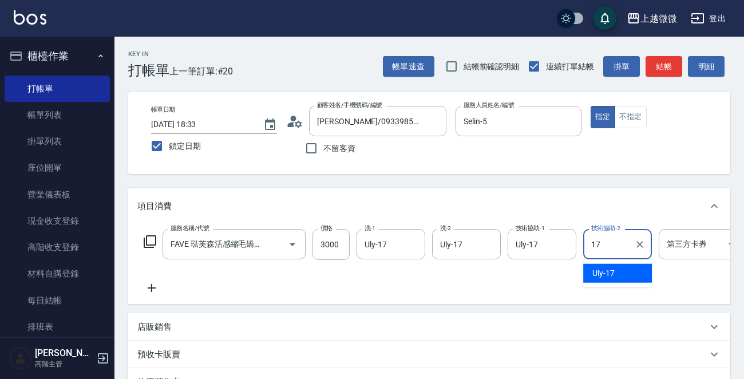
click at [594, 279] on span "Uly -17" at bounding box center [603, 273] width 22 height 12
drag, startPoint x: 147, startPoint y: 273, endPoint x: 143, endPoint y: 288, distance: 16.1
click at [147, 274] on div "服務名稱/代號 FAVE 琺芙森活感縮毛矯正(離子燙)(C09) 服務名稱/代號 價格 3000 價格 洗-1 Uly-17 洗-1 洗-2 Uly-17 洗…" at bounding box center [458, 262] width 643 height 66
click at [157, 288] on icon at bounding box center [151, 288] width 29 height 14
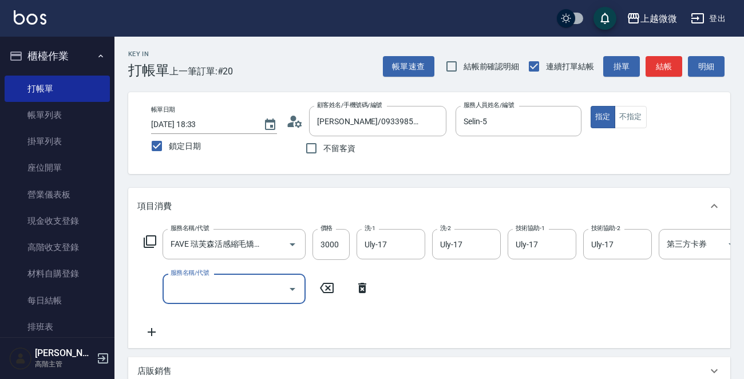
click at [205, 288] on input "服務名稱/代號" at bounding box center [226, 289] width 116 height 20
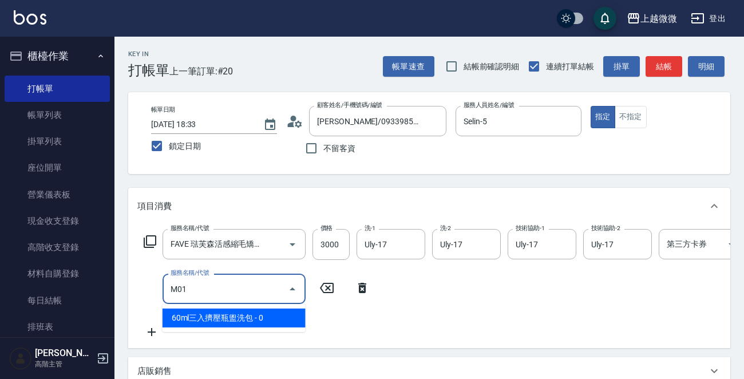
click at [246, 322] on span "60ml三入擠壓瓶盥洗包 - 0" at bounding box center [234, 317] width 143 height 19
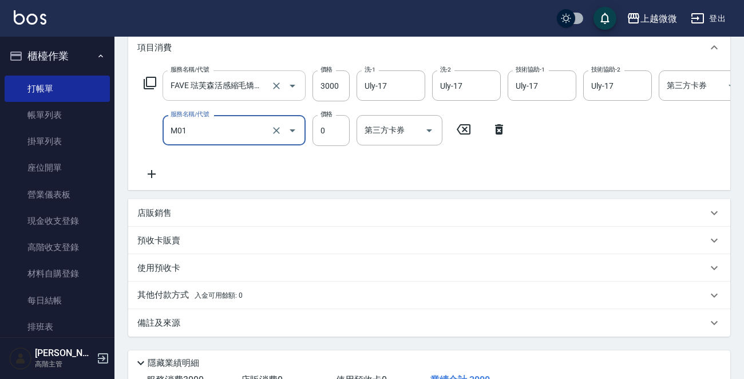
scroll to position [23, 0]
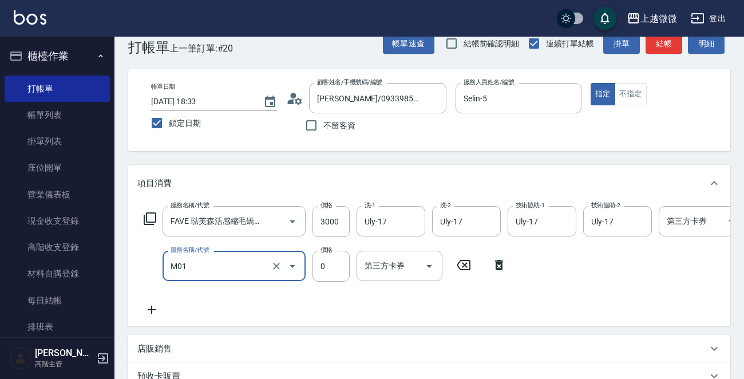
click at [209, 270] on input "M01" at bounding box center [218, 266] width 101 height 20
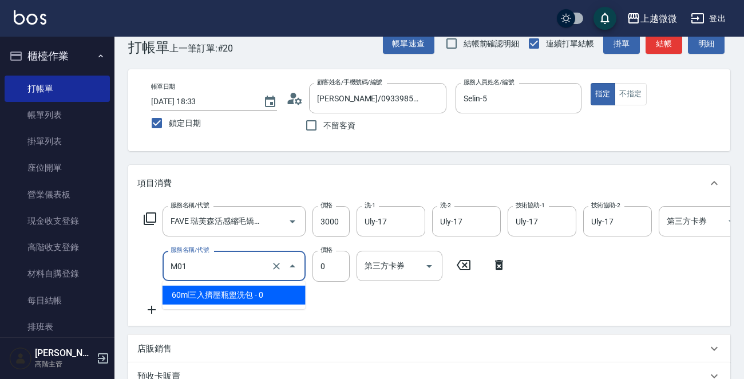
click at [232, 291] on span "60ml三入擠壓瓶盥洗包 - 0" at bounding box center [234, 295] width 143 height 19
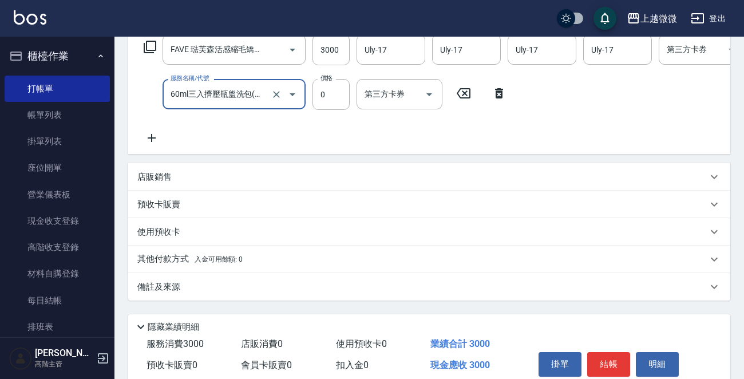
click at [157, 291] on p "備註及來源" at bounding box center [158, 287] width 43 height 12
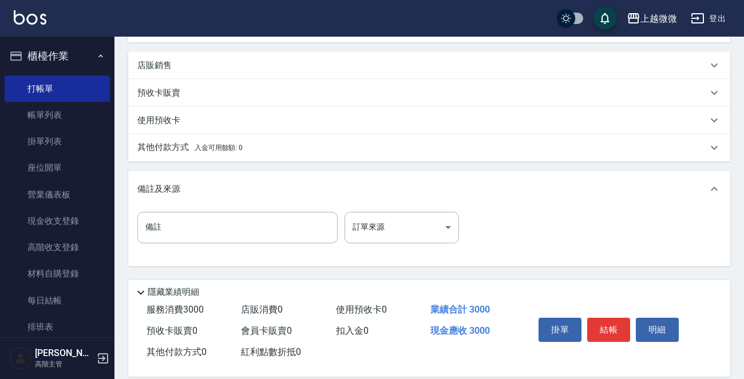
scroll to position [309, 0]
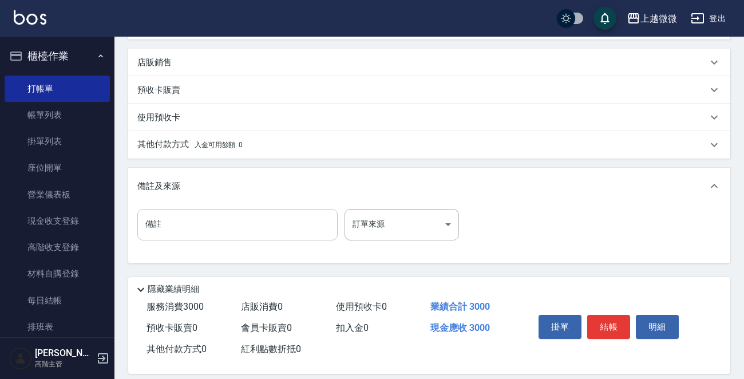
click at [223, 227] on input "備註" at bounding box center [237, 224] width 200 height 31
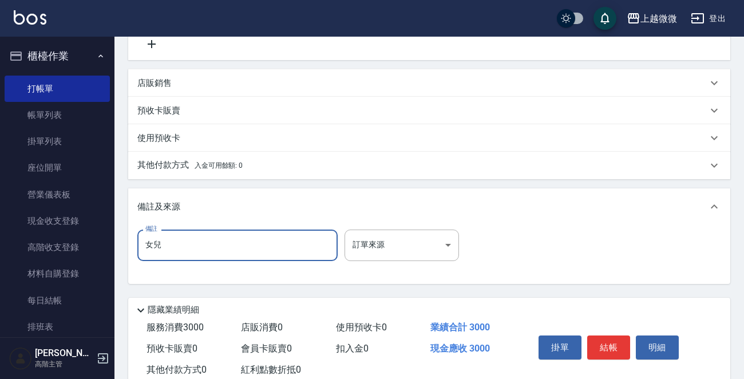
scroll to position [329, 0]
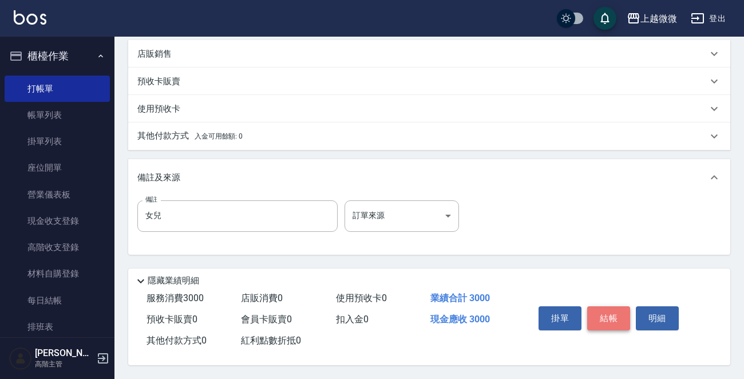
click at [604, 306] on button "結帳" at bounding box center [608, 318] width 43 height 24
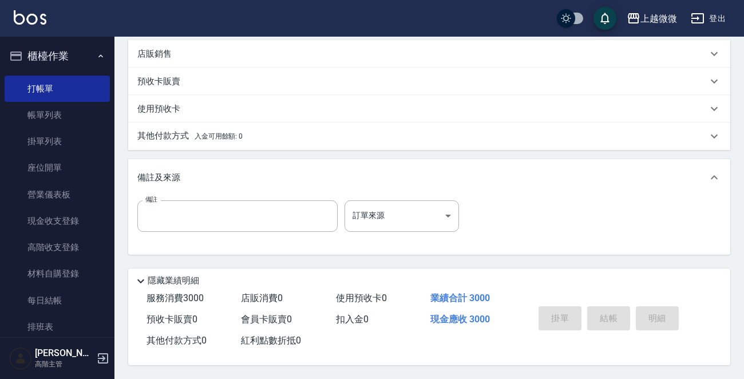
scroll to position [0, 0]
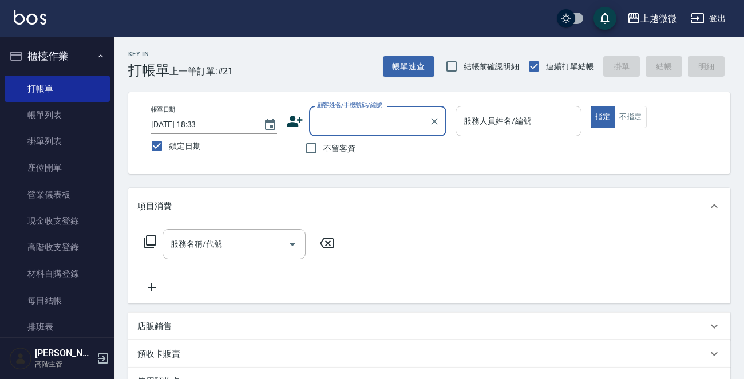
click at [516, 120] on input "服務人員姓名/編號" at bounding box center [519, 121] width 116 height 20
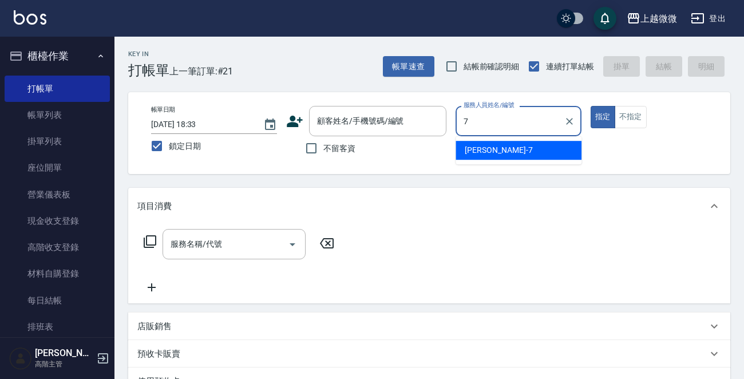
click at [502, 154] on div "[PERSON_NAME] -7" at bounding box center [519, 150] width 126 height 19
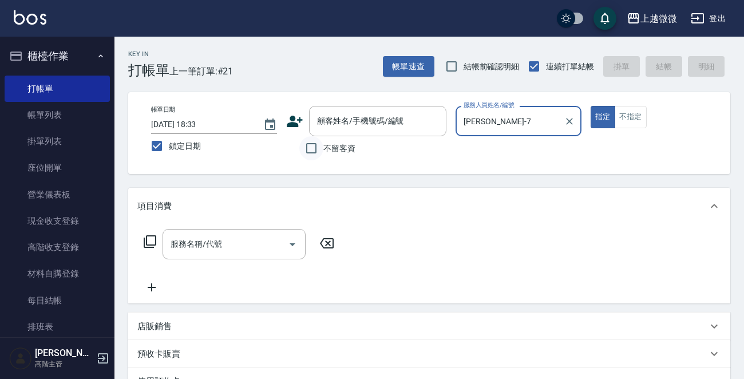
click at [311, 148] on input "不留客資" at bounding box center [311, 148] width 24 height 24
click at [236, 240] on input "服務名稱/代號" at bounding box center [226, 244] width 116 height 20
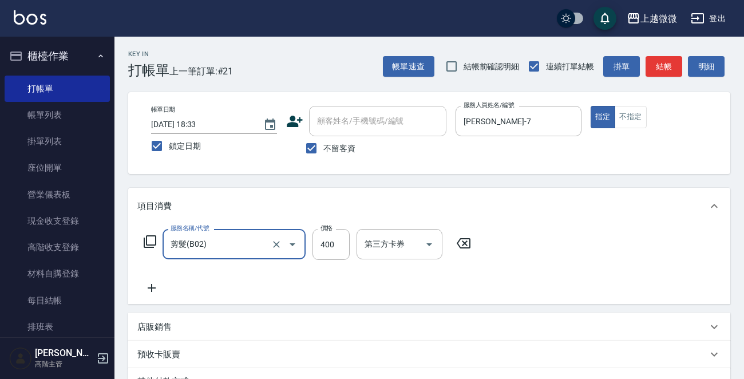
scroll to position [171, 0]
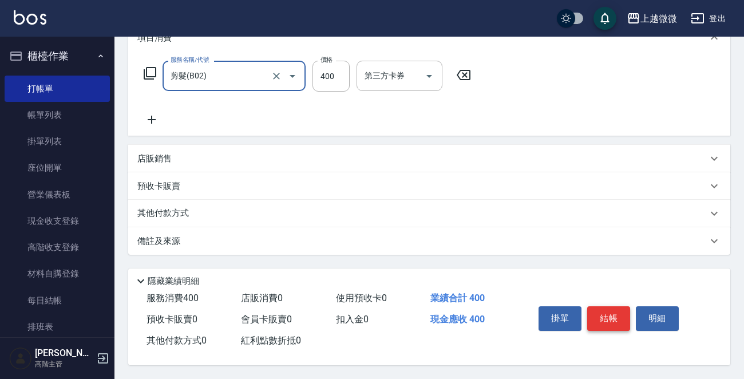
click at [610, 313] on button "結帳" at bounding box center [608, 318] width 43 height 24
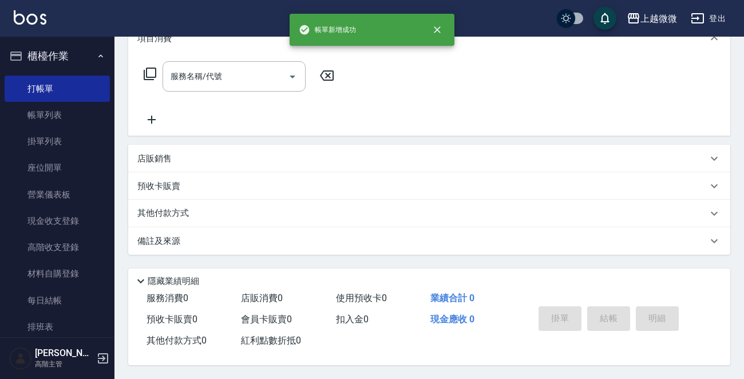
scroll to position [0, 0]
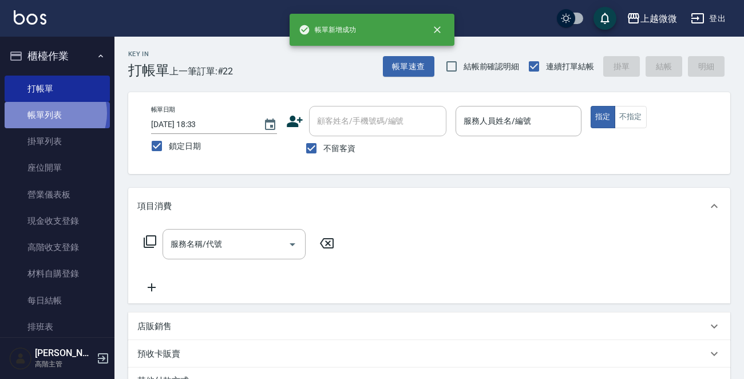
click at [49, 113] on link "帳單列表" at bounding box center [57, 115] width 105 height 26
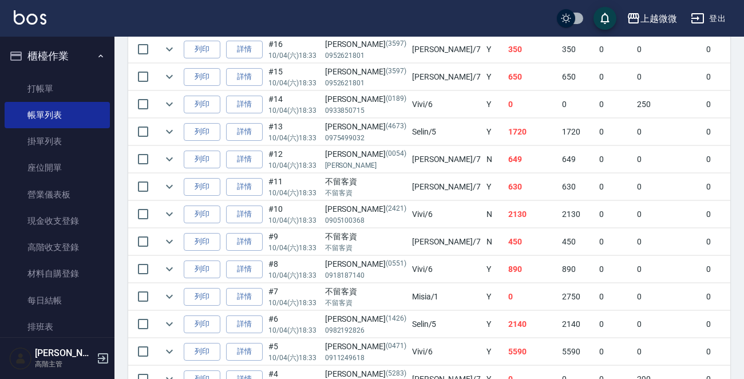
scroll to position [630, 0]
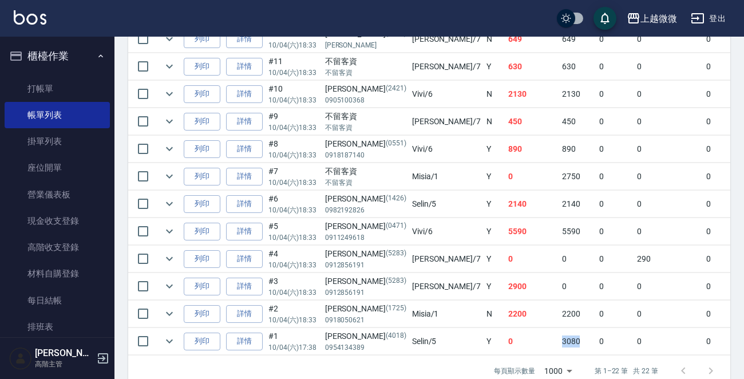
drag, startPoint x: 507, startPoint y: 335, endPoint x: 473, endPoint y: 336, distance: 33.8
click at [473, 336] on tr "列印 詳情 #1 10/04 (六) 17:38 [PERSON_NAME][PHONE_NUMBER] Selin /5 Y 0 3080 0 0 0 30…" at bounding box center [650, 341] width 1045 height 27
click at [505, 296] on td "2900" at bounding box center [532, 286] width 54 height 27
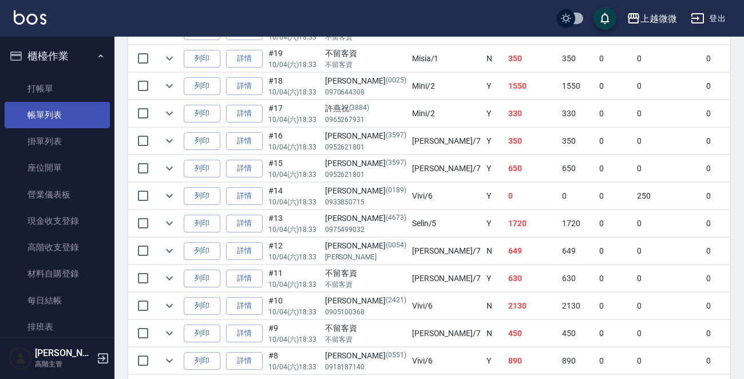
scroll to position [343, 0]
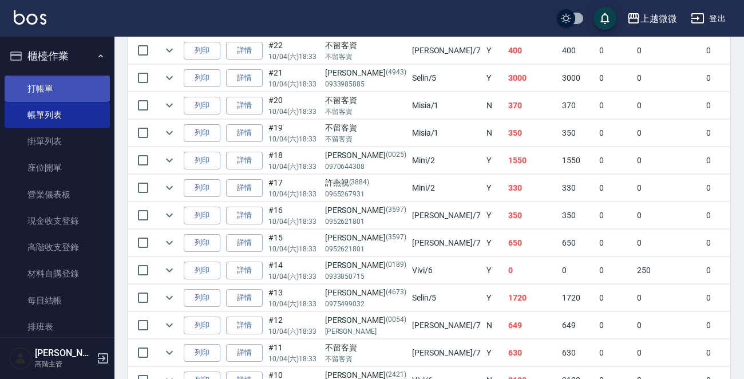
click at [68, 84] on link "打帳單" at bounding box center [57, 89] width 105 height 26
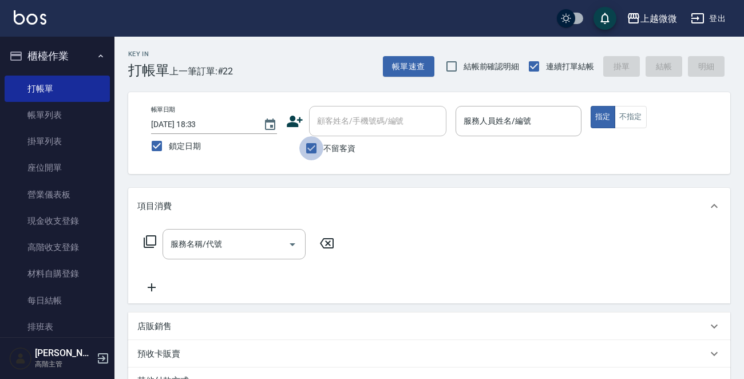
click at [308, 143] on input "不留客資" at bounding box center [311, 148] width 24 height 24
click at [355, 117] on div "顧客姓名/手機號碼/編號 顧客姓名/手機號碼/編號" at bounding box center [377, 121] width 137 height 30
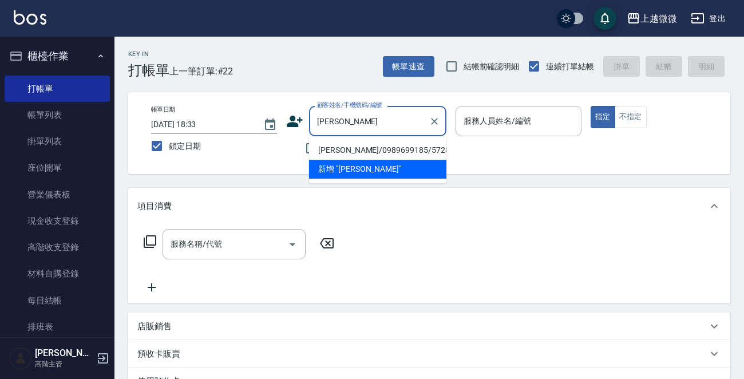
drag, startPoint x: 355, startPoint y: 142, endPoint x: 365, endPoint y: 153, distance: 15.0
click at [355, 143] on li "[PERSON_NAME]/0989699185/5728" at bounding box center [377, 150] width 137 height 19
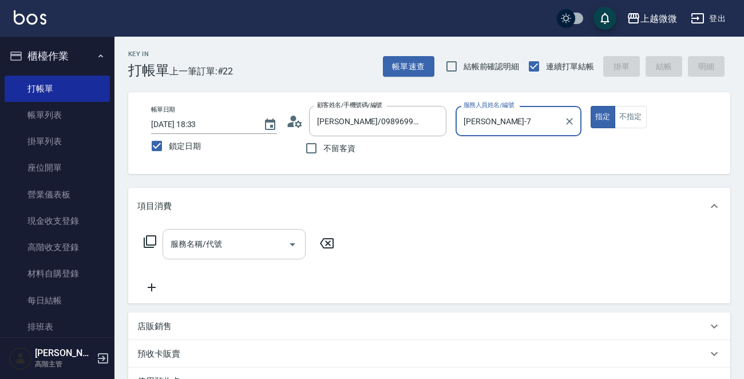
click at [256, 243] on input "服務名稱/代號" at bounding box center [226, 244] width 116 height 20
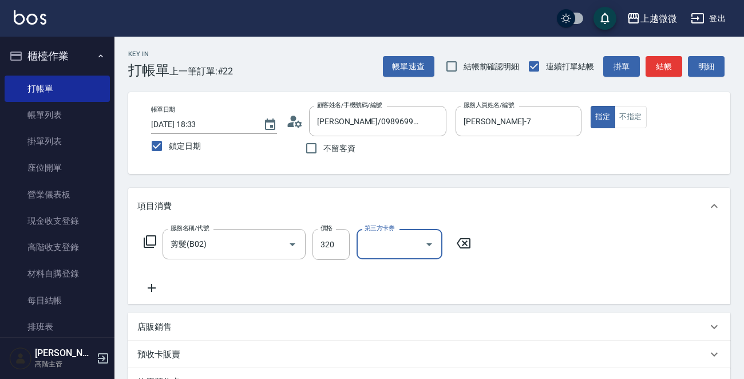
click at [139, 286] on icon at bounding box center [151, 288] width 29 height 14
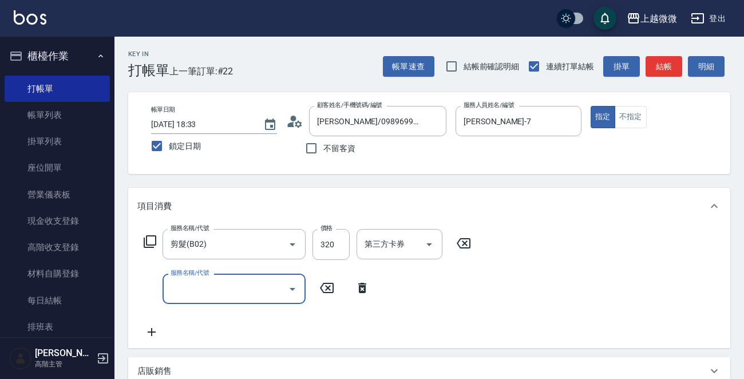
click at [221, 291] on input "服務名稱/代號" at bounding box center [226, 289] width 116 height 20
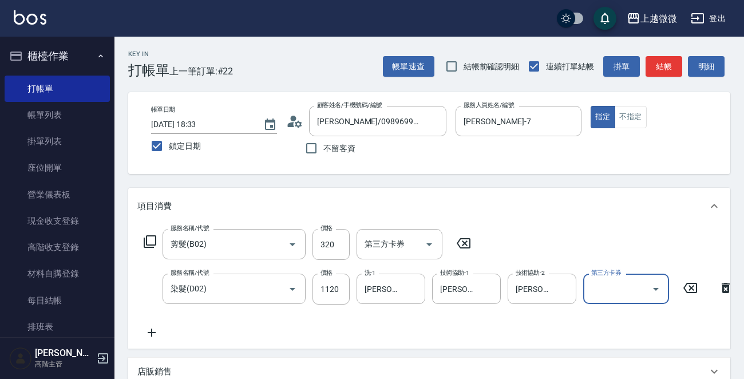
scroll to position [229, 0]
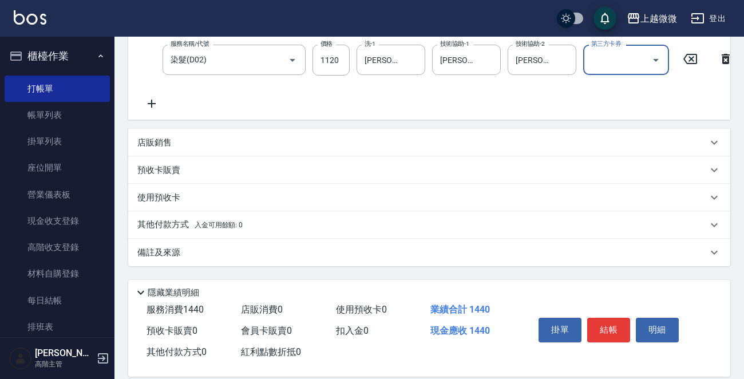
click at [613, 338] on button "結帳" at bounding box center [608, 330] width 43 height 24
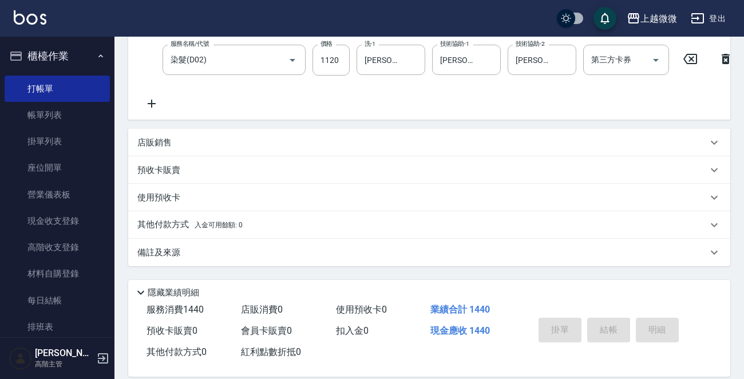
scroll to position [0, 0]
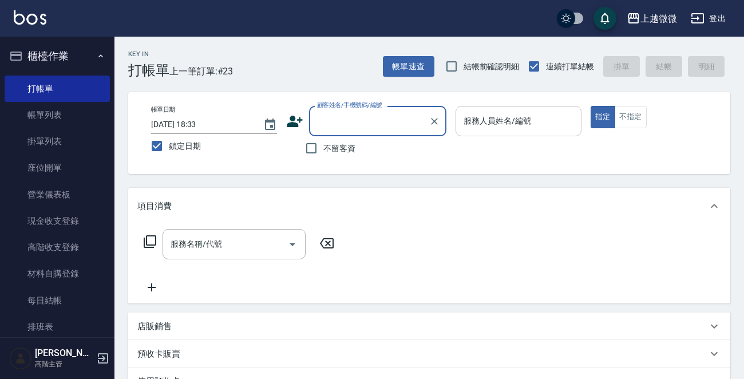
click at [537, 115] on input "服務人員姓名/編號" at bounding box center [519, 121] width 116 height 20
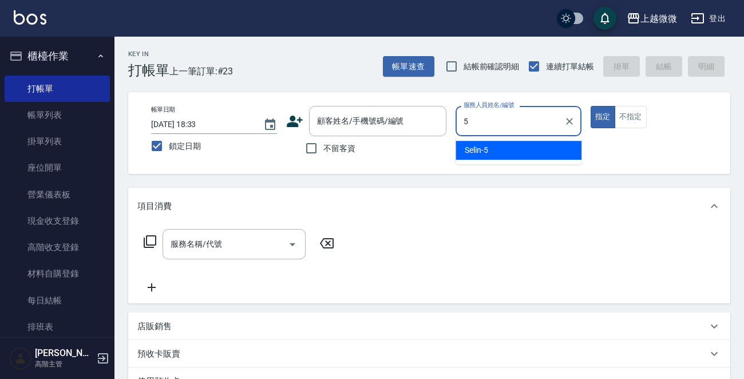
click at [522, 157] on div "Selin -5" at bounding box center [519, 150] width 126 height 19
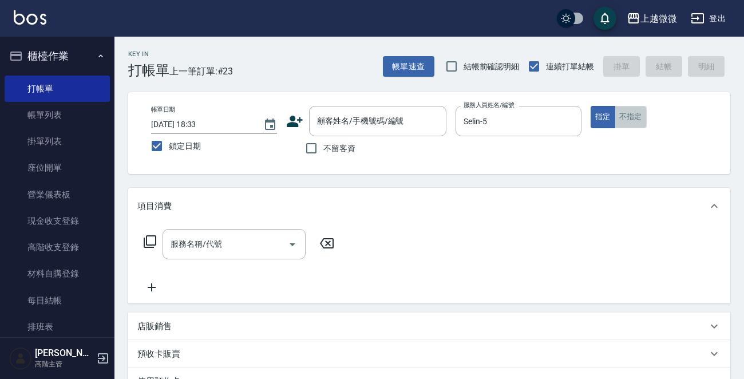
click at [642, 111] on button "不指定" at bounding box center [631, 117] width 32 height 22
click at [314, 148] on input "不留客資" at bounding box center [311, 148] width 24 height 24
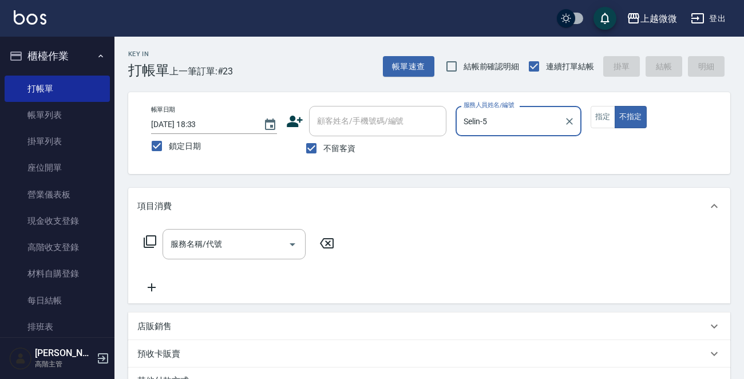
click at [217, 244] on div "服務名稱/代號 服務名稱/代號" at bounding box center [234, 244] width 143 height 30
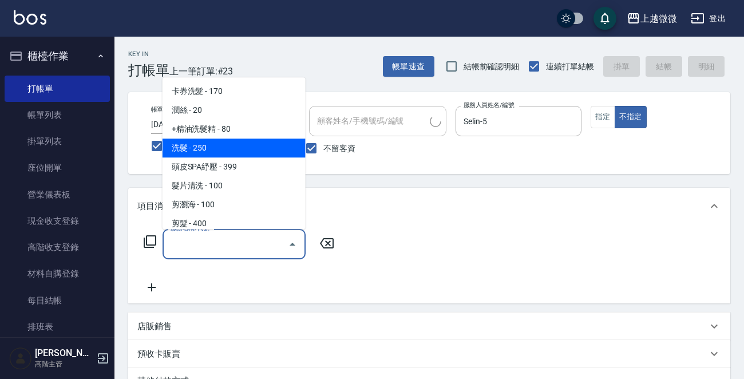
click at [208, 149] on span "洗髮 - 250" at bounding box center [234, 148] width 143 height 19
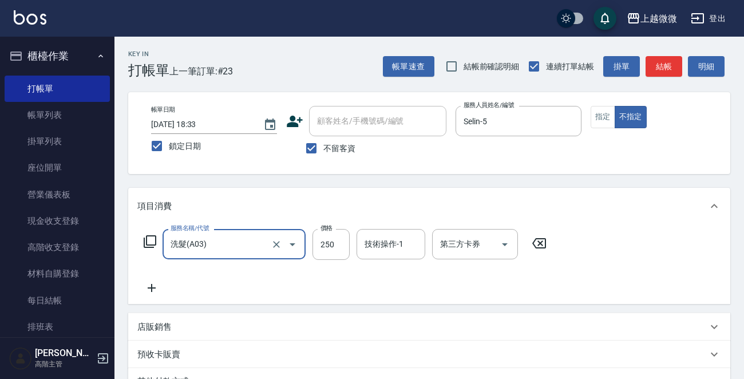
click at [147, 291] on icon at bounding box center [151, 288] width 29 height 14
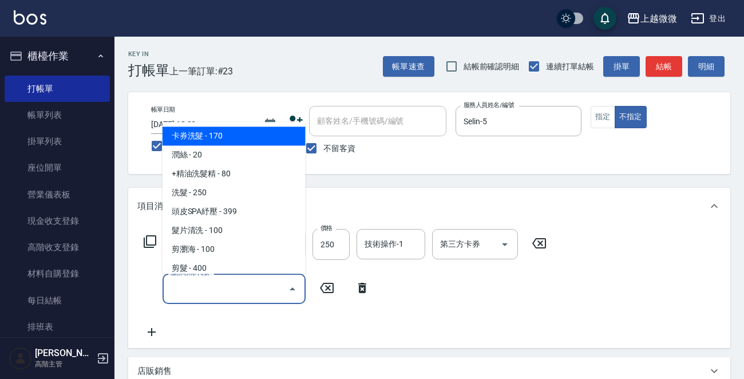
click at [208, 291] on input "服務名稱/代號" at bounding box center [226, 289] width 116 height 20
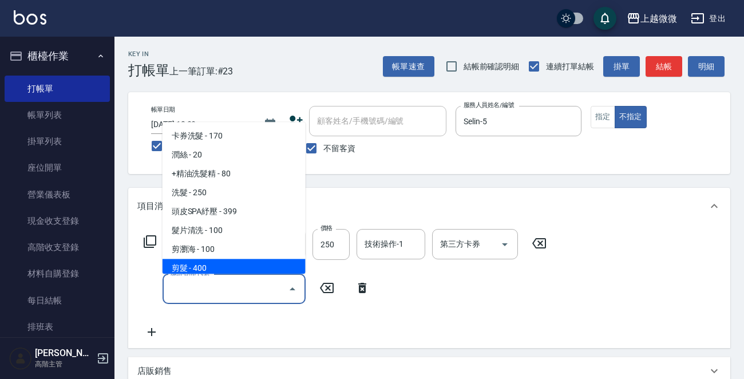
click at [213, 270] on span "剪髮 - 400" at bounding box center [234, 268] width 143 height 19
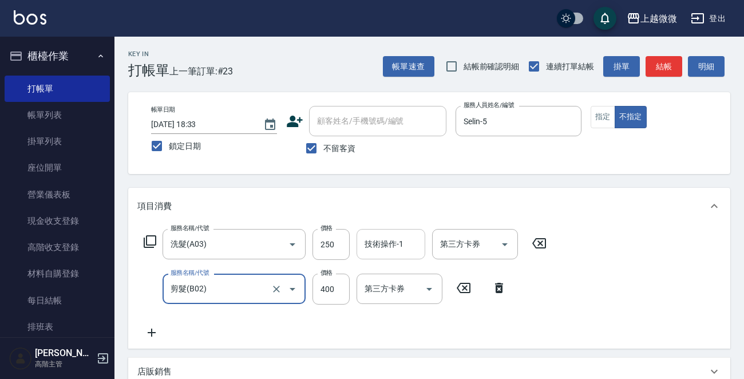
click at [390, 246] on input "技術操作-1" at bounding box center [391, 244] width 58 height 20
click at [611, 251] on div "服務名稱/代號 洗髮(A03) 服務名稱/代號 價格 250 價格 技術操作-1 技術操作-1 第三方卡券 第三方卡券 服務名稱/代號 剪髮(B02) 服務名…" at bounding box center [429, 286] width 602 height 124
click at [397, 245] on input "技術操作-1" at bounding box center [391, 244] width 58 height 20
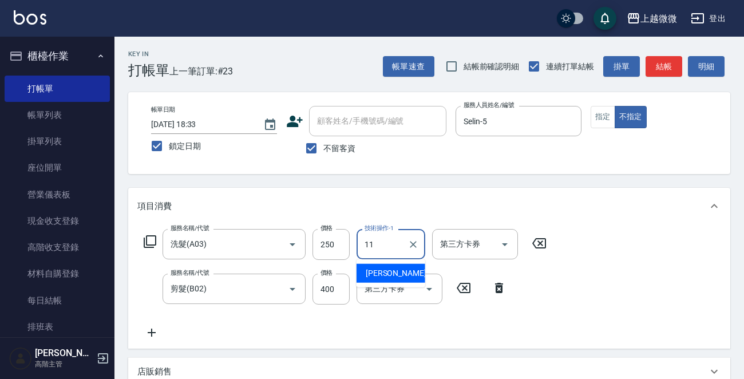
click at [386, 273] on span "[PERSON_NAME] -11" at bounding box center [402, 273] width 72 height 12
click at [602, 285] on div "服務名稱/代號 洗髮(A03) 服務名稱/代號 價格 250 價格 技術操作-1 Kristin-11 技術操作-1 第三方卡券 第三方卡券 服務名稱/代號 …" at bounding box center [429, 286] width 602 height 124
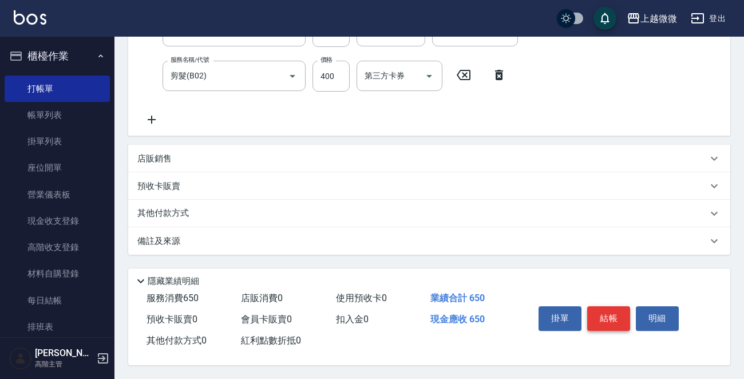
click at [616, 318] on button "結帳" at bounding box center [608, 318] width 43 height 24
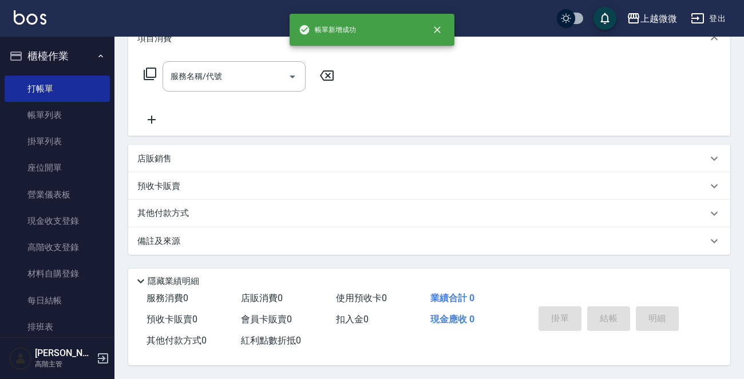
scroll to position [0, 0]
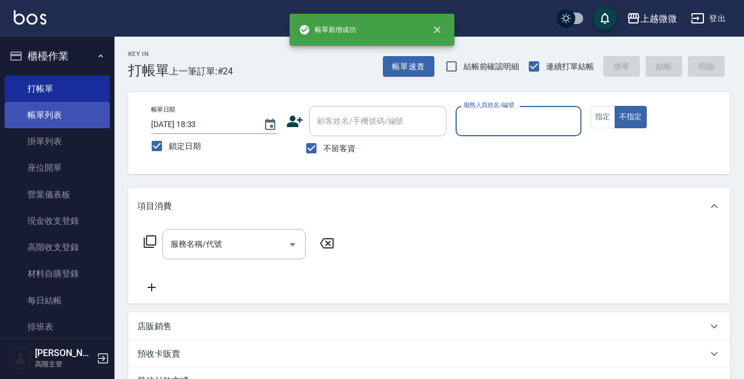
click at [74, 110] on link "帳單列表" at bounding box center [57, 115] width 105 height 26
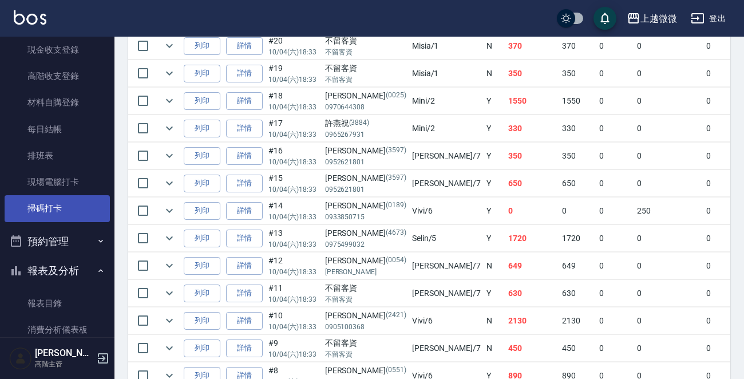
scroll to position [172, 0]
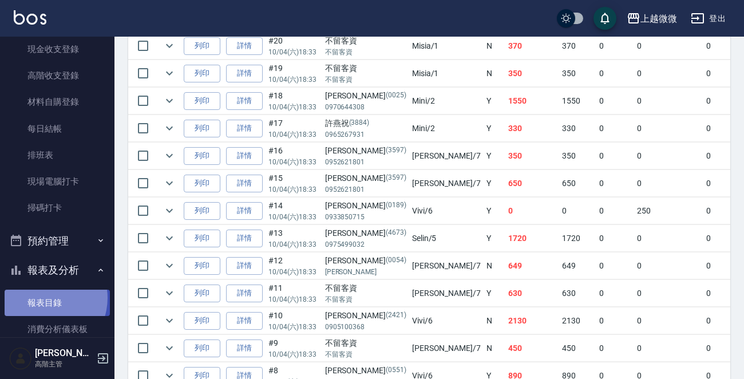
click at [43, 298] on link "報表目錄" at bounding box center [57, 303] width 105 height 26
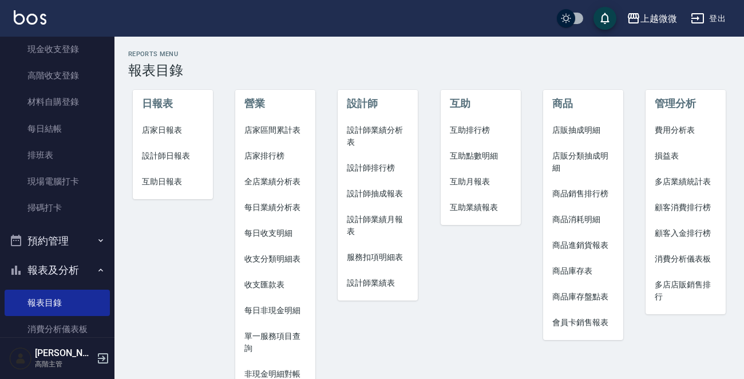
click at [174, 126] on span "店家日報表" at bounding box center [173, 130] width 62 height 12
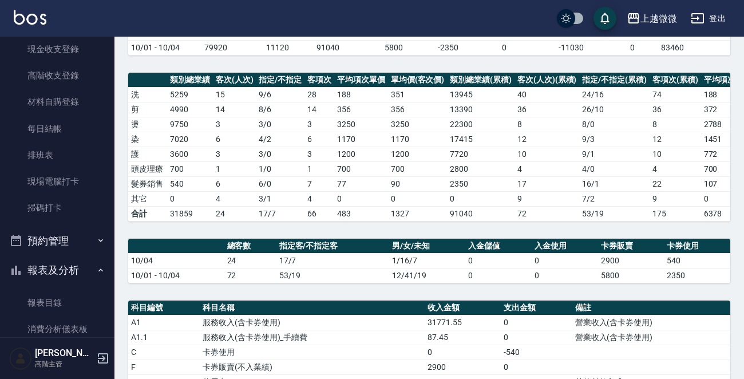
scroll to position [286, 0]
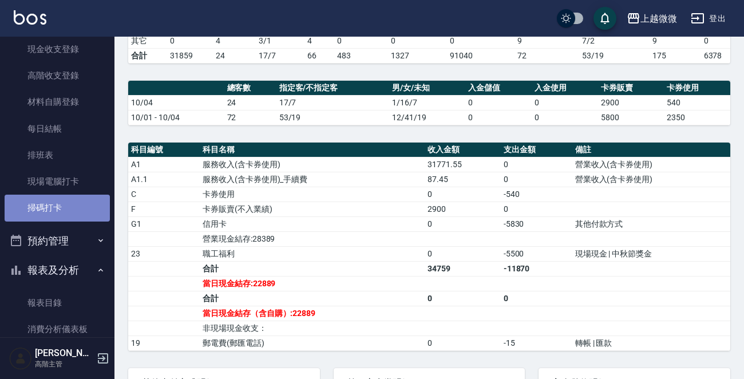
click at [61, 209] on link "掃碼打卡" at bounding box center [57, 208] width 105 height 26
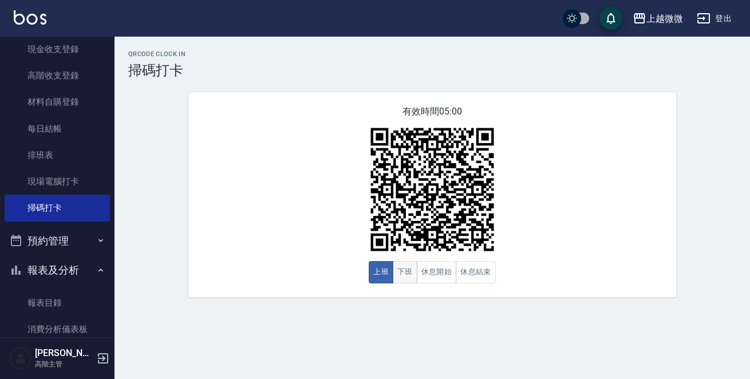
click at [401, 271] on button "下班" at bounding box center [405, 272] width 25 height 22
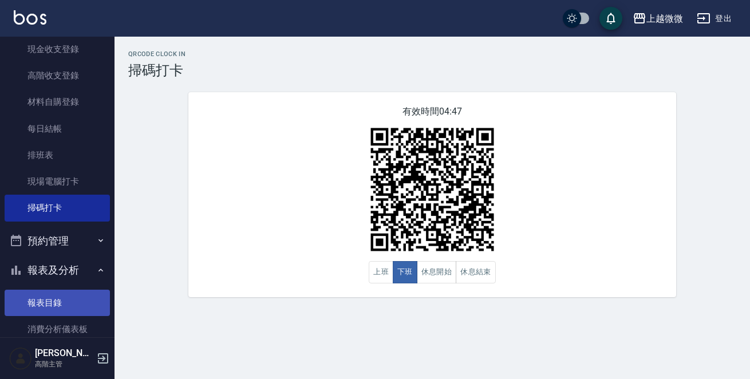
click at [53, 297] on link "報表目錄" at bounding box center [57, 303] width 105 height 26
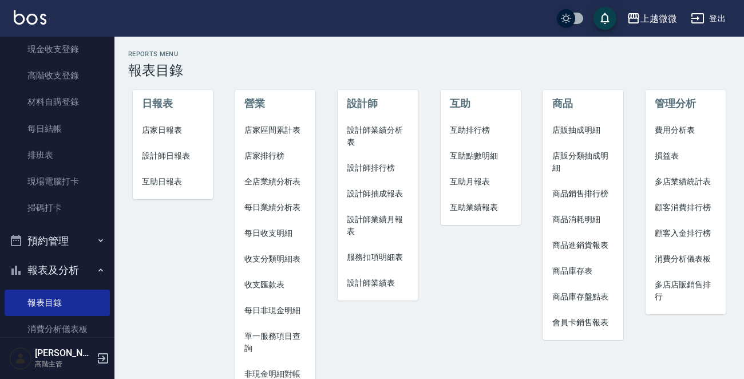
click at [177, 132] on span "店家日報表" at bounding box center [173, 130] width 62 height 12
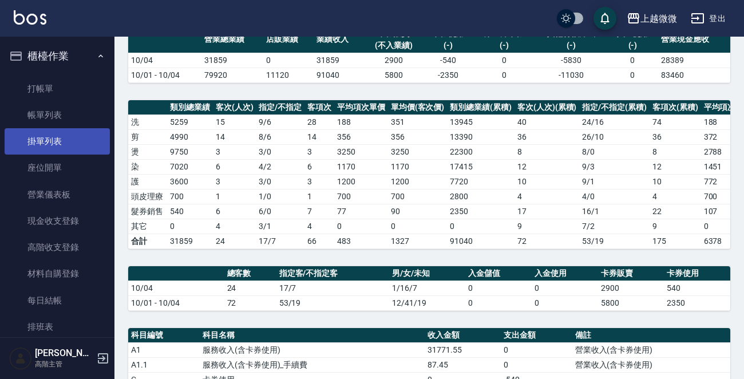
scroll to position [57, 0]
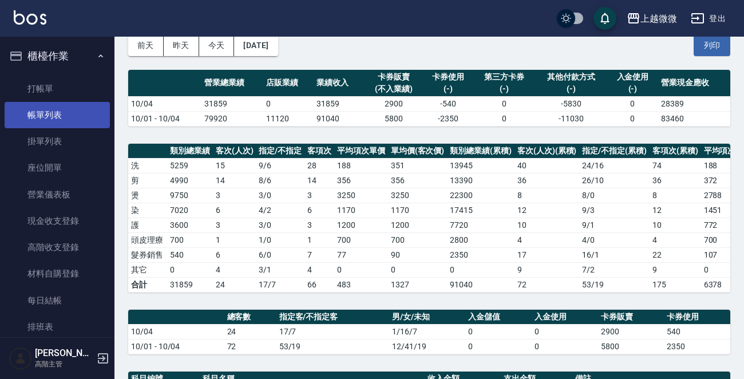
click at [51, 114] on link "帳單列表" at bounding box center [57, 115] width 105 height 26
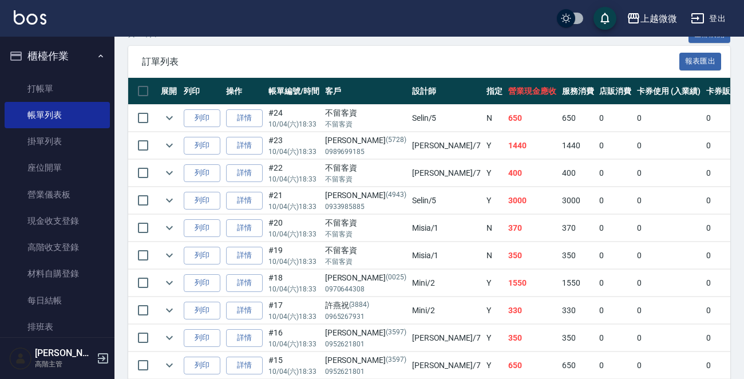
scroll to position [286, 0]
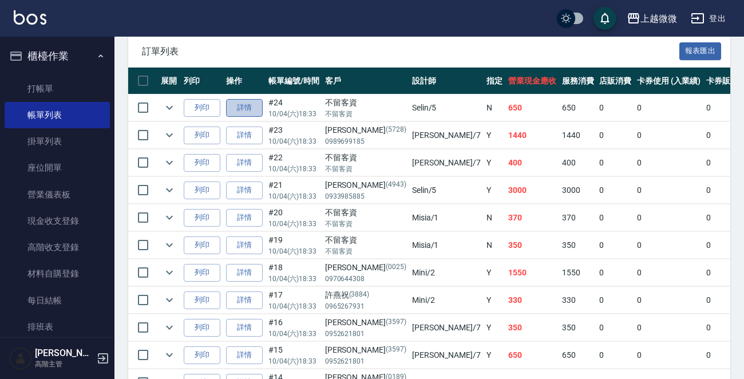
click at [238, 106] on link "詳情" at bounding box center [244, 108] width 37 height 18
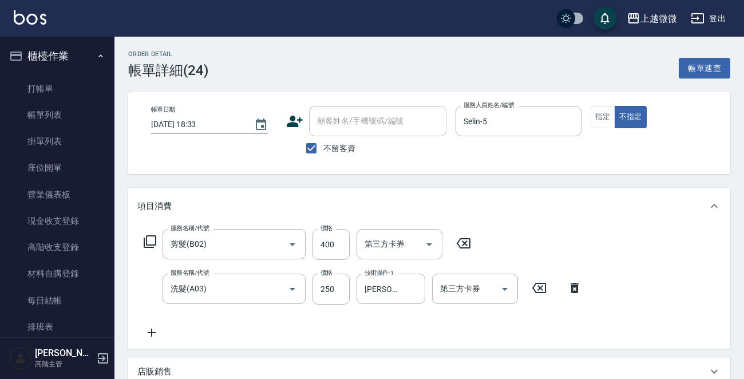
click at [149, 330] on icon at bounding box center [151, 333] width 29 height 14
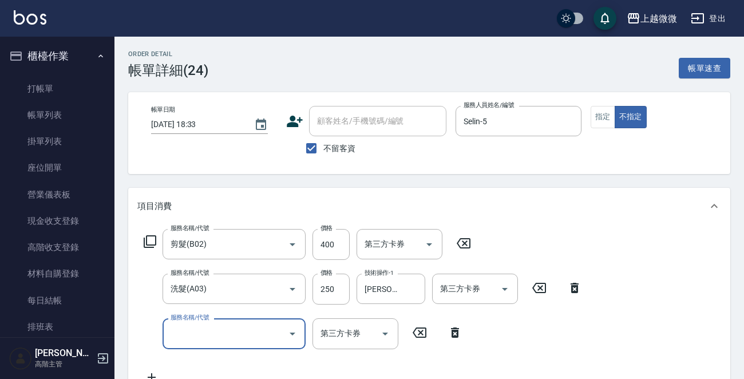
click at [191, 329] on input "服務名稱/代號" at bounding box center [226, 333] width 116 height 20
click at [389, 328] on div "技術協助-1 技術協助-1" at bounding box center [391, 333] width 69 height 30
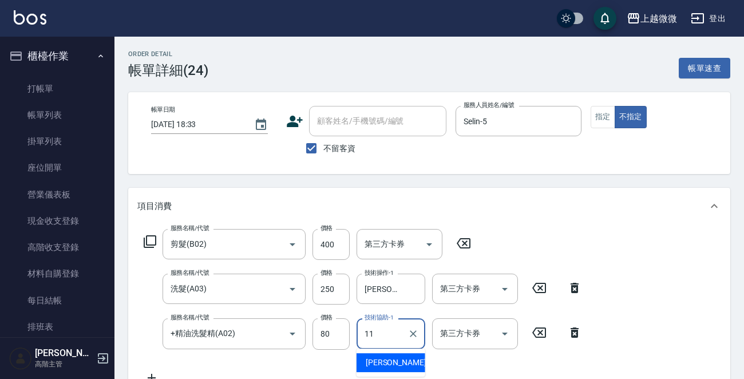
click at [371, 359] on span "[PERSON_NAME] -11" at bounding box center [402, 363] width 72 height 12
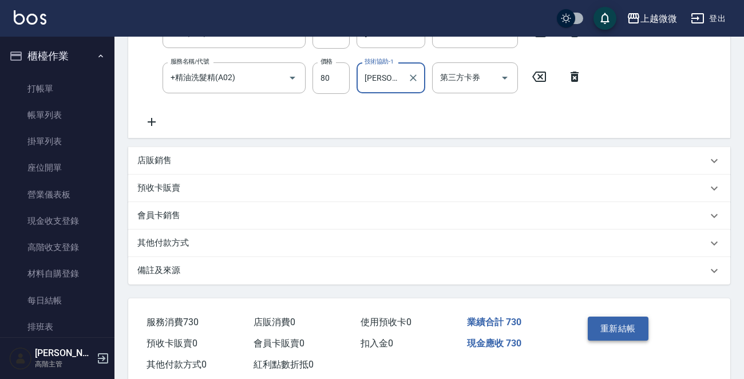
scroll to position [282, 0]
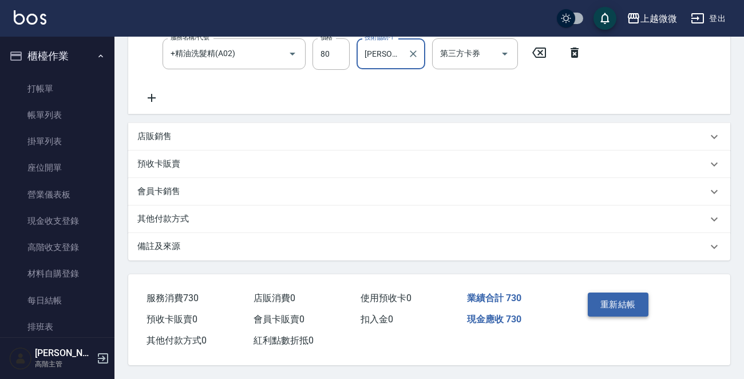
click at [636, 306] on button "重新結帳" at bounding box center [618, 304] width 61 height 24
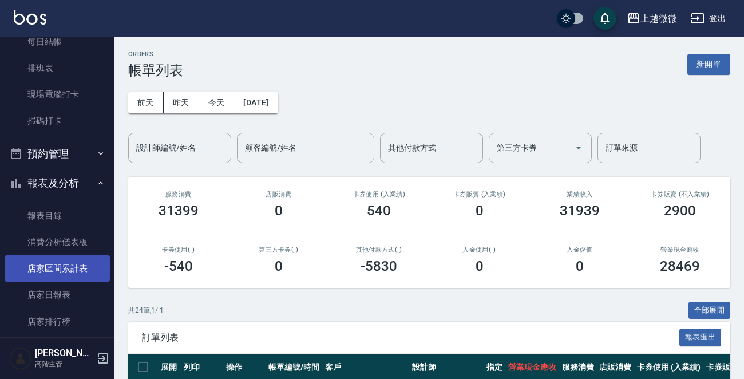
scroll to position [286, 0]
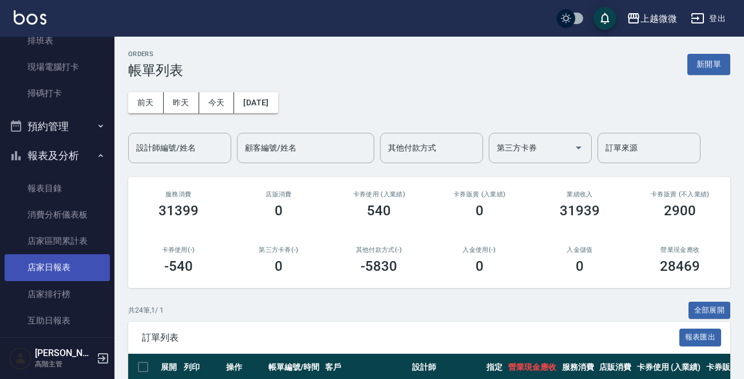
click at [60, 268] on link "店家日報表" at bounding box center [57, 267] width 105 height 26
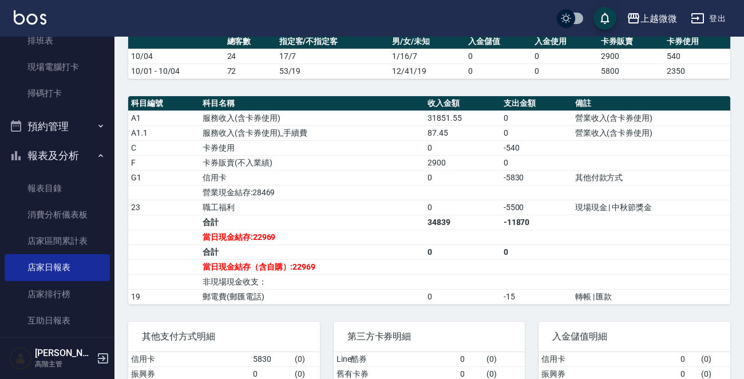
scroll to position [401, 0]
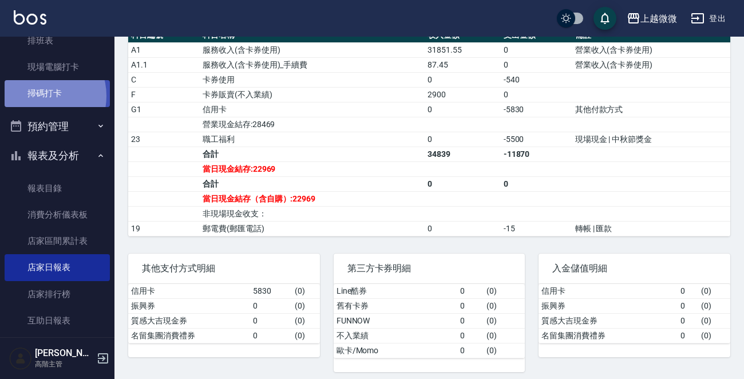
click at [41, 96] on link "掃碼打卡" at bounding box center [57, 93] width 105 height 26
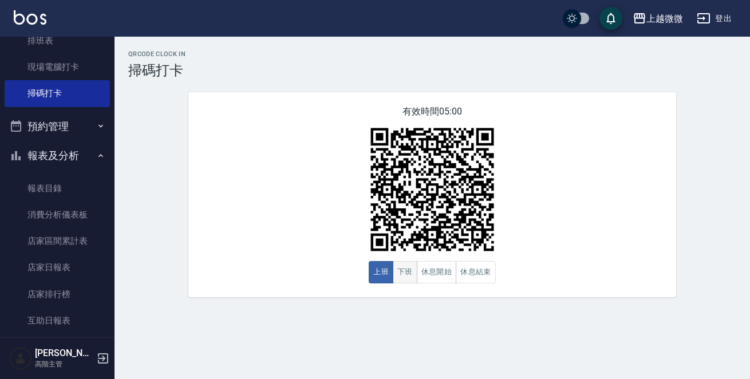
click at [406, 267] on button "下班" at bounding box center [405, 272] width 25 height 22
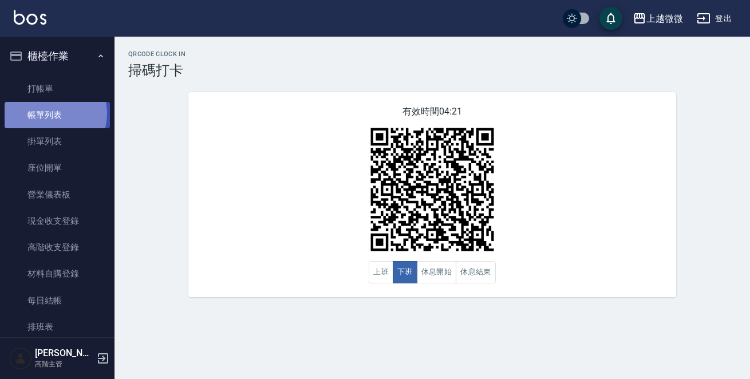
click at [50, 114] on link "帳單列表" at bounding box center [57, 115] width 105 height 26
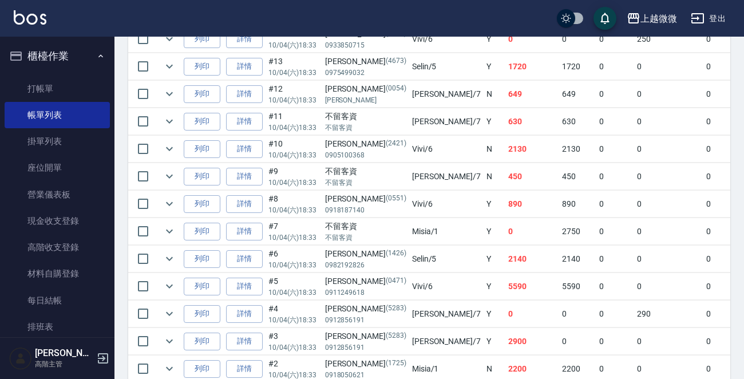
scroll to position [687, 0]
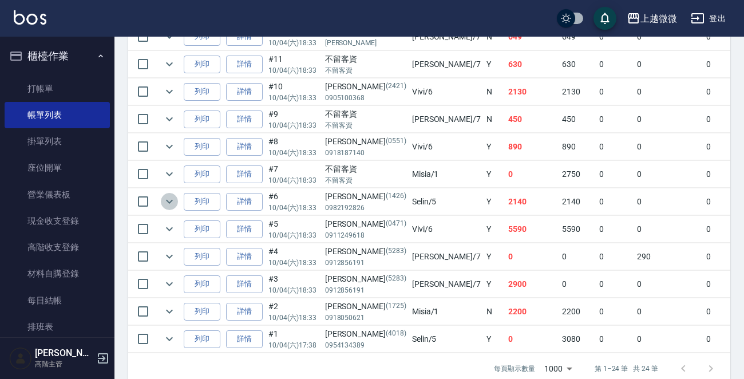
click at [171, 195] on icon "expand row" at bounding box center [170, 202] width 14 height 14
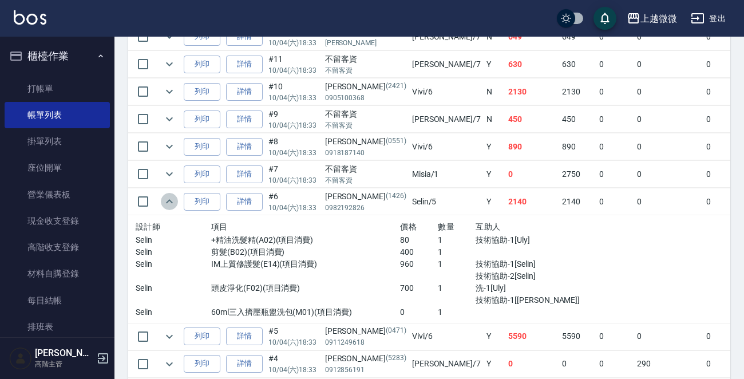
click at [171, 195] on icon "expand row" at bounding box center [170, 202] width 14 height 14
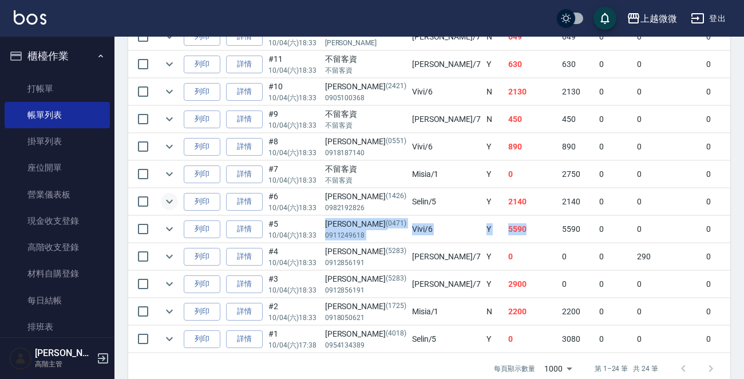
drag, startPoint x: 325, startPoint y: 219, endPoint x: 457, endPoint y: 231, distance: 132.2
click at [457, 231] on tr "列印 詳情 #5 10/04 (六) 18:33 [PERSON_NAME][PHONE_NUMBER] Vivi /6 Y 5590 5590 0 0 0 …" at bounding box center [650, 229] width 1045 height 27
click at [505, 220] on td "5590" at bounding box center [532, 229] width 54 height 27
